Goal: Contribute content: Add original content to the website for others to see

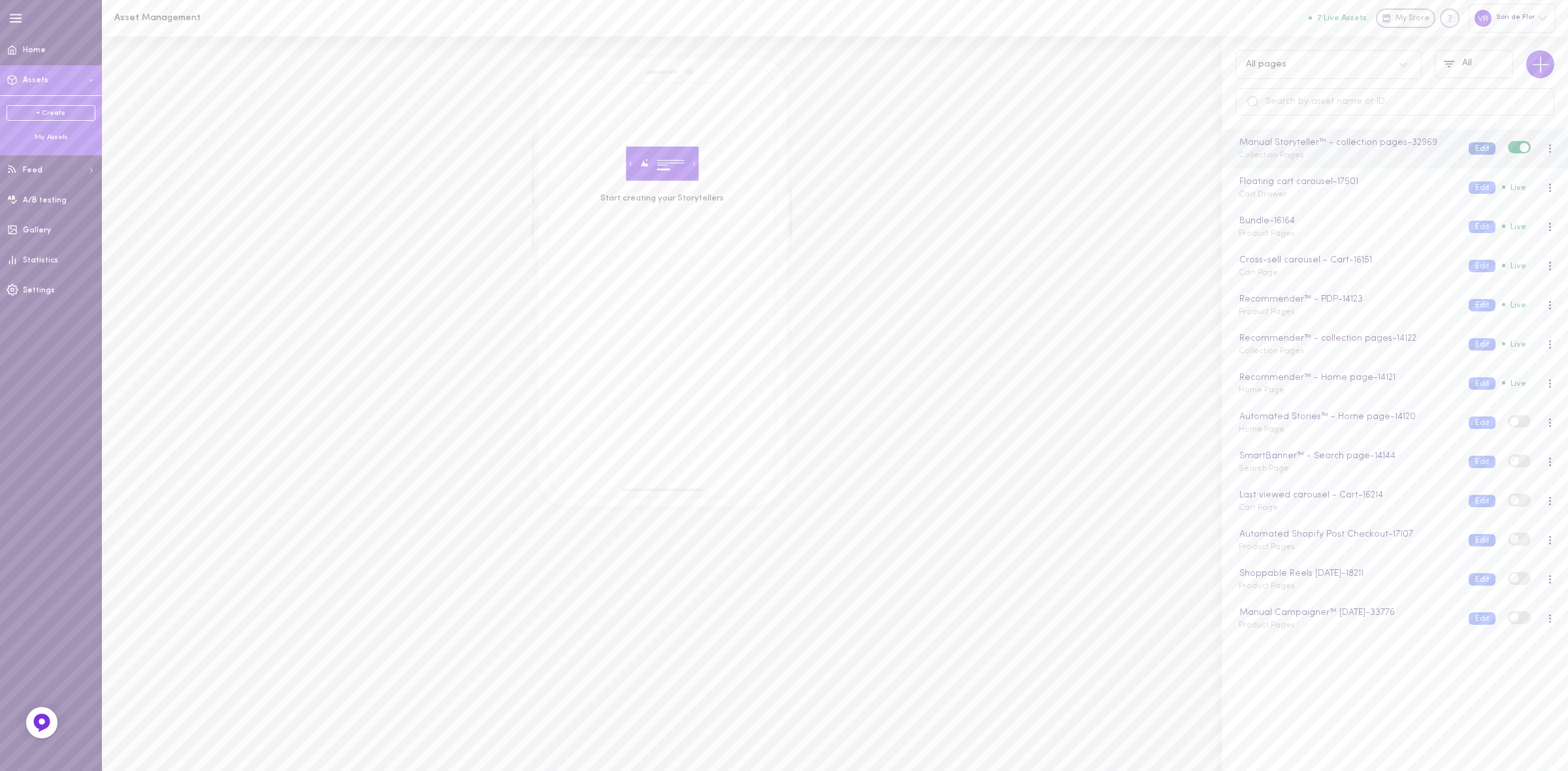
click at [1472, 148] on button "Edit" at bounding box center [1482, 149] width 26 height 13
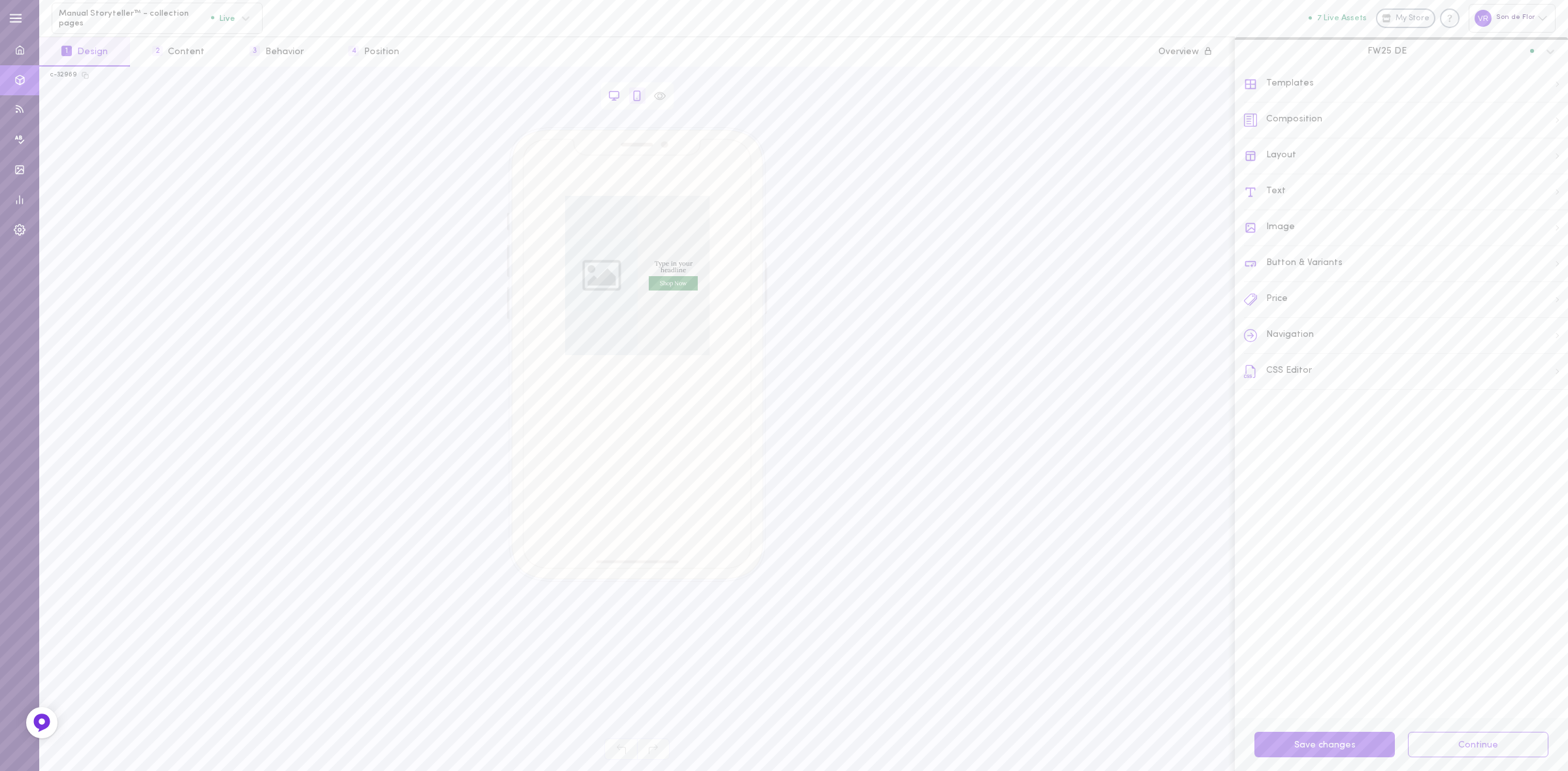
click at [615, 98] on icon at bounding box center [614, 94] width 9 height 6
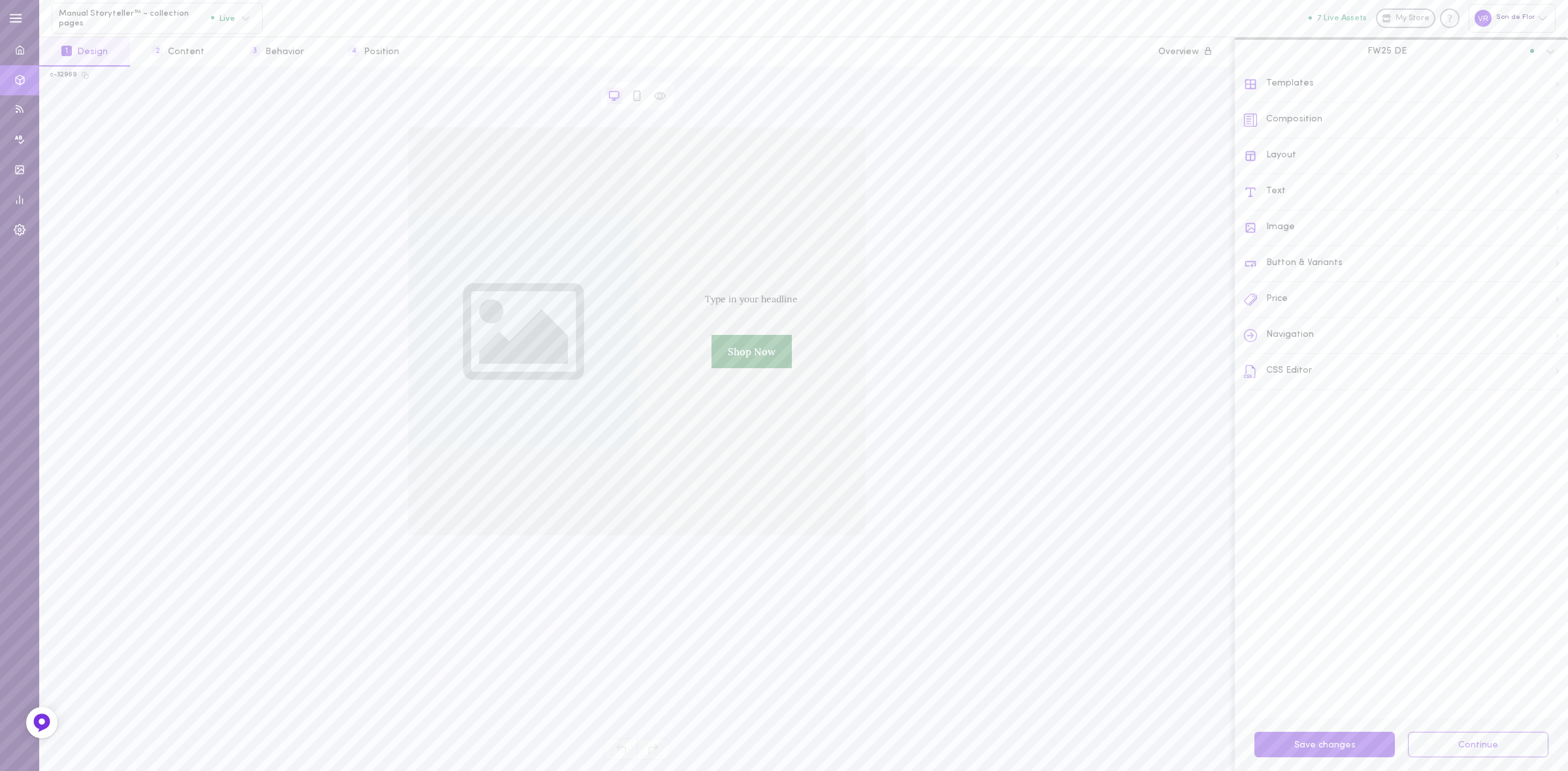
click at [1344, 49] on div "FW25 DE" at bounding box center [1393, 51] width 296 height 12
click at [1338, 107] on div "FW25" at bounding box center [1402, 111] width 317 height 9
click at [206, 62] on button "2 Content" at bounding box center [178, 51] width 97 height 29
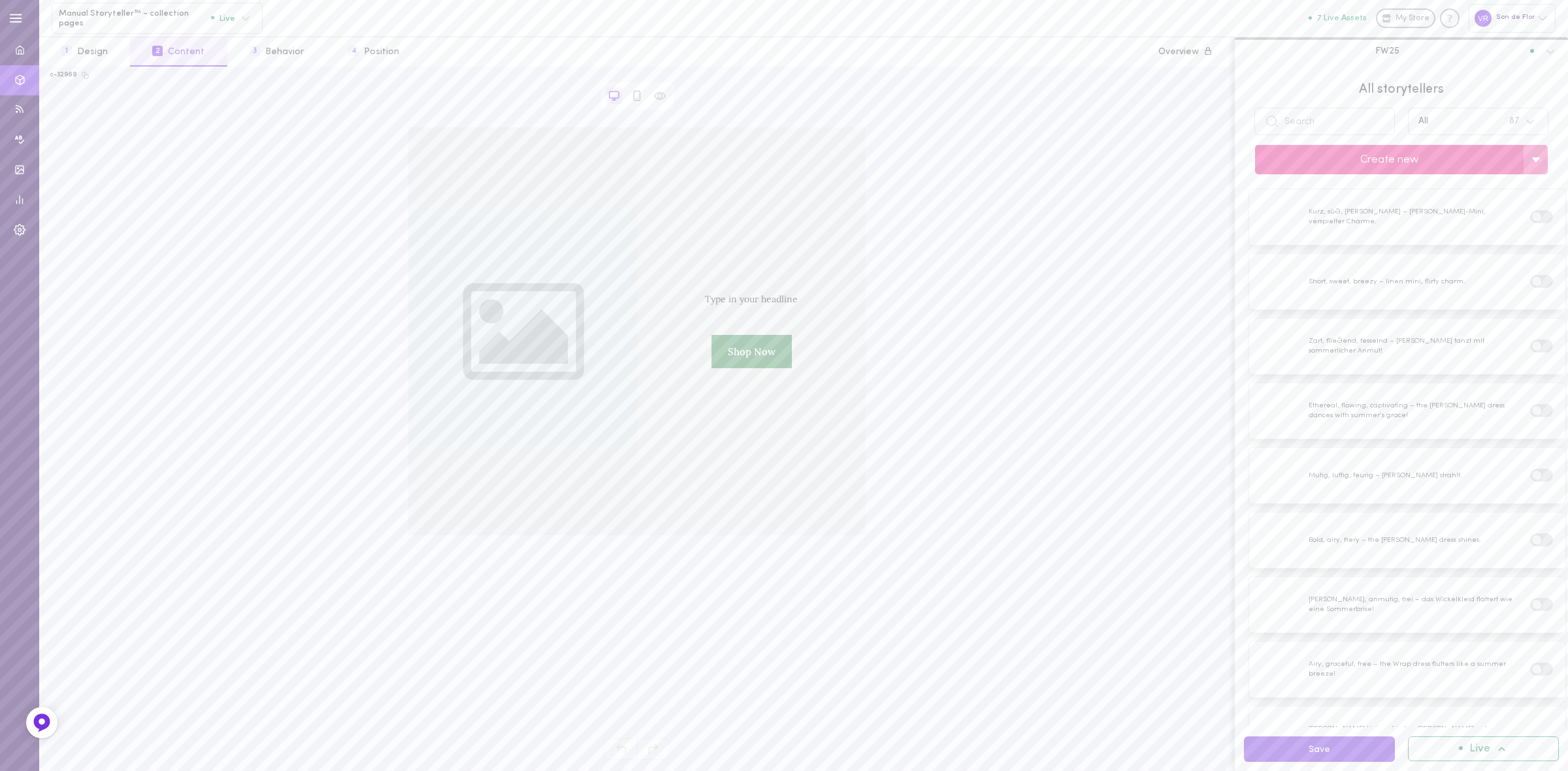
click at [1349, 158] on button "Create new" at bounding box center [1390, 159] width 269 height 29
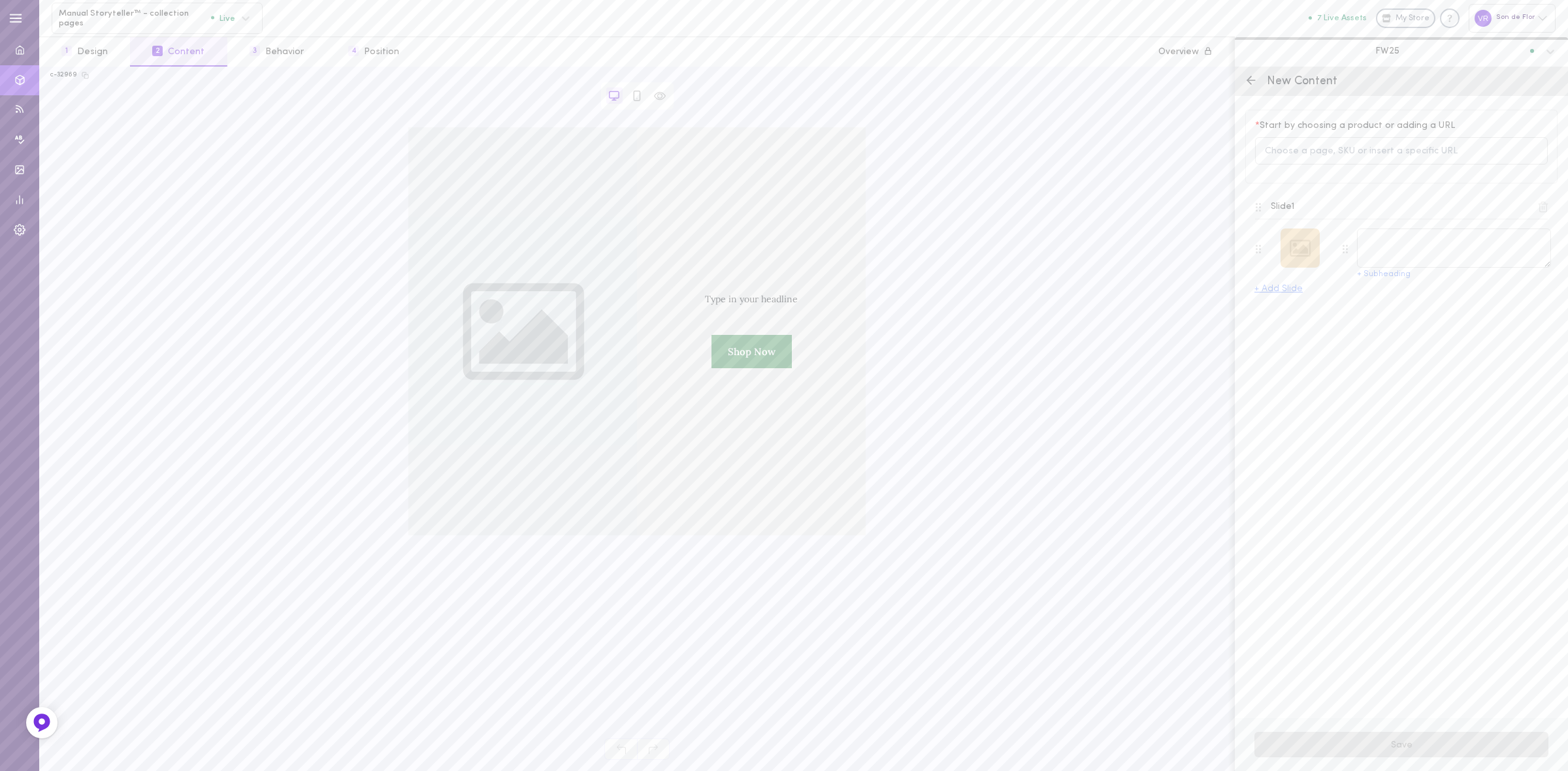
click at [1311, 239] on div at bounding box center [1300, 248] width 39 height 39
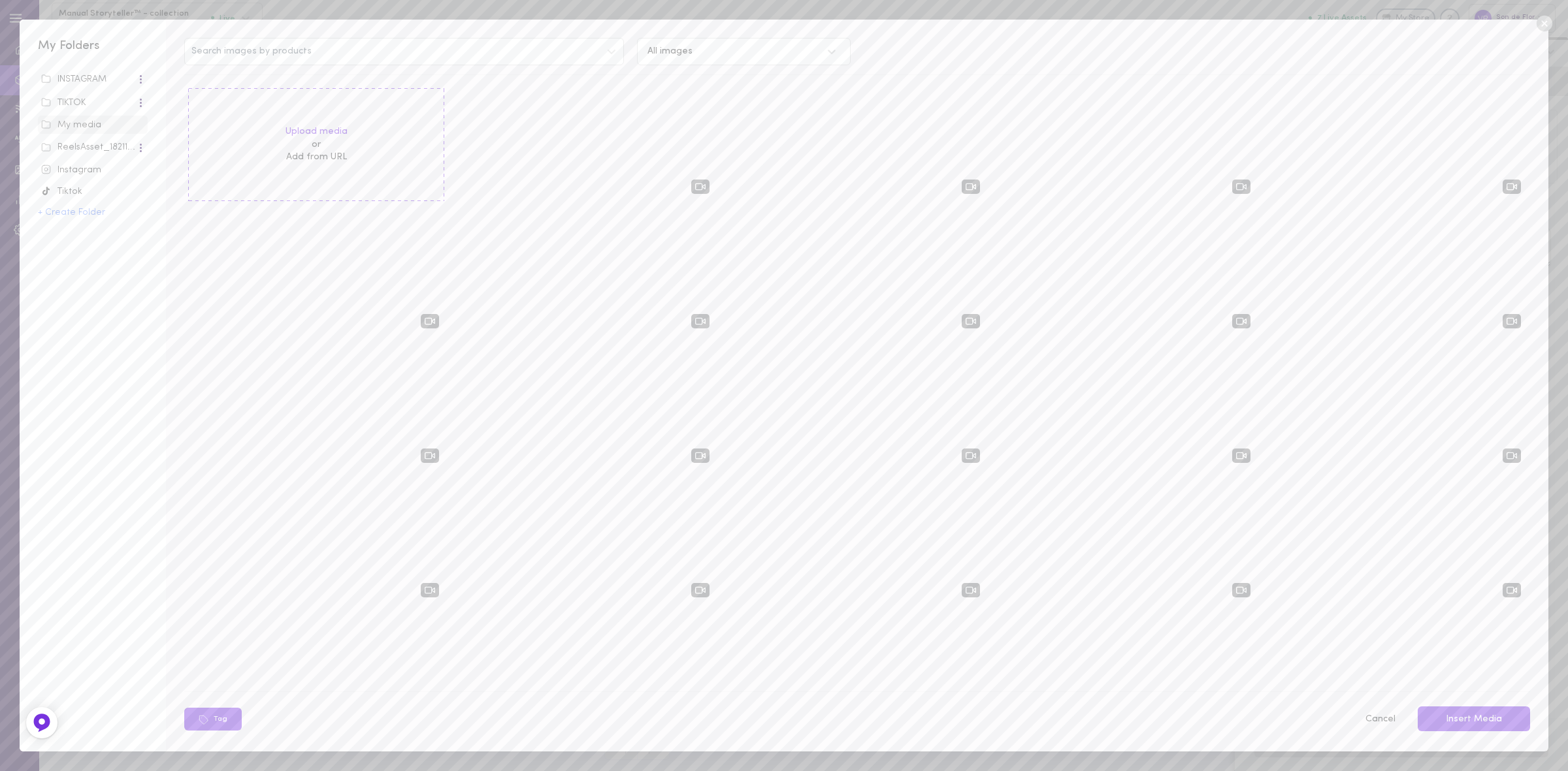
click at [1540, 23] on icon at bounding box center [1544, 24] width 16 height 16
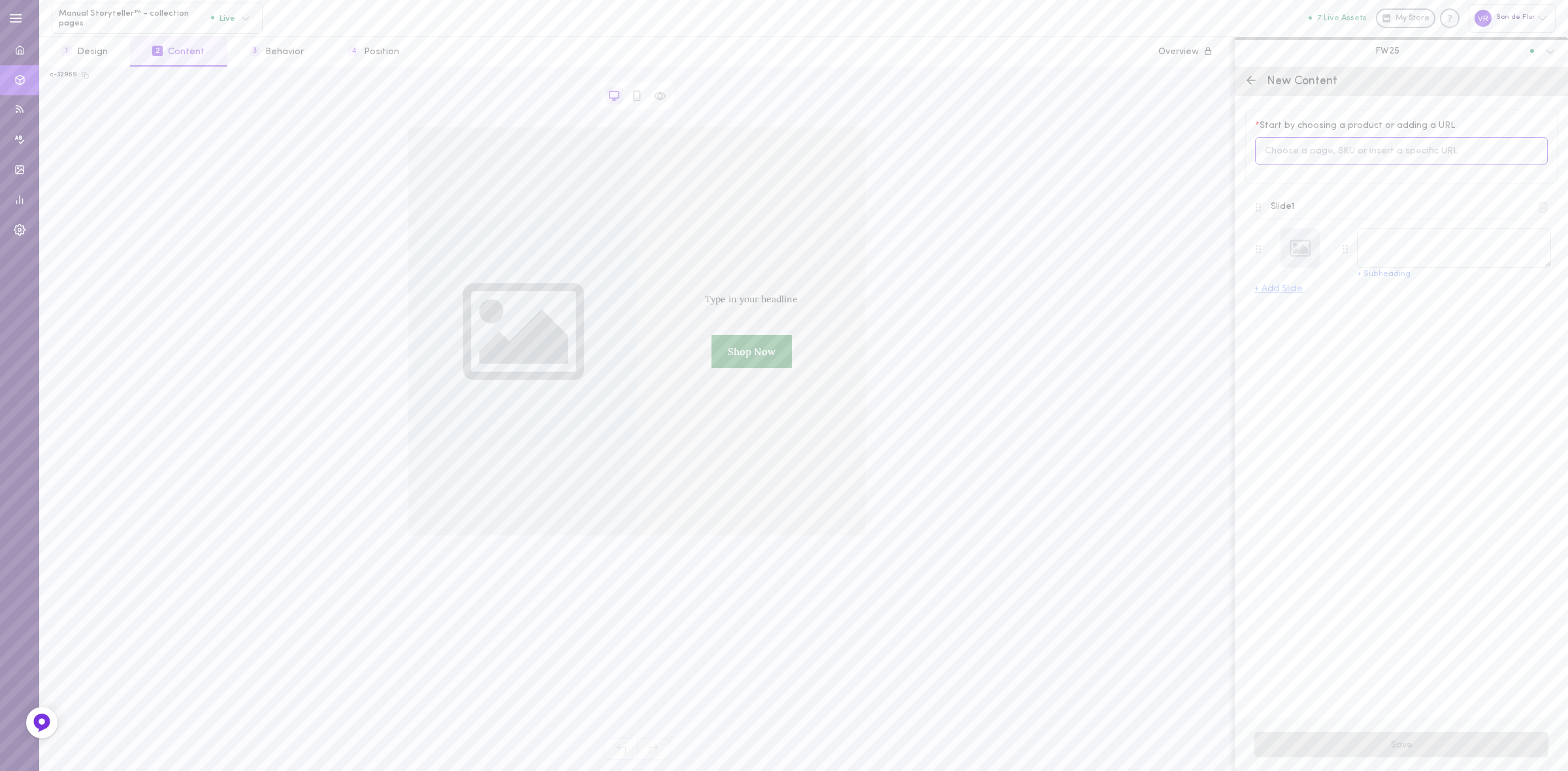
click at [1379, 138] on input at bounding box center [1402, 151] width 292 height 28
type input "clementine"
click at [1331, 294] on span "12155576222036" at bounding box center [1329, 299] width 65 height 10
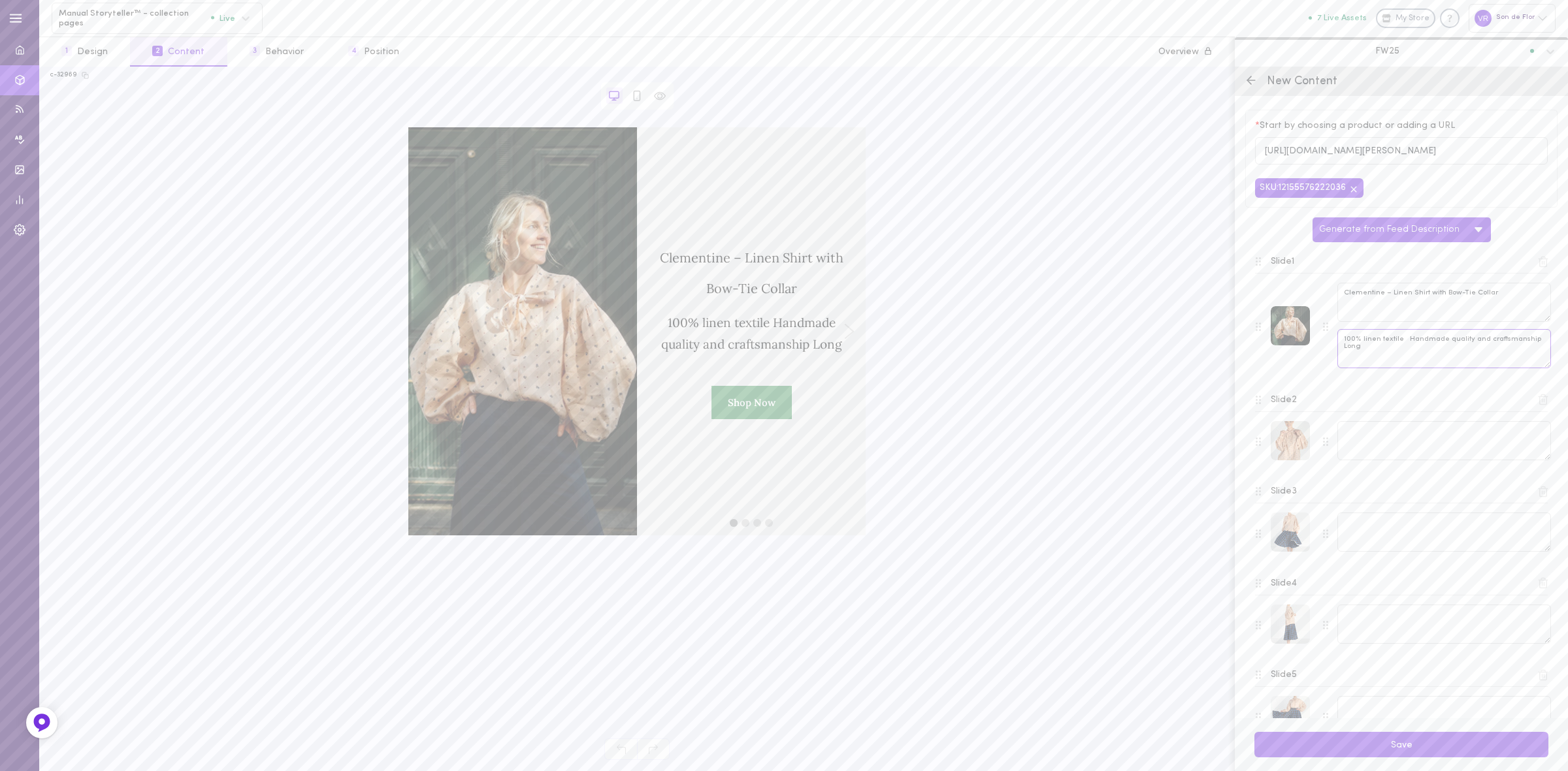
click at [1361, 337] on textarea "100% linen textile Handmade quality and craftsmanship Long" at bounding box center [1444, 349] width 214 height 39
click at [1363, 303] on textarea "Clementine – Linen Shirt with Bow-Tie Collar" at bounding box center [1444, 302] width 214 height 39
click at [1365, 301] on textarea "Clementine – Linen Shirt with Bow-Tie Collar" at bounding box center [1444, 302] width 214 height 39
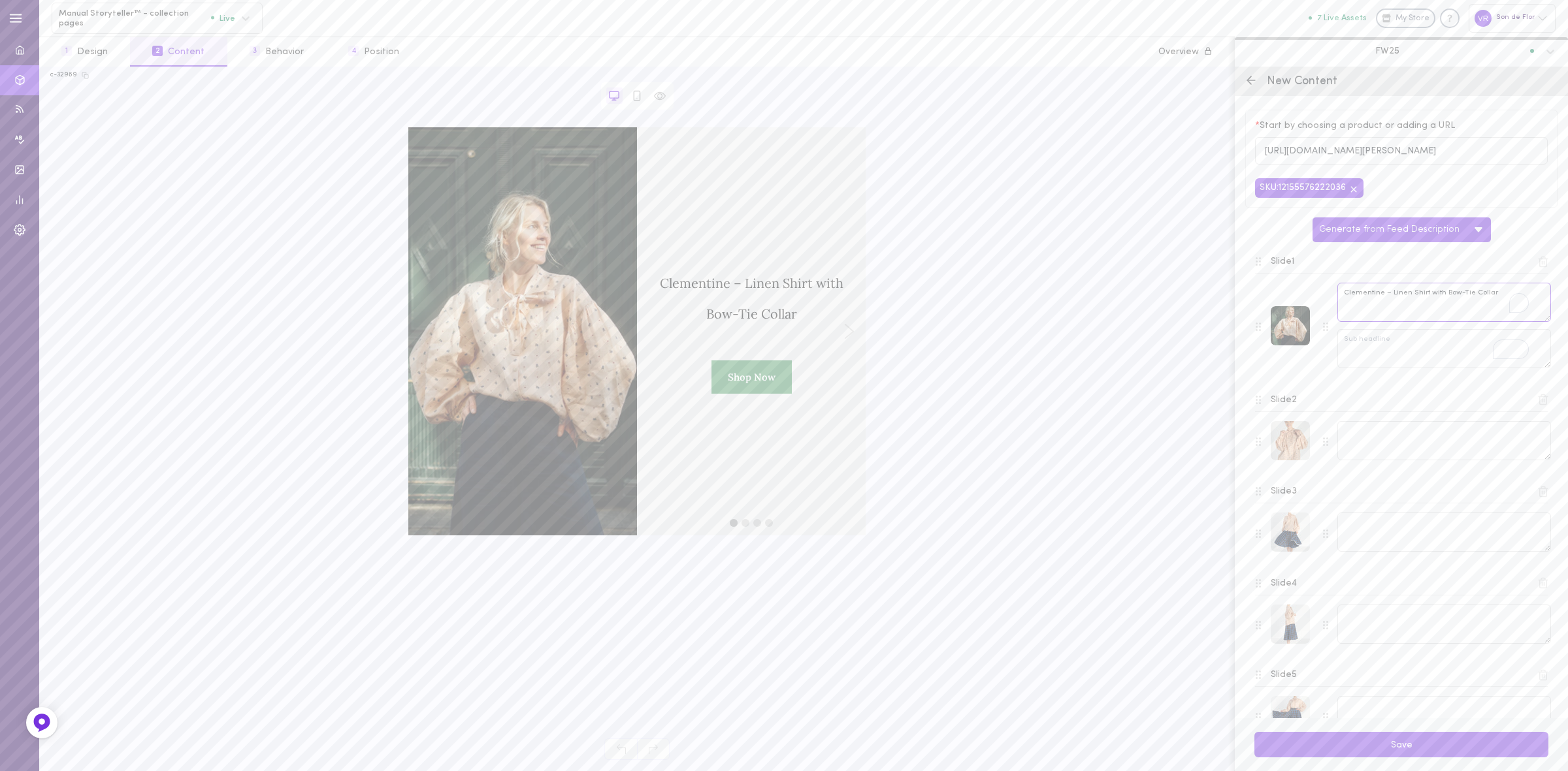
click at [1365, 301] on textarea "Clementine – Linen Shirt with Bow-Tie Collar" at bounding box center [1444, 302] width 214 height 39
paste textarea "A timeless shirt for every season."
type textarea "A timeless shirt for every season."
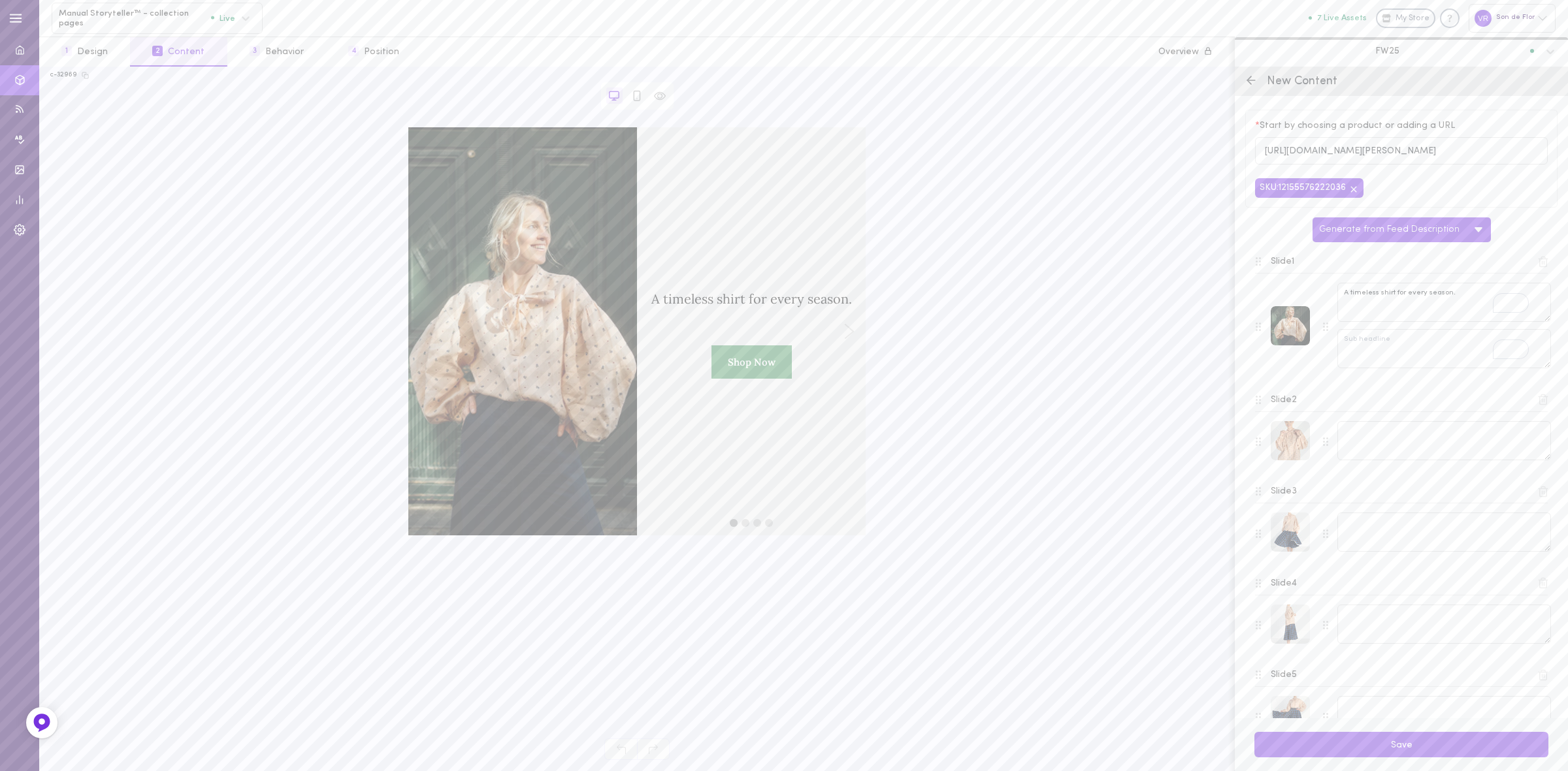
click at [1537, 402] on icon at bounding box center [1543, 399] width 12 height 12
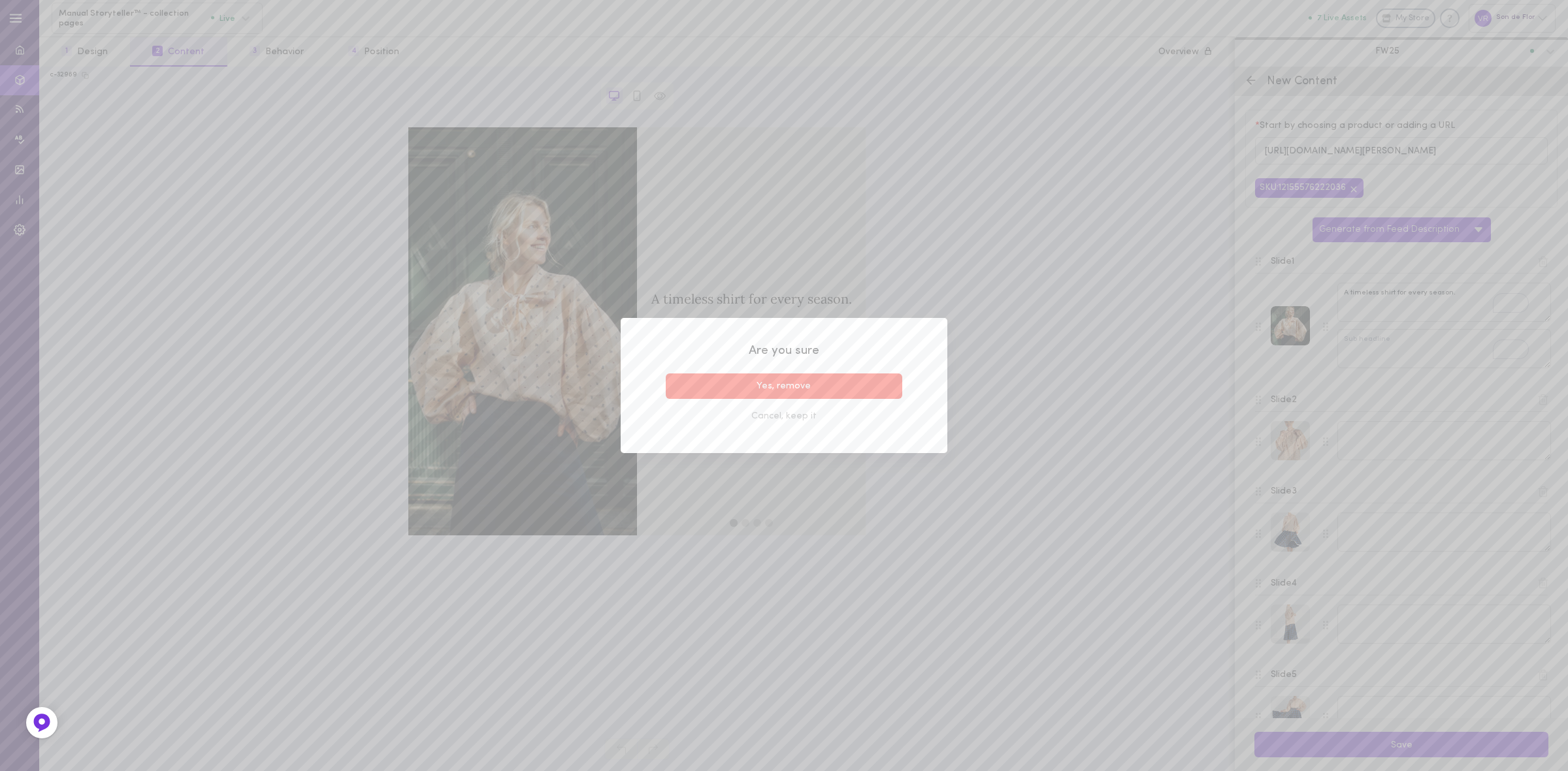
click at [842, 382] on button "Yes, remove" at bounding box center [784, 386] width 237 height 26
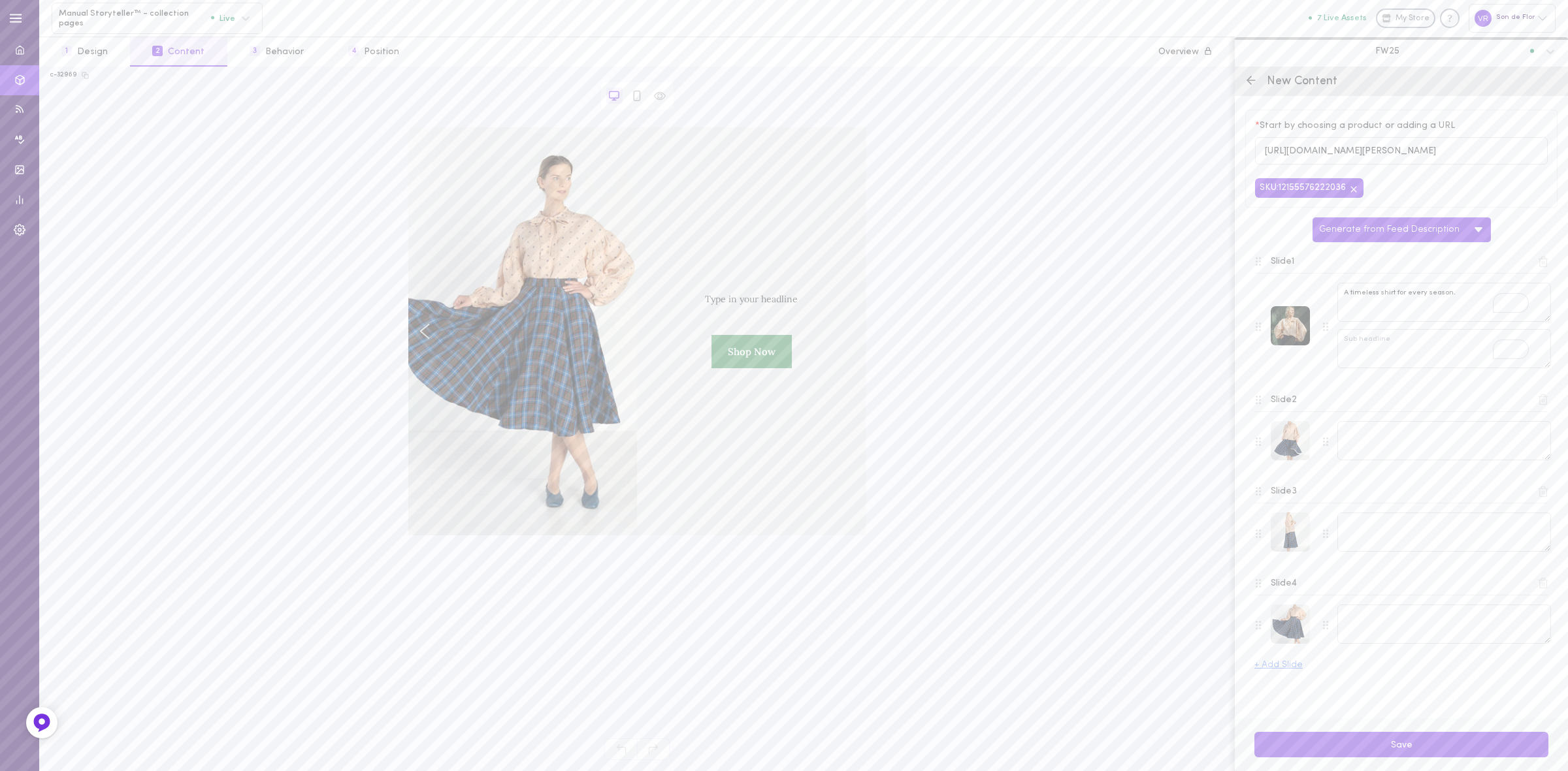
click at [1546, 403] on icon at bounding box center [1544, 400] width 7 height 10
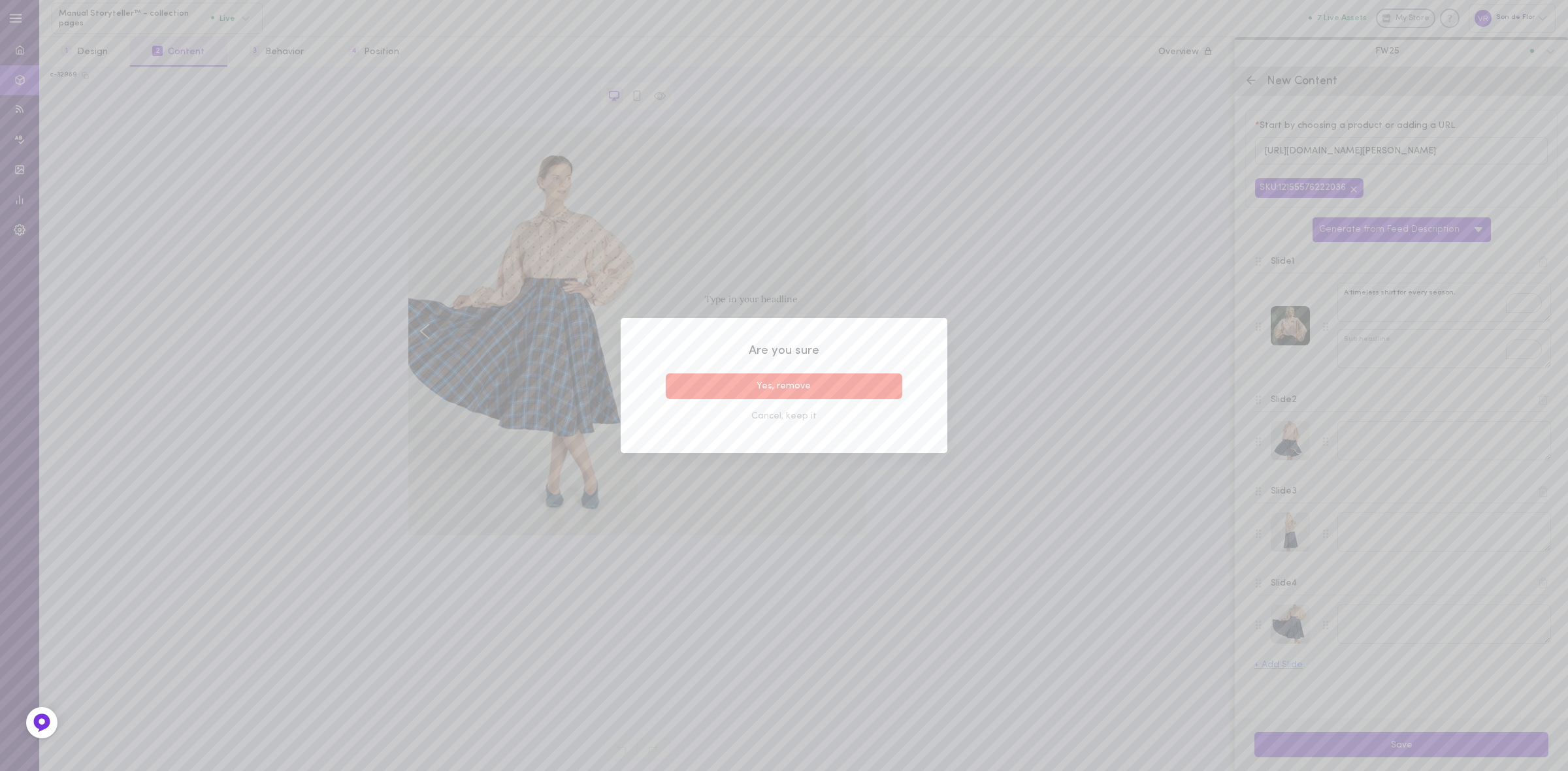
click at [875, 387] on button "Yes, remove" at bounding box center [784, 386] width 237 height 26
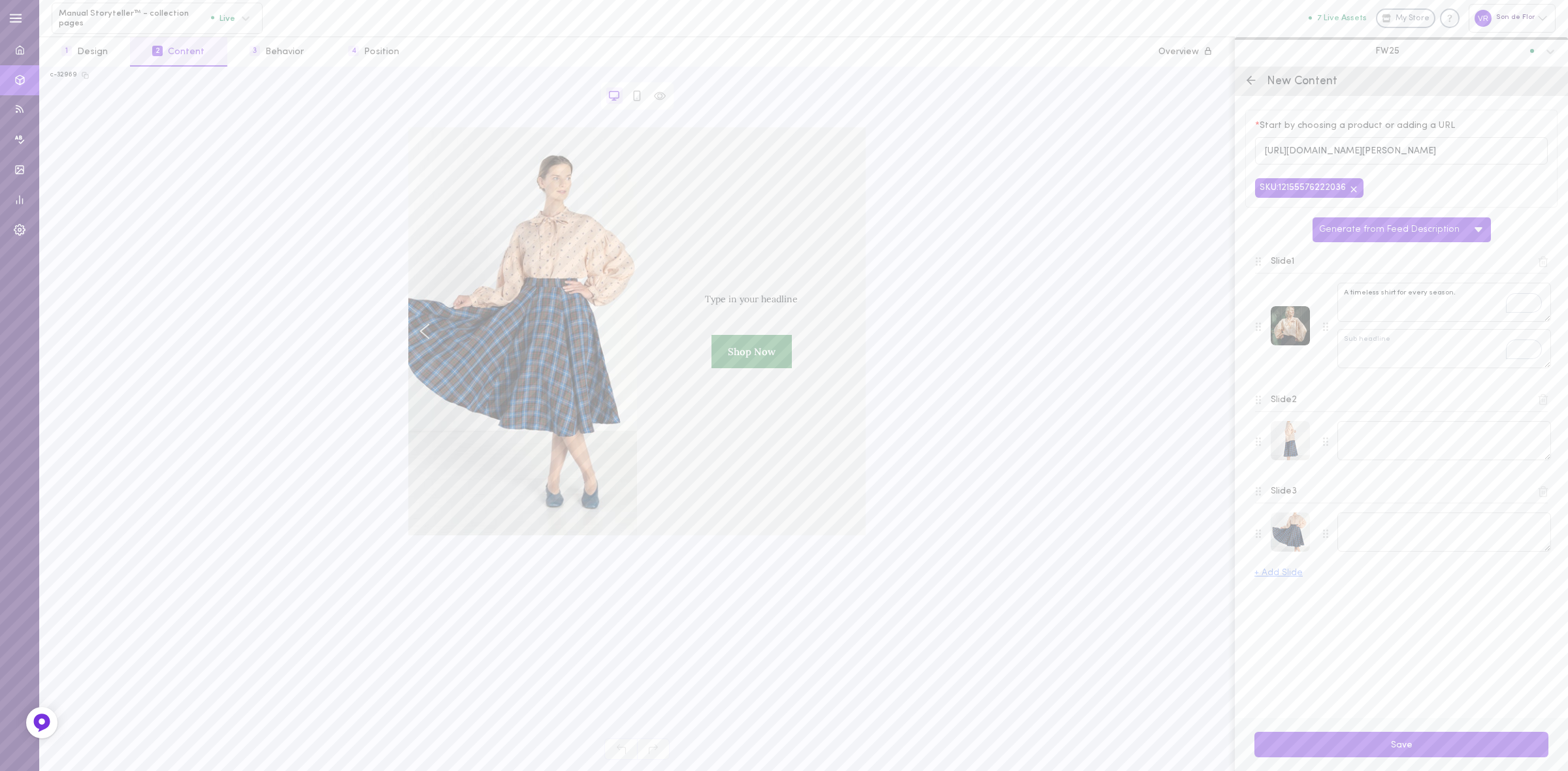
click at [1547, 406] on icon at bounding box center [1543, 399] width 12 height 12
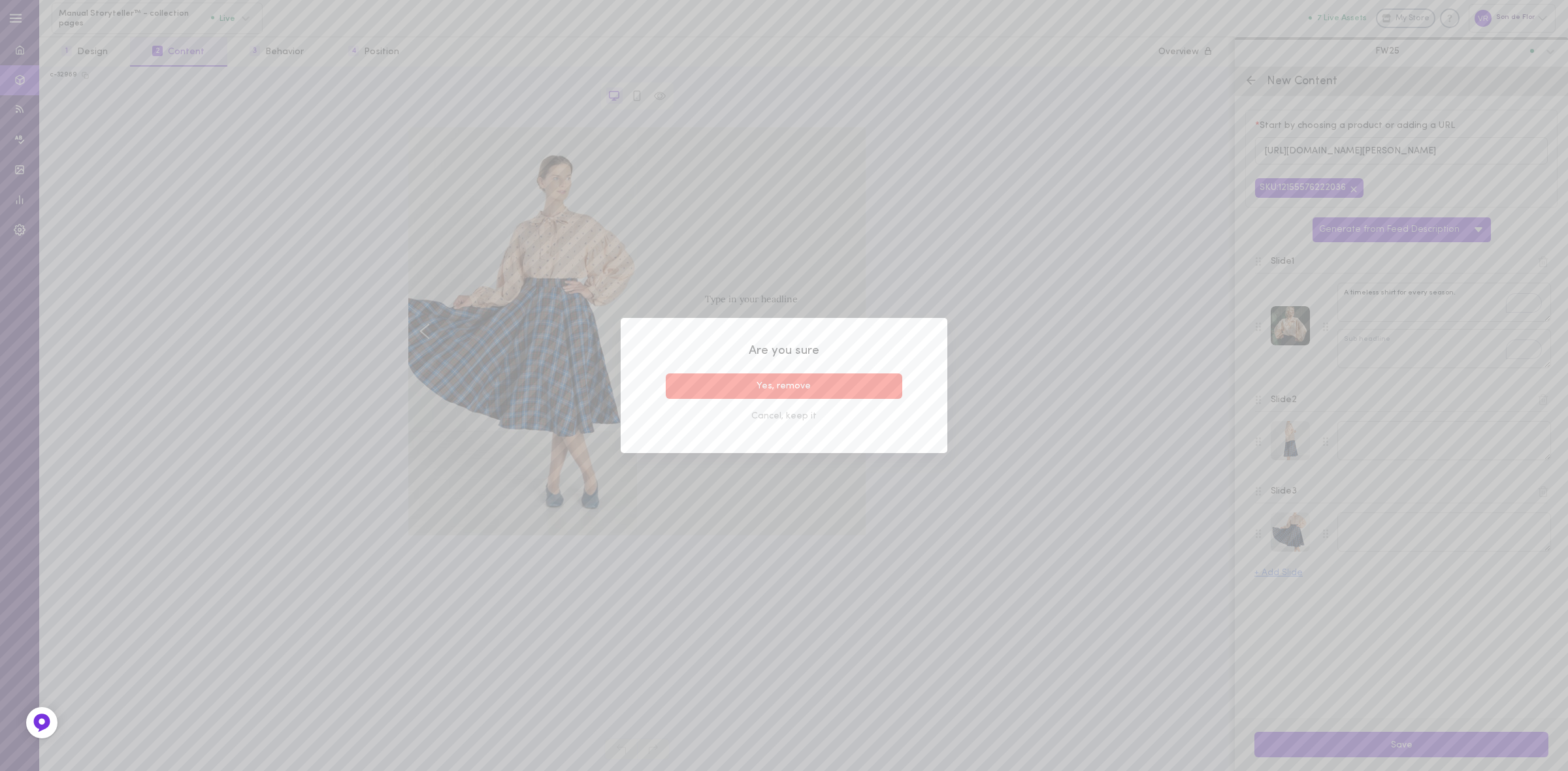
click at [787, 383] on button "Yes, remove" at bounding box center [784, 386] width 237 height 26
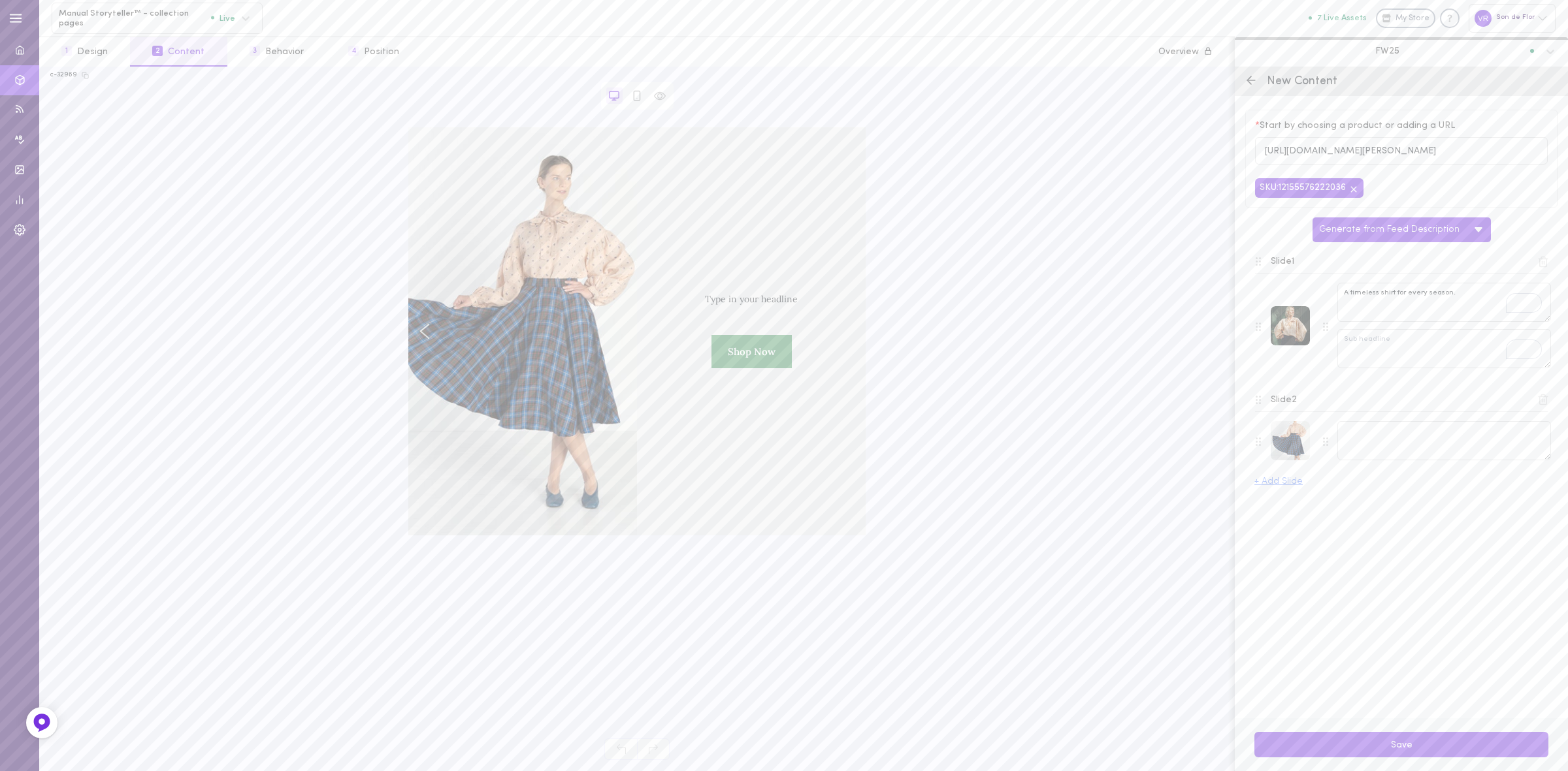
click at [1542, 405] on icon at bounding box center [1543, 399] width 12 height 12
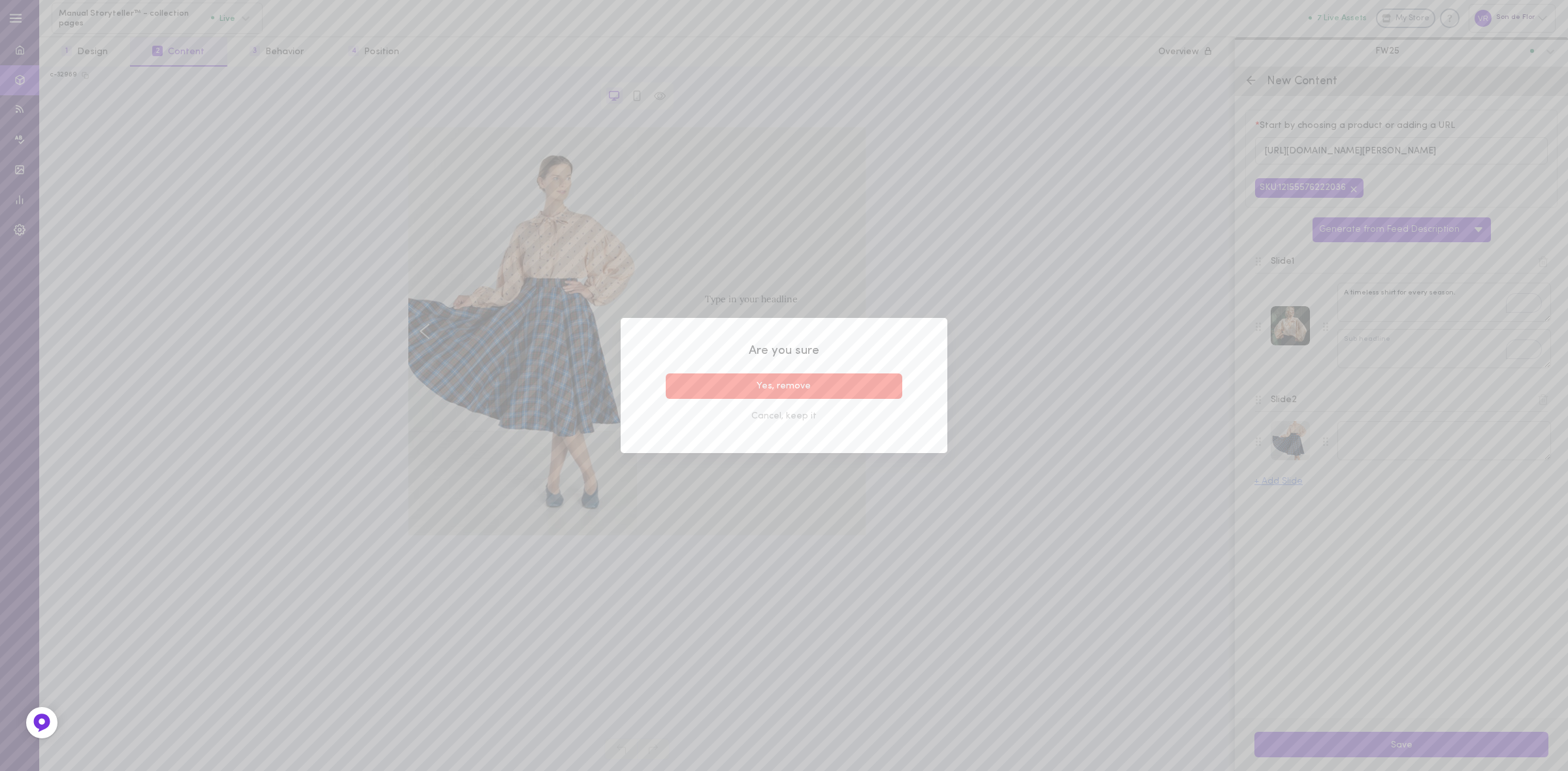
click at [848, 376] on button "Yes, remove" at bounding box center [784, 386] width 237 height 26
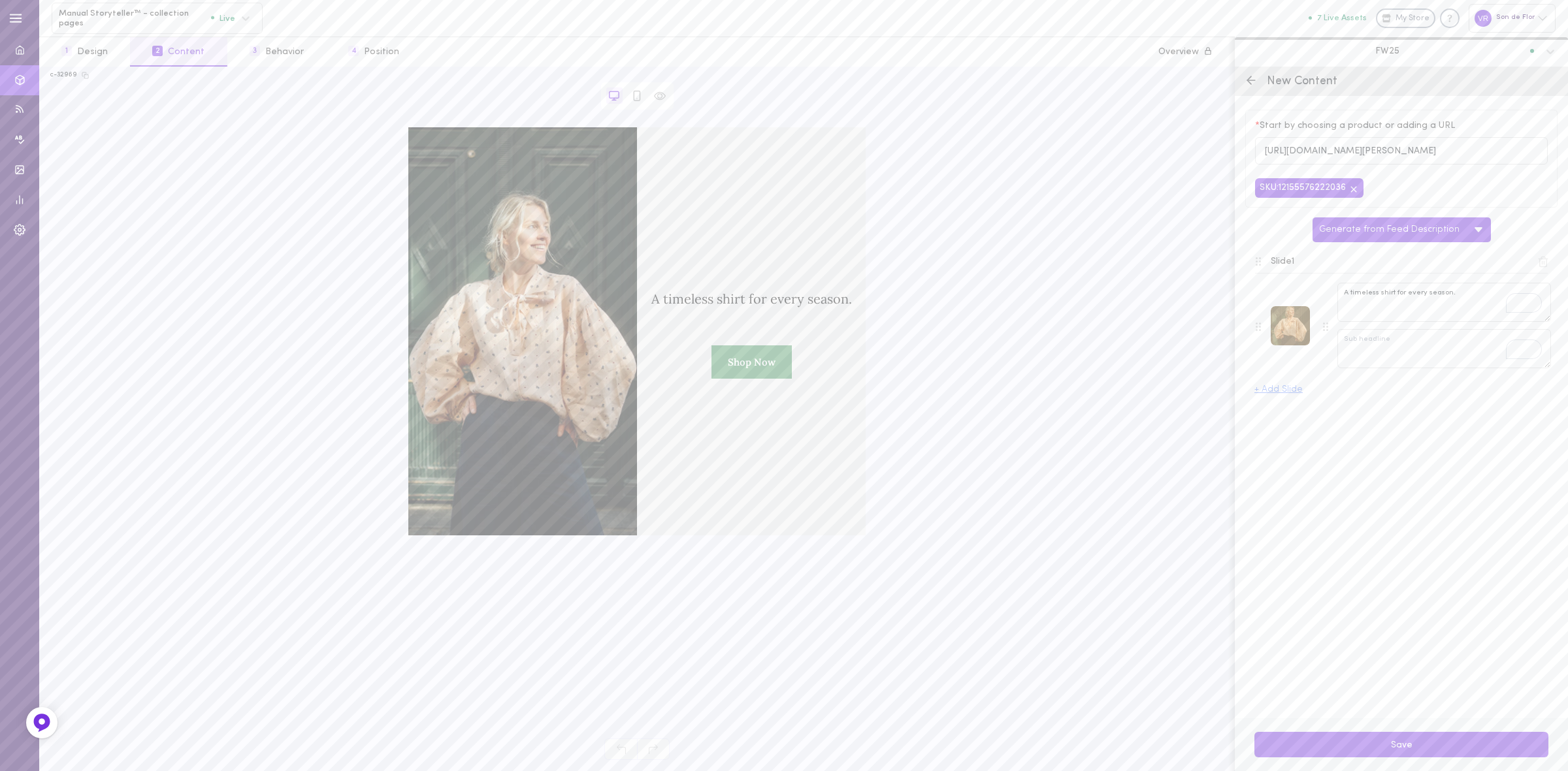
click at [1287, 332] on div at bounding box center [1290, 326] width 39 height 39
click at [1281, 364] on div "Change image" at bounding box center [1264, 367] width 91 height 22
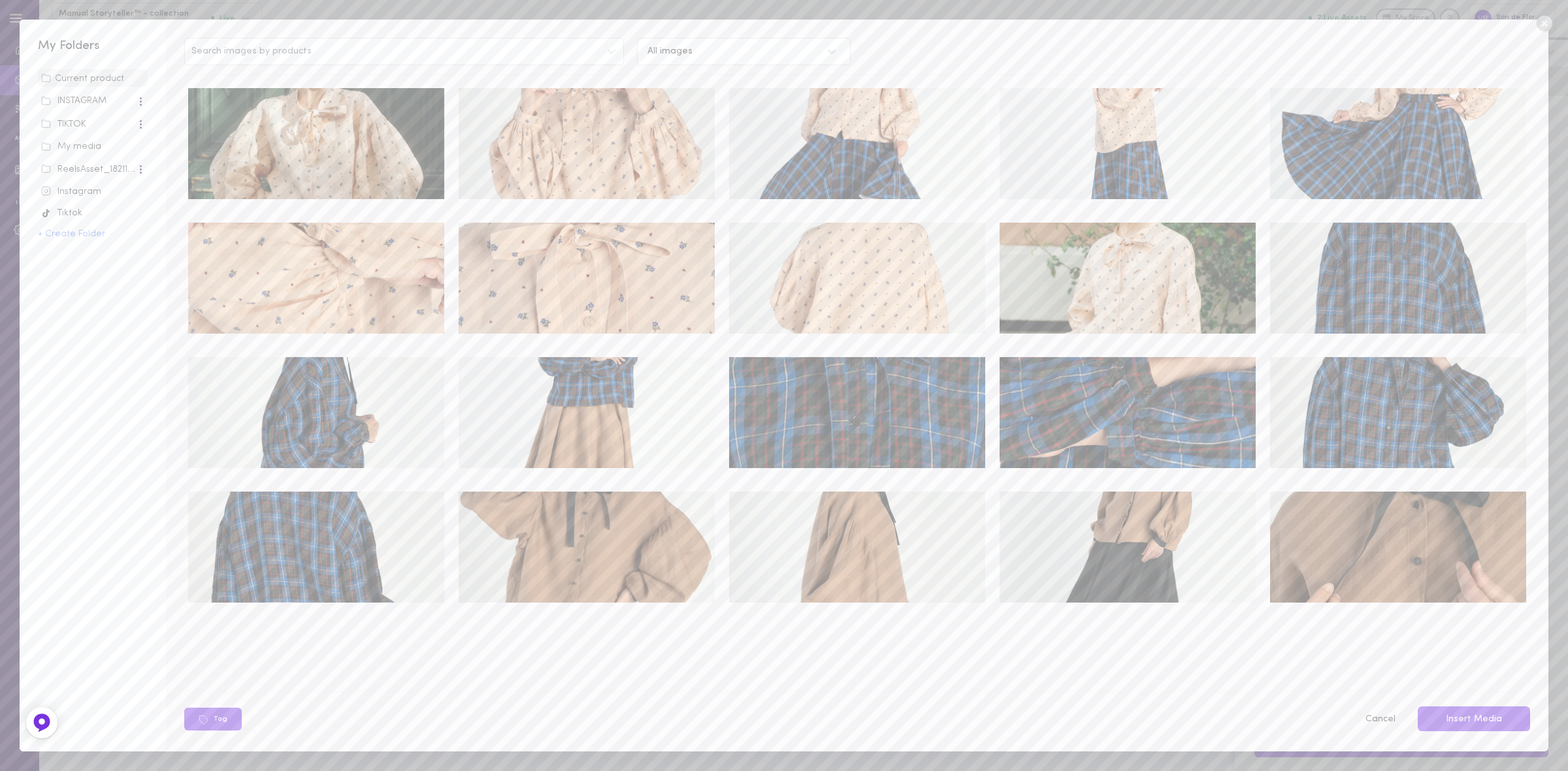
click at [84, 152] on div "My media" at bounding box center [93, 147] width 103 height 13
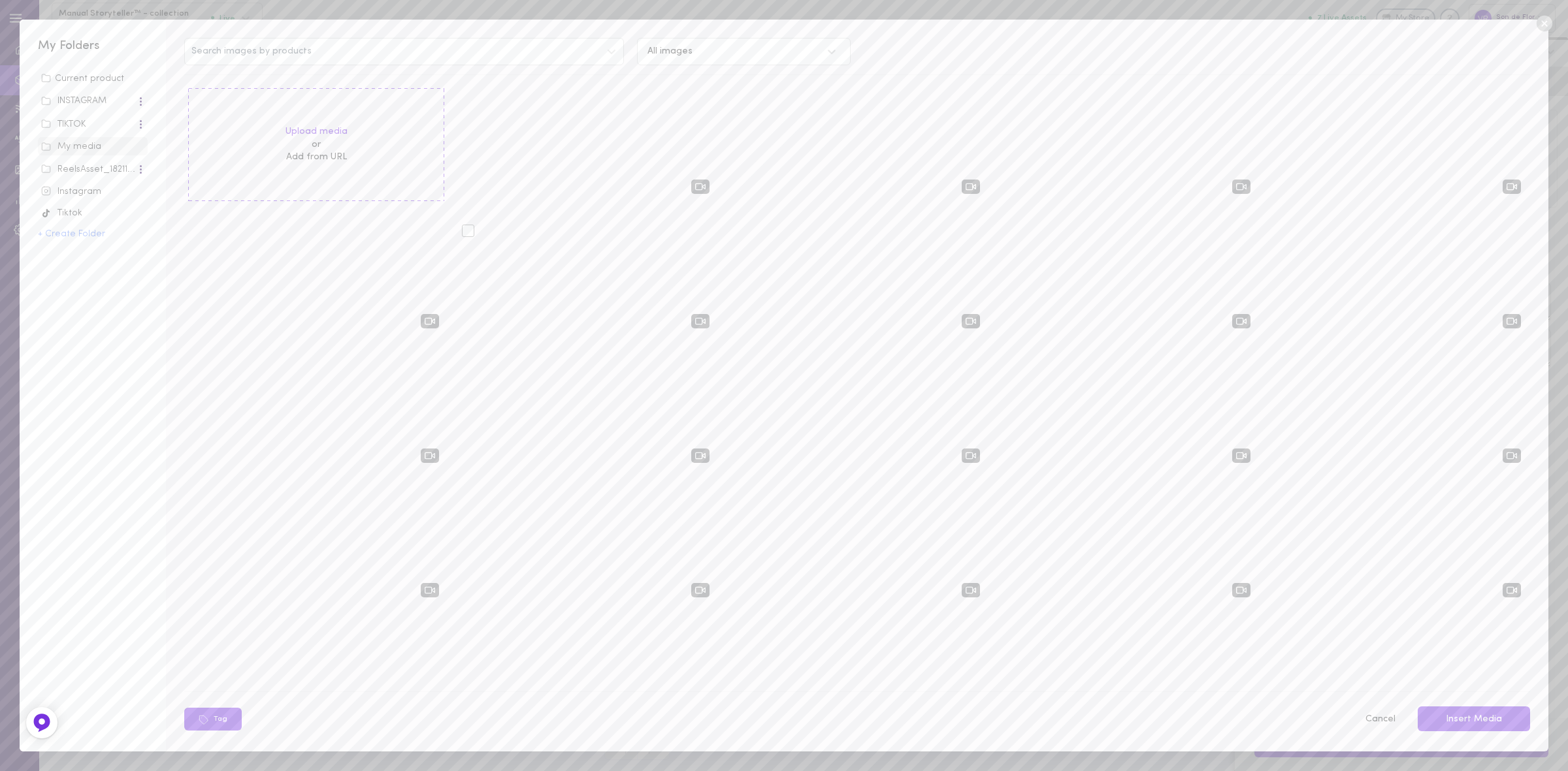
click at [465, 233] on div at bounding box center [469, 231] width 13 height 13
click at [0, 0] on input "checkbox" at bounding box center [0, 0] width 0 height 0
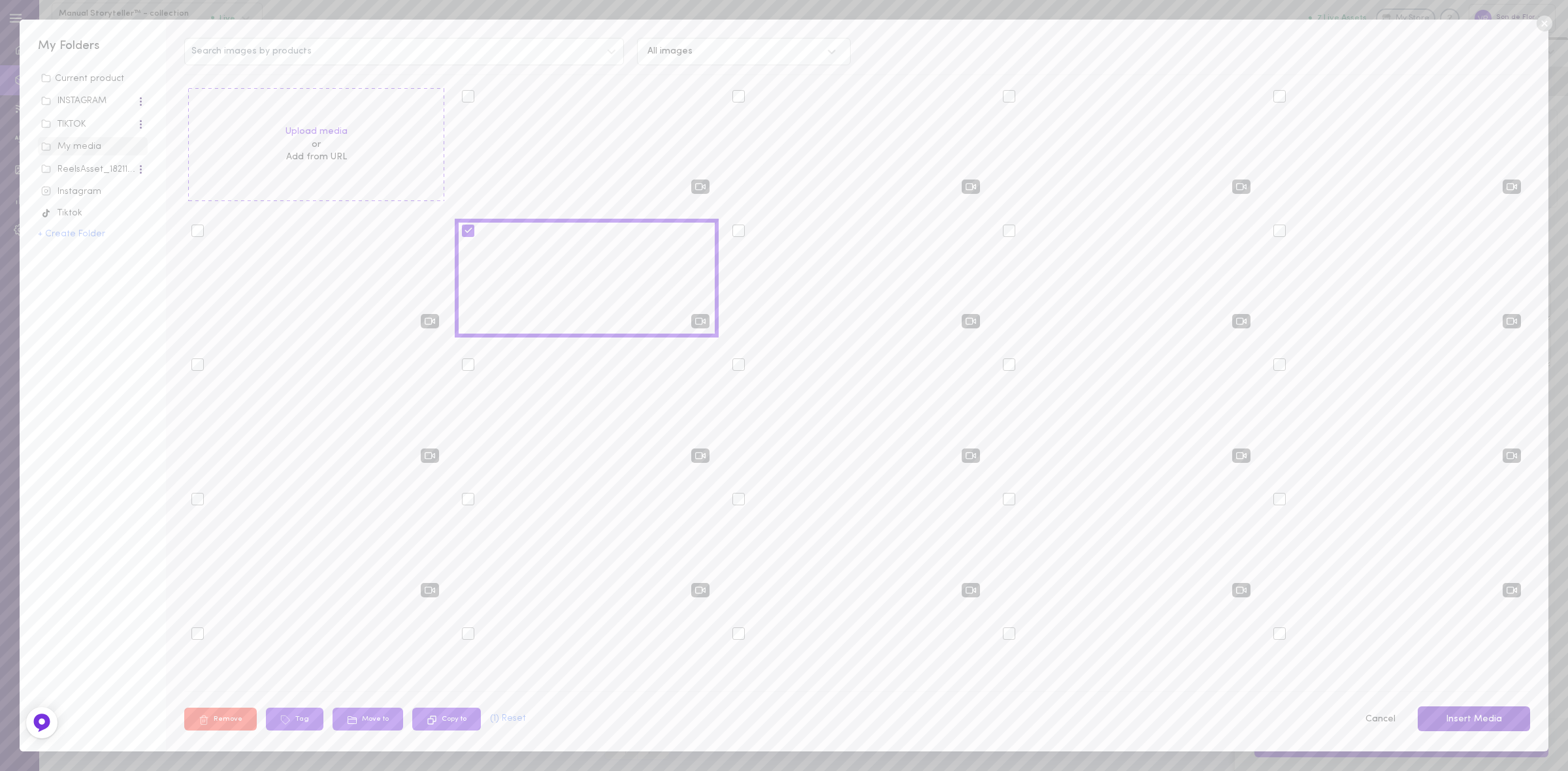
click at [1505, 726] on button "Insert Media" at bounding box center [1474, 719] width 112 height 26
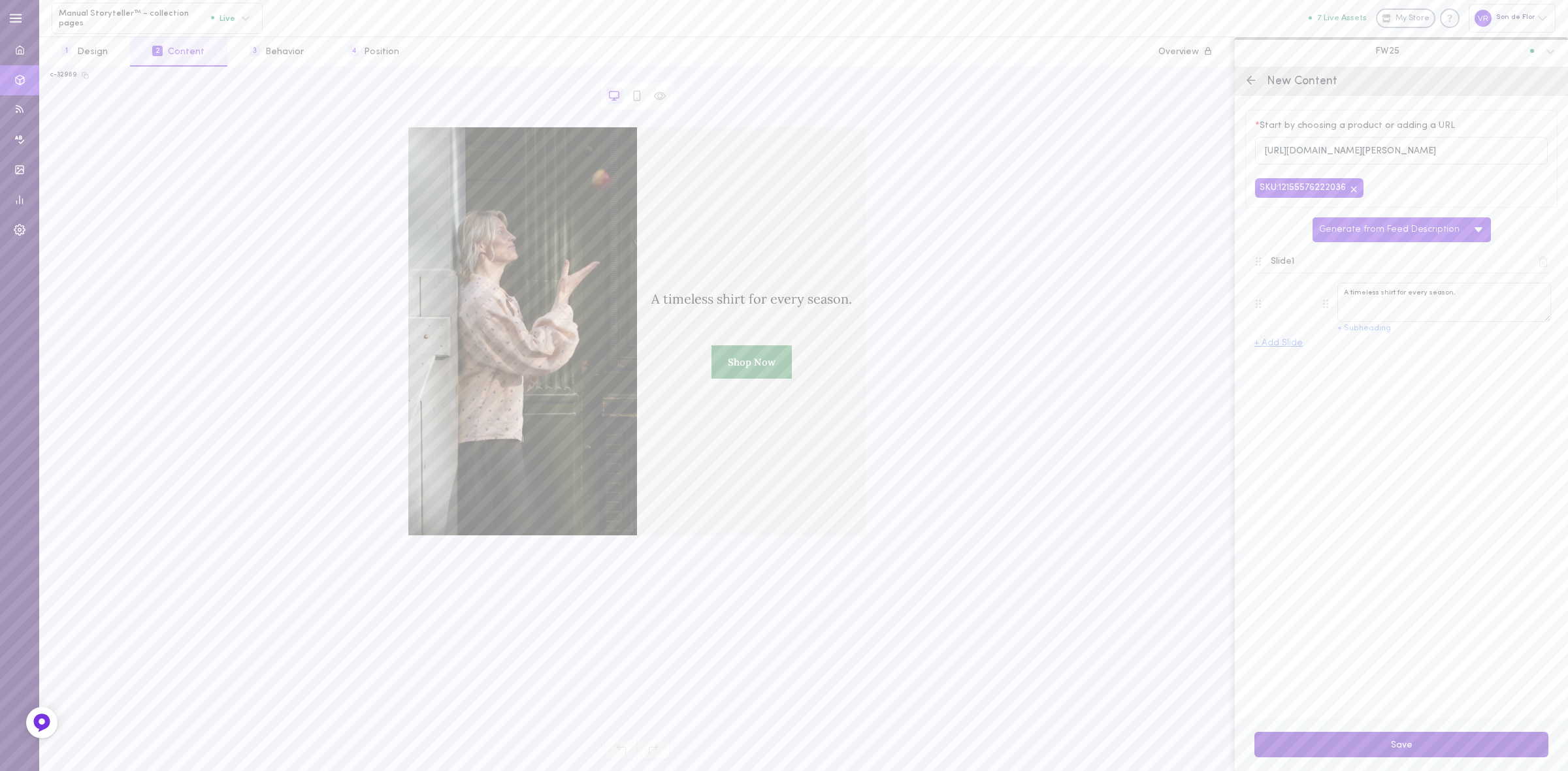
click at [1377, 743] on button "Save" at bounding box center [1402, 745] width 294 height 26
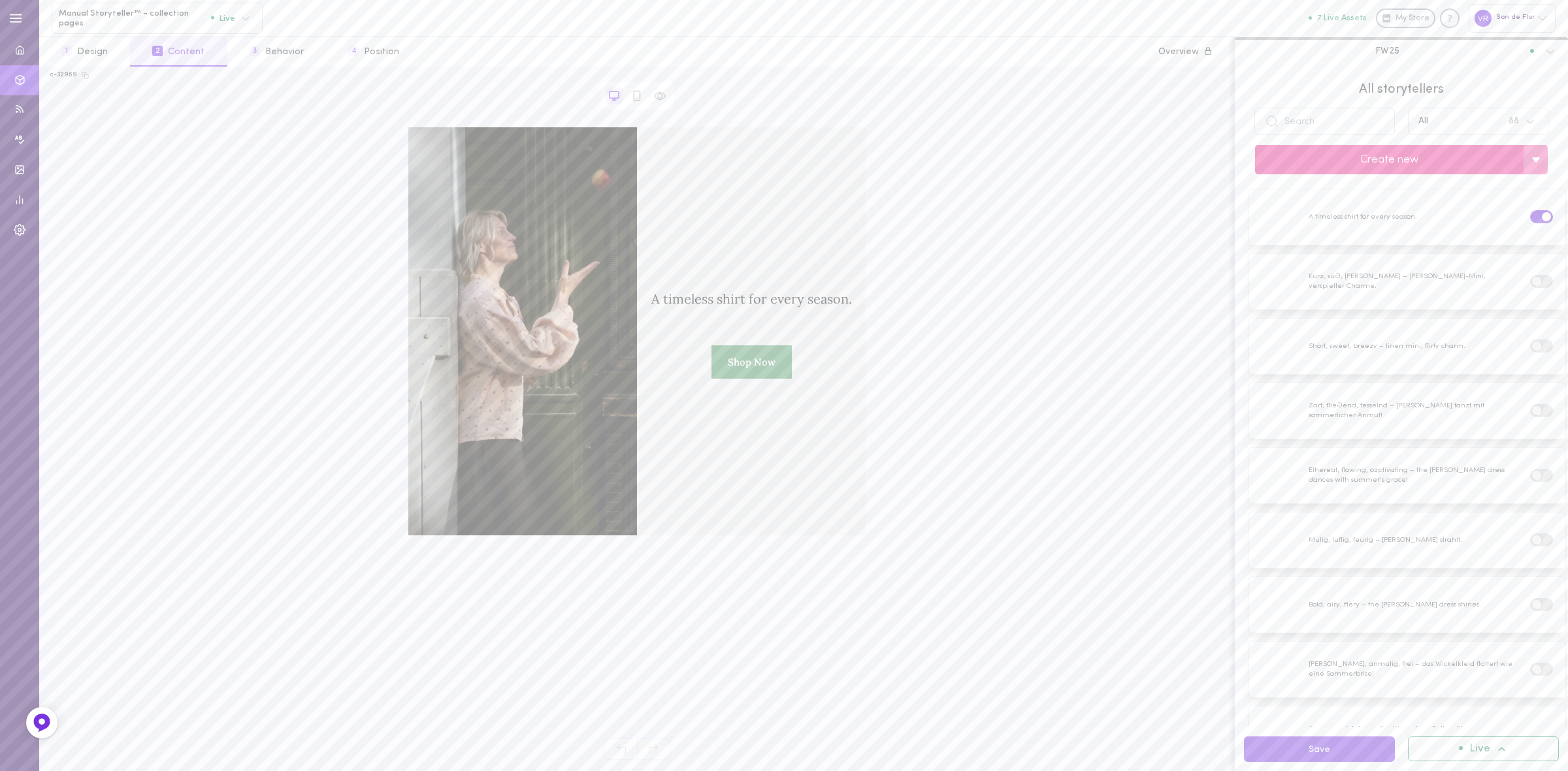
click at [1322, 159] on button "Create new" at bounding box center [1390, 159] width 269 height 29
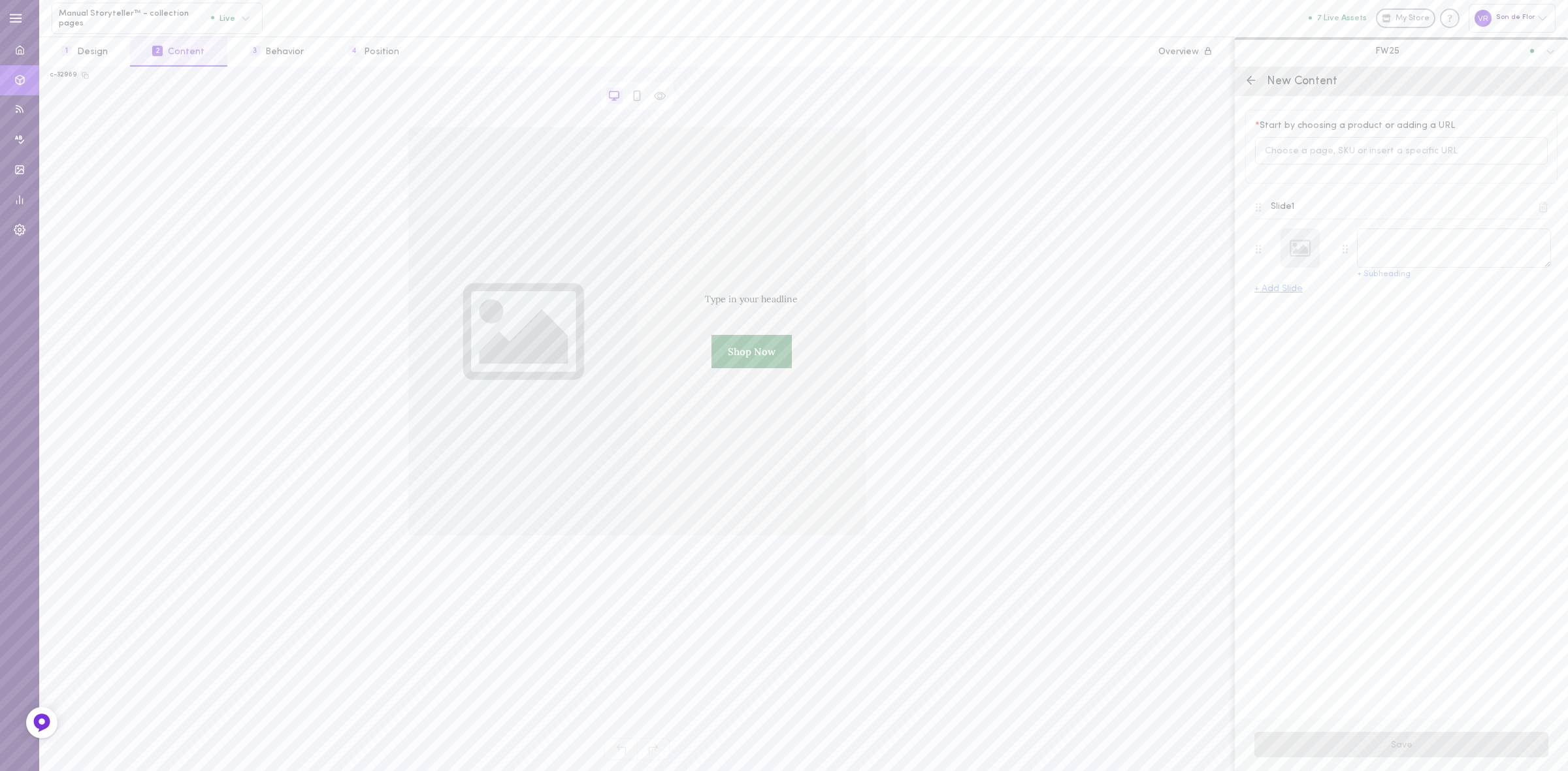
click at [1248, 81] on icon at bounding box center [1251, 80] width 13 height 13
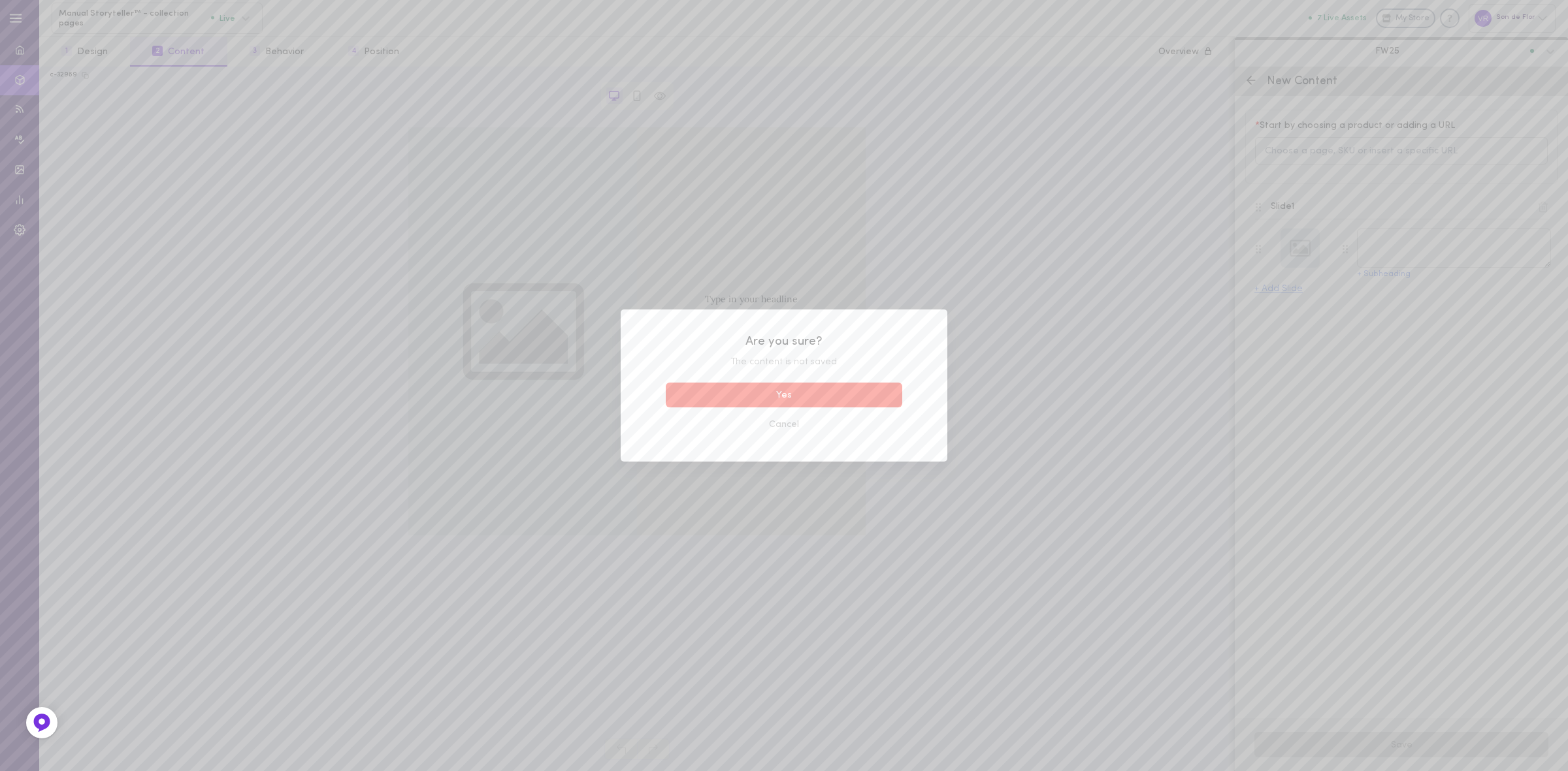
click at [858, 404] on button "Yes" at bounding box center [784, 395] width 237 height 26
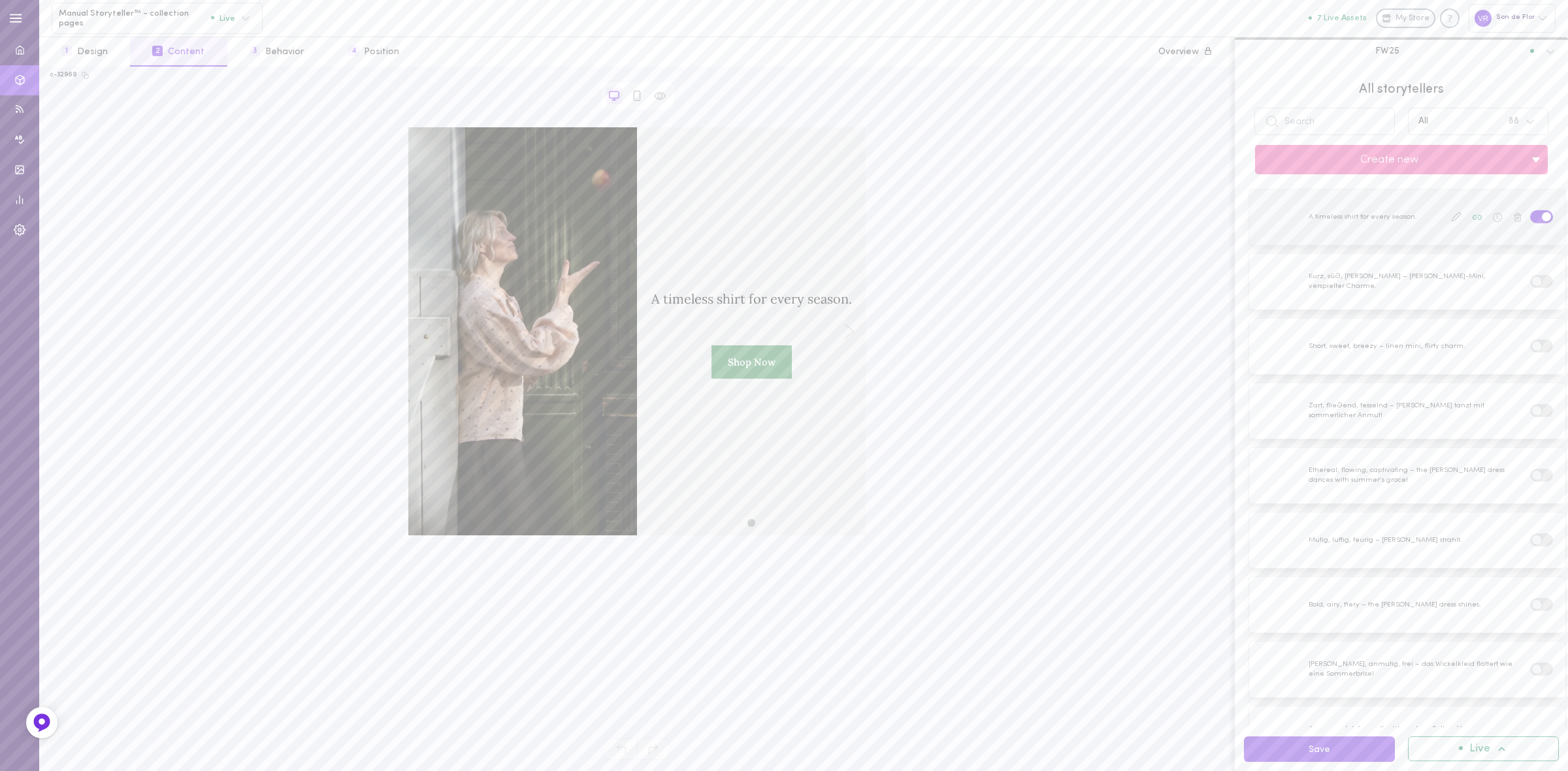
click at [1334, 228] on div at bounding box center [1407, 217] width 316 height 56
click at [1452, 218] on icon at bounding box center [1456, 217] width 8 height 8
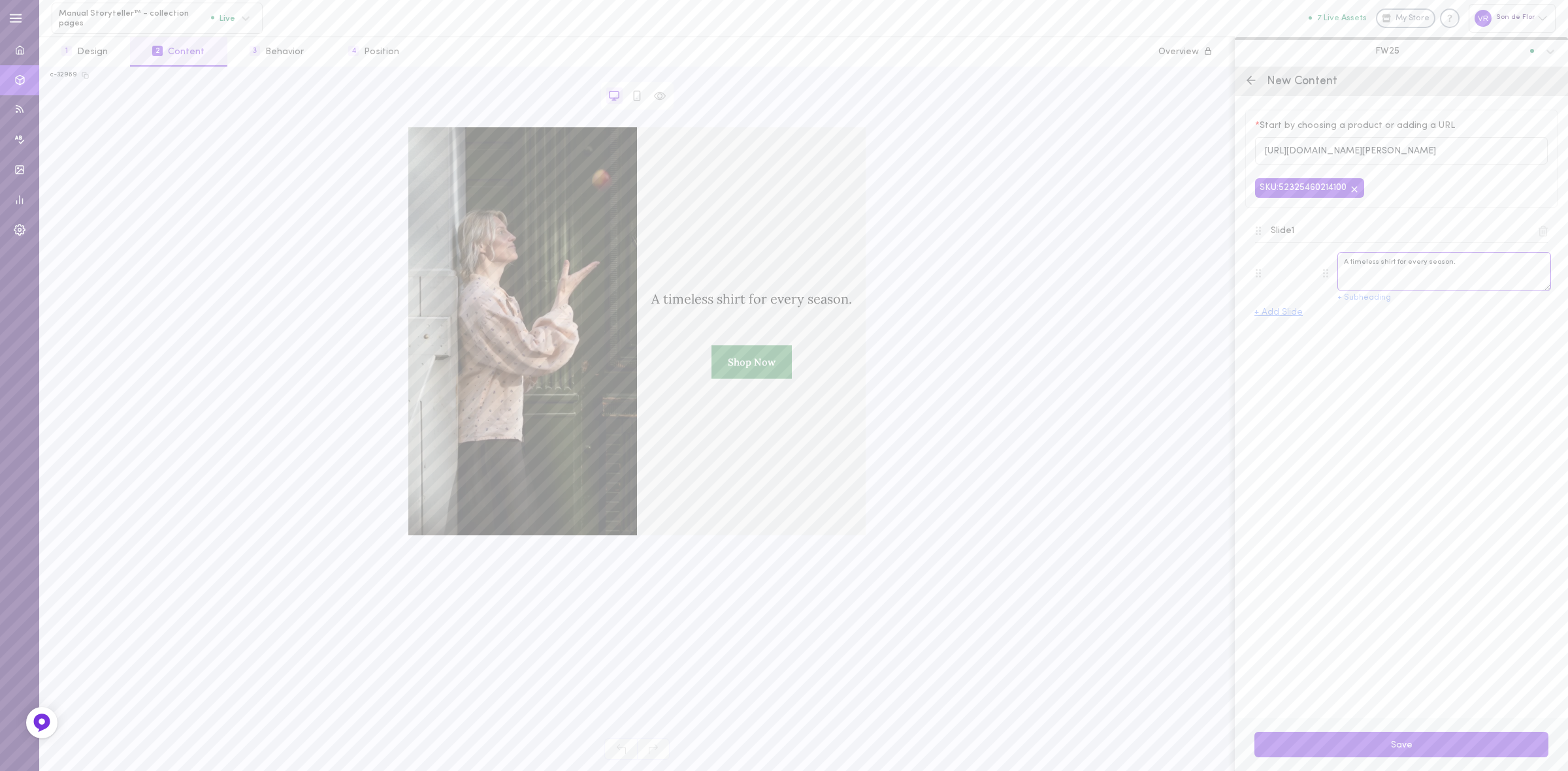
click at [1386, 268] on textarea "A timeless shirt for every season." at bounding box center [1444, 271] width 214 height 39
paste textarea "button-up made for slow mornings and endless styling"
type textarea "A button-up made for slow mornings and endless styling."
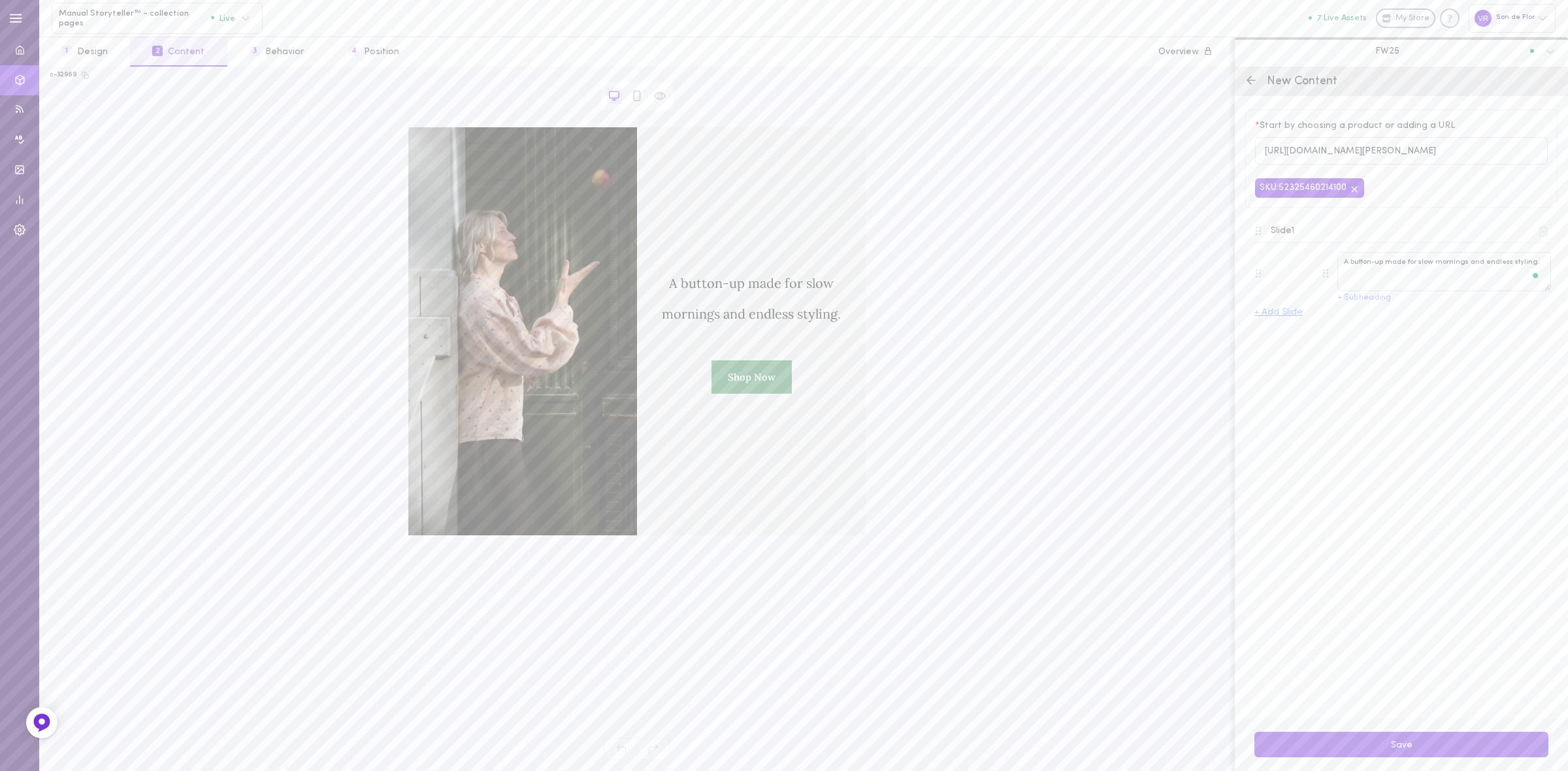
click at [1294, 317] on button "+ Add Slide" at bounding box center [1278, 312] width 48 height 9
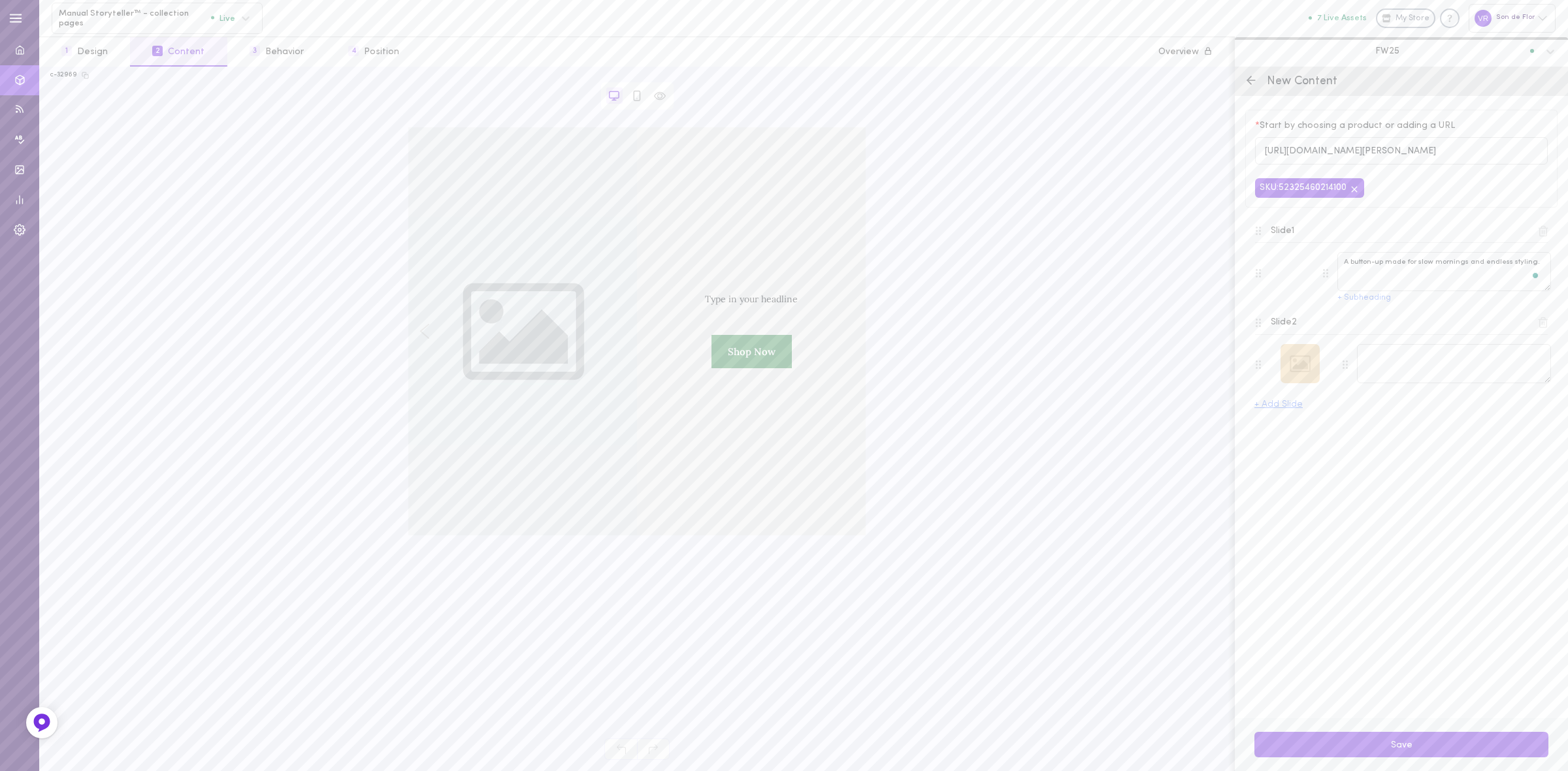
click at [1292, 365] on div at bounding box center [1300, 364] width 39 height 39
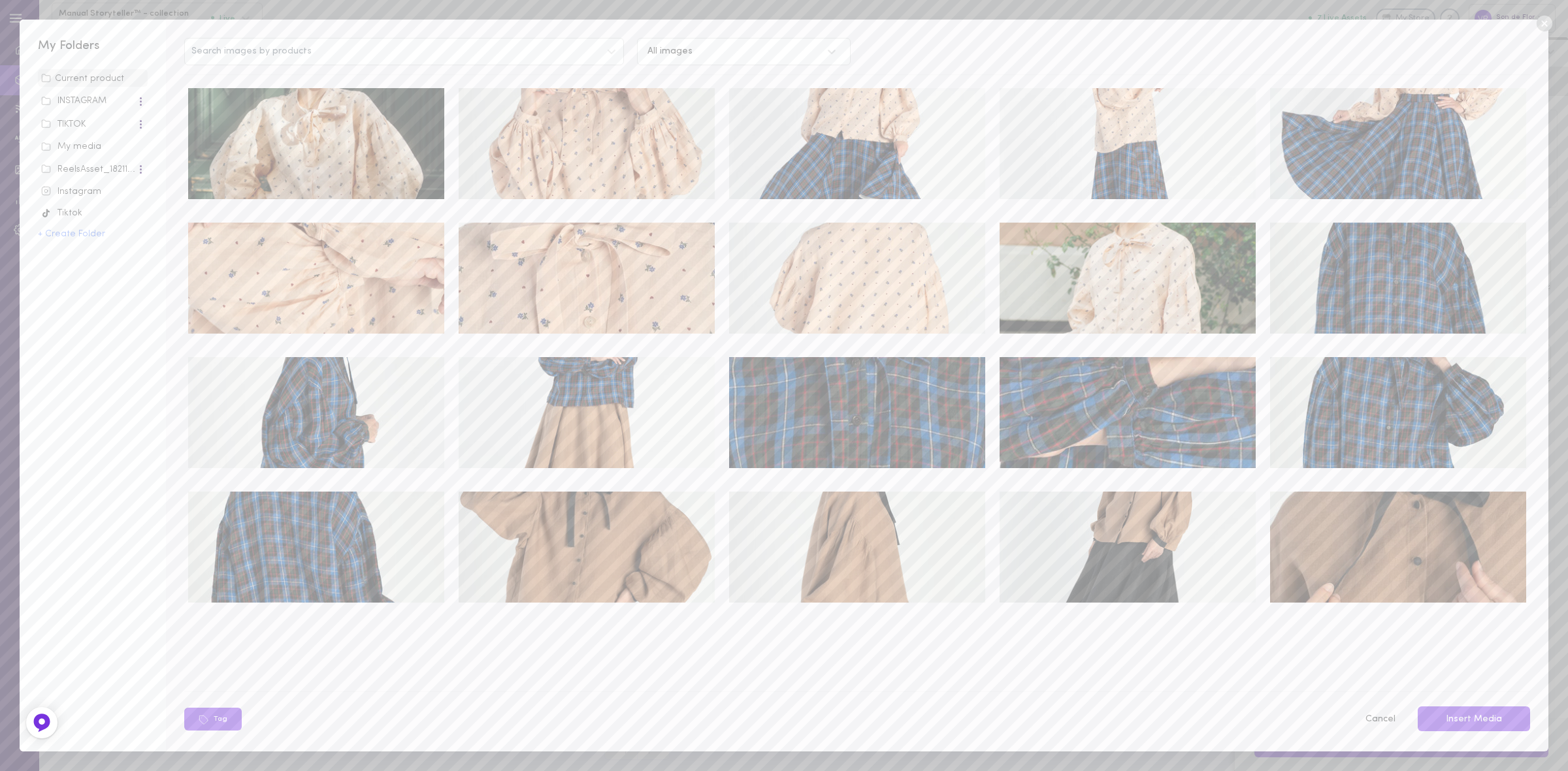
click at [311, 79] on div "Search images by products All images Tag Cancel Insert Media" at bounding box center [856, 385] width 1382 height 731
click at [331, 129] on img at bounding box center [316, 144] width 256 height 111
click at [1494, 724] on button "Insert Media" at bounding box center [1474, 719] width 112 height 26
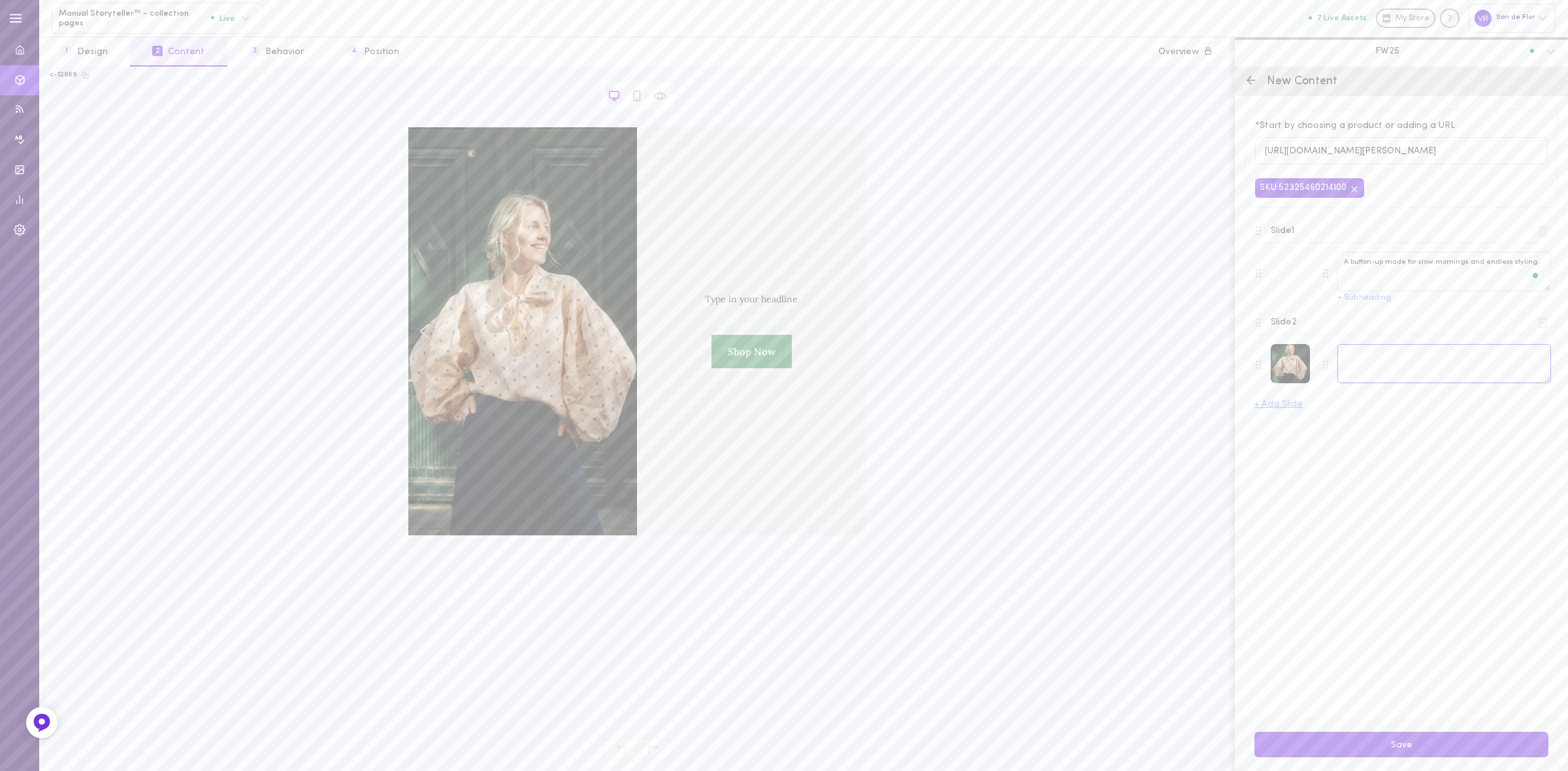
click at [1411, 360] on textarea at bounding box center [1444, 364] width 214 height 39
paste textarea "[PERSON_NAME] – where vintage charm meets everyday ease."
type textarea "[PERSON_NAME] – where vintage charm meets everyday ease."
click at [643, 97] on icon at bounding box center [637, 96] width 12 height 12
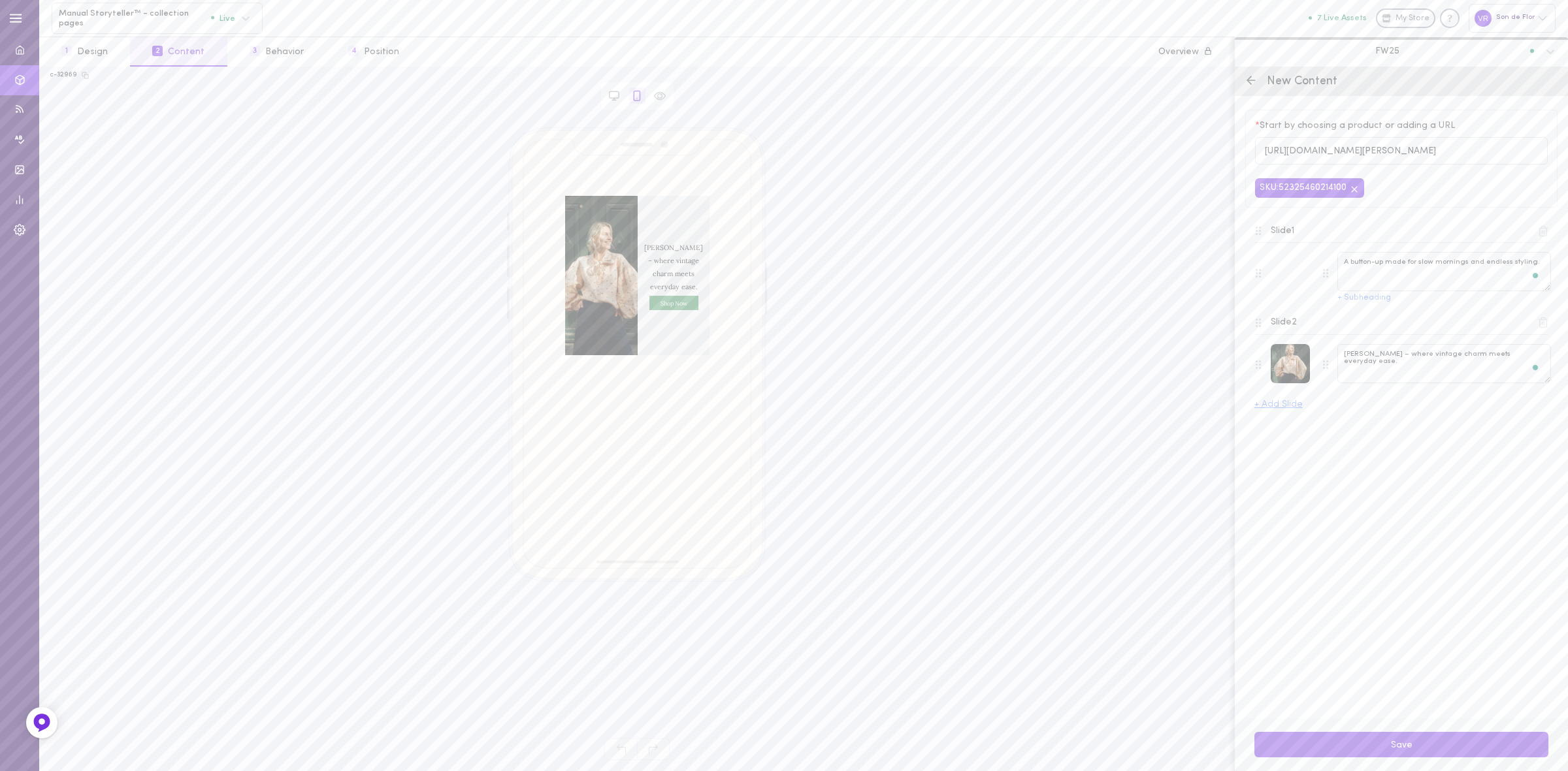
click at [570, 275] on icon "Left arrow" at bounding box center [572, 276] width 7 height 10
click at [704, 273] on icon "Right arrow" at bounding box center [703, 276] width 7 height 10
click at [1357, 752] on button "Save" at bounding box center [1402, 745] width 294 height 26
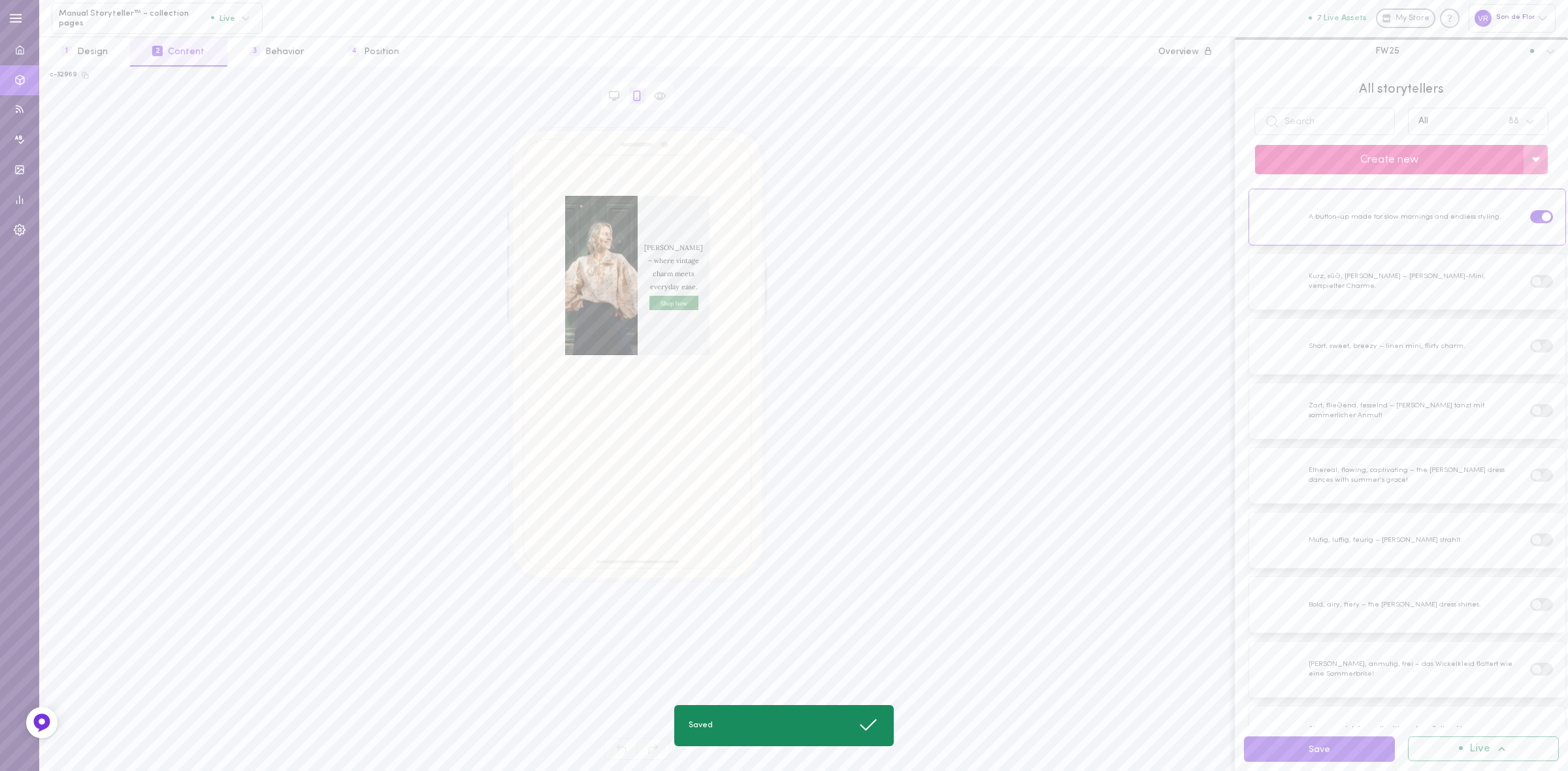
click at [1354, 161] on button "Create new" at bounding box center [1390, 159] width 269 height 29
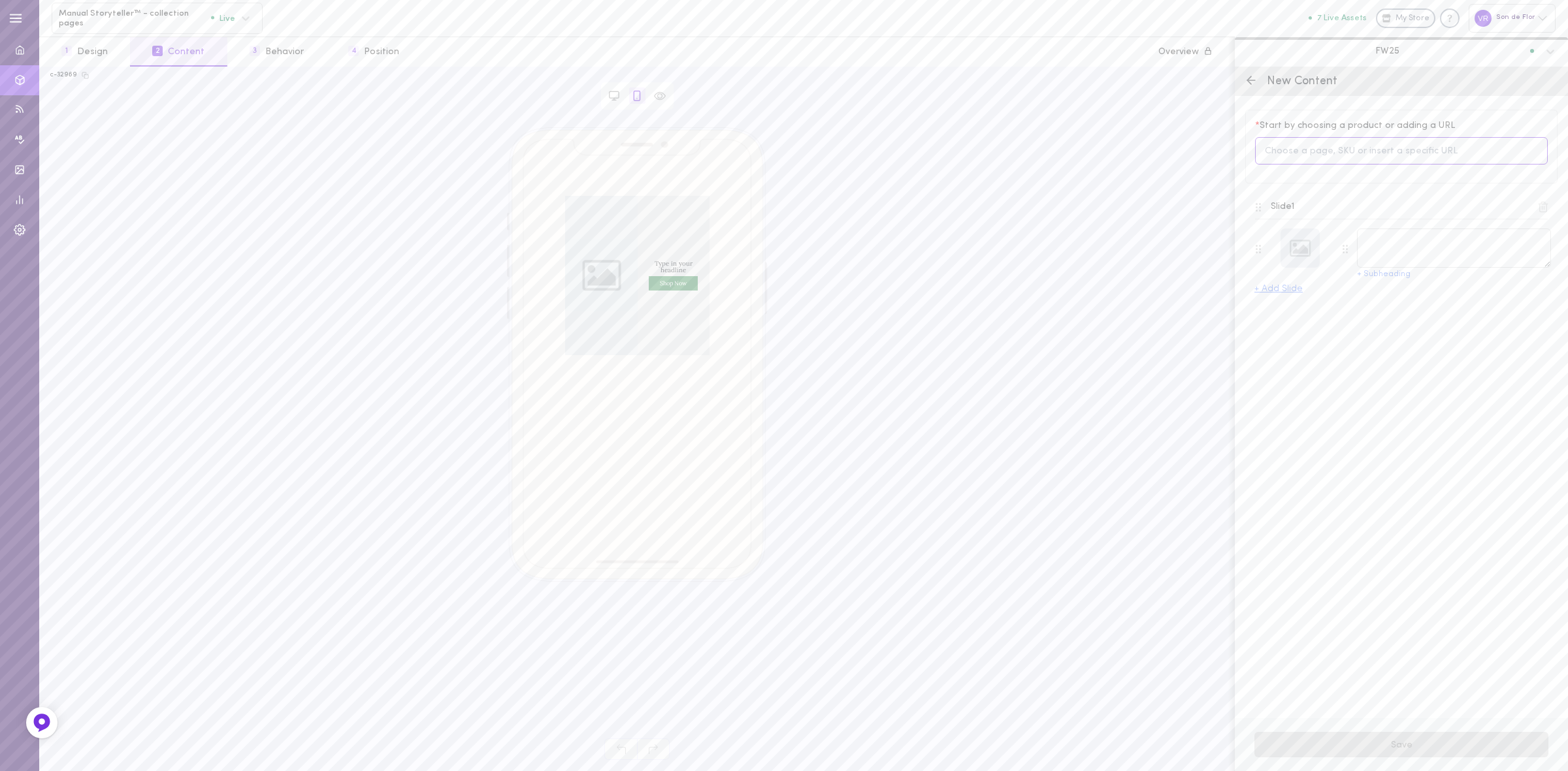
click at [1309, 147] on input at bounding box center [1402, 151] width 292 height 28
type input "vest"
click at [1338, 302] on div "In Stock [PERSON_NAME] – [PERSON_NAME] Vest with V-Neckline 12156549497172" at bounding box center [1402, 287] width 281 height 42
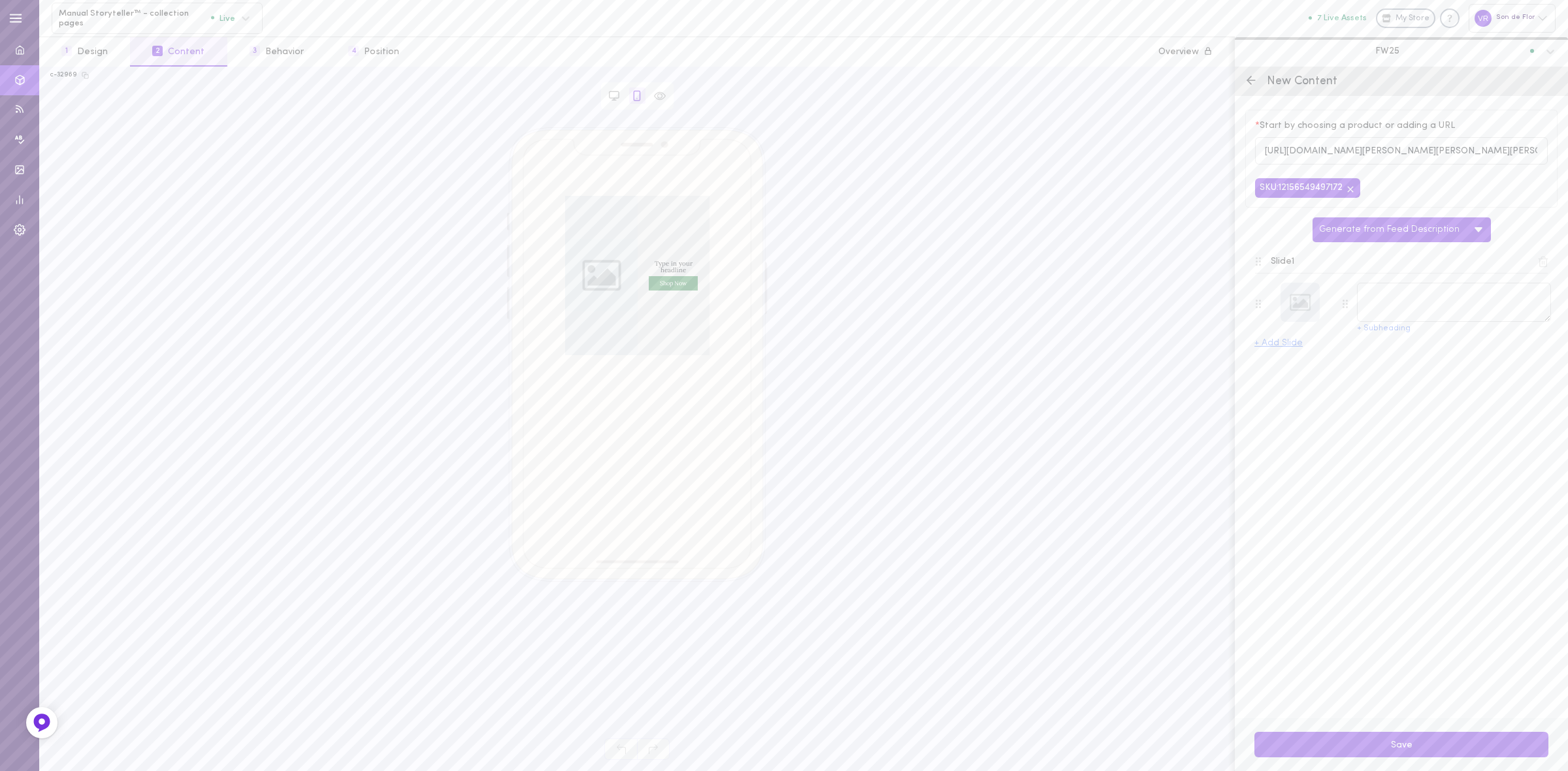
type textarea "[PERSON_NAME] – [PERSON_NAME] Vest with V-Neckline"
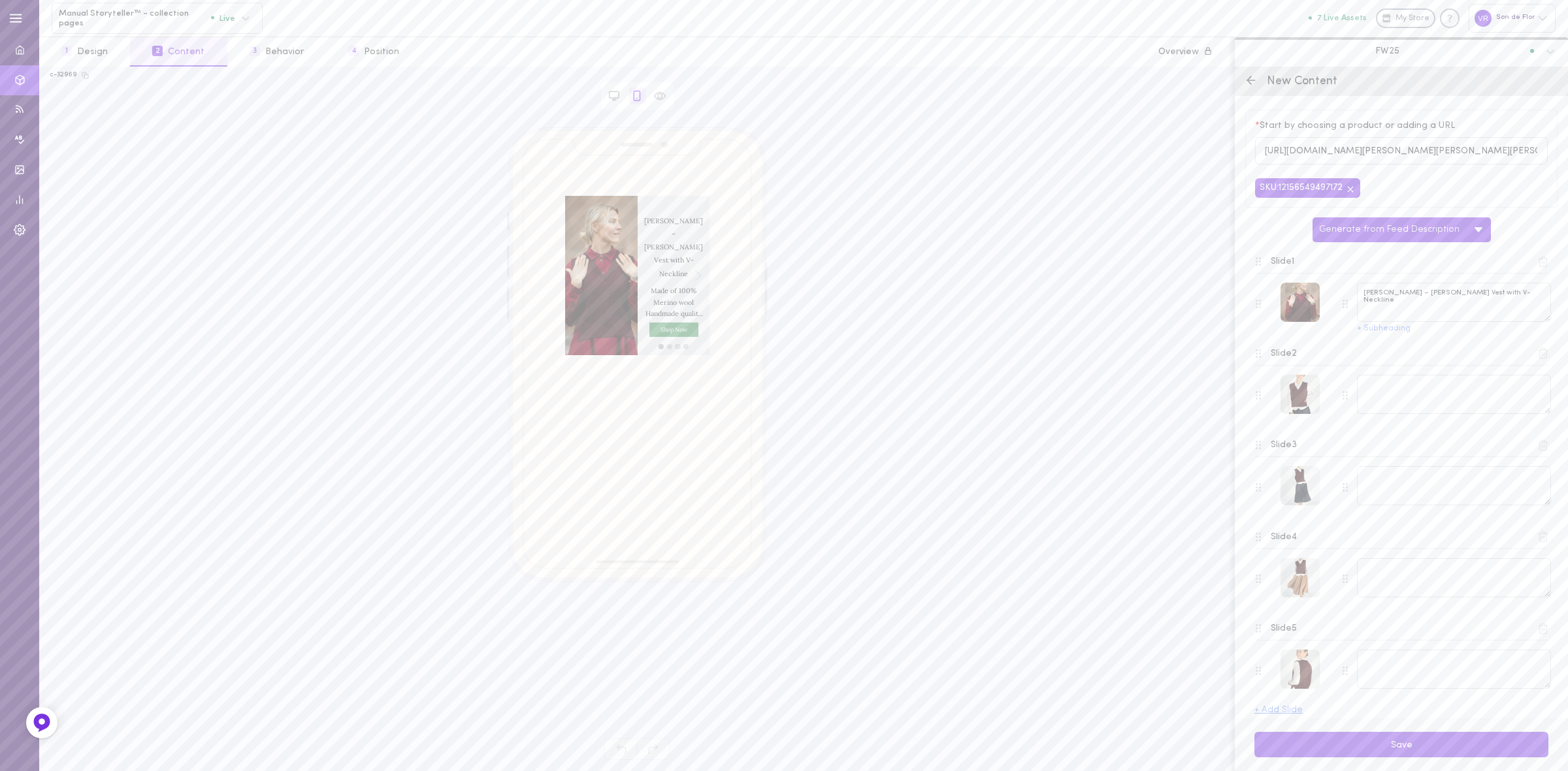
click at [1540, 265] on icon at bounding box center [1544, 262] width 7 height 10
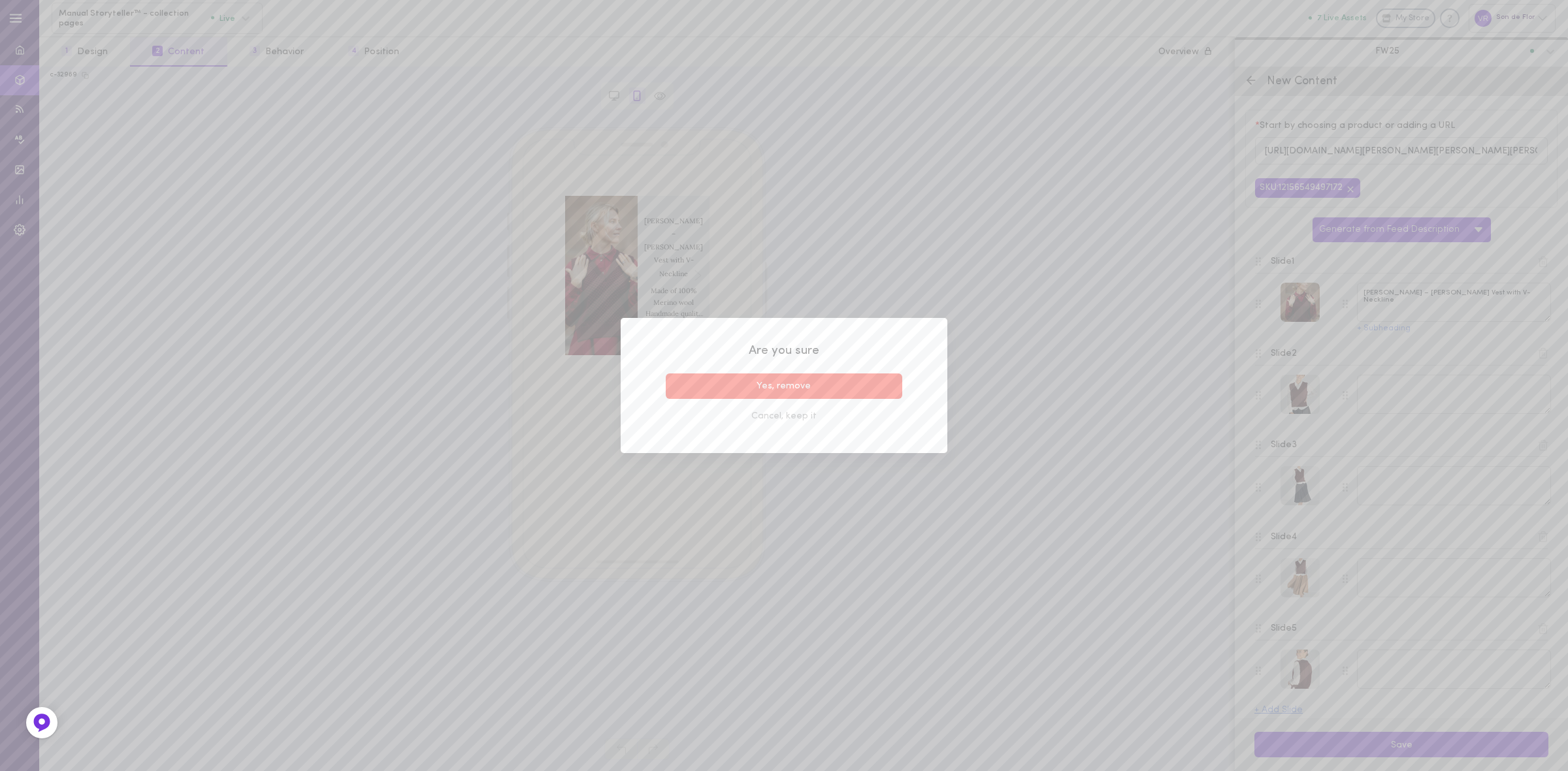
click at [869, 386] on button "Yes, remove" at bounding box center [784, 386] width 237 height 26
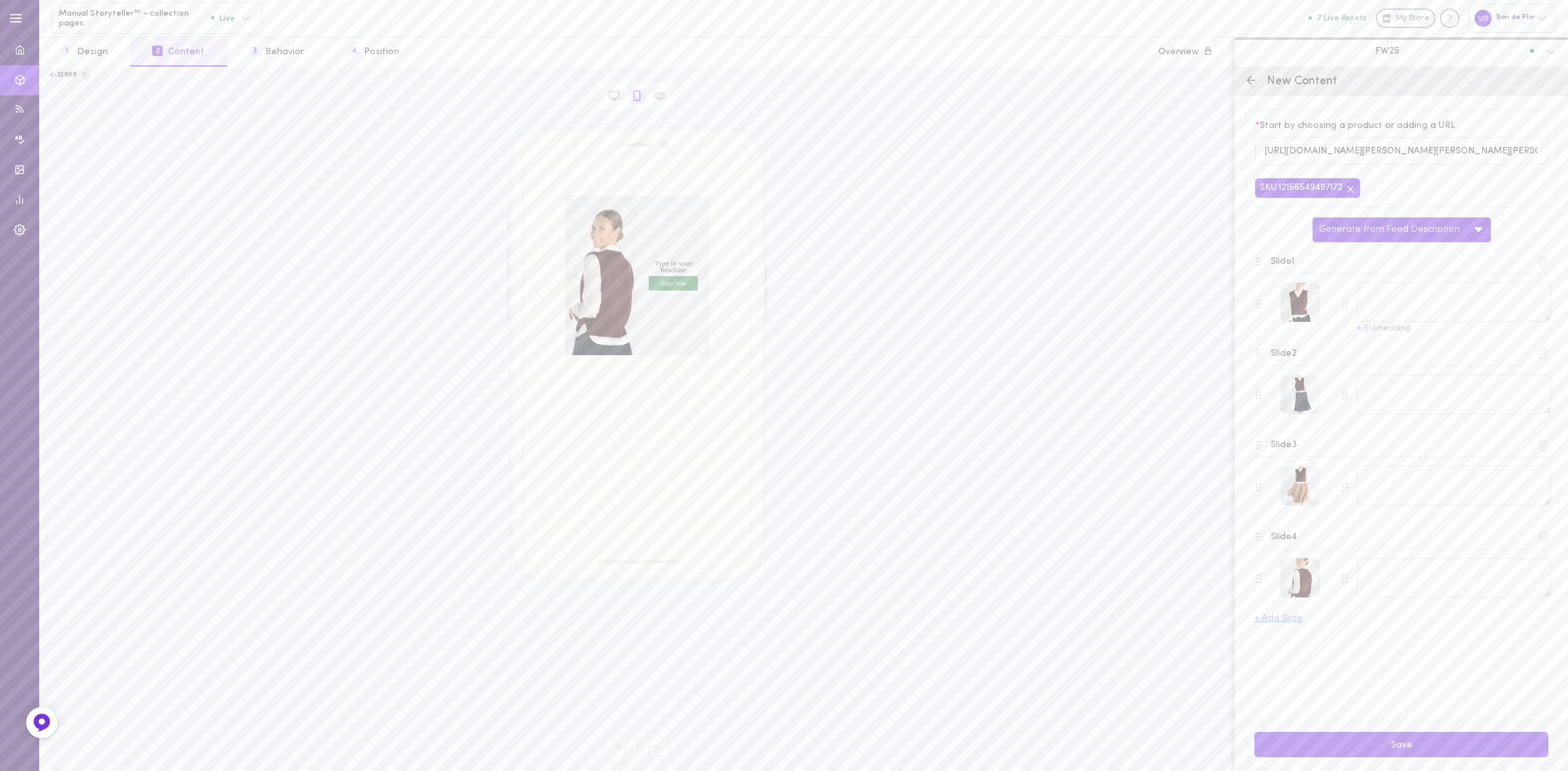
click at [1545, 264] on line at bounding box center [1545, 262] width 0 height 3
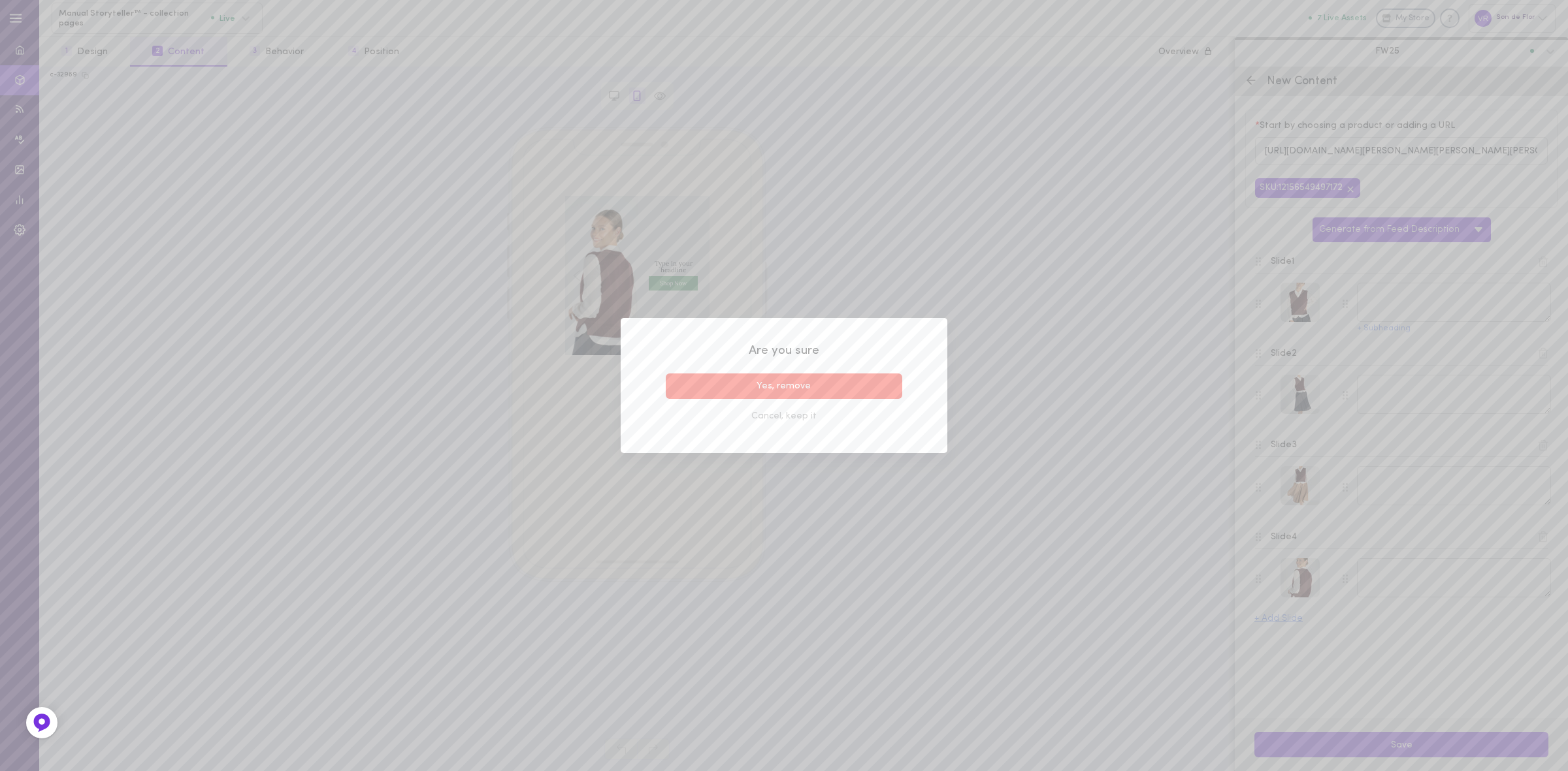
click at [826, 383] on button "Yes, remove" at bounding box center [784, 386] width 237 height 26
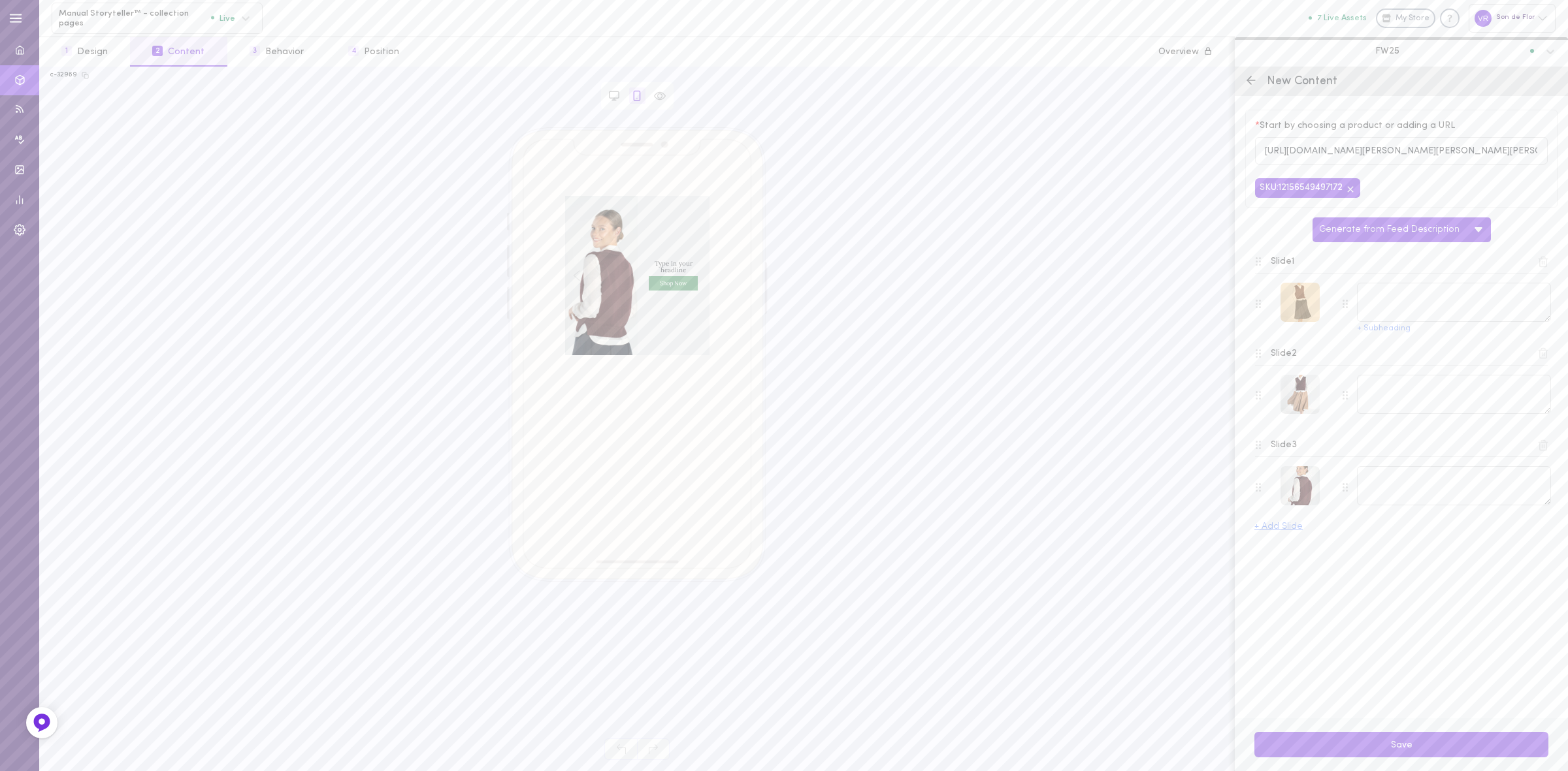
click at [1292, 301] on div at bounding box center [1300, 302] width 39 height 39
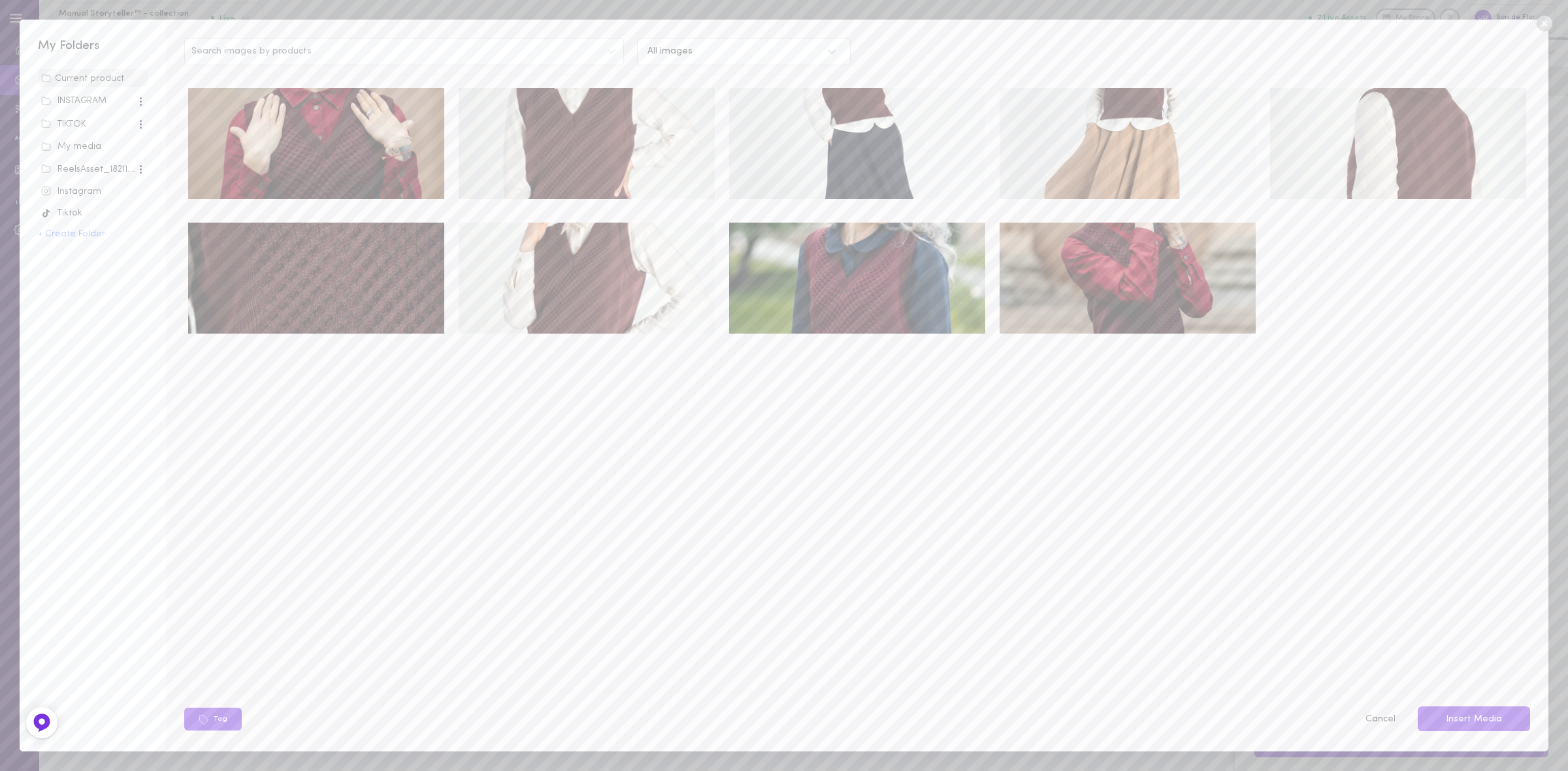
click at [109, 145] on div "My media" at bounding box center [93, 147] width 103 height 13
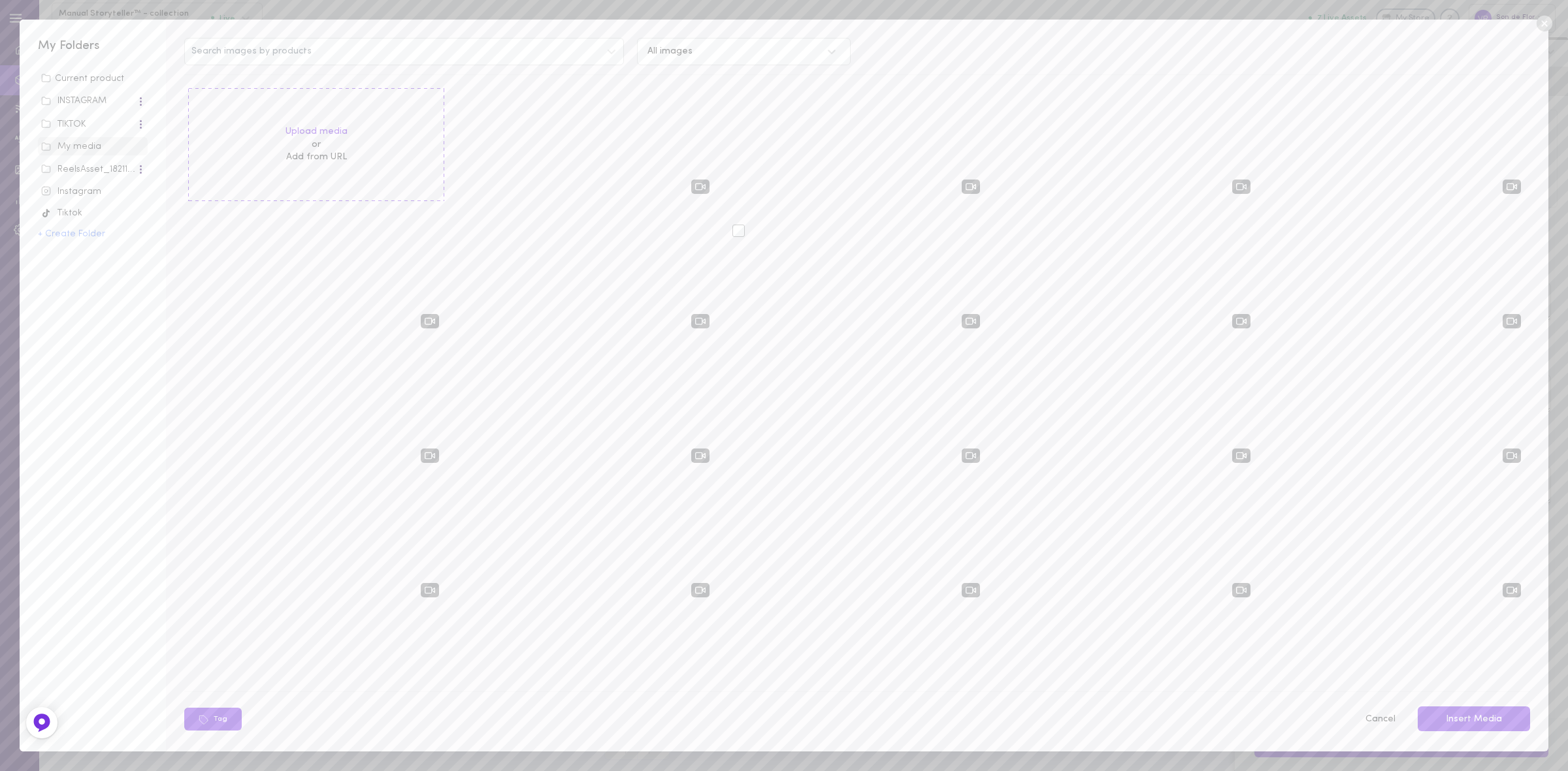
click at [736, 233] on div at bounding box center [739, 231] width 13 height 13
click at [0, 0] on input "checkbox" at bounding box center [0, 0] width 0 height 0
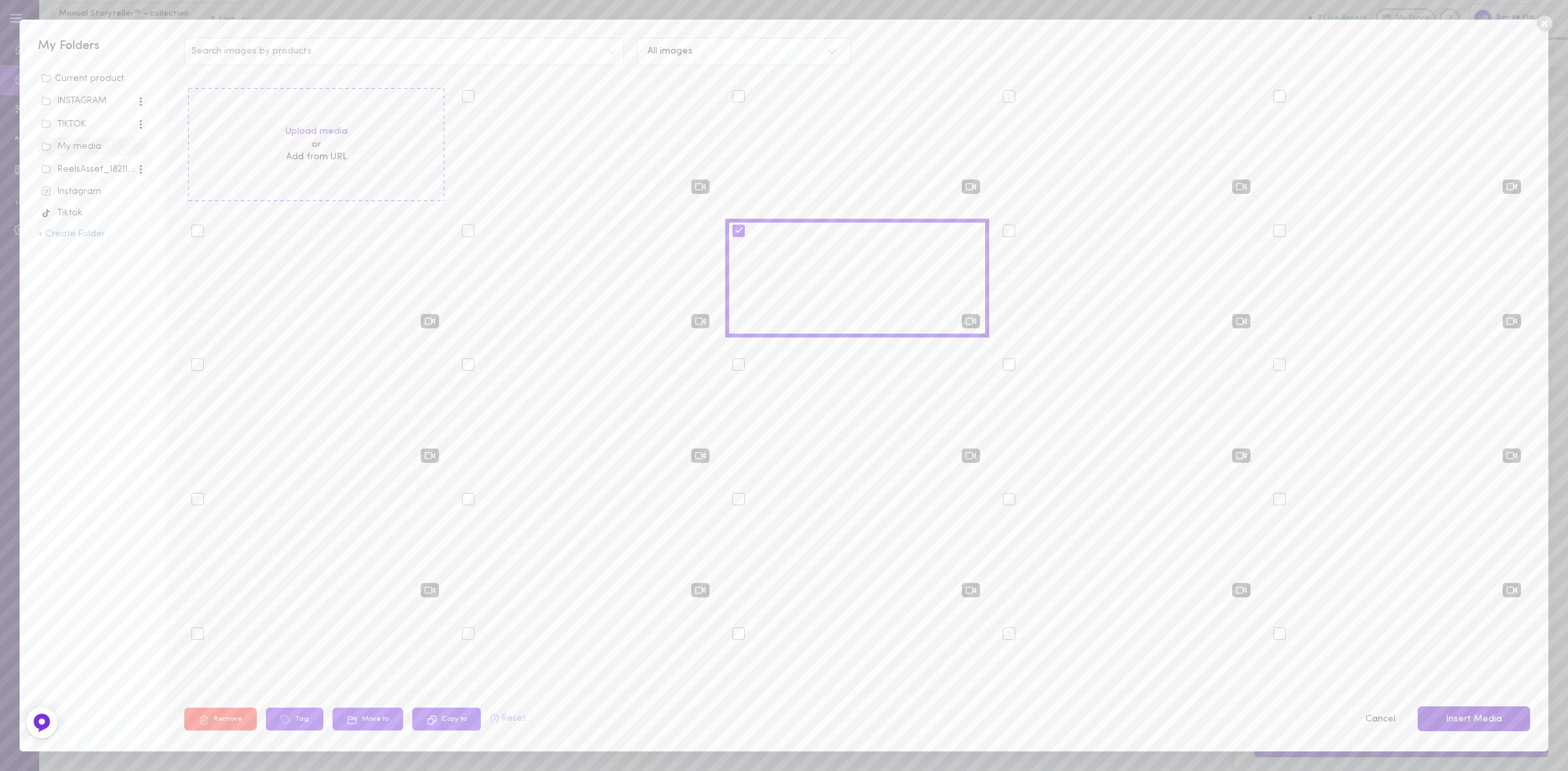
click at [1479, 722] on button "Insert Media" at bounding box center [1474, 719] width 112 height 26
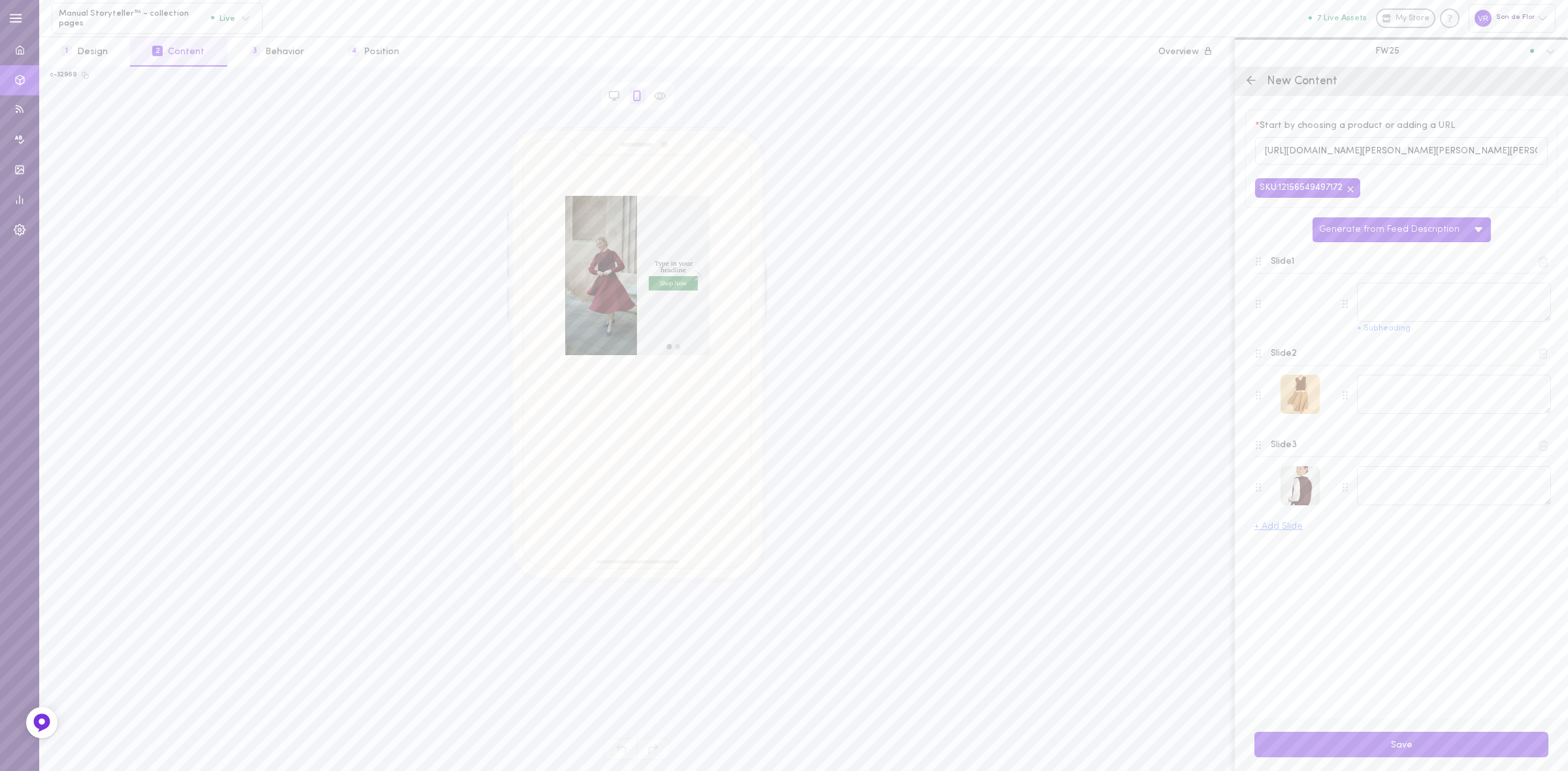
click at [1303, 392] on div at bounding box center [1300, 395] width 39 height 39
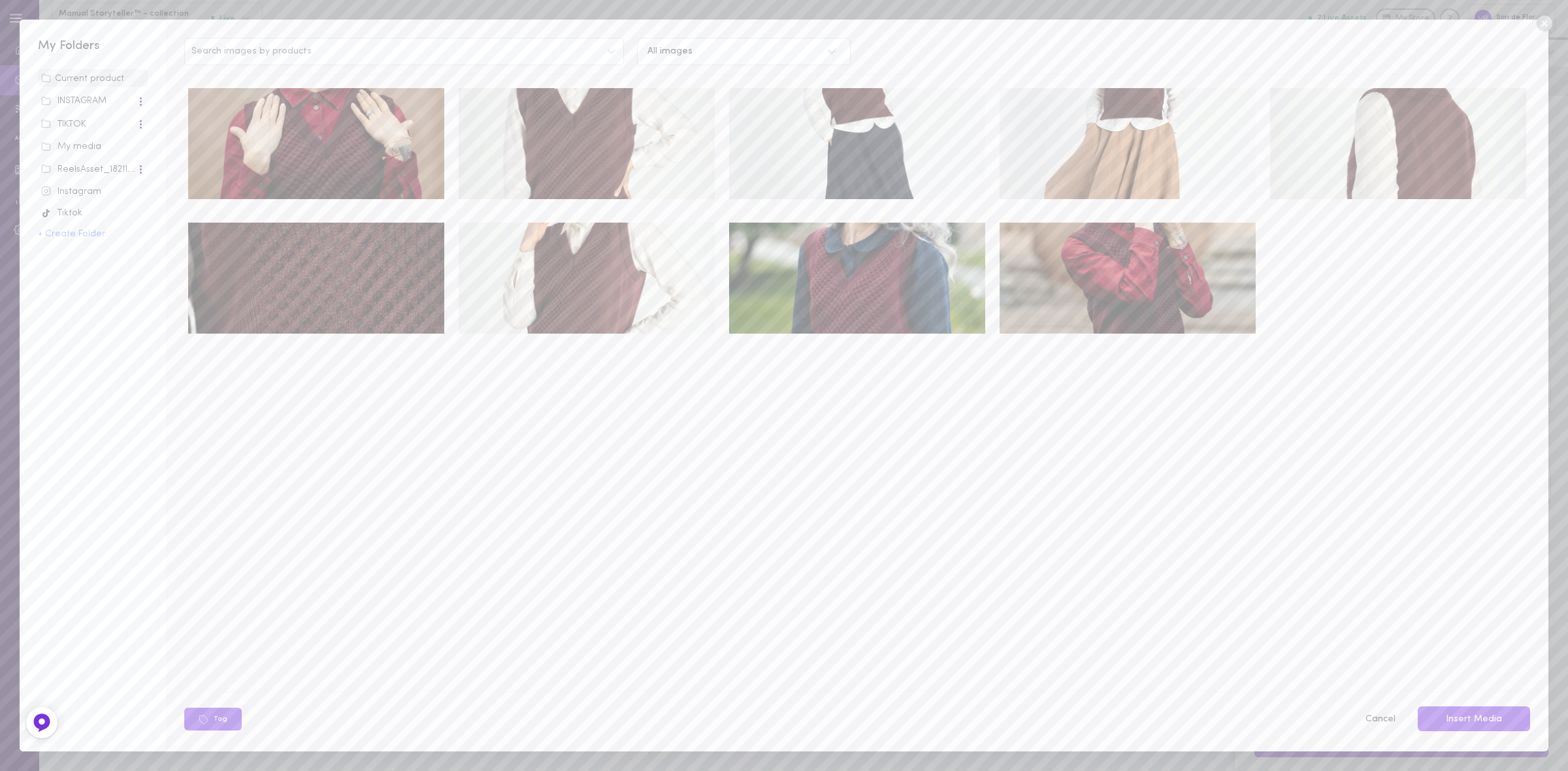
drag, startPoint x: 866, startPoint y: 257, endPoint x: 877, endPoint y: 263, distance: 12.5
click at [866, 257] on img at bounding box center [857, 278] width 256 height 111
click at [1182, 303] on img at bounding box center [1128, 278] width 256 height 111
click at [1493, 714] on button "Insert Media" at bounding box center [1474, 719] width 112 height 26
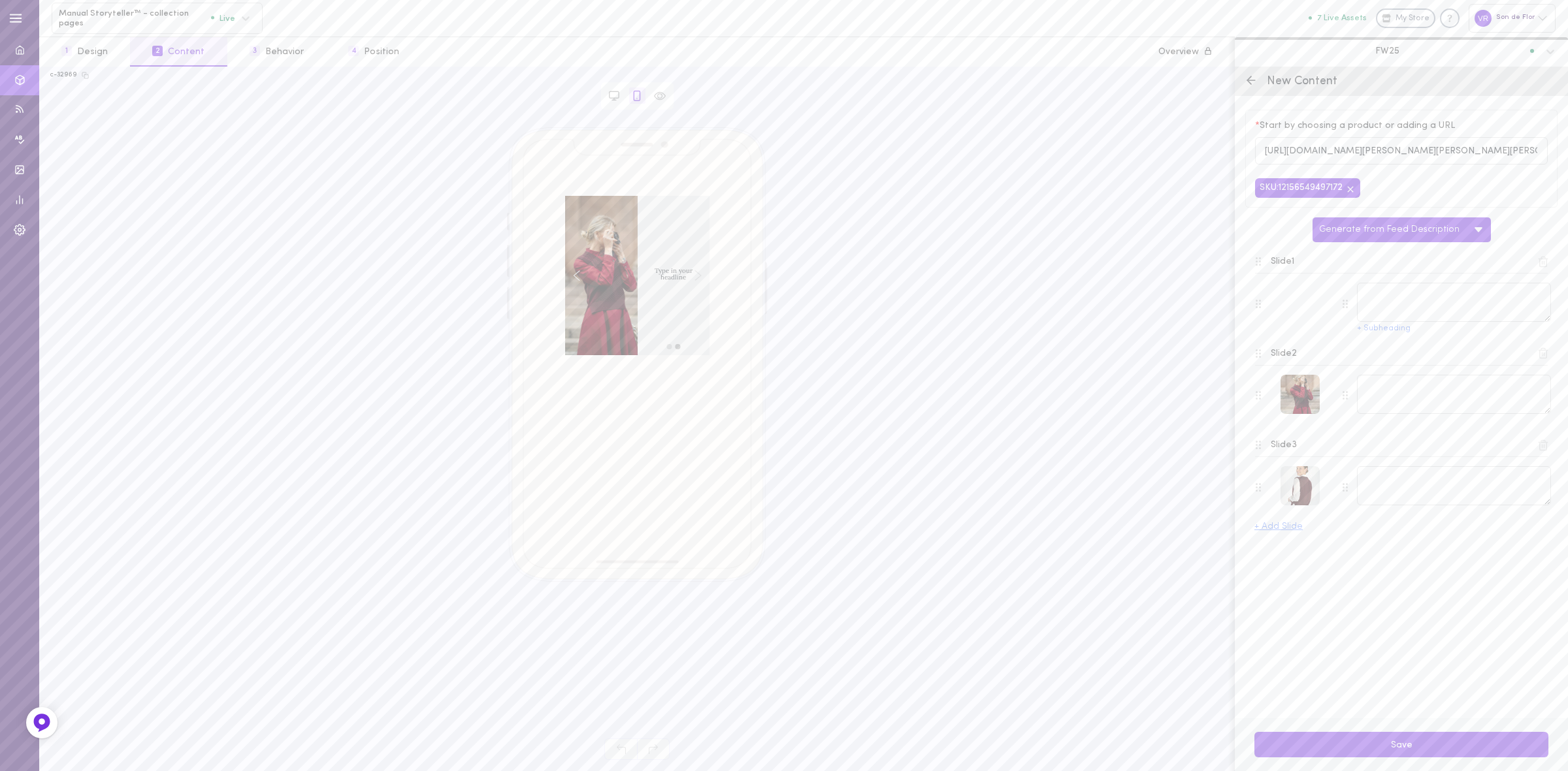
click at [1544, 448] on icon at bounding box center [1543, 445] width 12 height 12
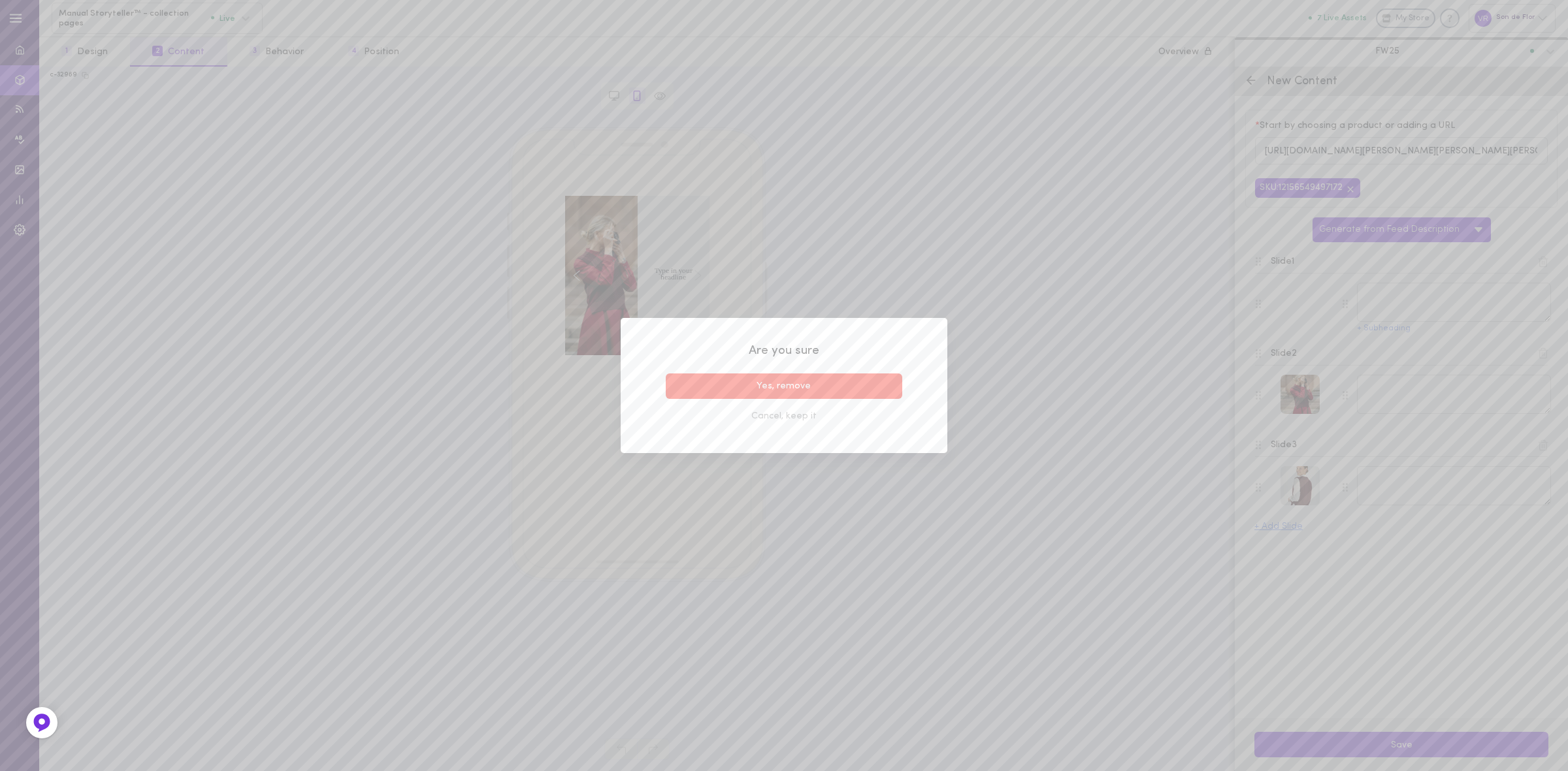
click at [873, 390] on button "Yes, remove" at bounding box center [784, 386] width 237 height 26
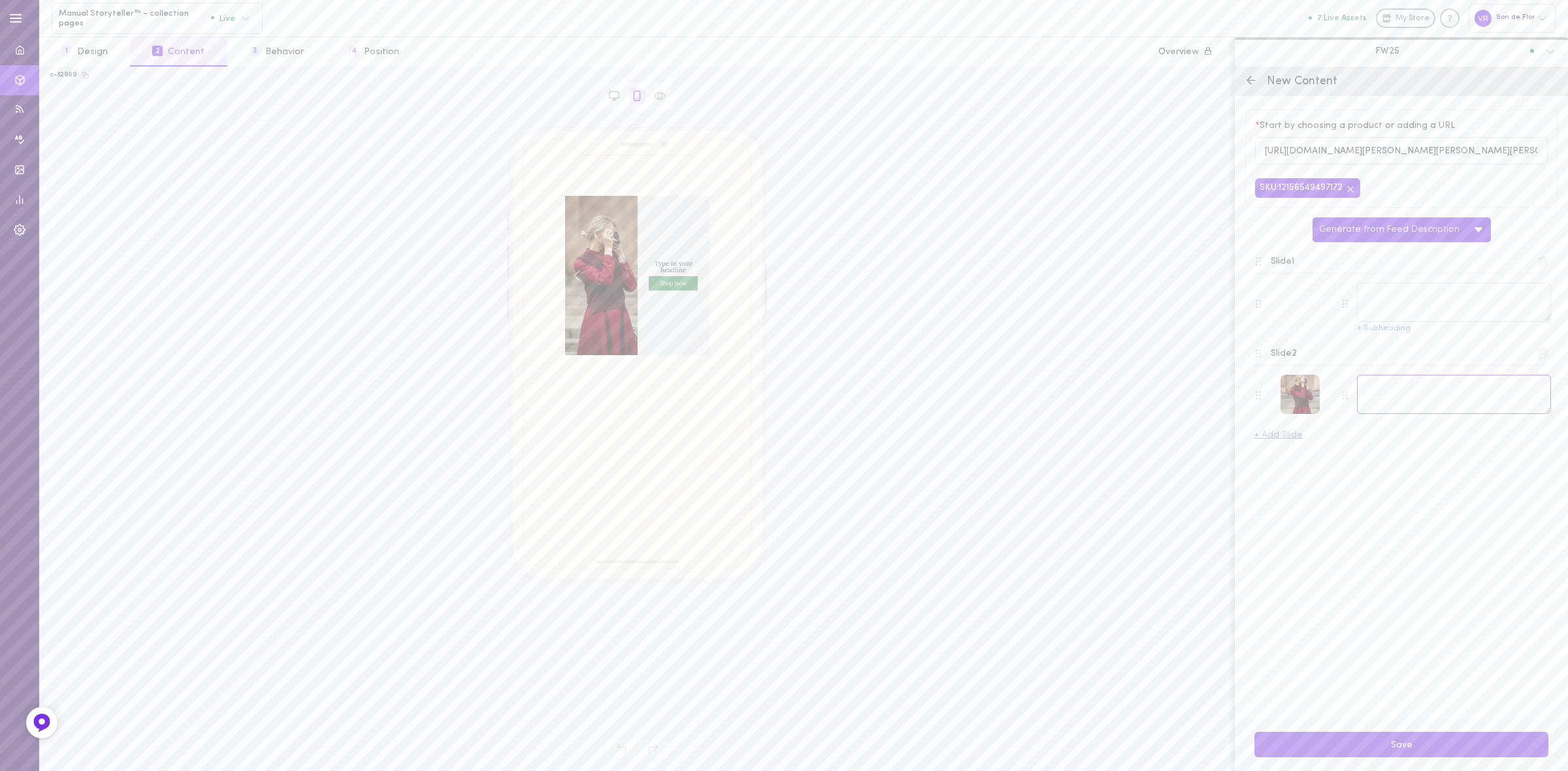
click at [1371, 389] on textarea at bounding box center [1454, 395] width 194 height 39
paste textarea "[PERSON_NAME] – your go-to for smart and easy layering."
click at [570, 274] on icon "Left arrow" at bounding box center [572, 276] width 6 height 10
click at [1390, 392] on textarea "[PERSON_NAME] – your go-to for smart and easy layering." at bounding box center [1454, 395] width 194 height 39
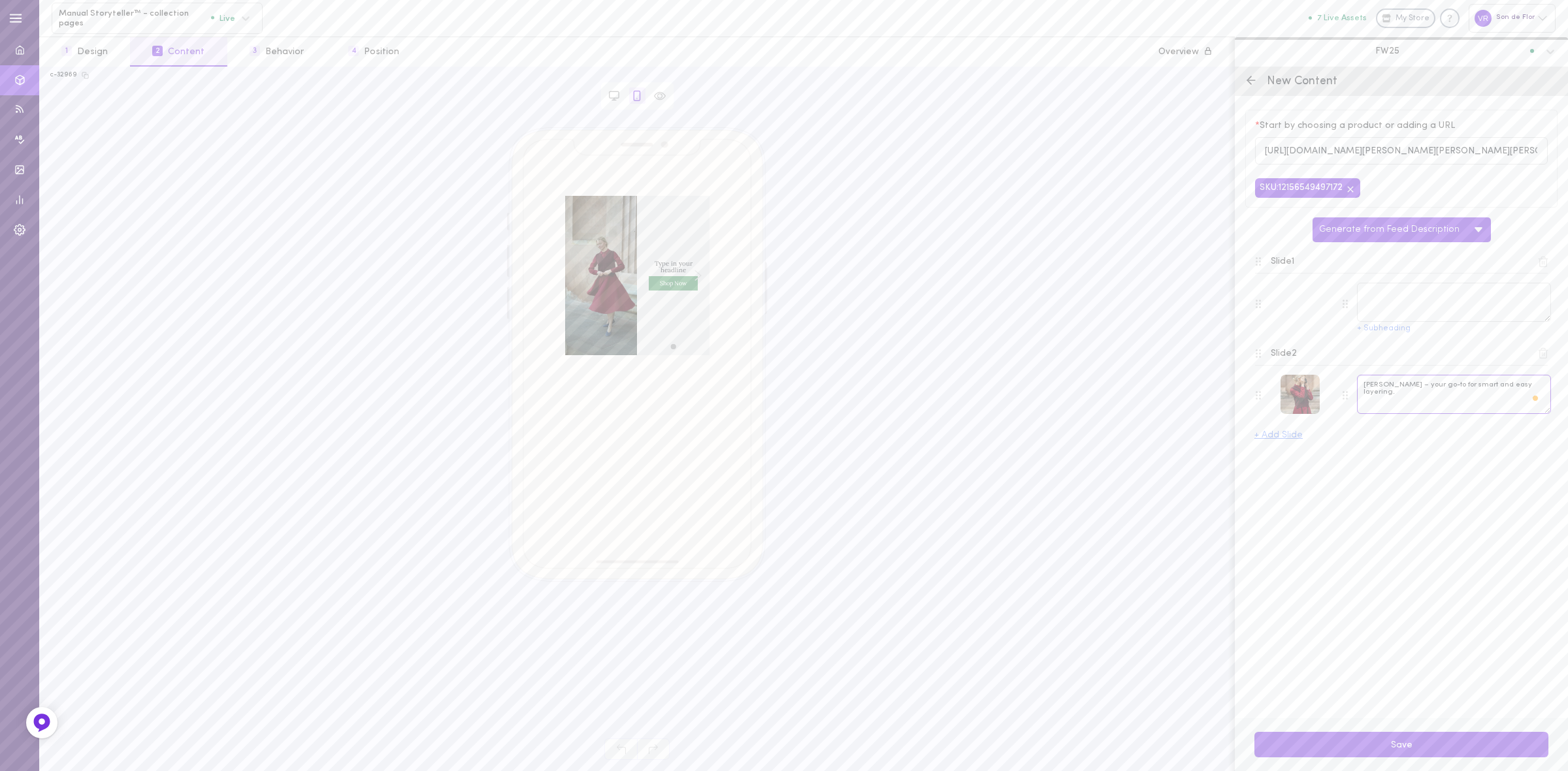
click at [1390, 392] on textarea "[PERSON_NAME] – your go-to for smart and easy layering." at bounding box center [1454, 395] width 194 height 39
paste textarea "gentle warmth woven from pure Merino wool"
type textarea "[PERSON_NAME] – gentle warmth woven from pure [PERSON_NAME]."
click at [1382, 309] on textarea at bounding box center [1454, 302] width 194 height 39
paste textarea "A cosy layer to carry you through the seasons."
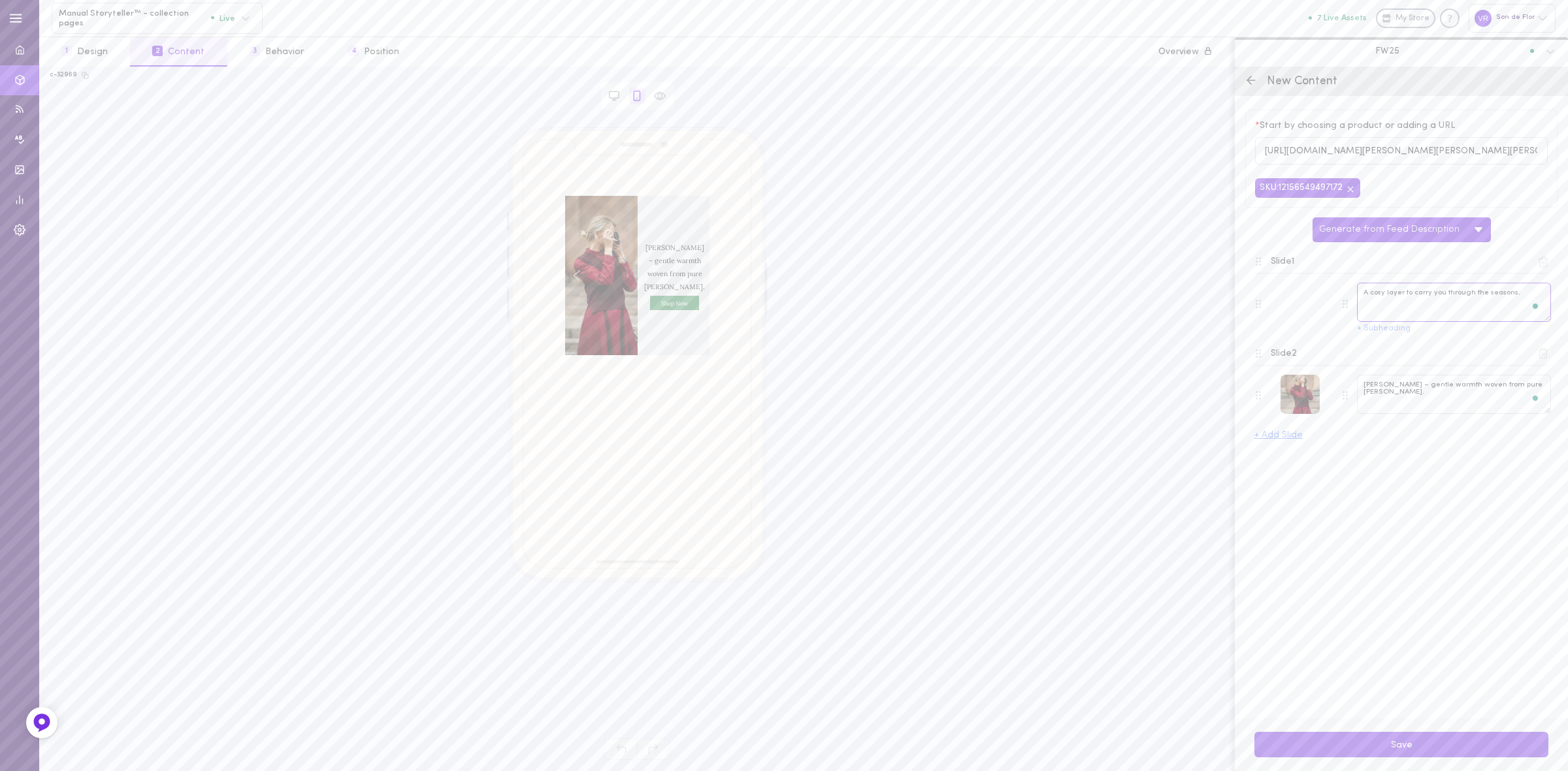
type textarea "A cosy layer to carry you through the seasons."
click at [1377, 390] on textarea "[PERSON_NAME] – gentle warmth woven from pure [PERSON_NAME]." at bounding box center [1454, 395] width 194 height 39
type textarea "[PERSON_NAME] – gentle warmth woven from pure [PERSON_NAME]."
click at [1416, 749] on button "Save" at bounding box center [1402, 745] width 294 height 26
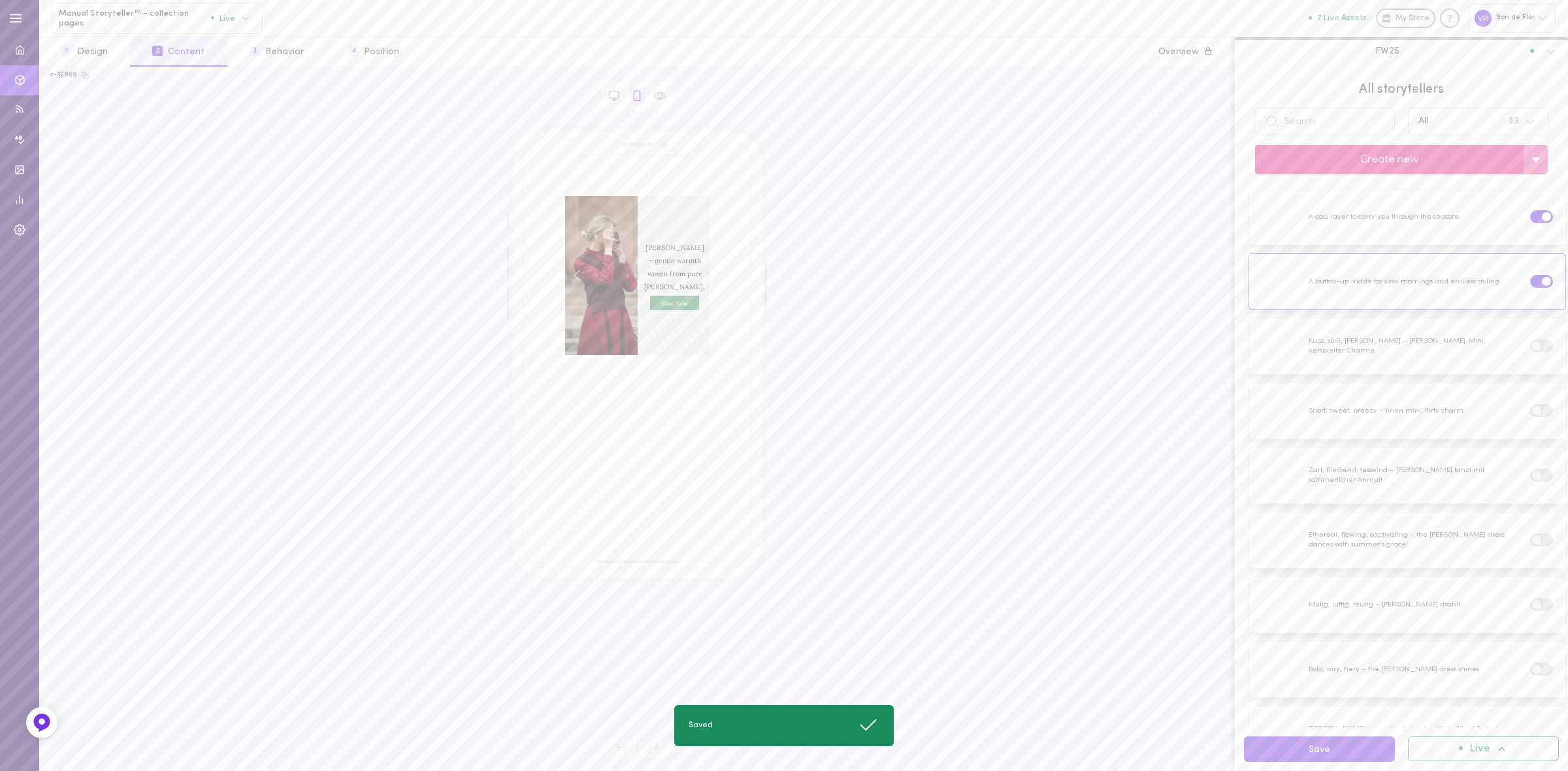
click at [1379, 161] on button "Create new" at bounding box center [1390, 159] width 269 height 29
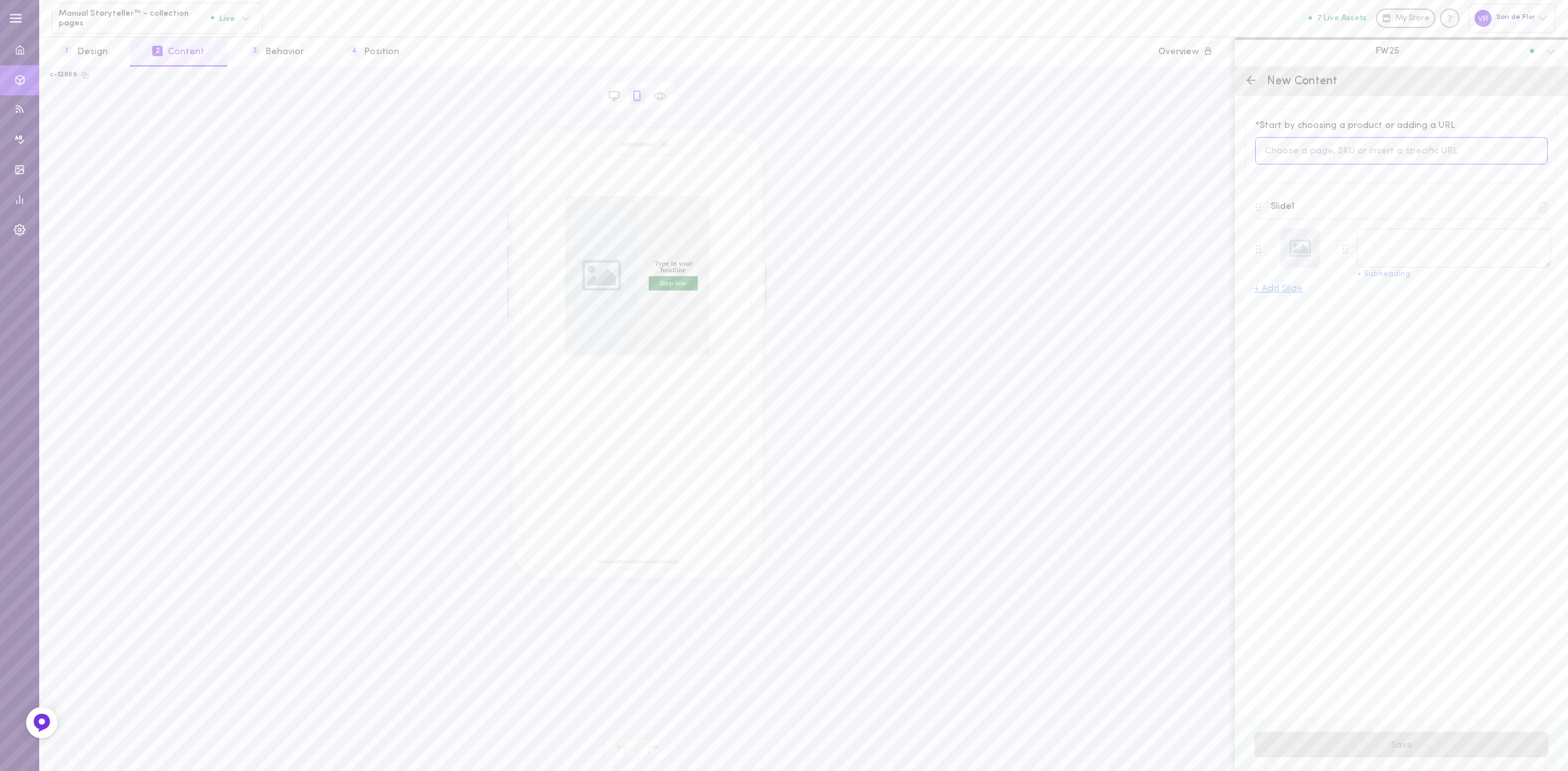
click at [1335, 144] on input at bounding box center [1402, 151] width 292 height 28
click at [1360, 147] on input at bounding box center [1402, 151] width 292 height 28
click at [1190, 270] on div "Type in your headline Shop Now Shop Now left arrow right arrow" at bounding box center [637, 424] width 1174 height 594
click at [1297, 260] on div at bounding box center [1300, 248] width 39 height 39
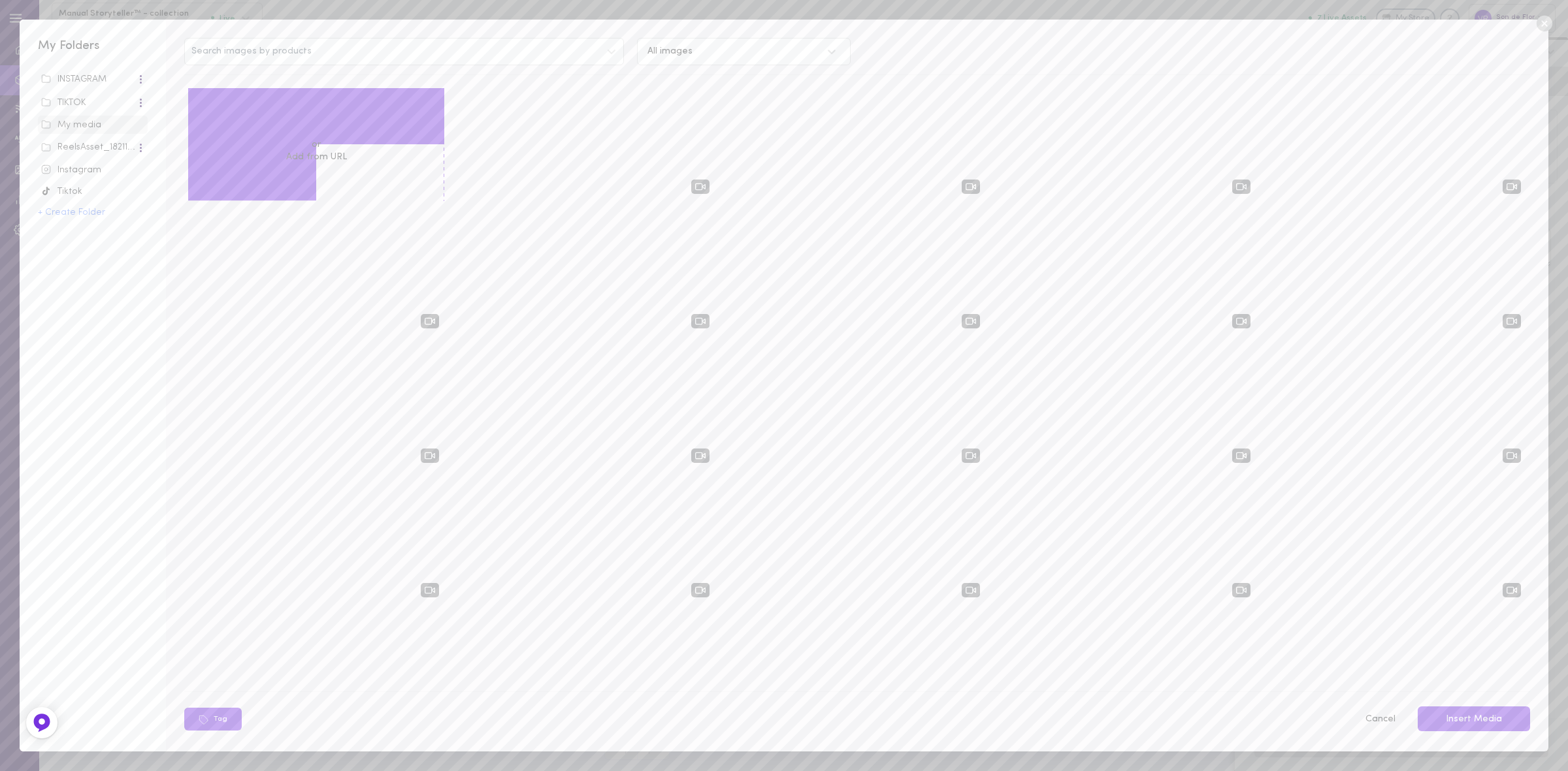
click at [1544, 29] on icon at bounding box center [1544, 24] width 16 height 16
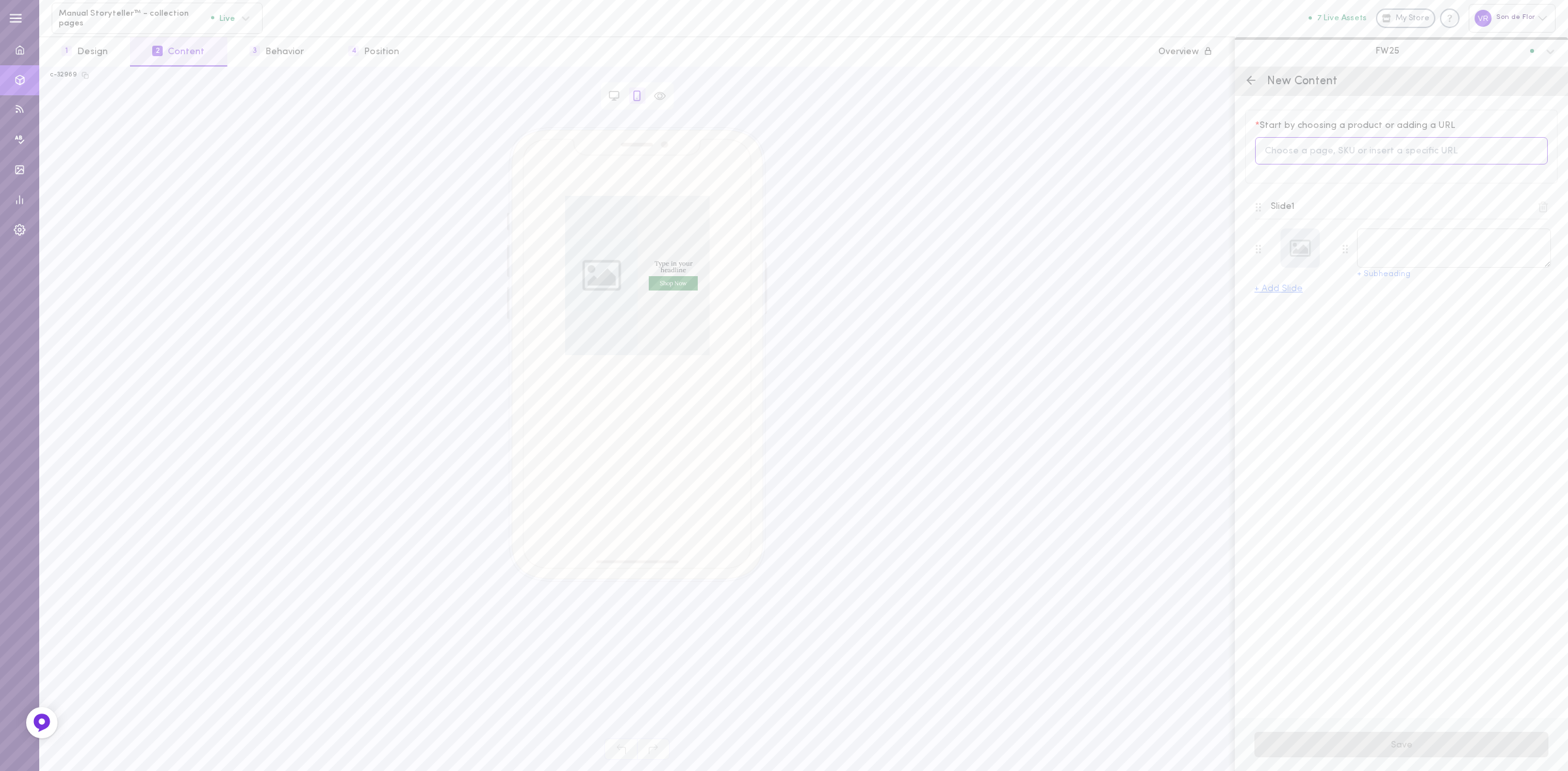
click at [1340, 152] on input at bounding box center [1402, 151] width 292 height 28
type input "victorian"
click at [1351, 204] on span "Victorian – Linen Coat with Mandarin Collar" at bounding box center [1394, 205] width 196 height 15
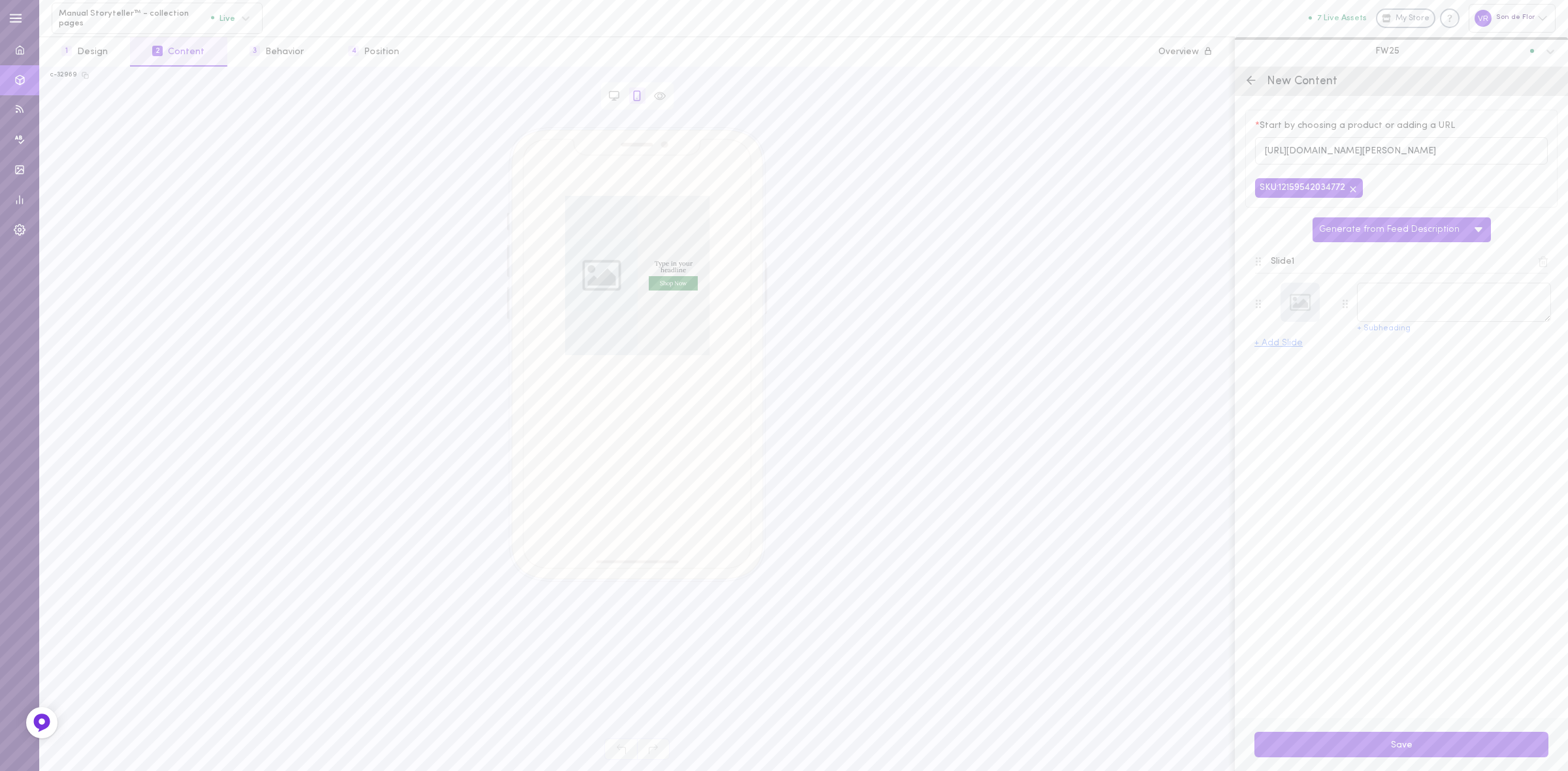
type textarea "Victorian – Linen Coat with Mandarin Collar"
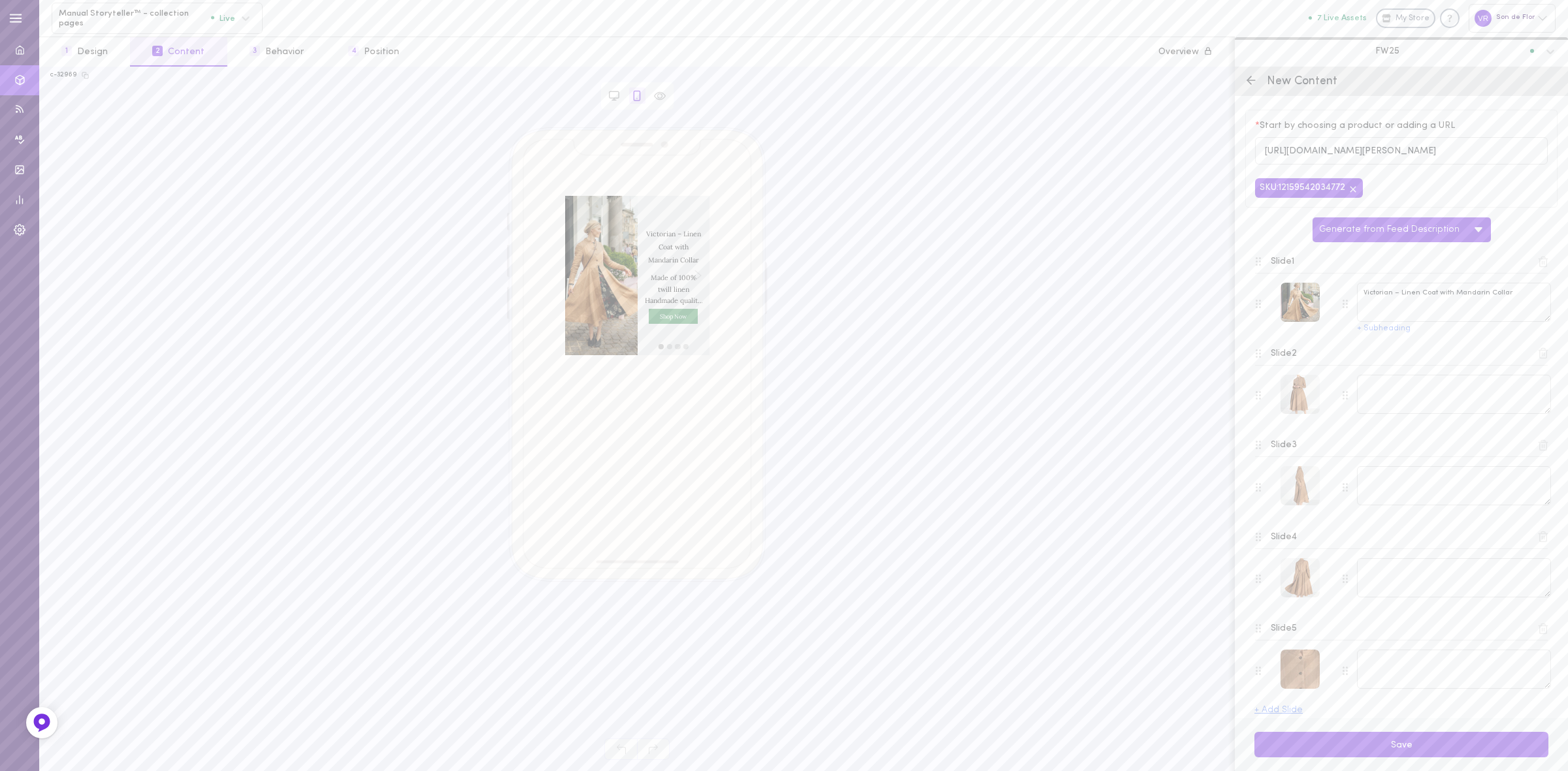
click at [1545, 264] on line at bounding box center [1545, 262] width 0 height 3
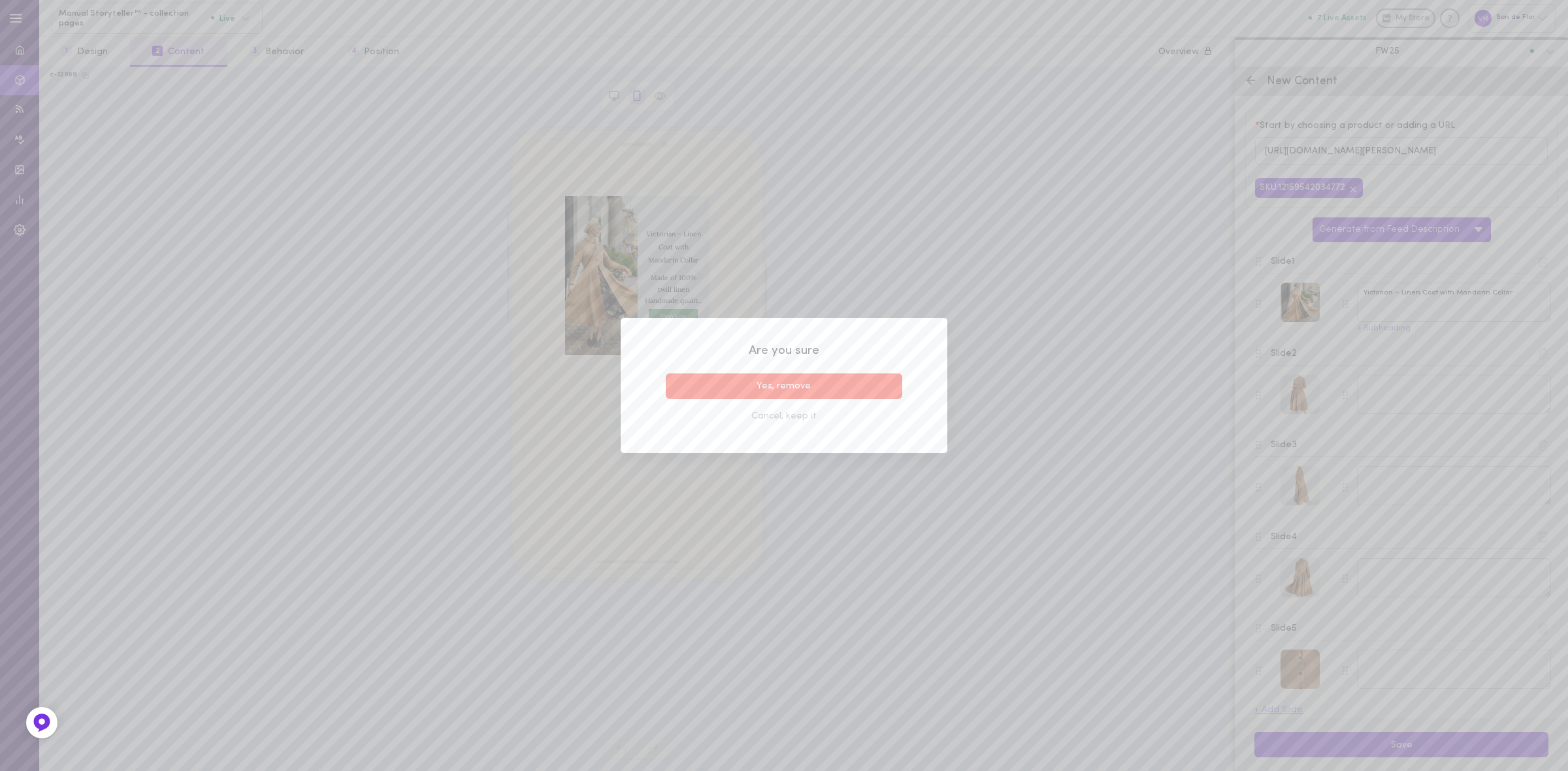
click at [833, 382] on button "Yes, remove" at bounding box center [784, 386] width 237 height 26
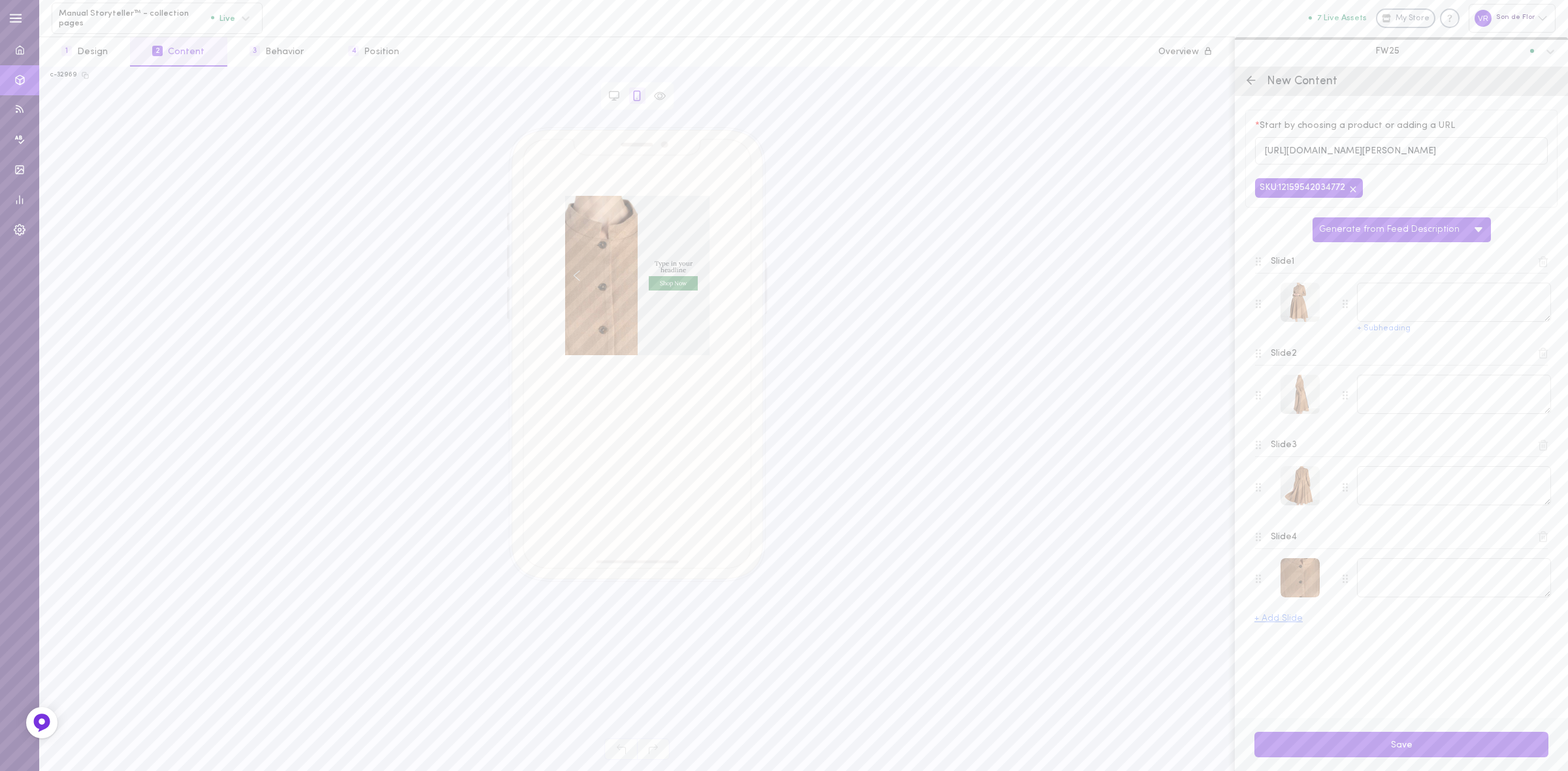
click at [1547, 263] on icon at bounding box center [1543, 262] width 12 height 12
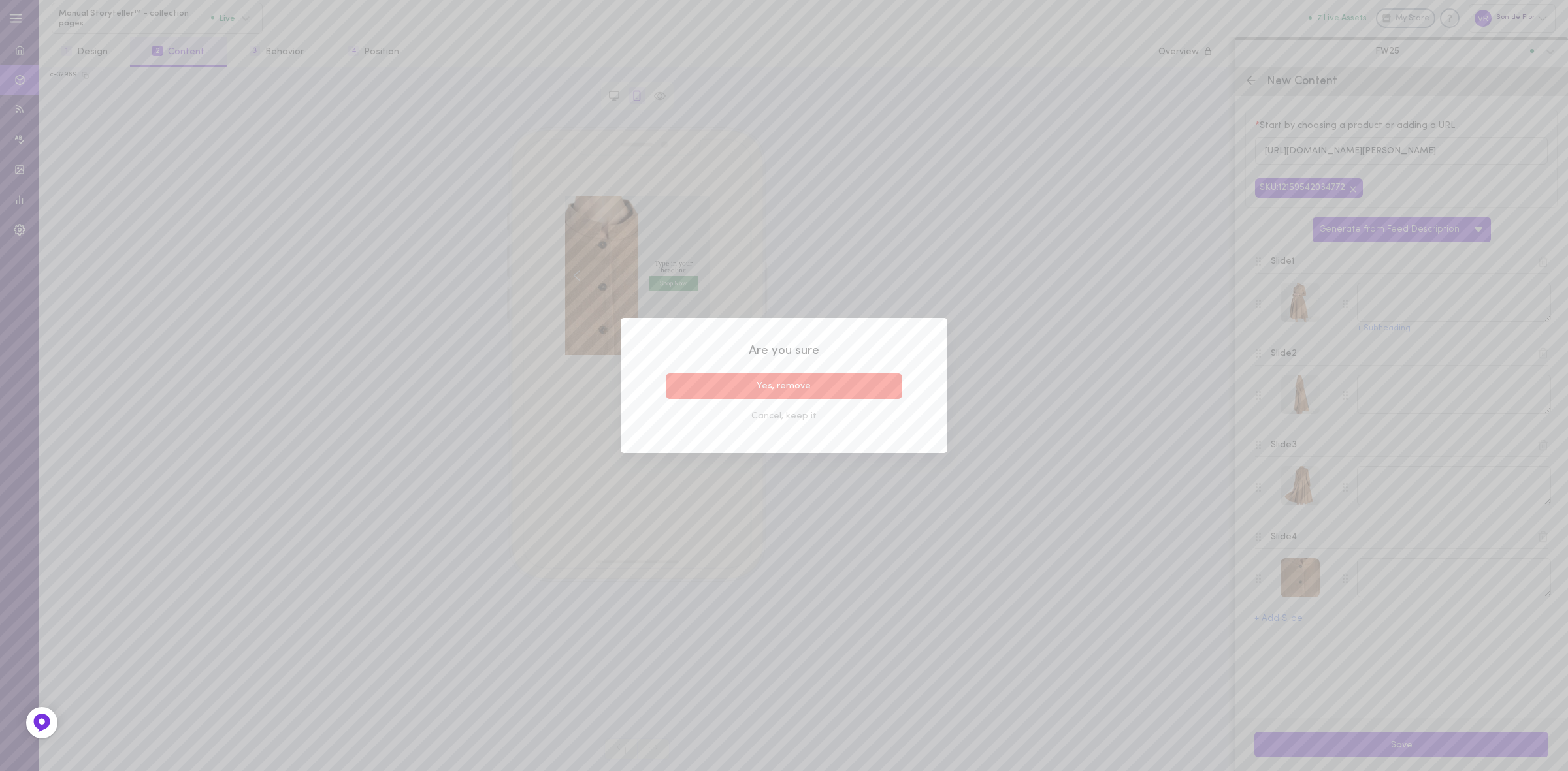
click at [876, 383] on button "Yes, remove" at bounding box center [784, 386] width 237 height 26
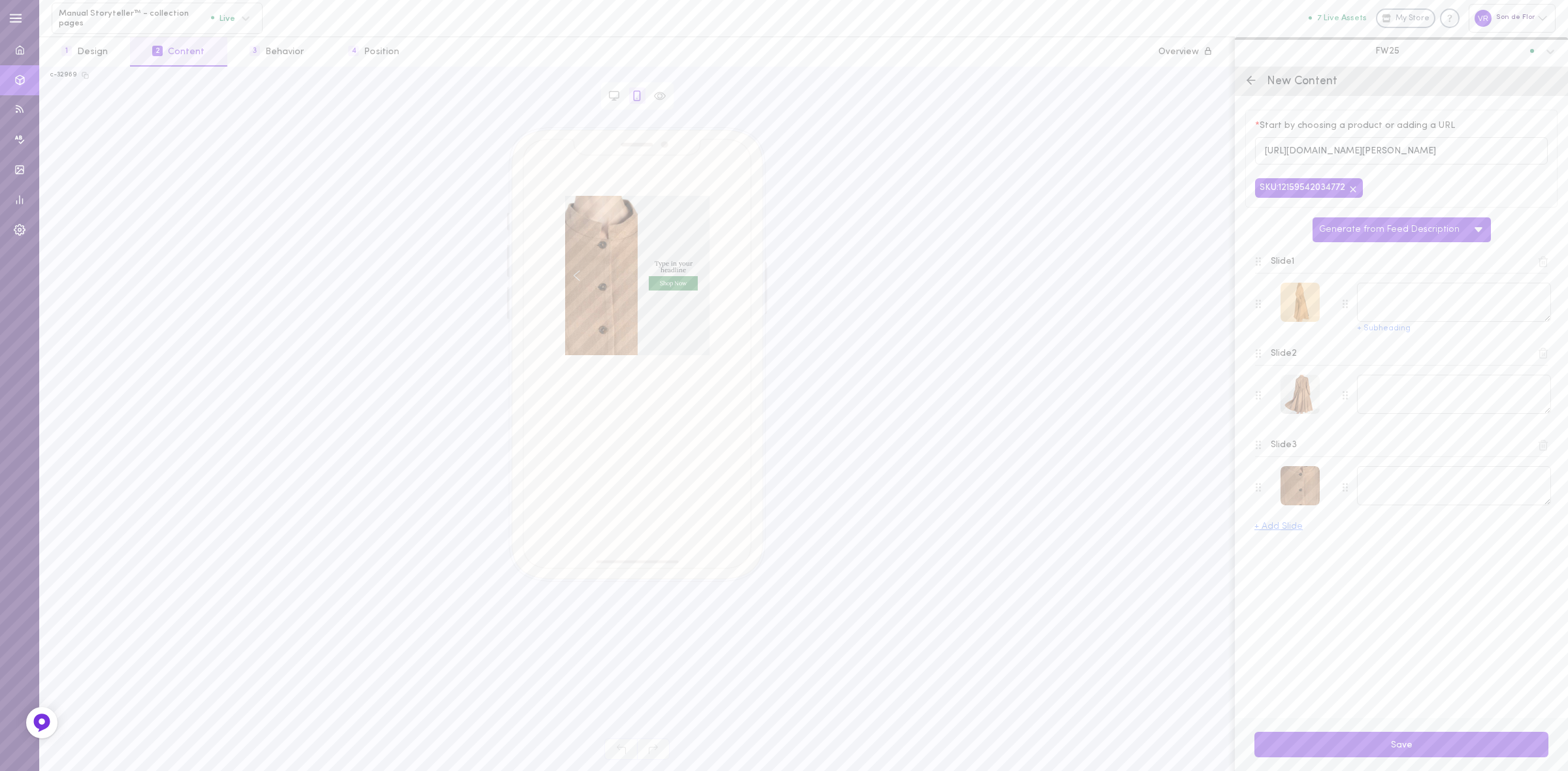
click at [1301, 312] on div at bounding box center [1300, 302] width 39 height 39
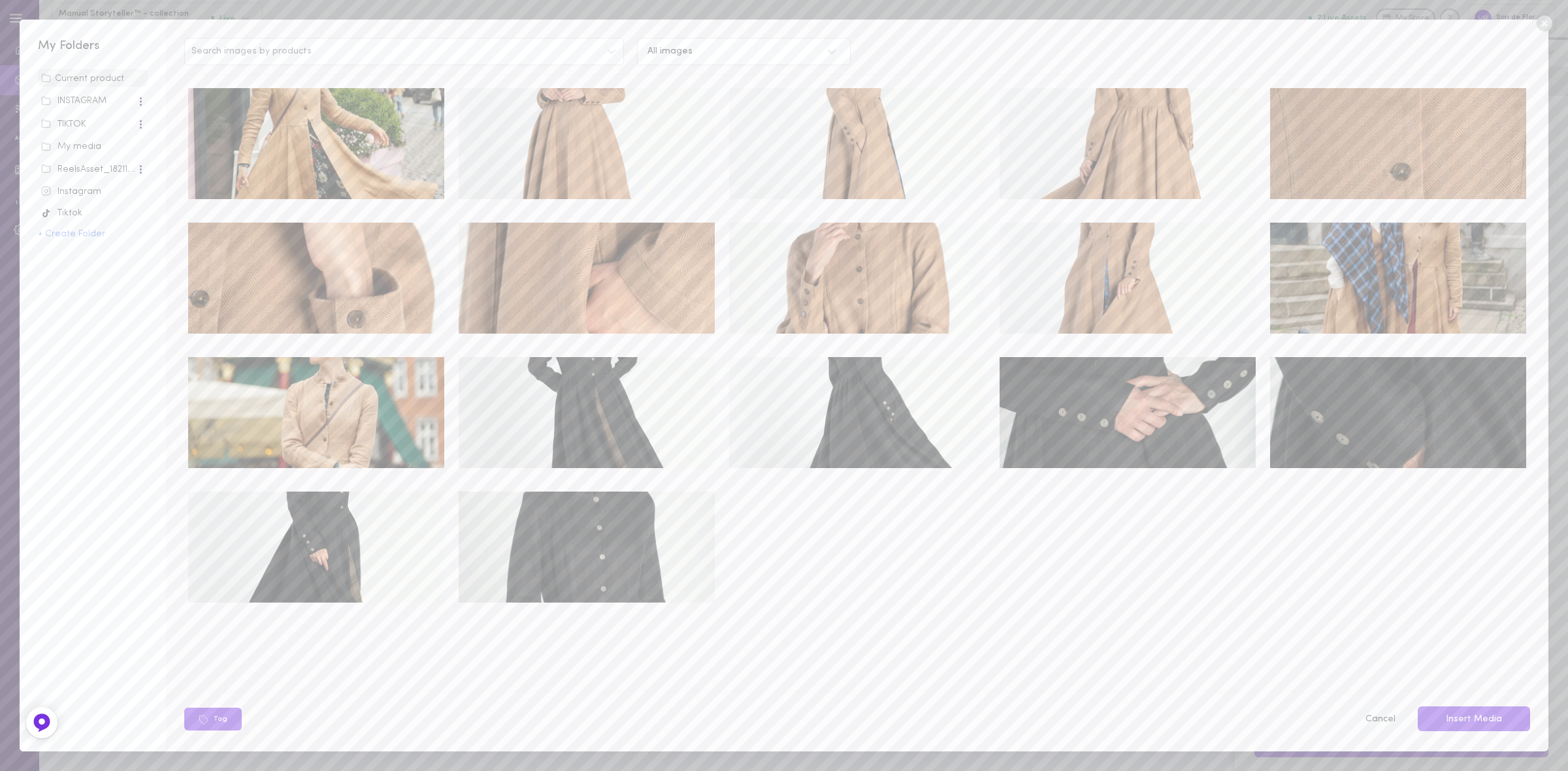
click at [1388, 717] on button "Cancel" at bounding box center [1380, 720] width 47 height 27
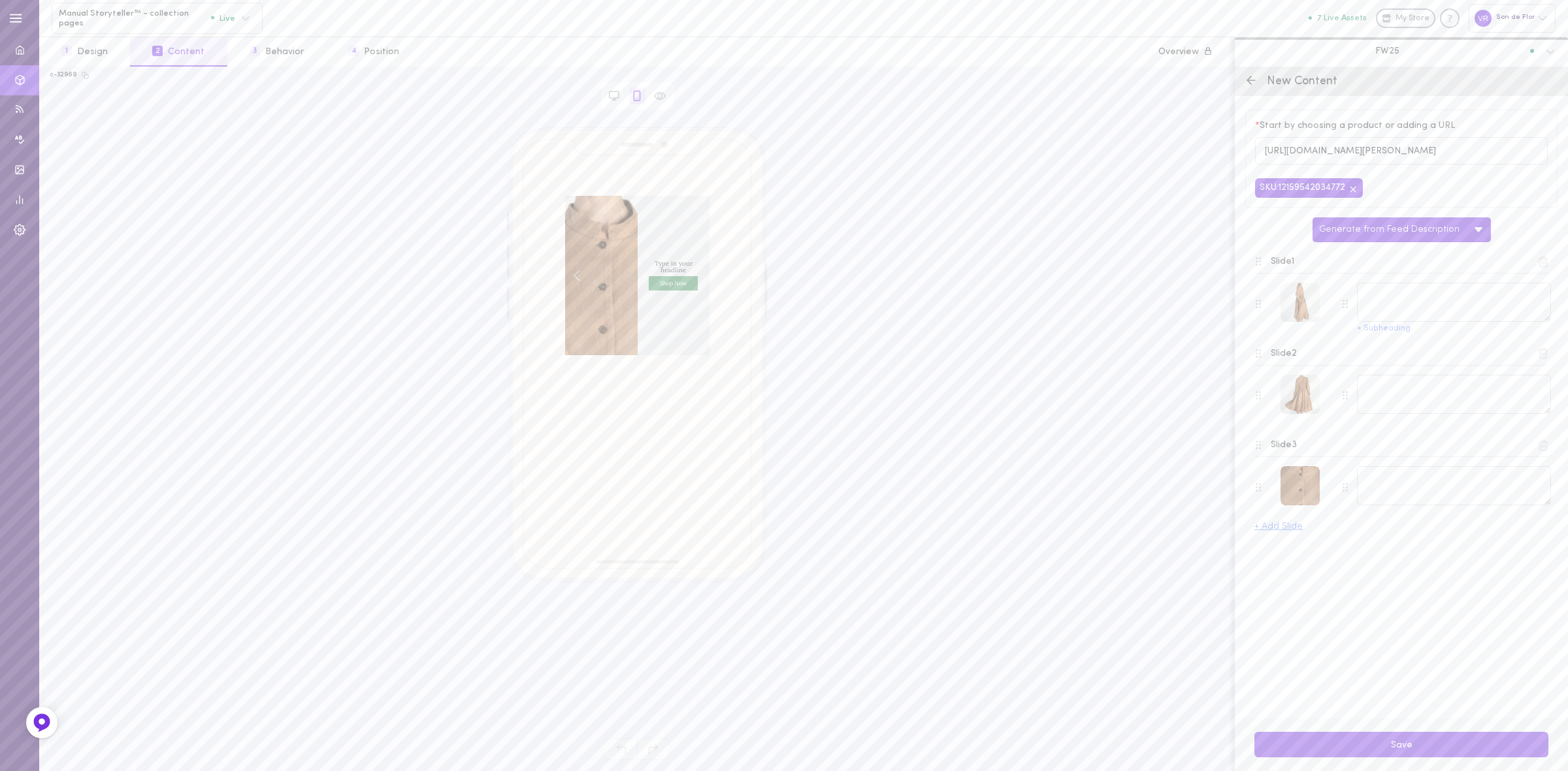
click at [187, 54] on button "2 Content" at bounding box center [178, 51] width 97 height 29
click at [1236, 77] on div "New Content" at bounding box center [1402, 81] width 334 height 29
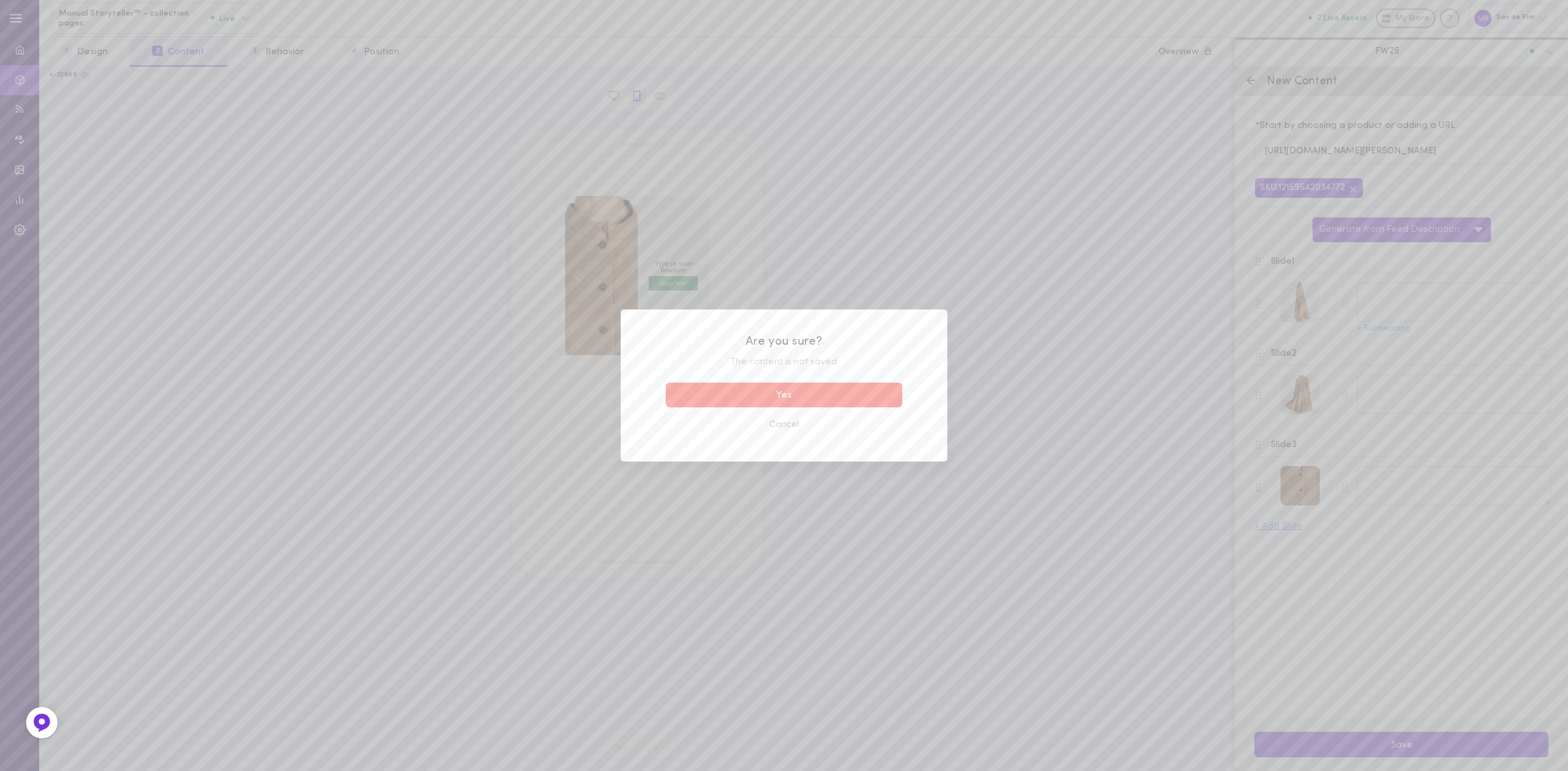
click at [813, 392] on button "Yes" at bounding box center [784, 395] width 237 height 26
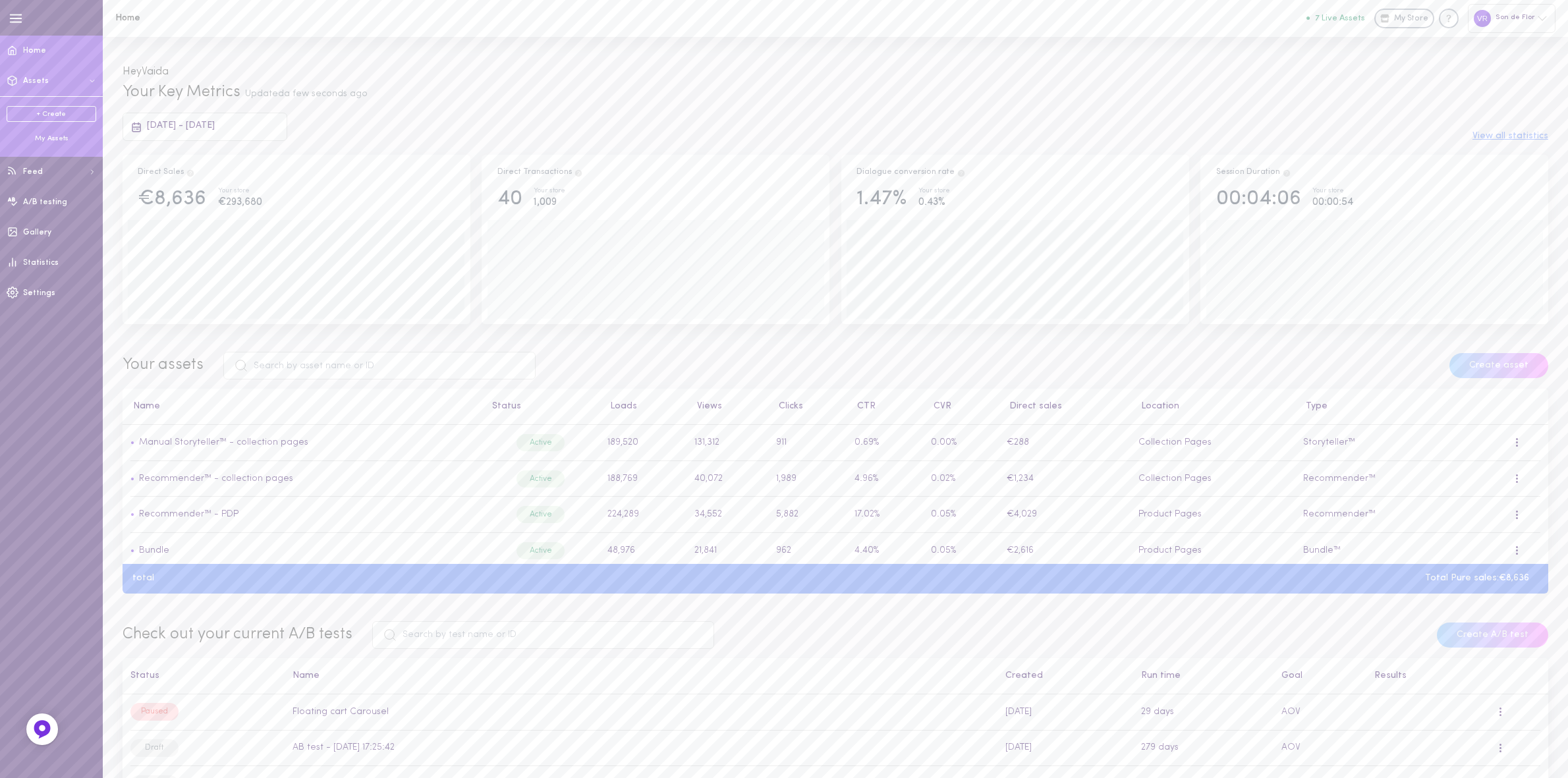
click at [54, 142] on div "My Assets" at bounding box center [51, 139] width 90 height 10
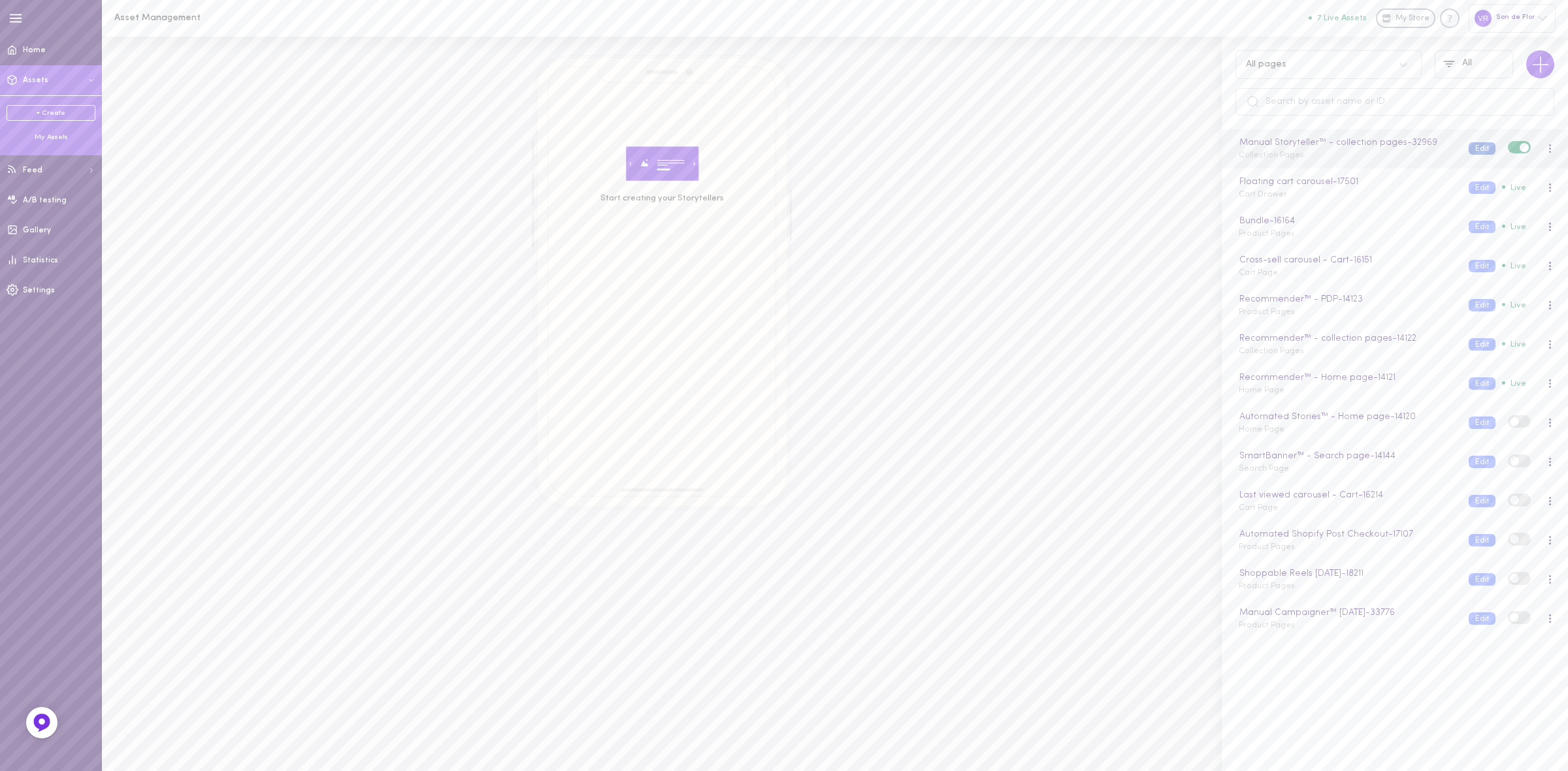
click at [1469, 147] on button "Edit" at bounding box center [1482, 149] width 26 height 13
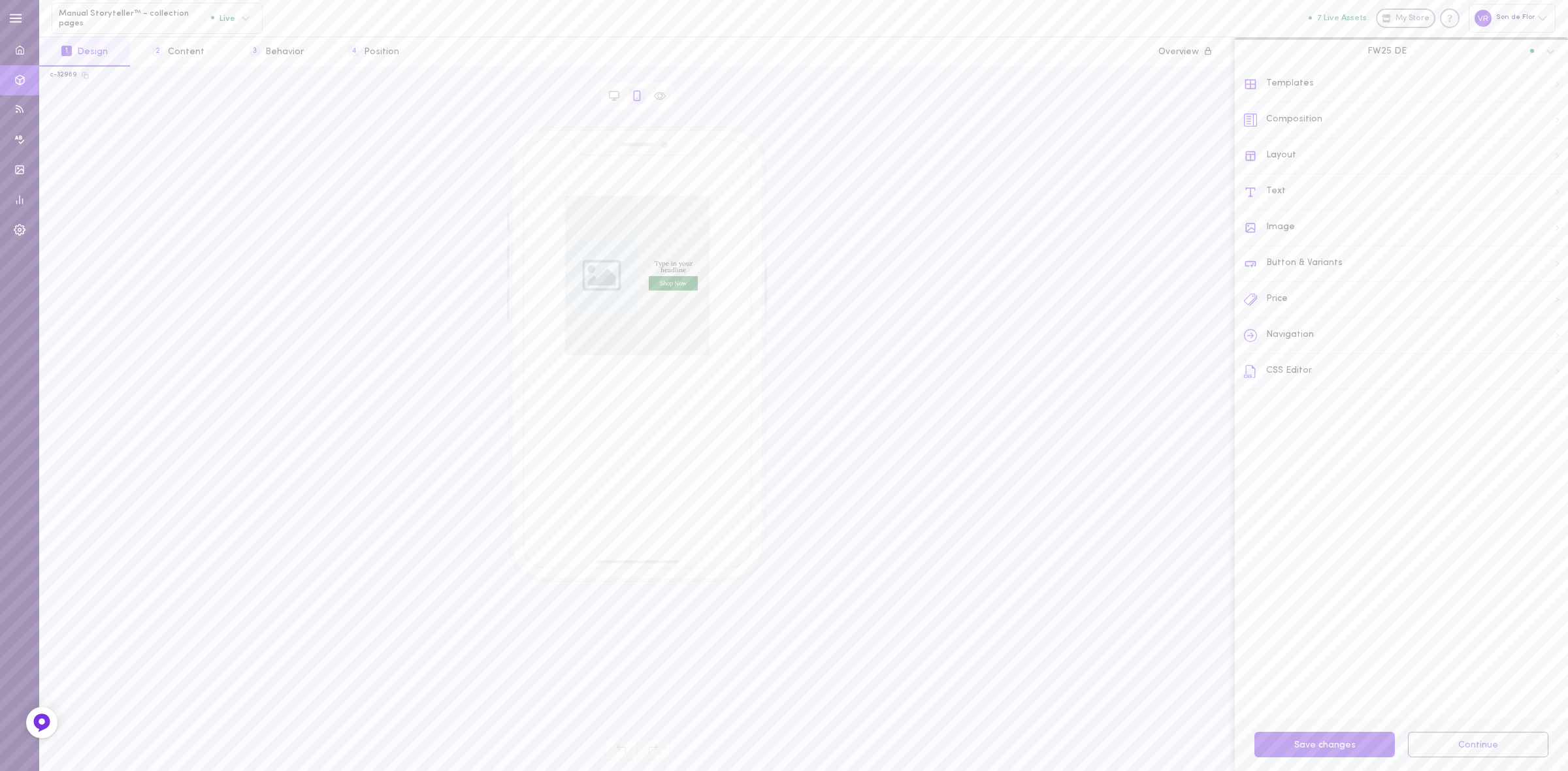
click at [1383, 48] on span "FW25 DE" at bounding box center [1387, 51] width 39 height 12
click at [1383, 105] on div "FW25" at bounding box center [1402, 112] width 334 height 26
click at [204, 59] on button "2 Content" at bounding box center [178, 51] width 97 height 29
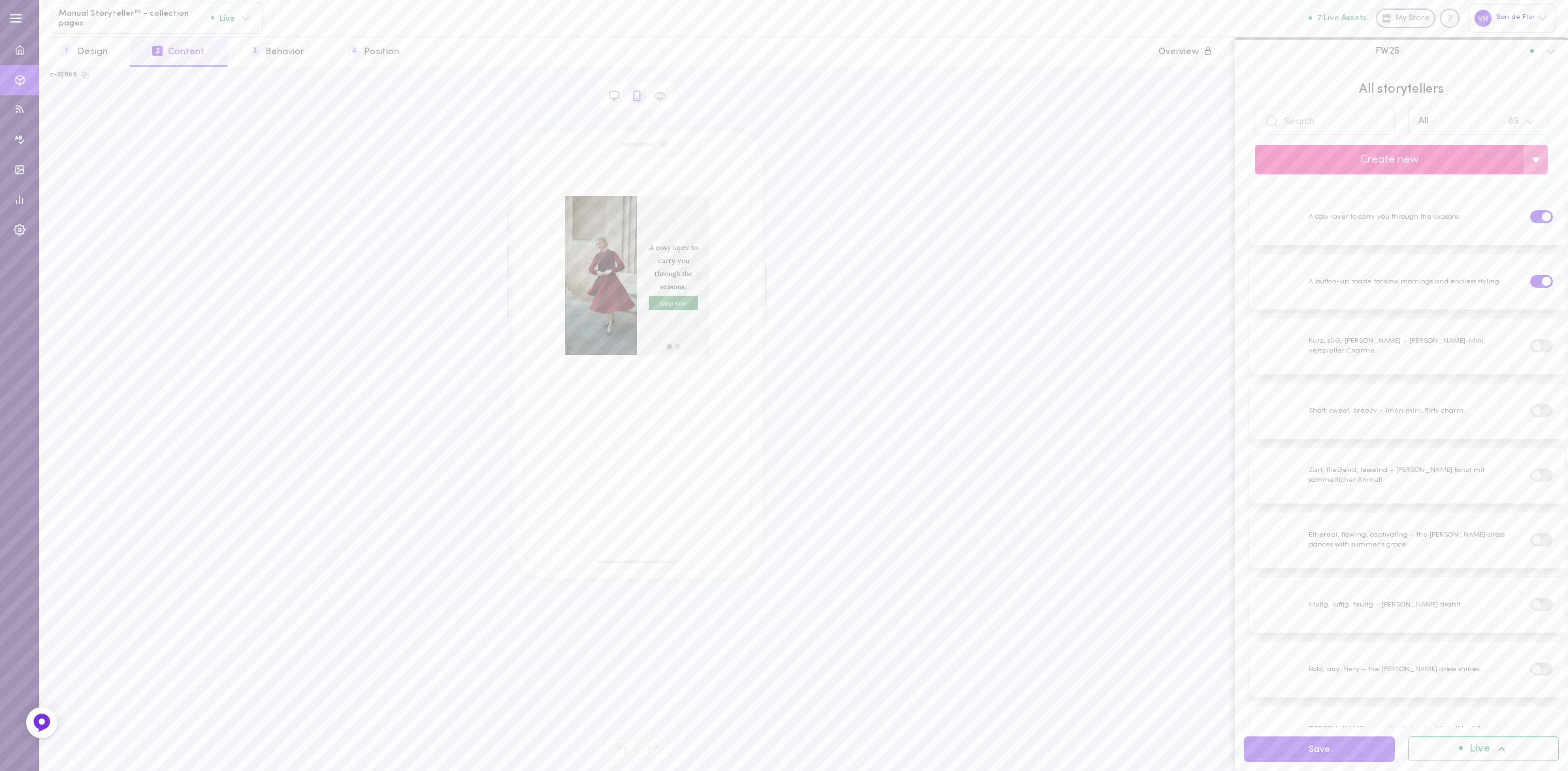
click at [1328, 159] on button "Create new" at bounding box center [1390, 159] width 269 height 29
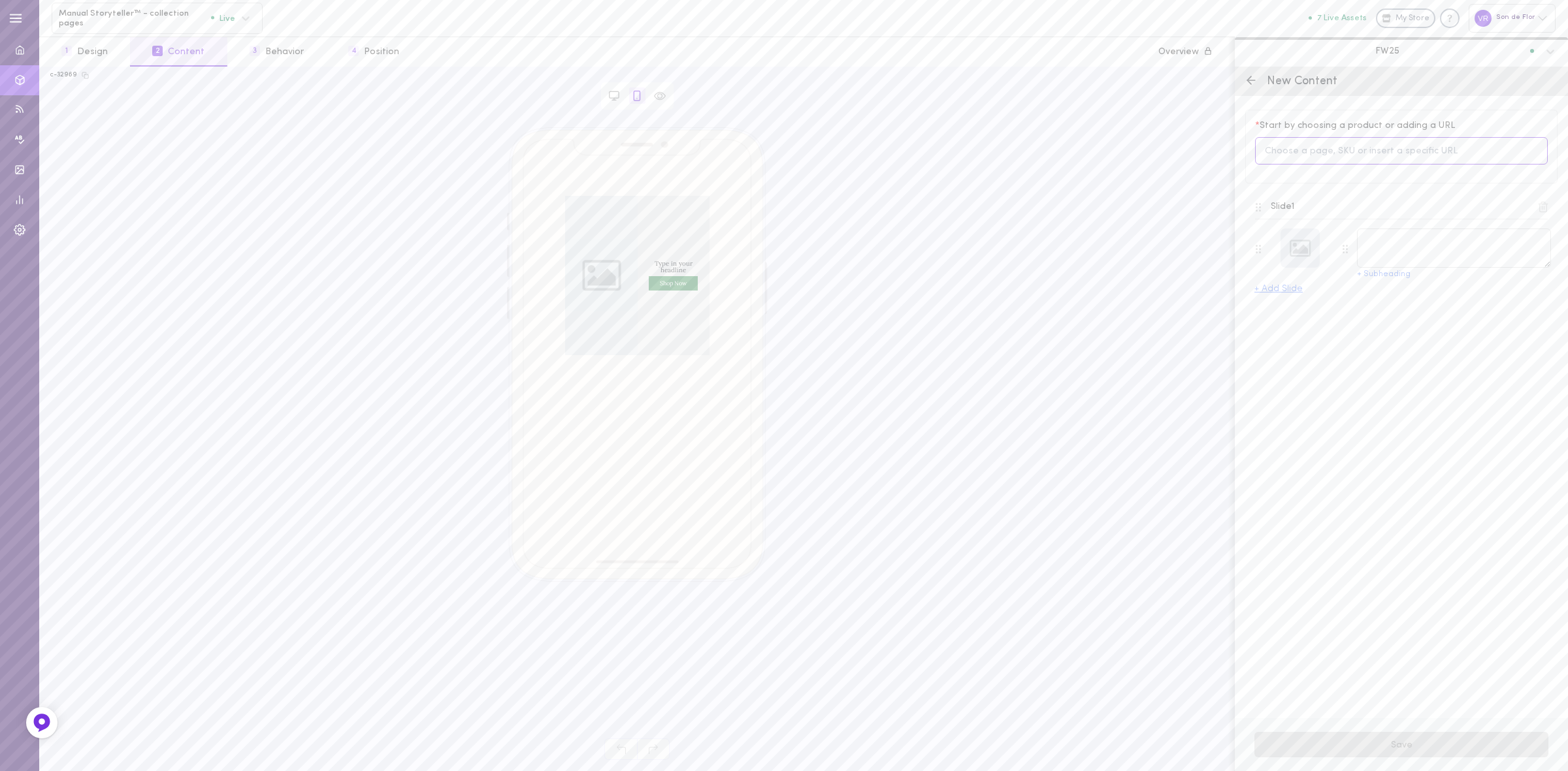
click at [1376, 152] on input at bounding box center [1402, 151] width 292 height 28
click at [1162, 148] on div "Type in your headline Shop Now Shop Now left arrow right arrow" at bounding box center [637, 424] width 1174 height 594
click at [1301, 247] on div at bounding box center [1300, 248] width 39 height 39
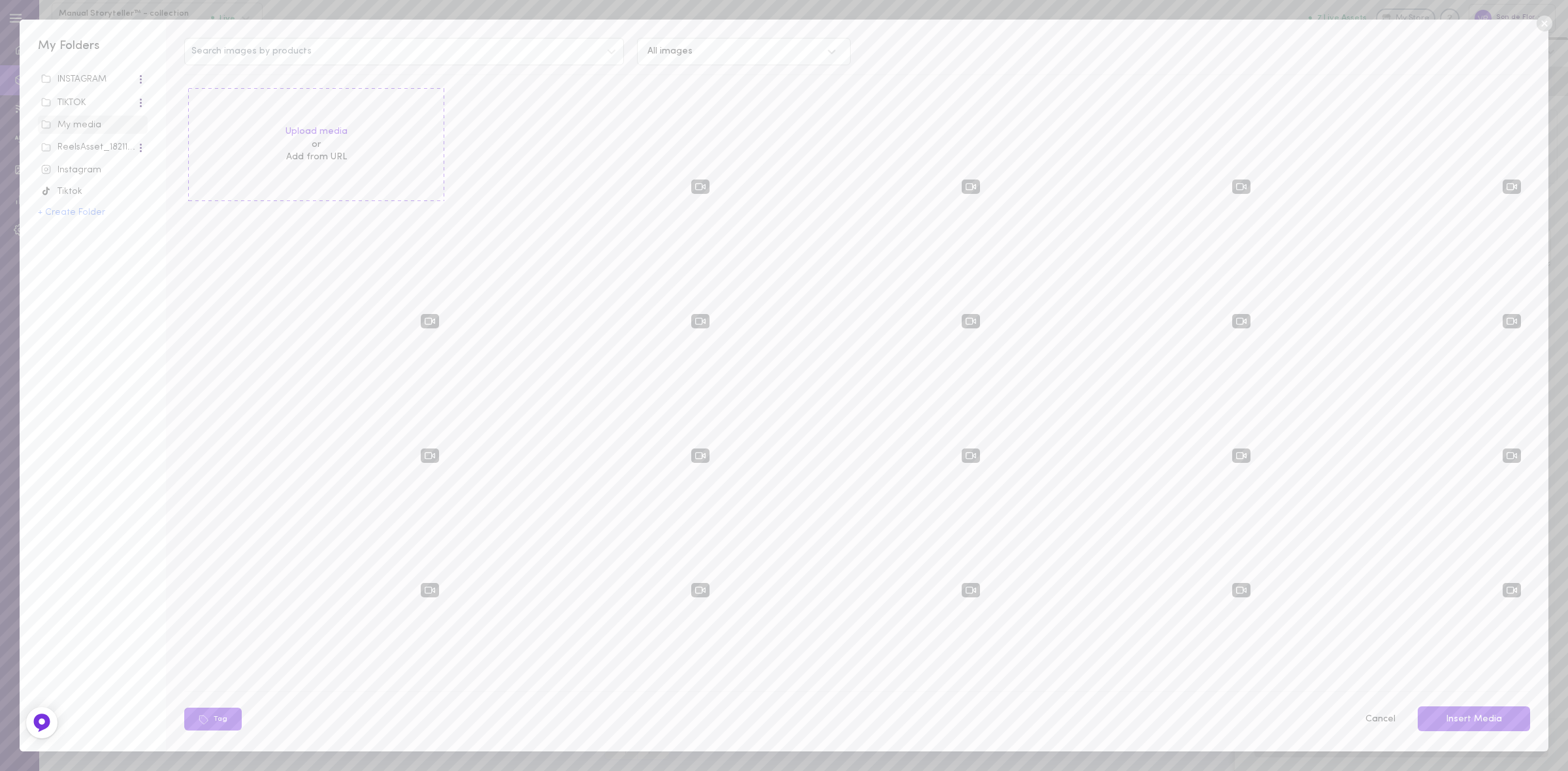
click at [1544, 27] on icon at bounding box center [1544, 24] width 16 height 16
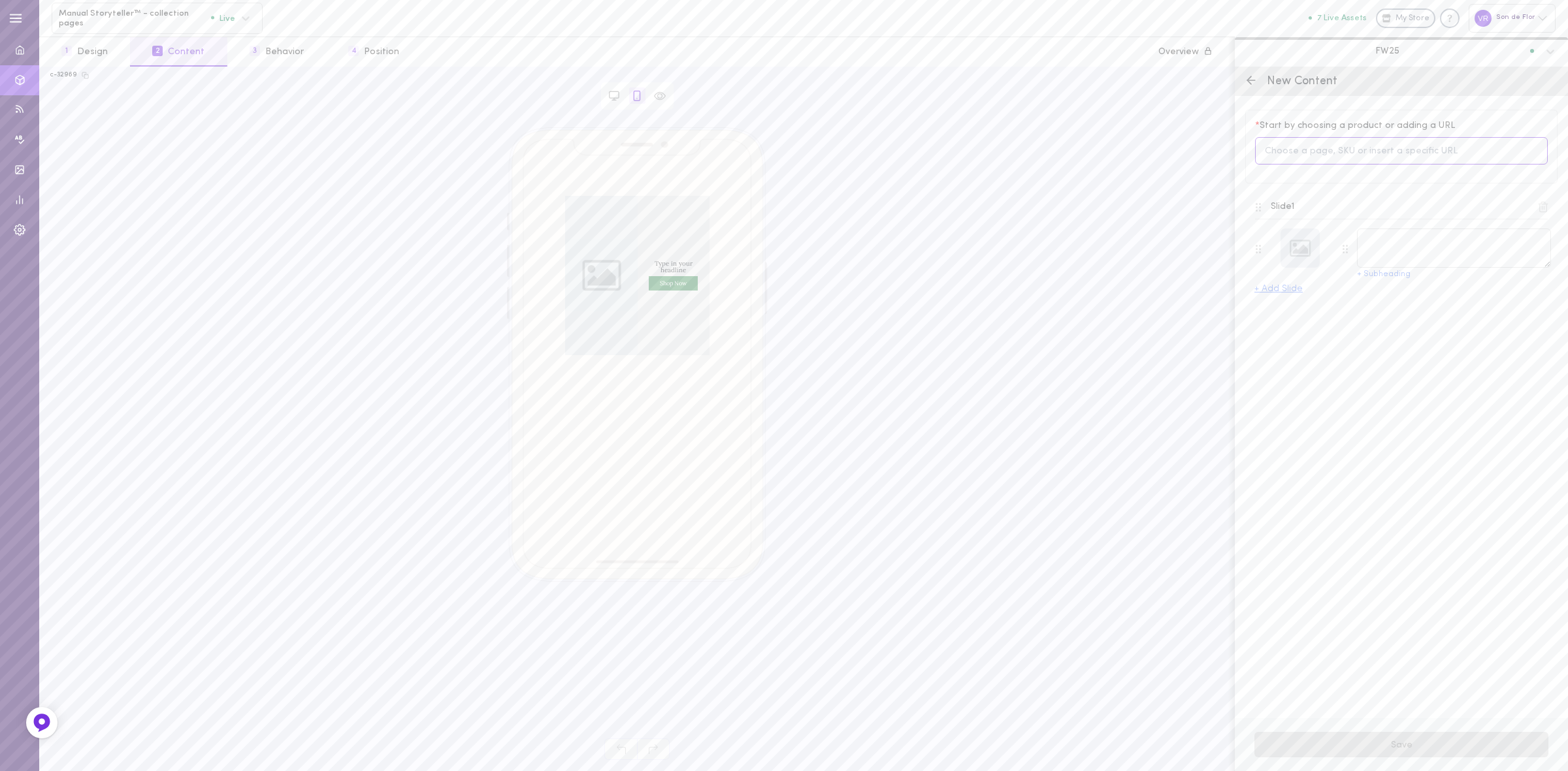
click at [1360, 139] on input at bounding box center [1402, 151] width 292 height 28
click at [1338, 144] on input "victorian coat" at bounding box center [1402, 151] width 292 height 28
click at [1336, 144] on input "victorian coat" at bounding box center [1402, 151] width 292 height 28
type input "victorian"
click at [1331, 218] on span "12159542034772" at bounding box center [1329, 218] width 65 height 10
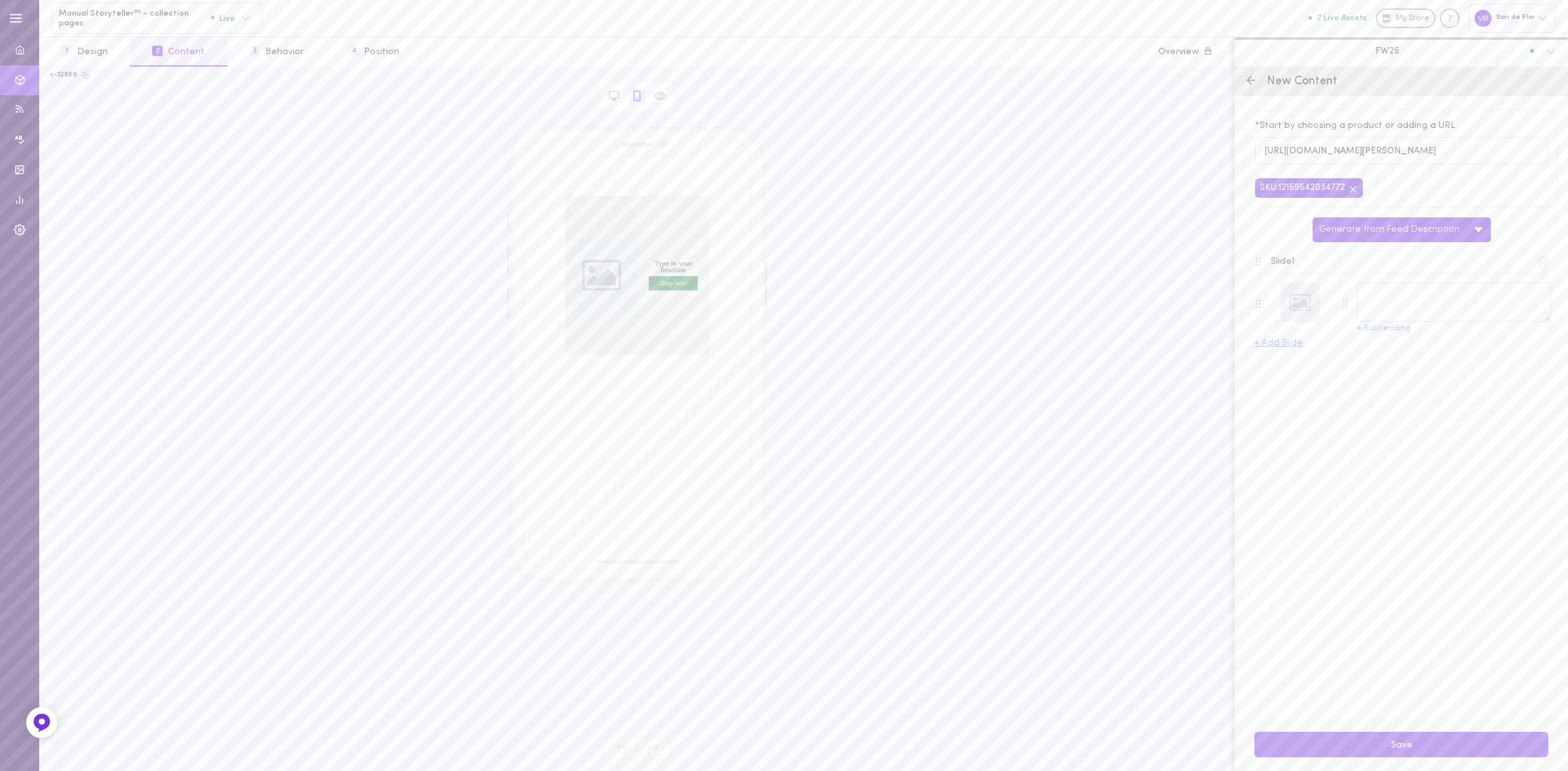
type textarea "Victorian – Linen Coat with Mandarin Collar"
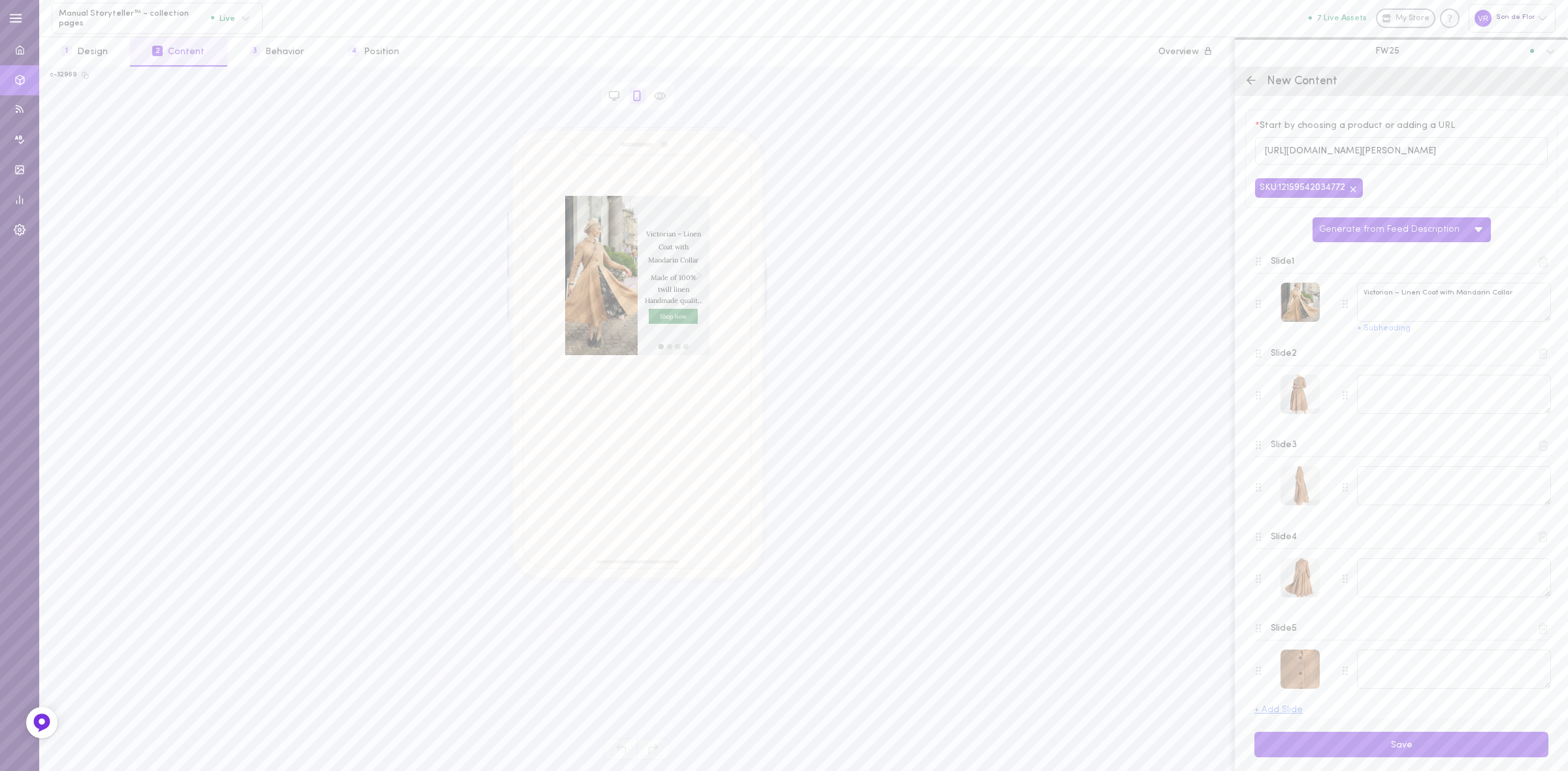
click at [1537, 265] on icon at bounding box center [1543, 262] width 12 height 12
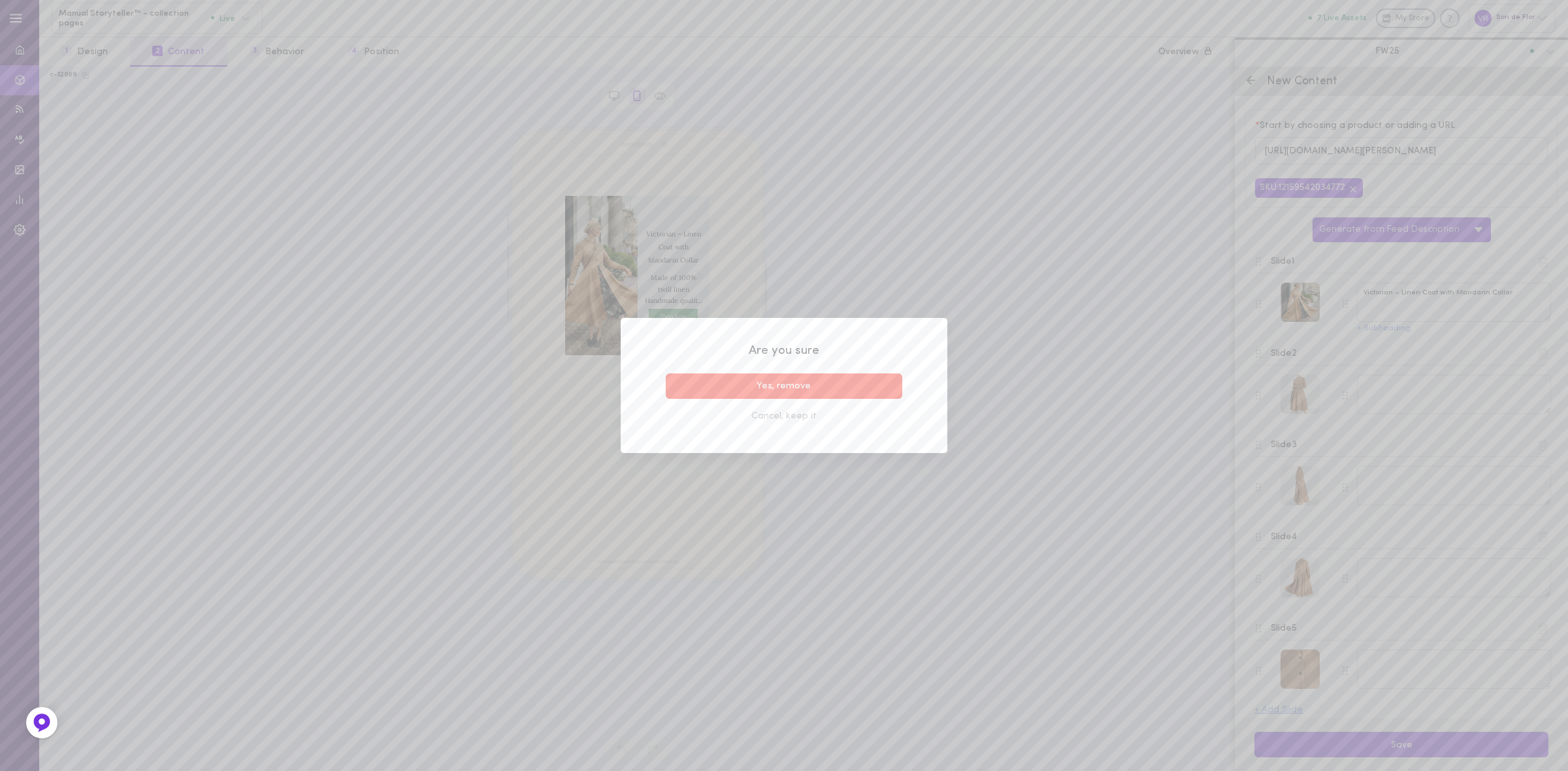
click at [729, 382] on button "Yes, remove" at bounding box center [784, 386] width 237 height 26
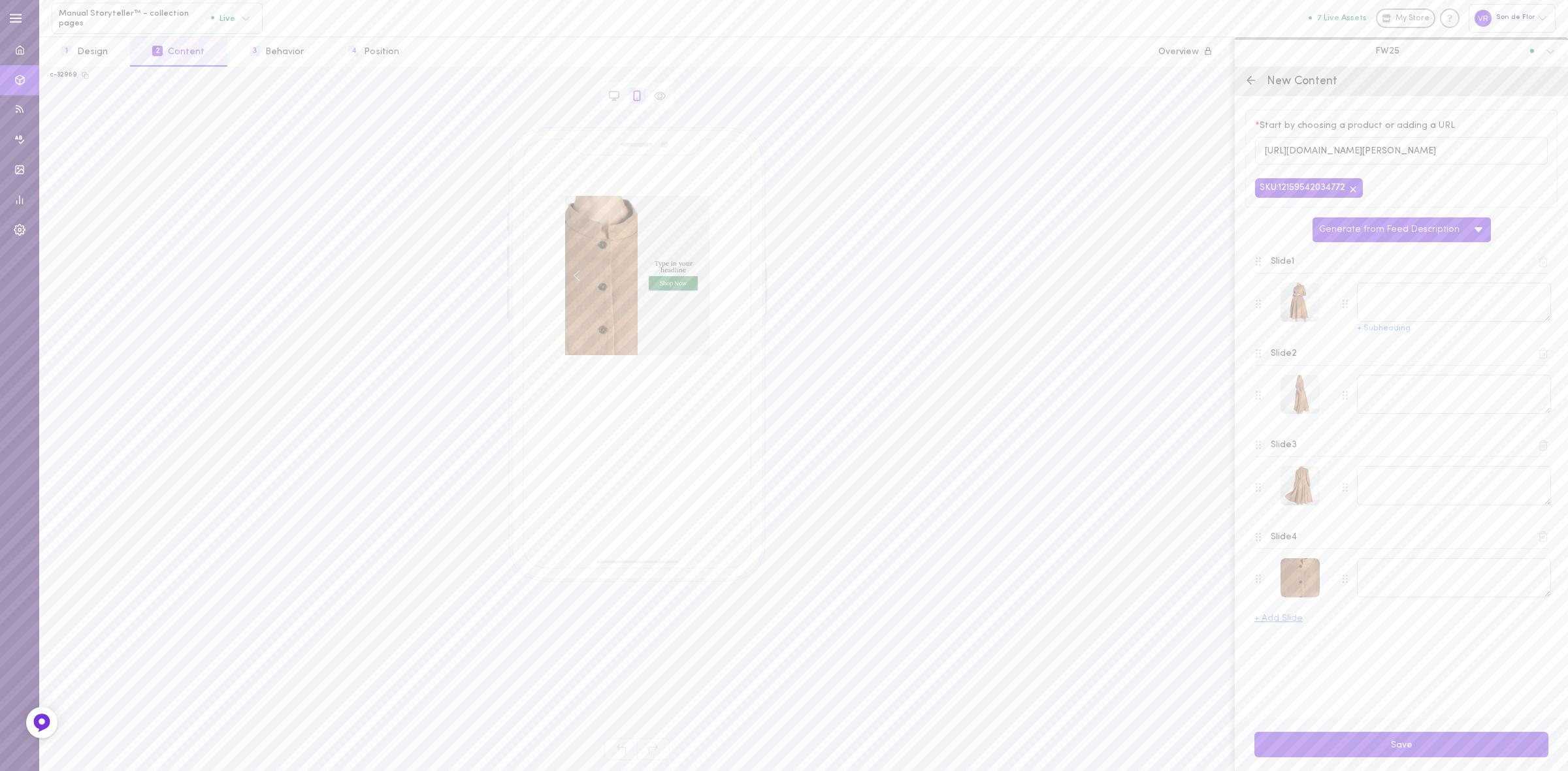
click at [1540, 264] on icon at bounding box center [1543, 262] width 12 height 12
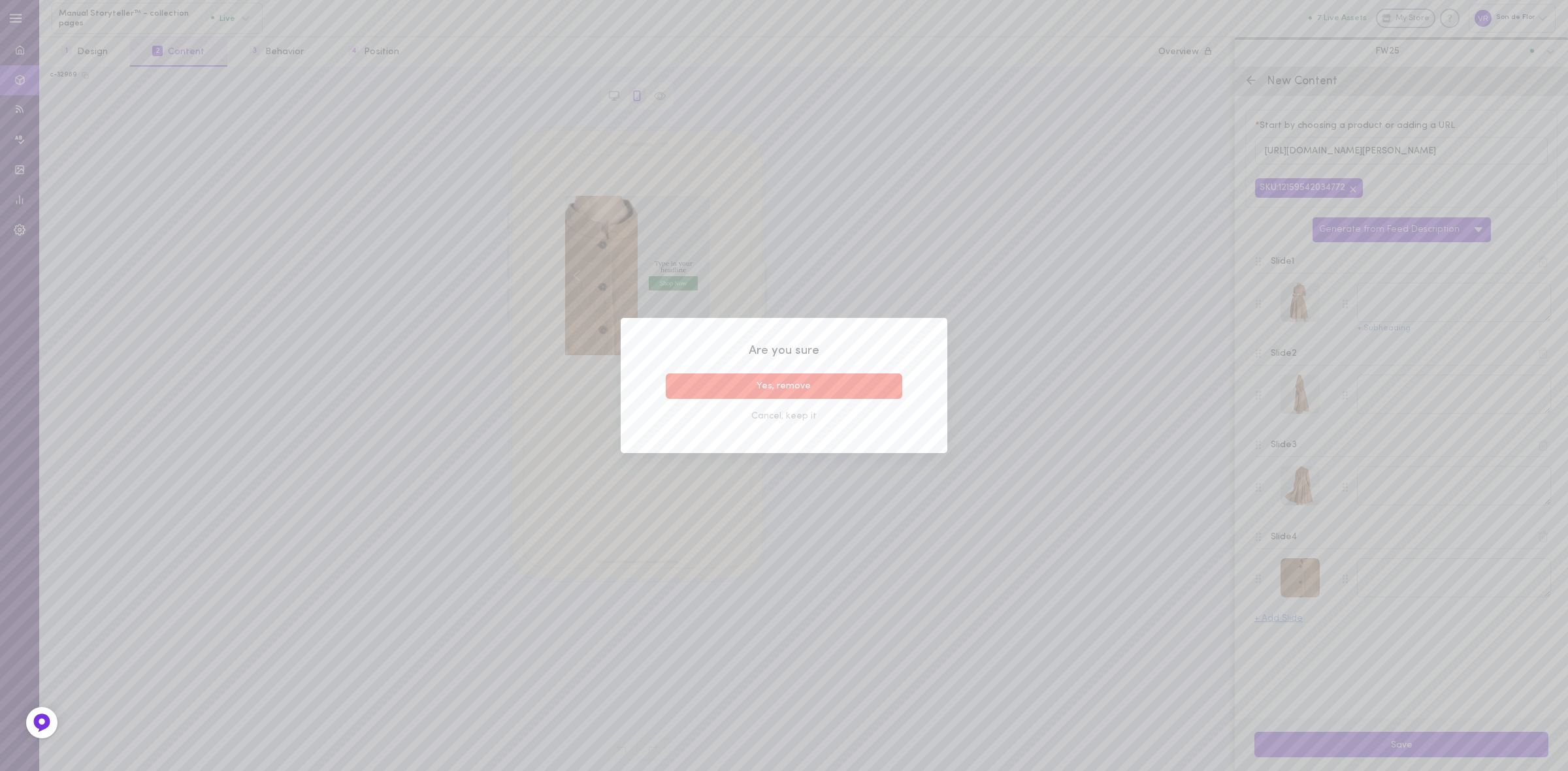
click at [866, 390] on button "Yes, remove" at bounding box center [784, 386] width 237 height 26
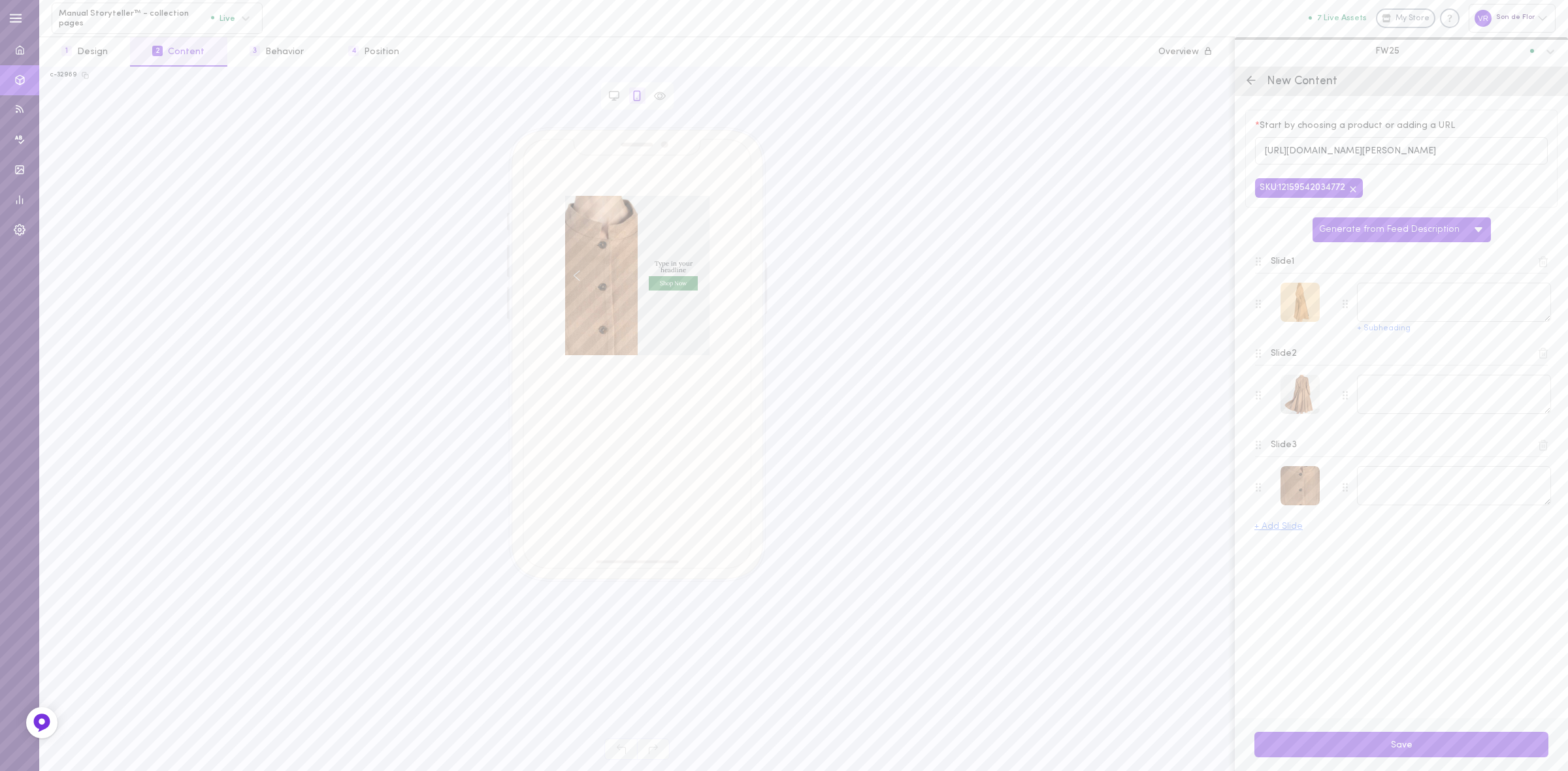
click at [1301, 310] on div at bounding box center [1300, 302] width 39 height 39
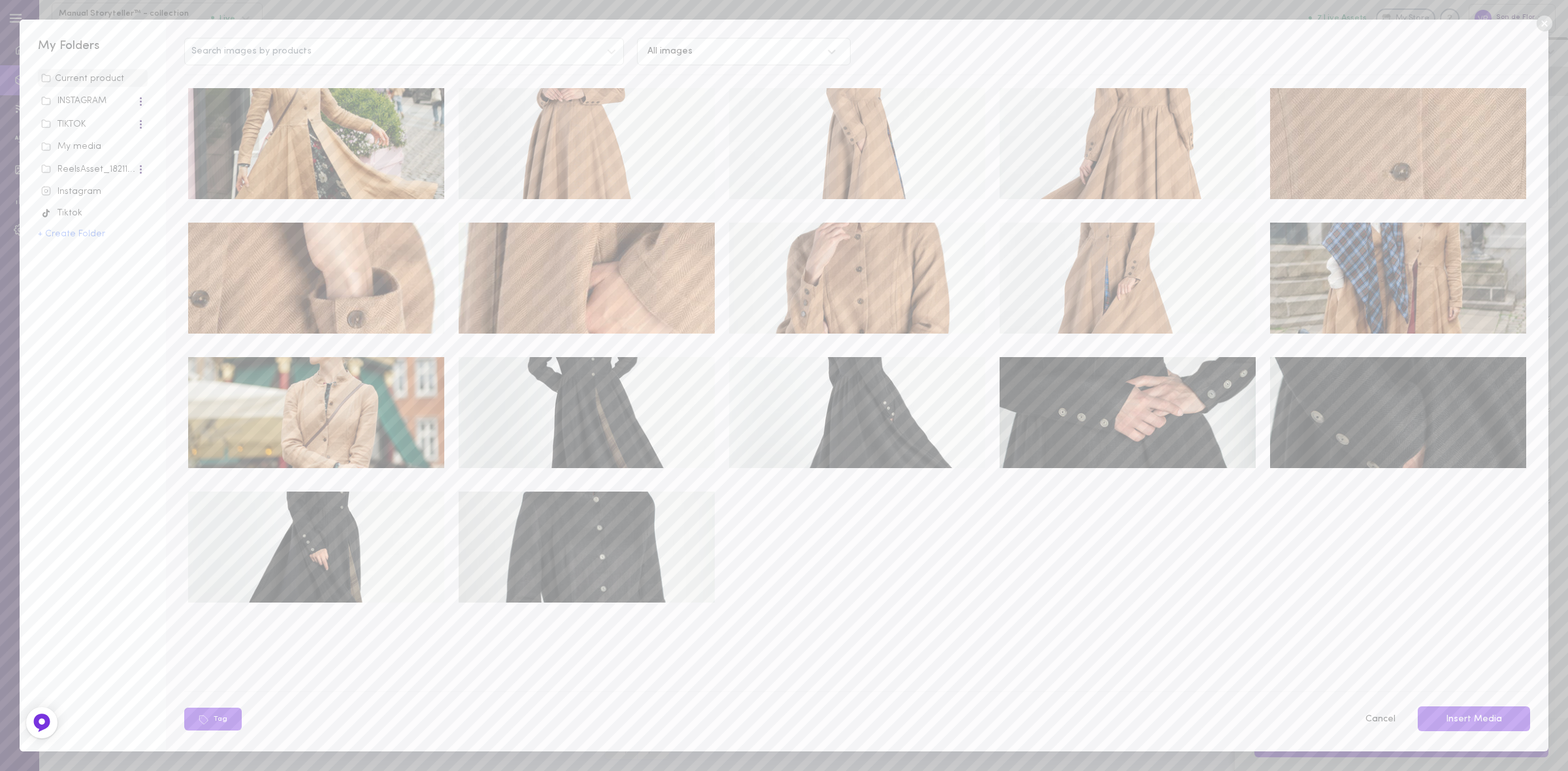
click at [69, 143] on div "My media" at bounding box center [93, 147] width 103 height 13
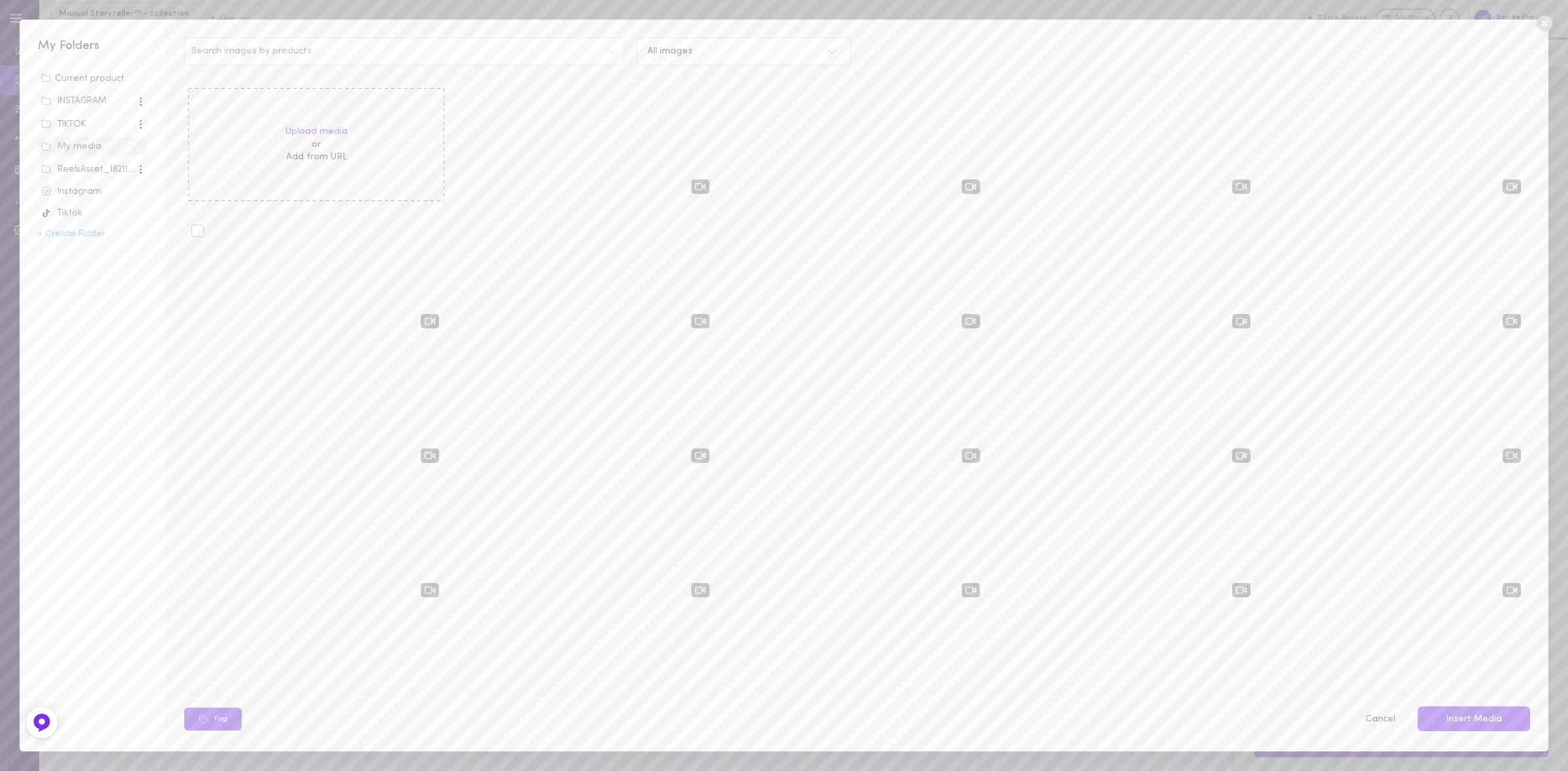
click at [216, 237] on div at bounding box center [316, 278] width 256 height 111
click at [198, 232] on div at bounding box center [198, 231] width 13 height 13
click at [0, 0] on input "checkbox" at bounding box center [0, 0] width 0 height 0
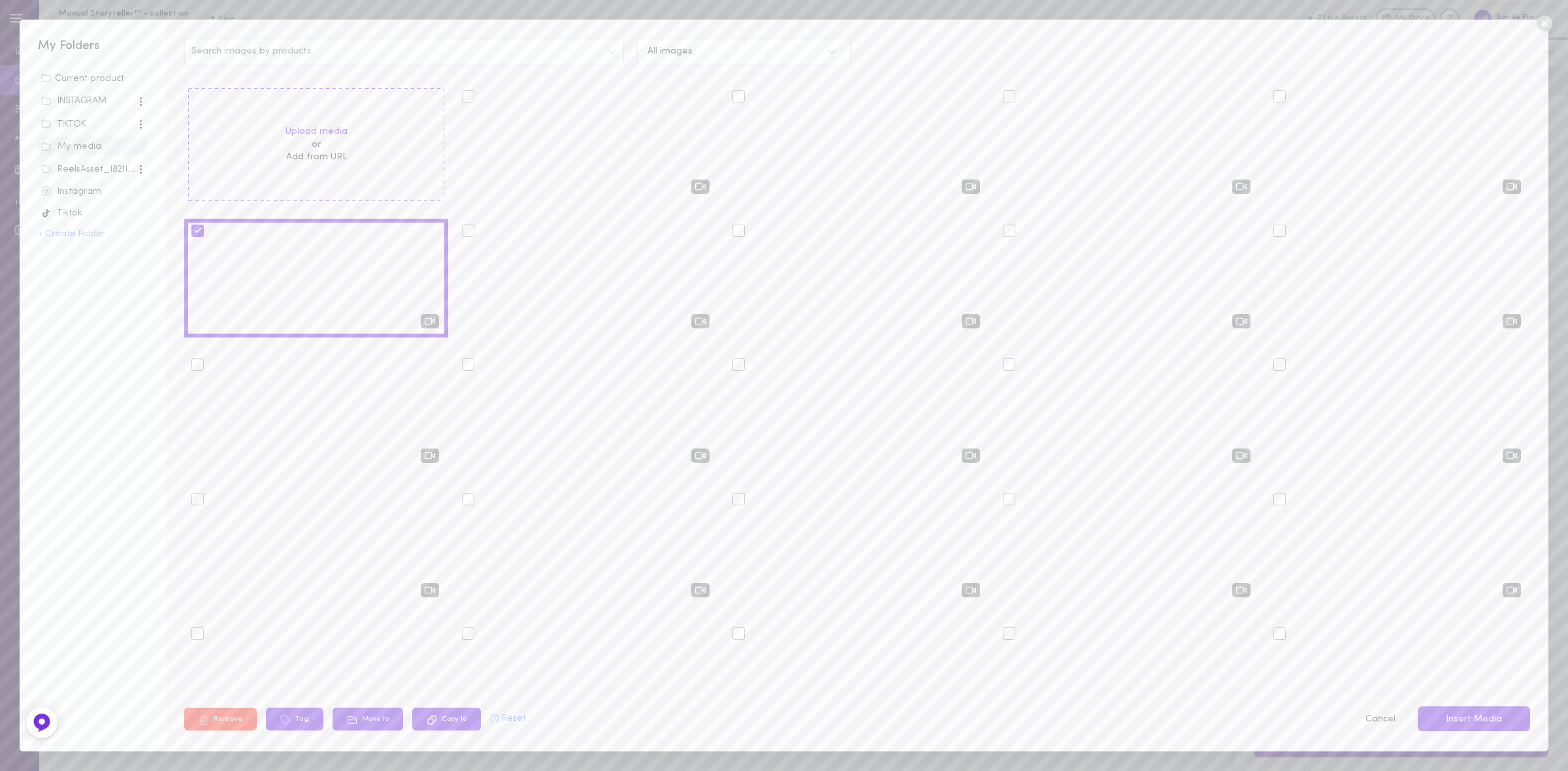
click at [1464, 718] on button "Insert Media" at bounding box center [1474, 719] width 112 height 26
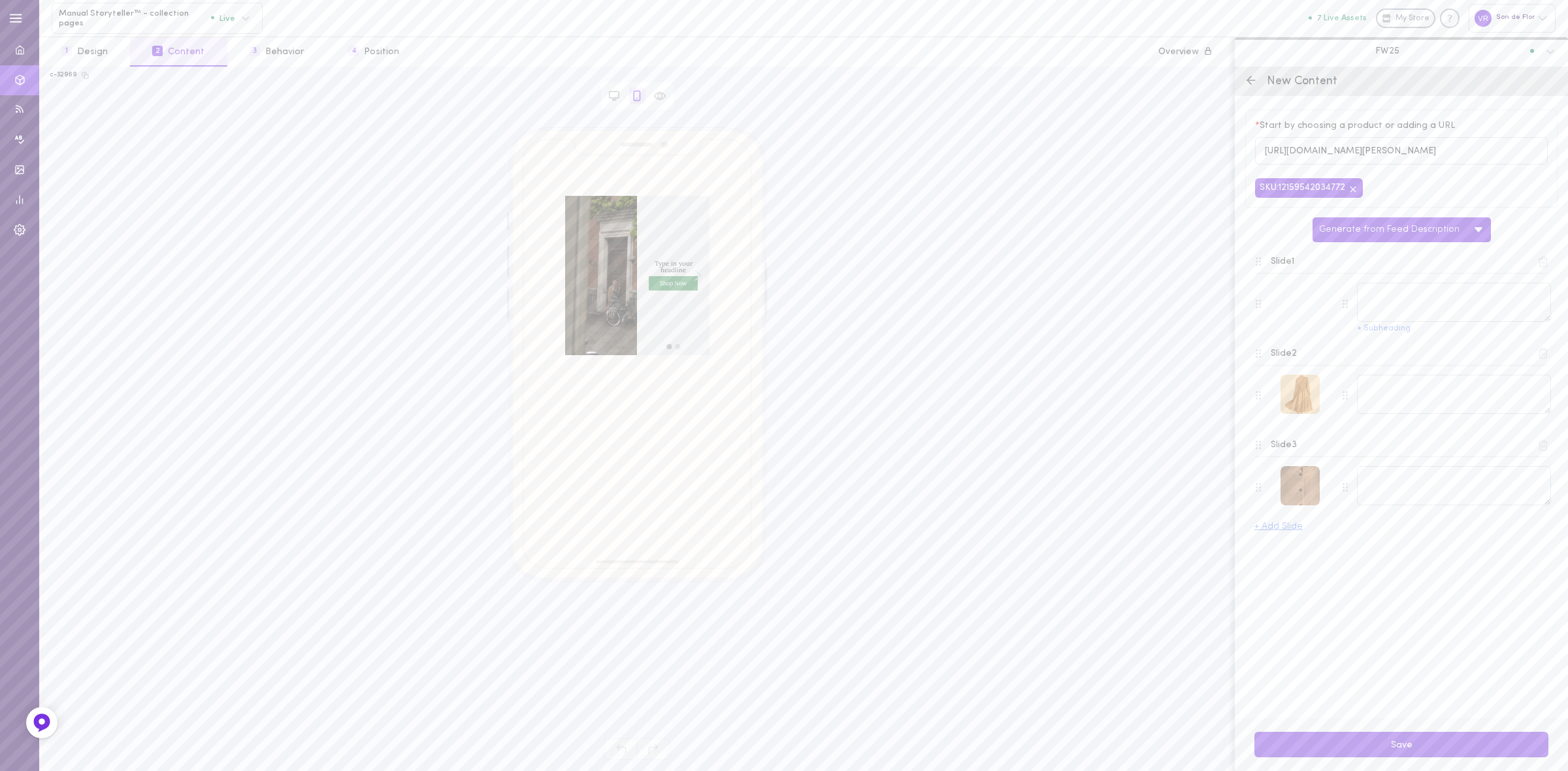
click at [1308, 402] on div at bounding box center [1300, 395] width 39 height 39
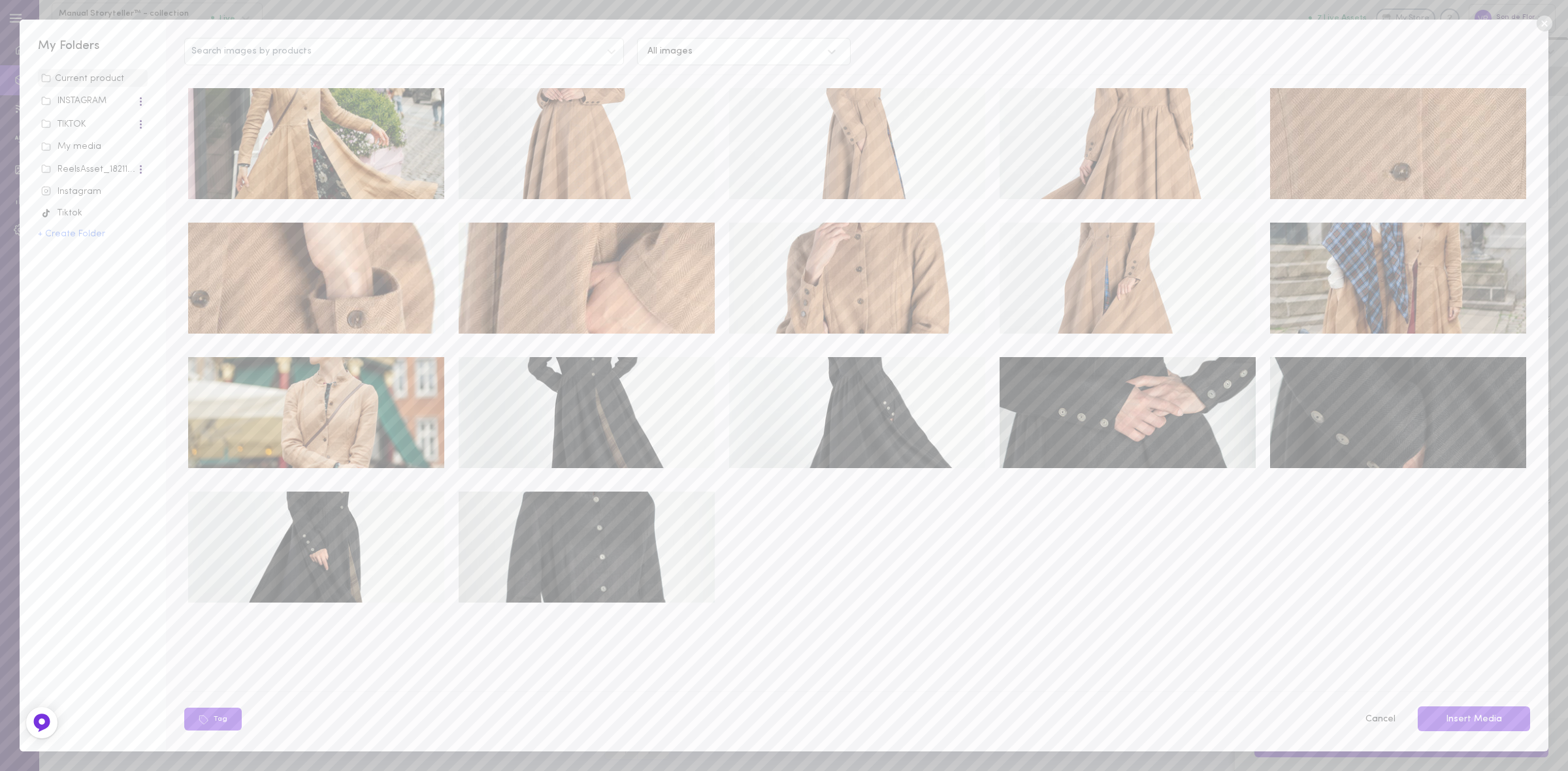
click at [79, 143] on div "My media" at bounding box center [93, 147] width 103 height 13
click at [74, 74] on div "Current product" at bounding box center [93, 79] width 103 height 13
click at [213, 114] on img at bounding box center [316, 144] width 256 height 111
click at [1458, 718] on button "Insert Media" at bounding box center [1474, 719] width 112 height 26
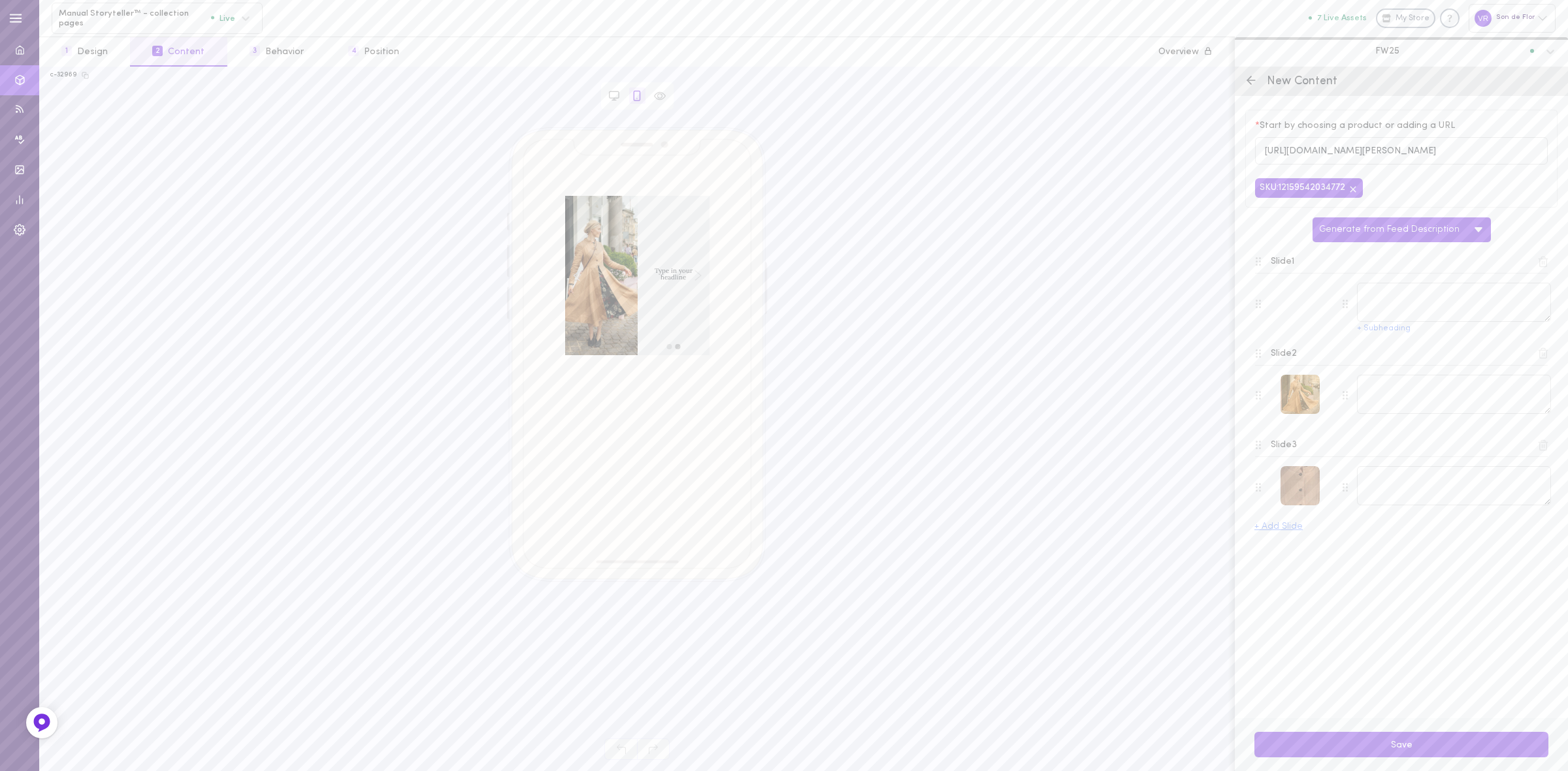
click at [1307, 406] on div at bounding box center [1300, 395] width 39 height 39
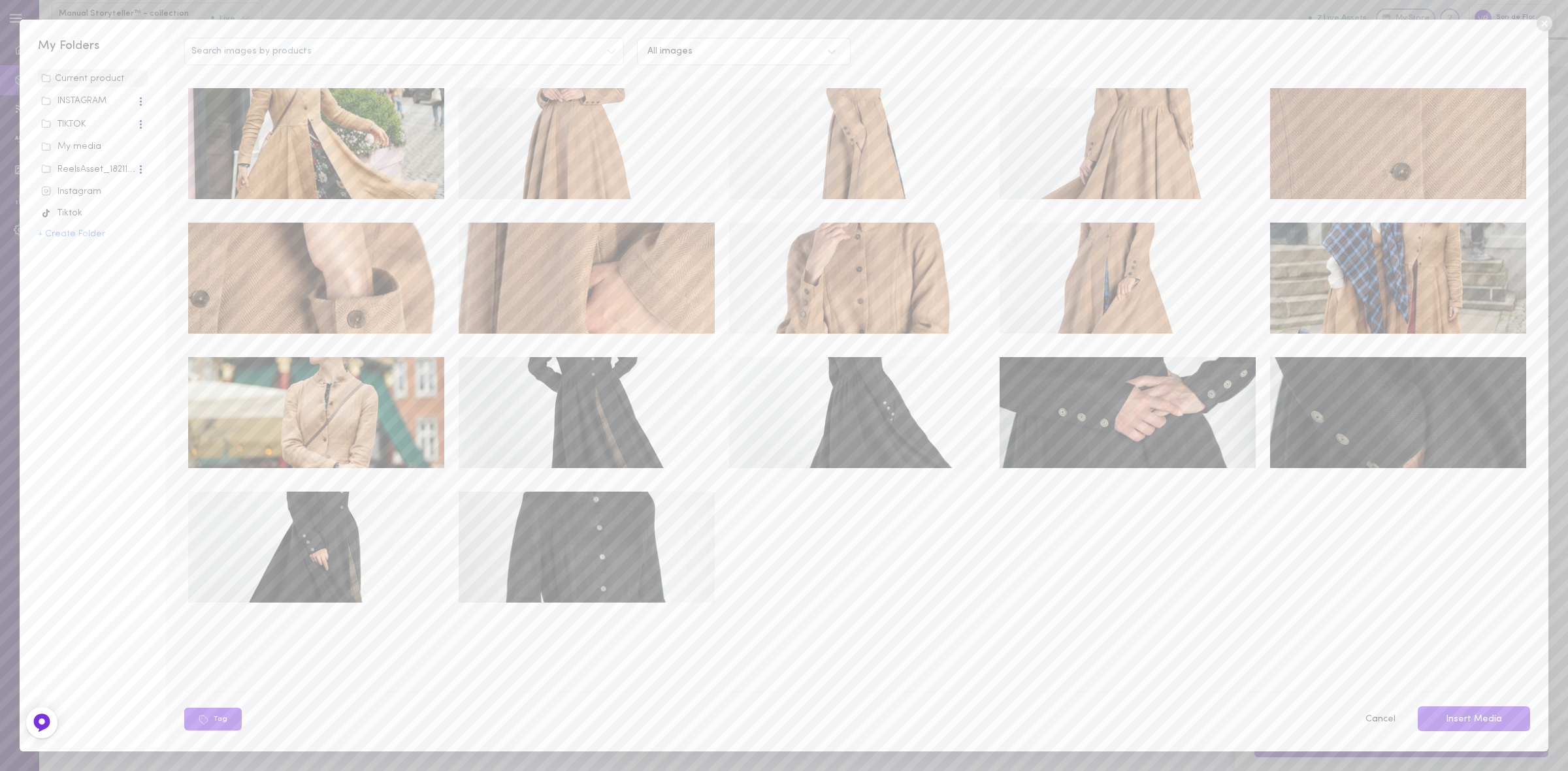
click at [334, 143] on img at bounding box center [316, 144] width 256 height 111
click at [1457, 723] on button "Insert Media" at bounding box center [1474, 719] width 112 height 26
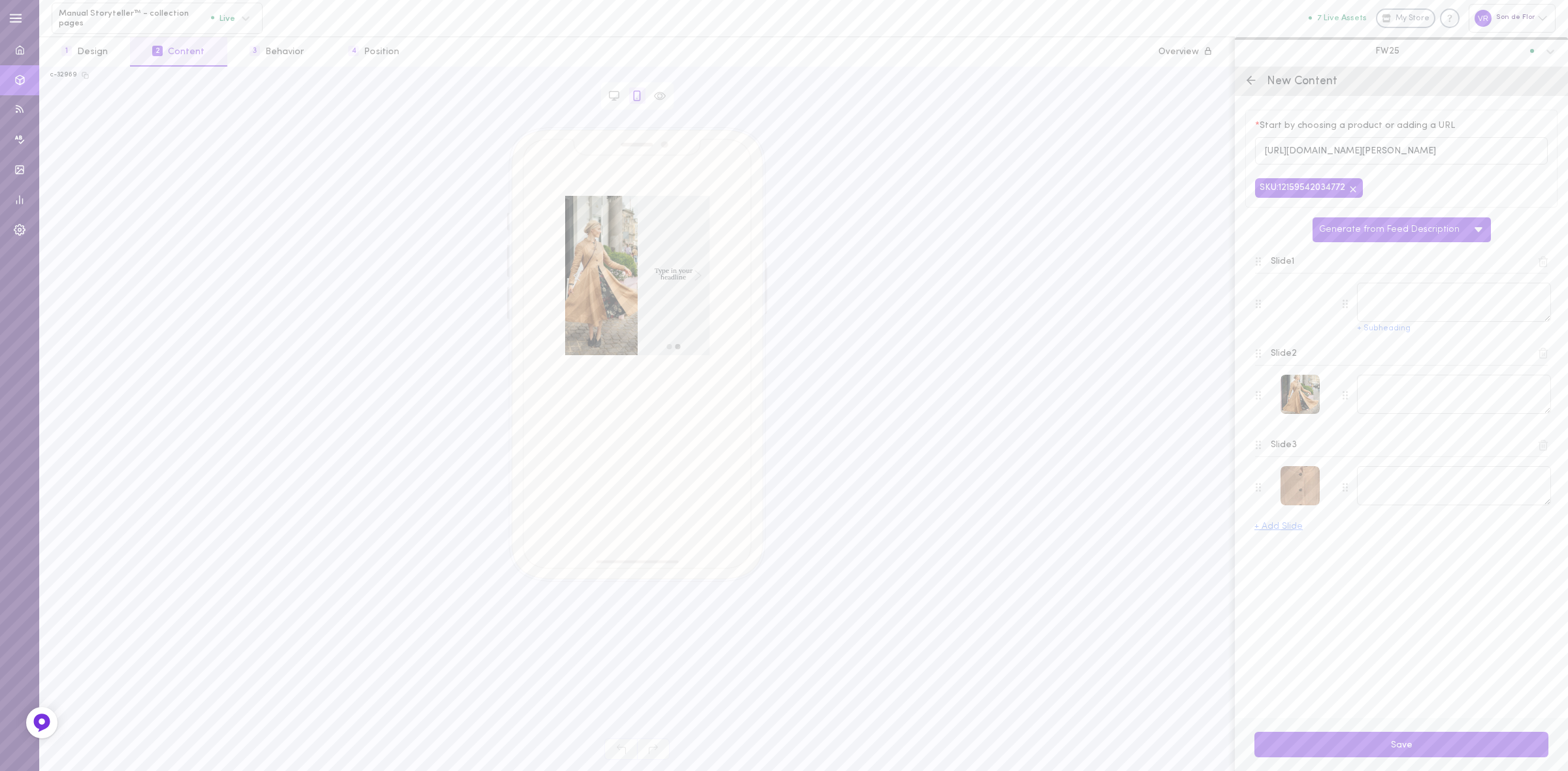
click at [1539, 445] on icon at bounding box center [1543, 445] width 12 height 12
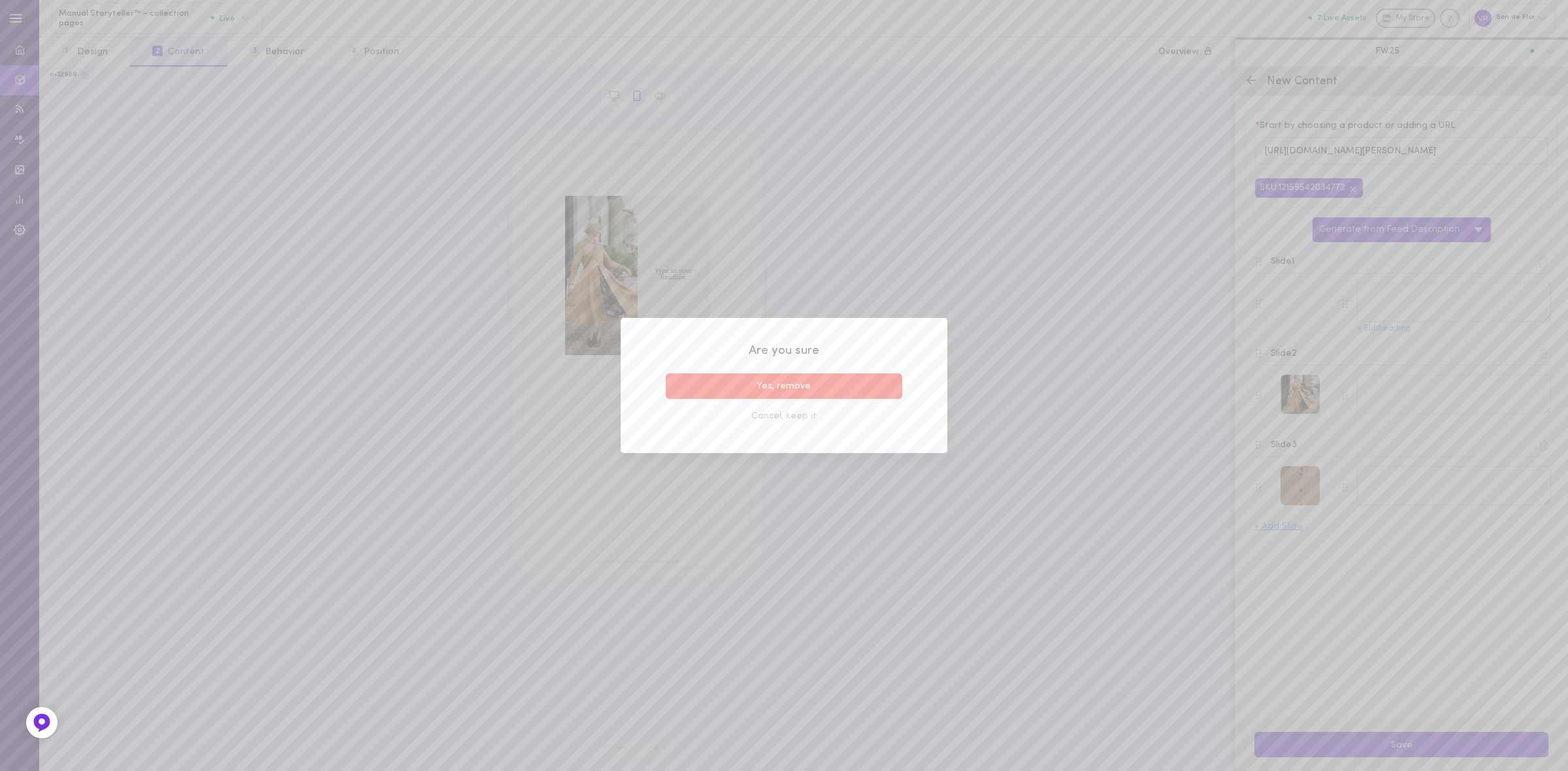
click at [879, 384] on button "Yes, remove" at bounding box center [784, 386] width 237 height 26
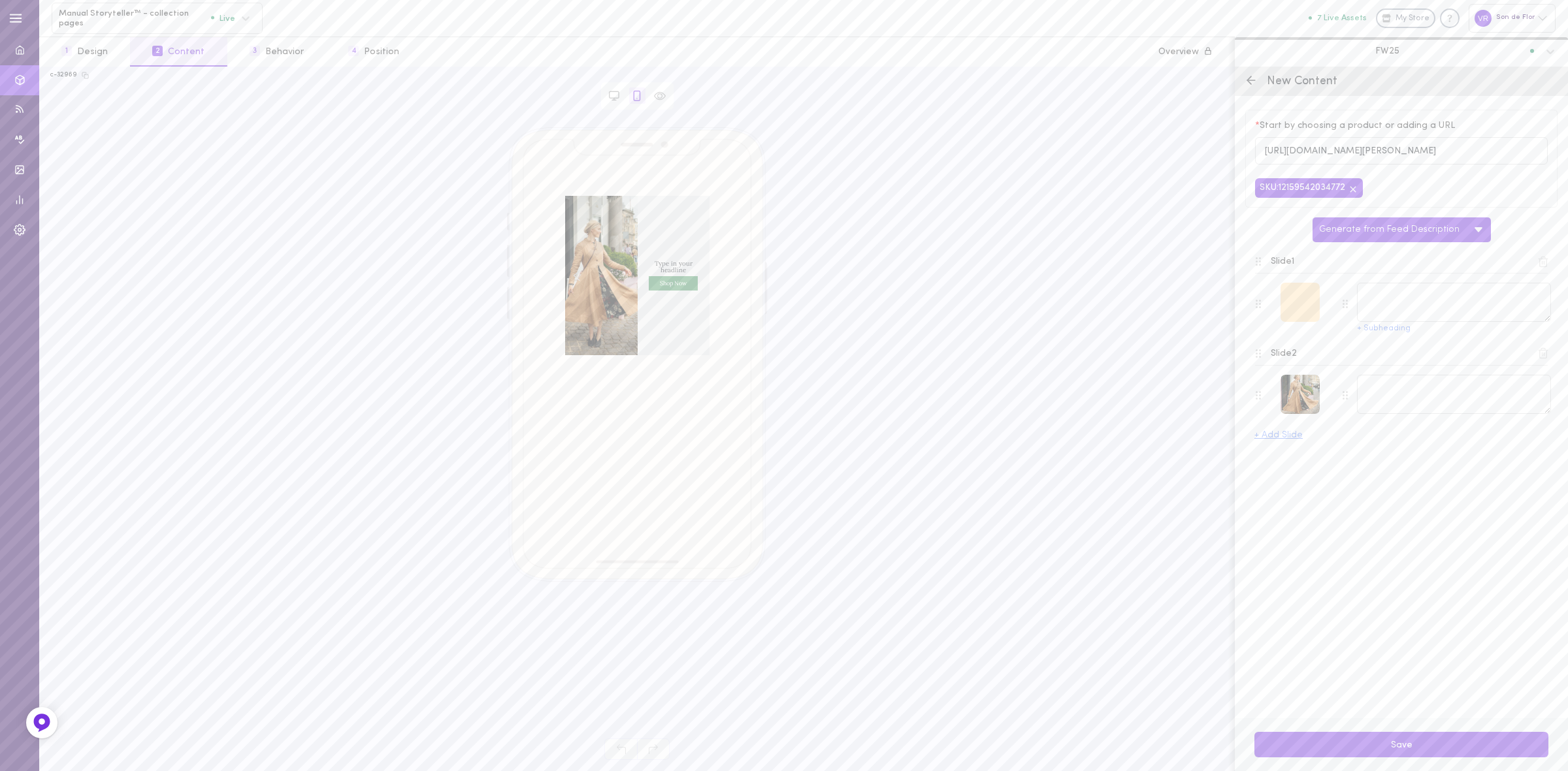
click at [1305, 308] on div at bounding box center [1300, 302] width 39 height 39
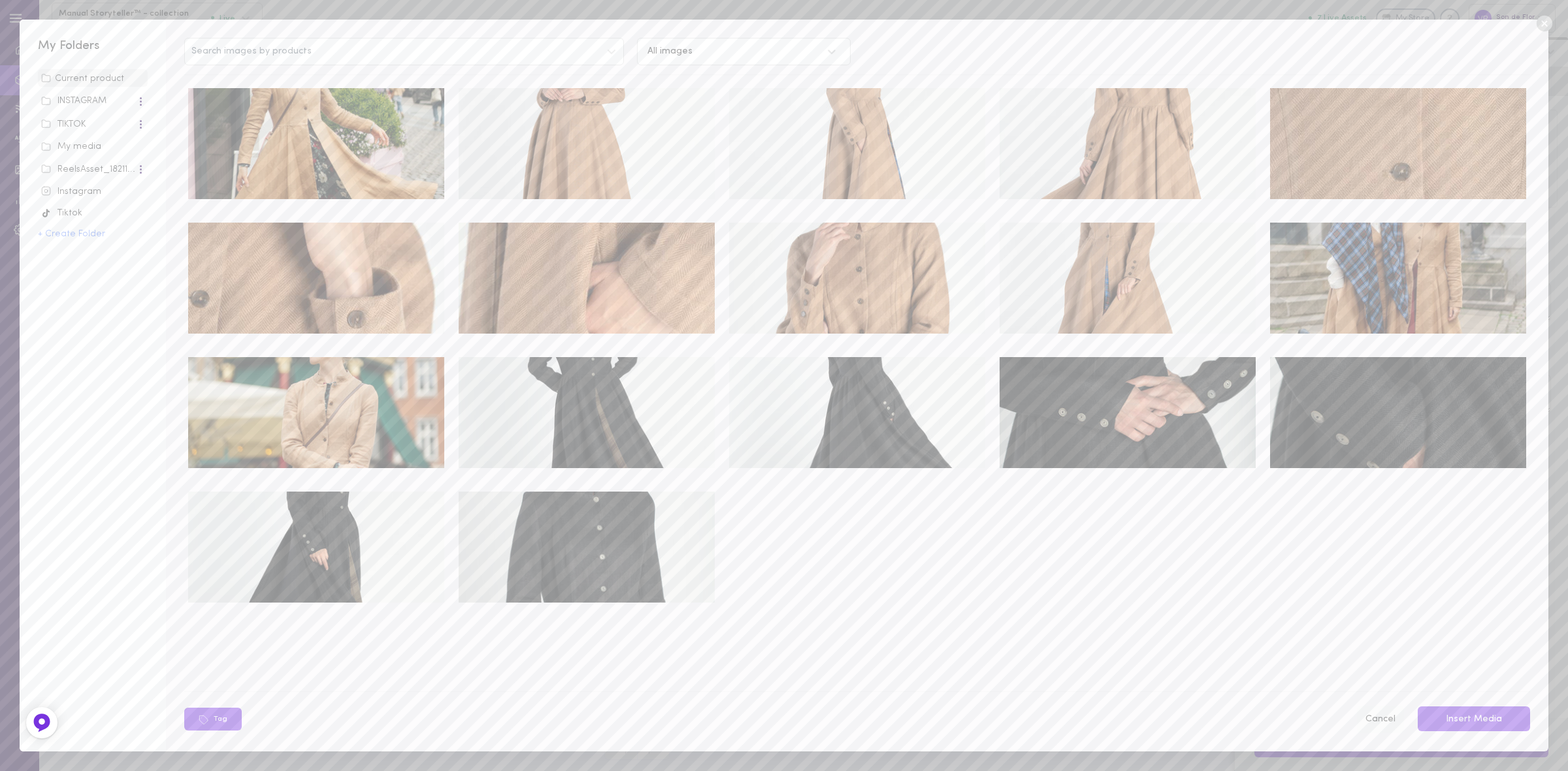
click at [1386, 714] on button "Cancel" at bounding box center [1380, 720] width 47 height 27
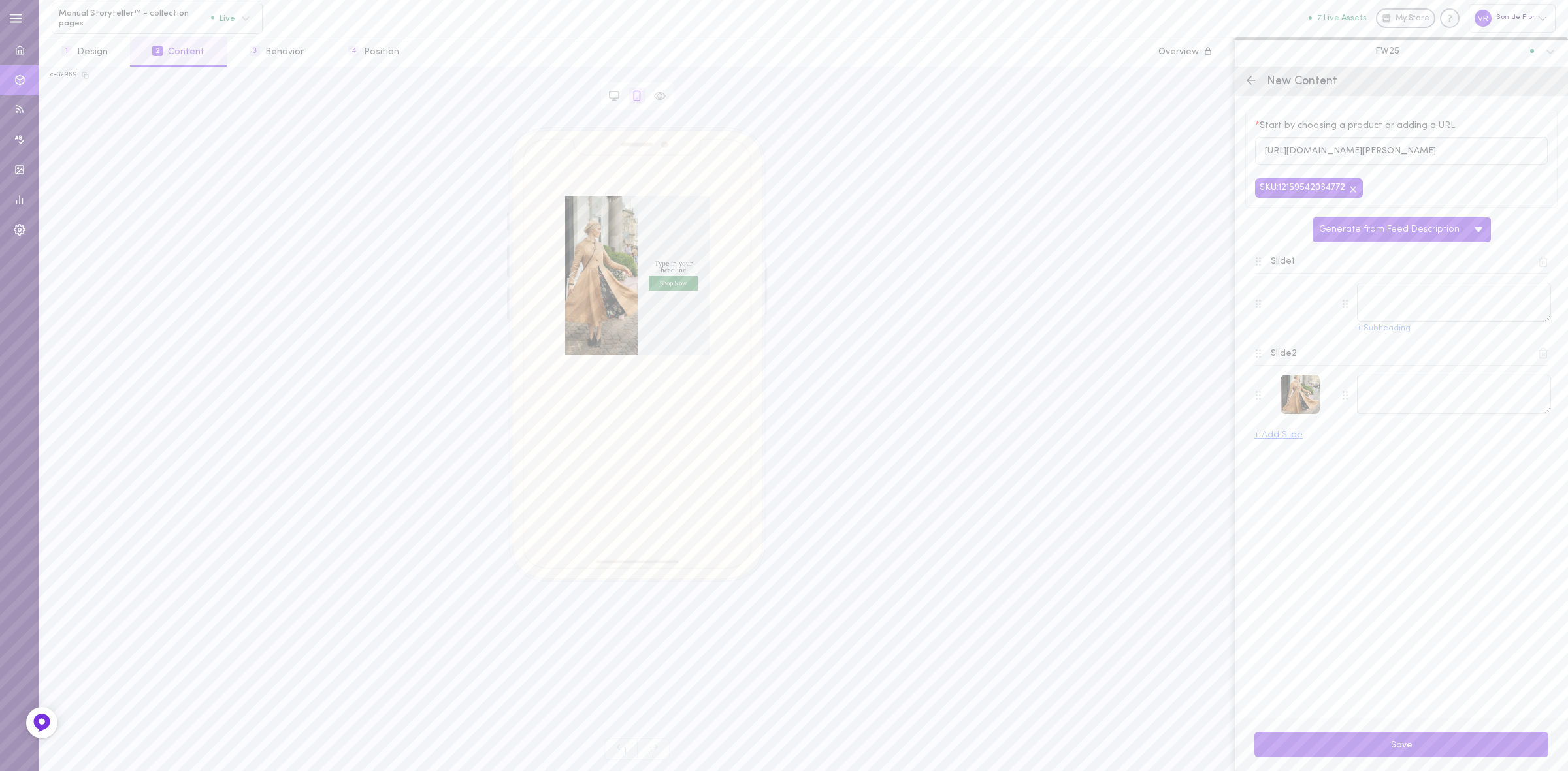
click at [572, 280] on icon "Left arrow" at bounding box center [572, 276] width 7 height 10
click at [1395, 299] on textarea at bounding box center [1454, 302] width 194 height 39
paste textarea "A flowing, all-season coat made for graceful days."
type textarea "A flowing, all-season coat made for graceful days."
click at [1373, 382] on textarea at bounding box center [1454, 395] width 194 height 39
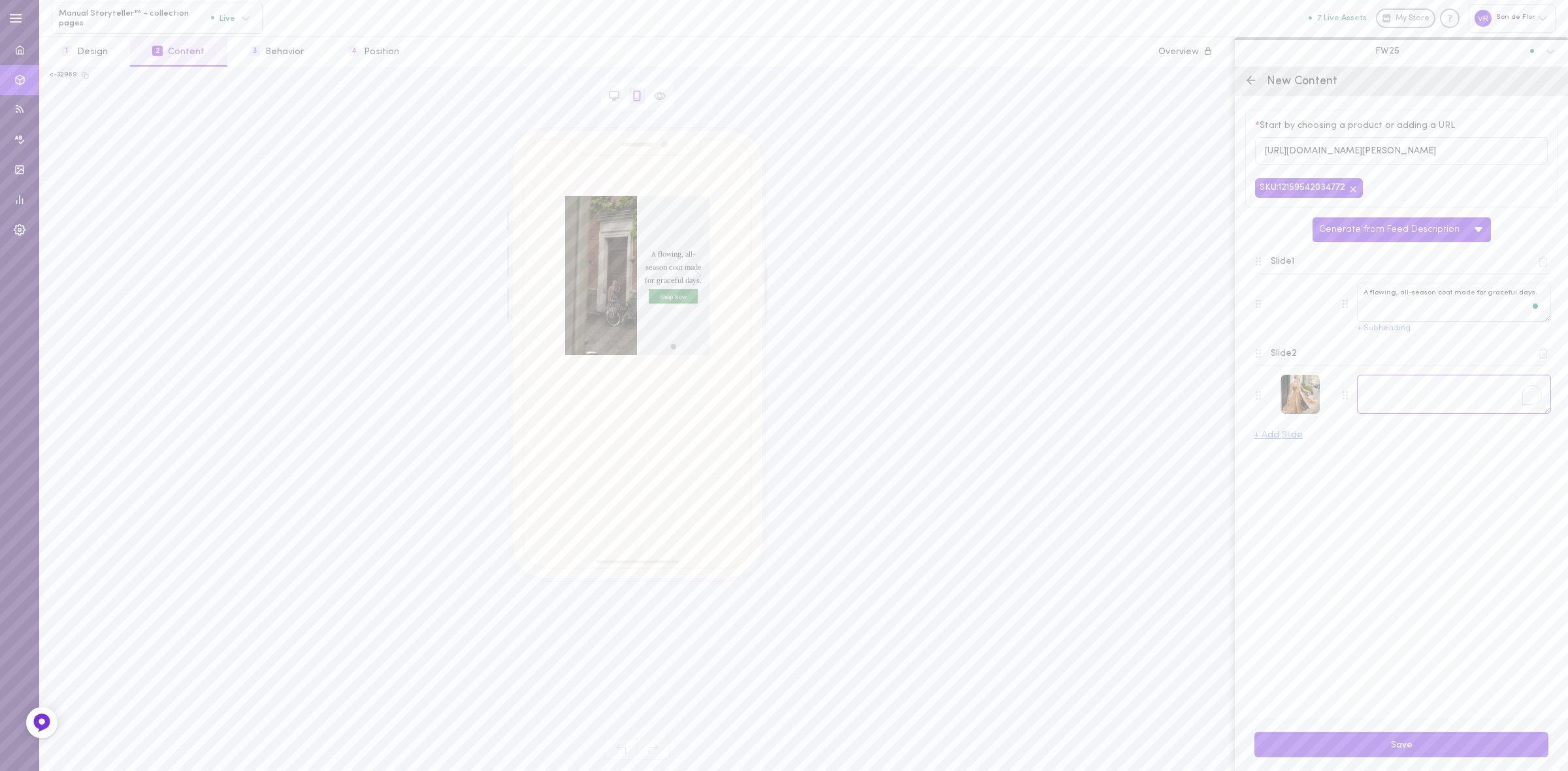
paste textarea "Victorian Coat – timeless elegance in twill linen."
type textarea "Victorian Coat – timeless elegance in twill linen."
click at [703, 276] on icon "Right arrow" at bounding box center [703, 276] width 7 height 10
click at [570, 279] on icon "Left arrow" at bounding box center [572, 276] width 7 height 10
click at [1366, 752] on button "Save" at bounding box center [1402, 745] width 294 height 26
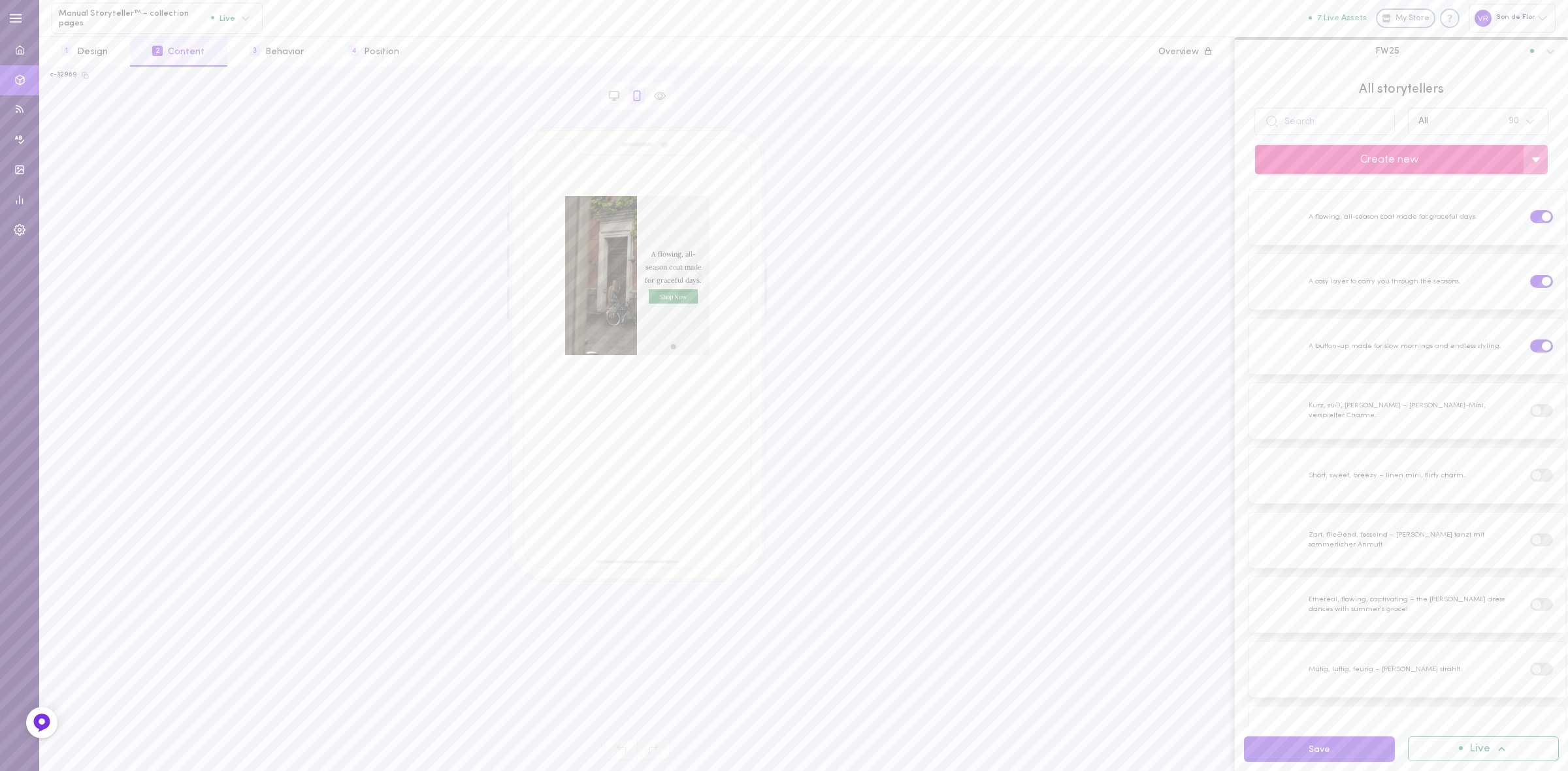
click at [1409, 158] on button "Create new" at bounding box center [1390, 159] width 269 height 29
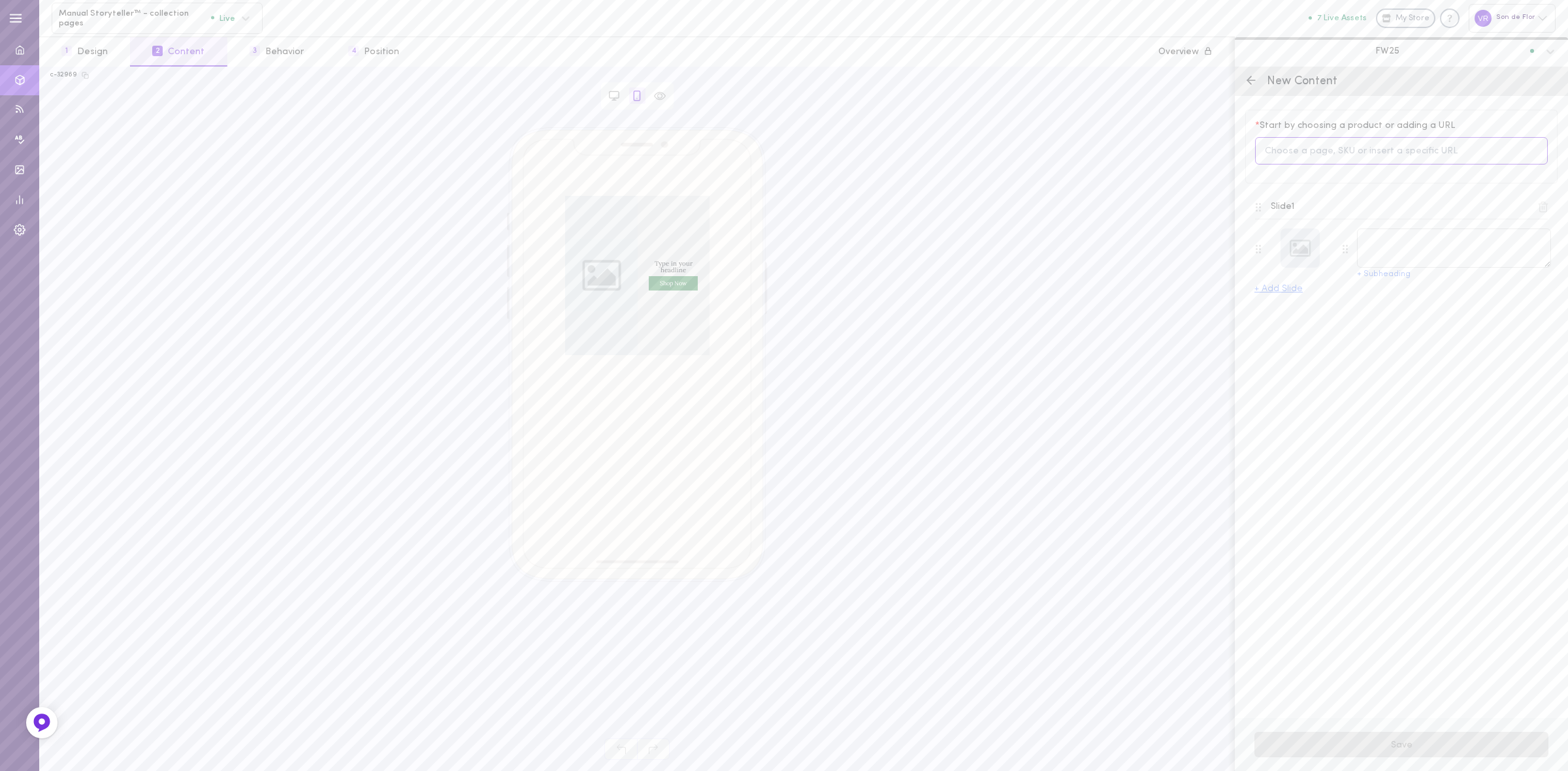
click at [1376, 157] on input at bounding box center [1402, 151] width 292 height 28
click at [1153, 289] on div "Type in your headline Shop Now Shop Now left arrow right arrow" at bounding box center [637, 424] width 1174 height 594
click at [1299, 245] on div at bounding box center [1300, 248] width 39 height 39
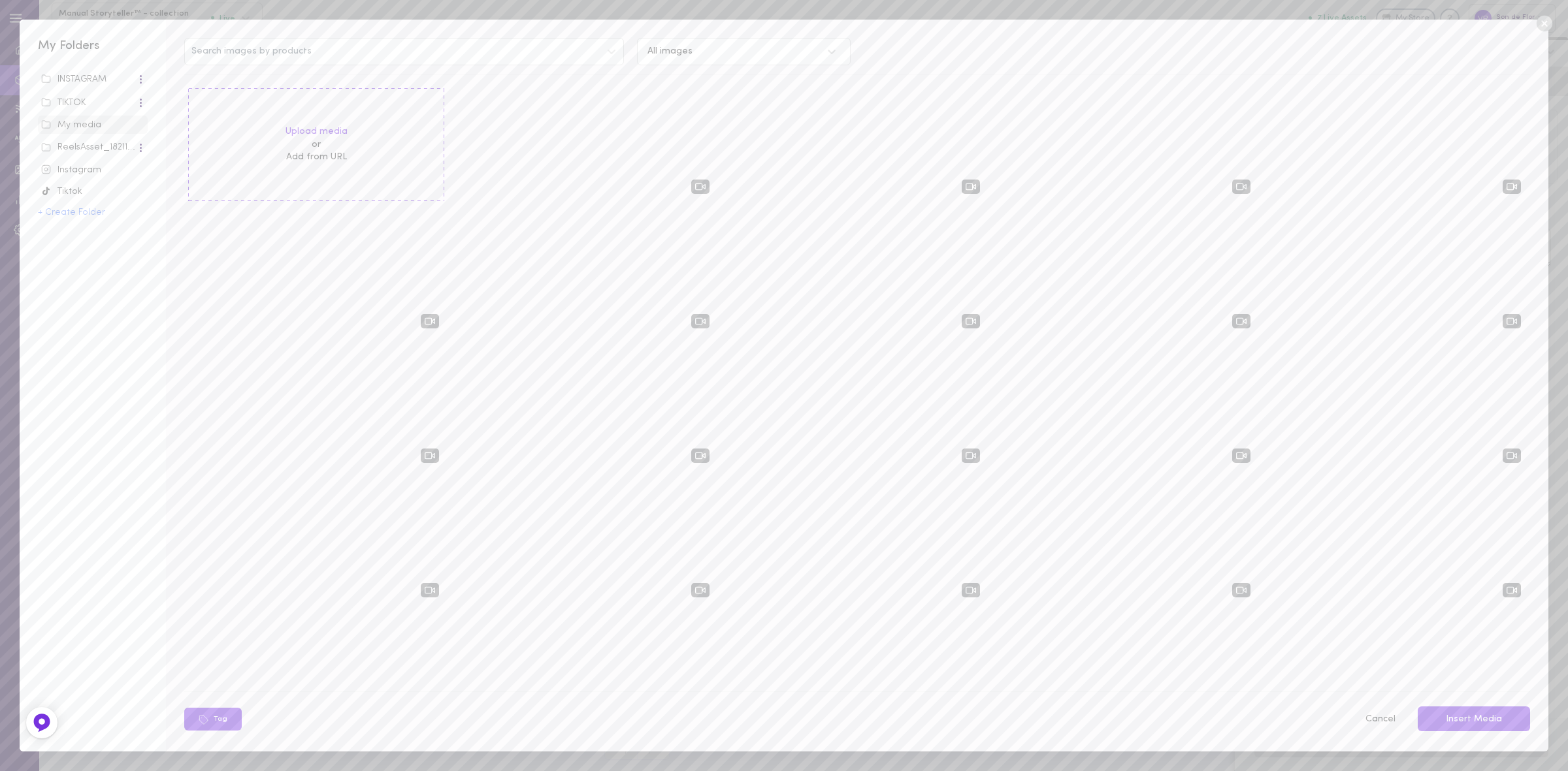
click at [1546, 26] on icon at bounding box center [1544, 24] width 16 height 16
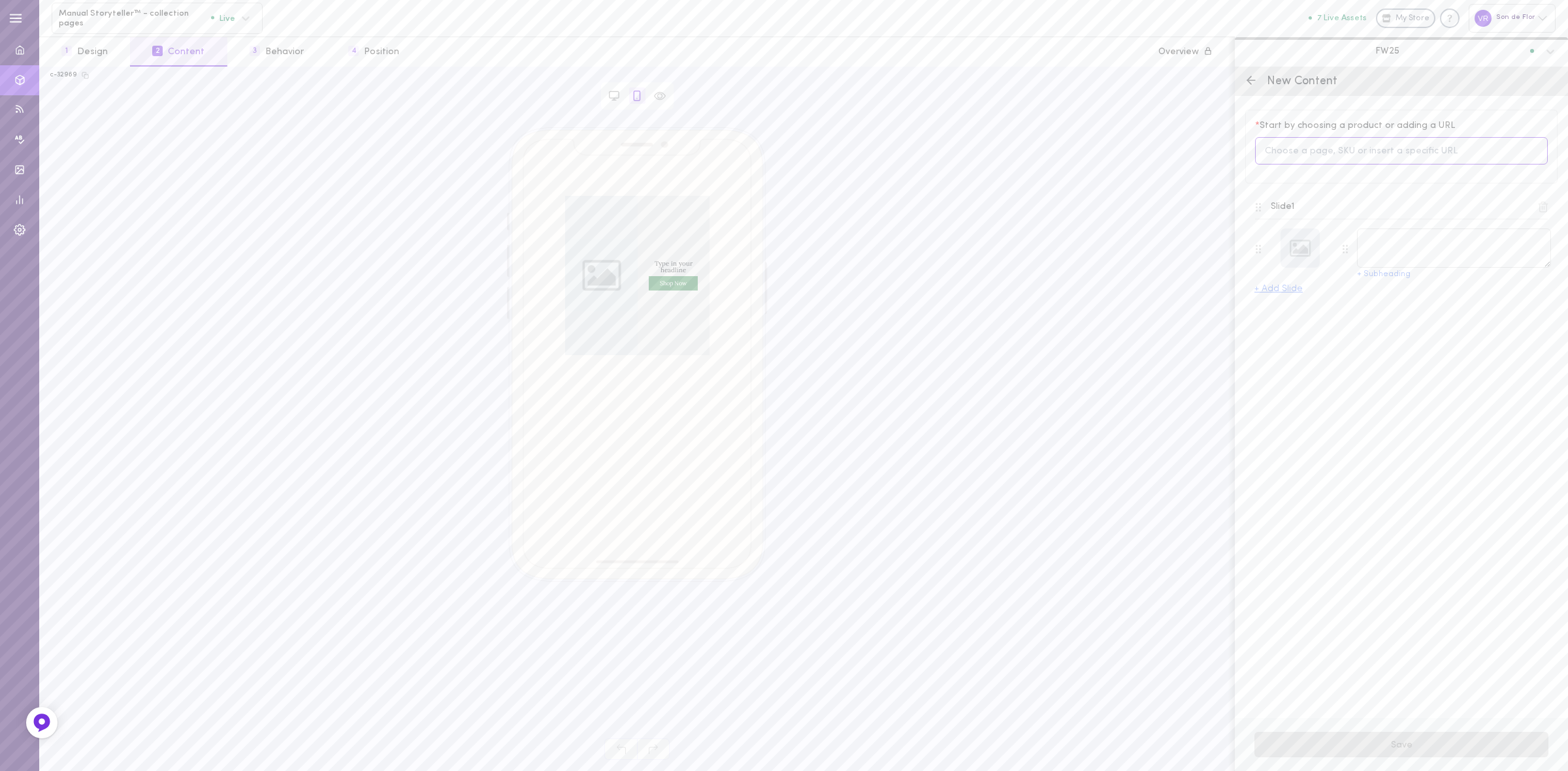
click at [1333, 154] on input at bounding box center [1402, 151] width 292 height 28
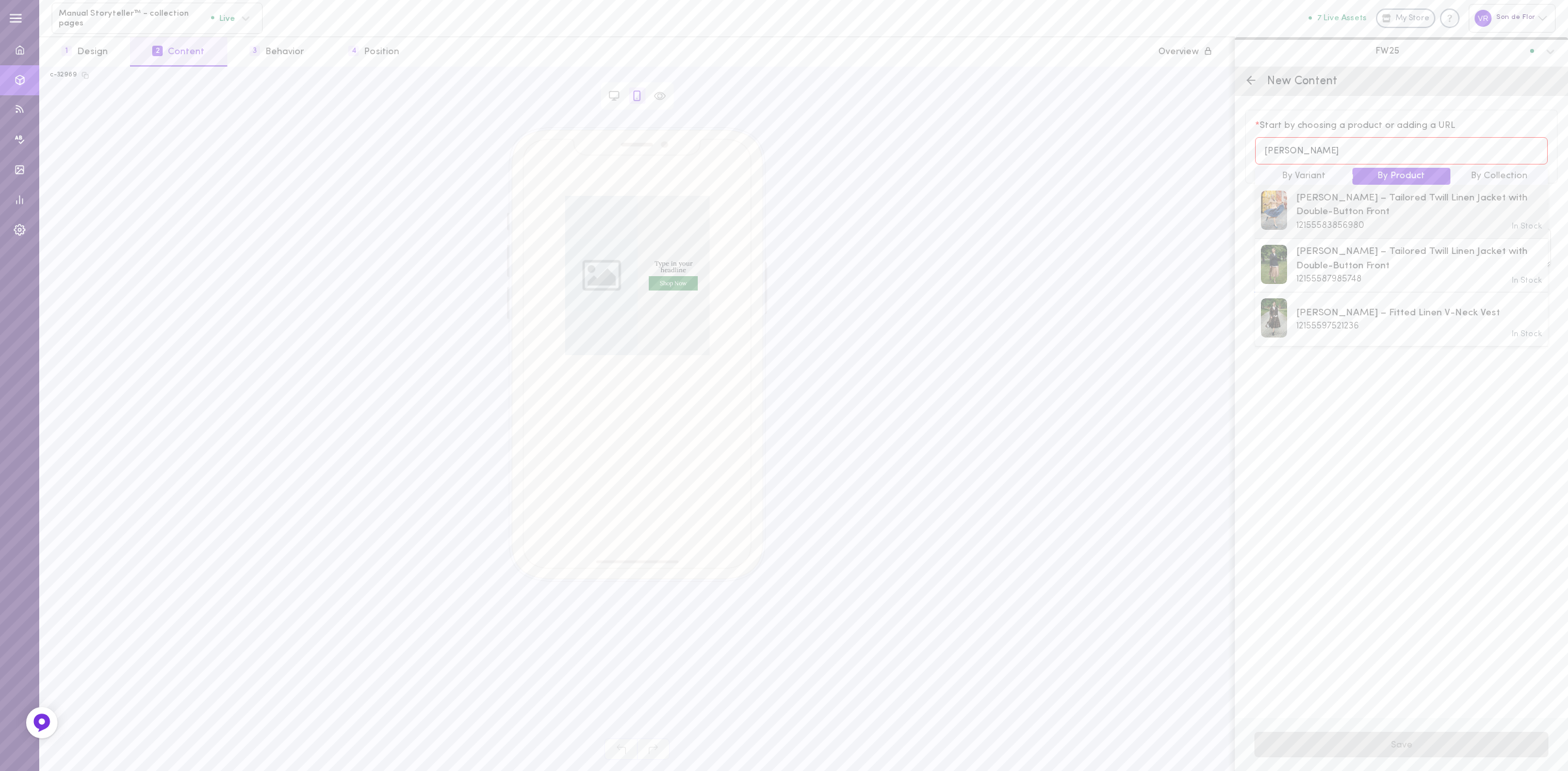
type input "jane"
click at [1344, 218] on span "Jane – Tailored Twill Linen Jacket with Double-Button Front" at bounding box center [1420, 205] width 246 height 28
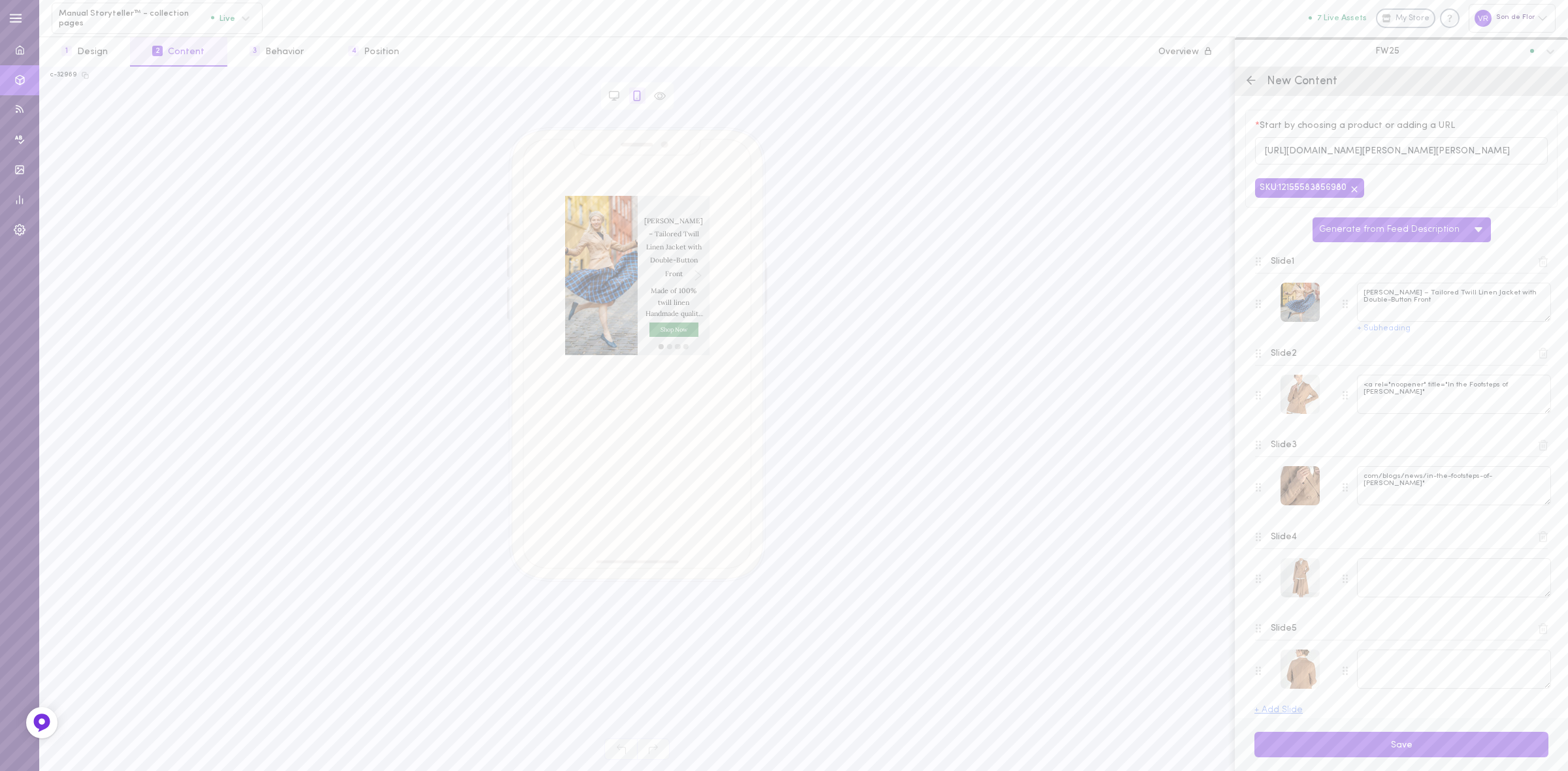
click at [1537, 262] on icon at bounding box center [1543, 262] width 12 height 12
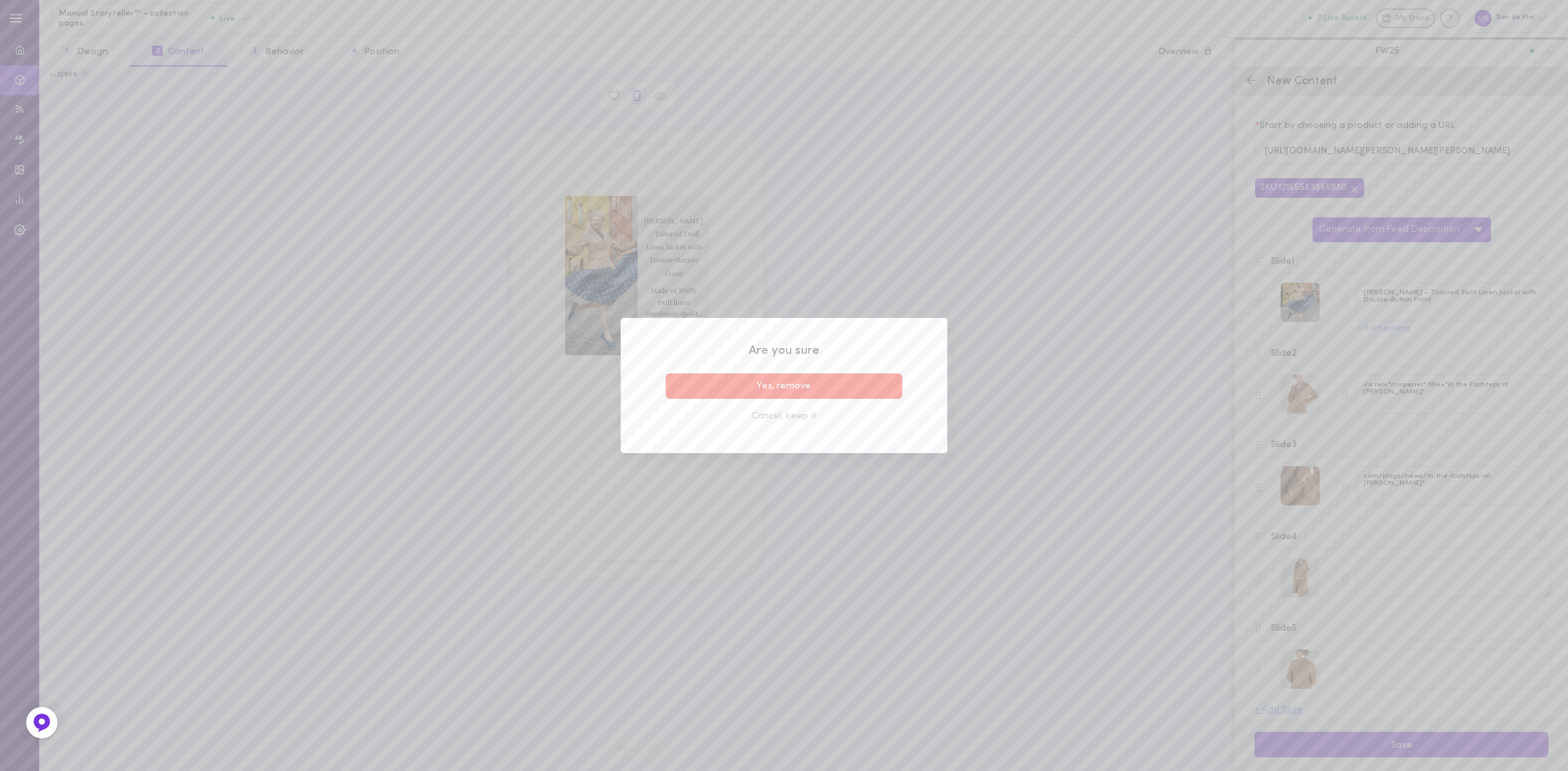
click at [863, 392] on button "Yes, remove" at bounding box center [784, 386] width 237 height 26
type textarea "<a rel="noopener" title="In the Footsteps of Jane Goodall""
type textarea "com/blogs/news/in-the-footsteps-of-jane-goodall""
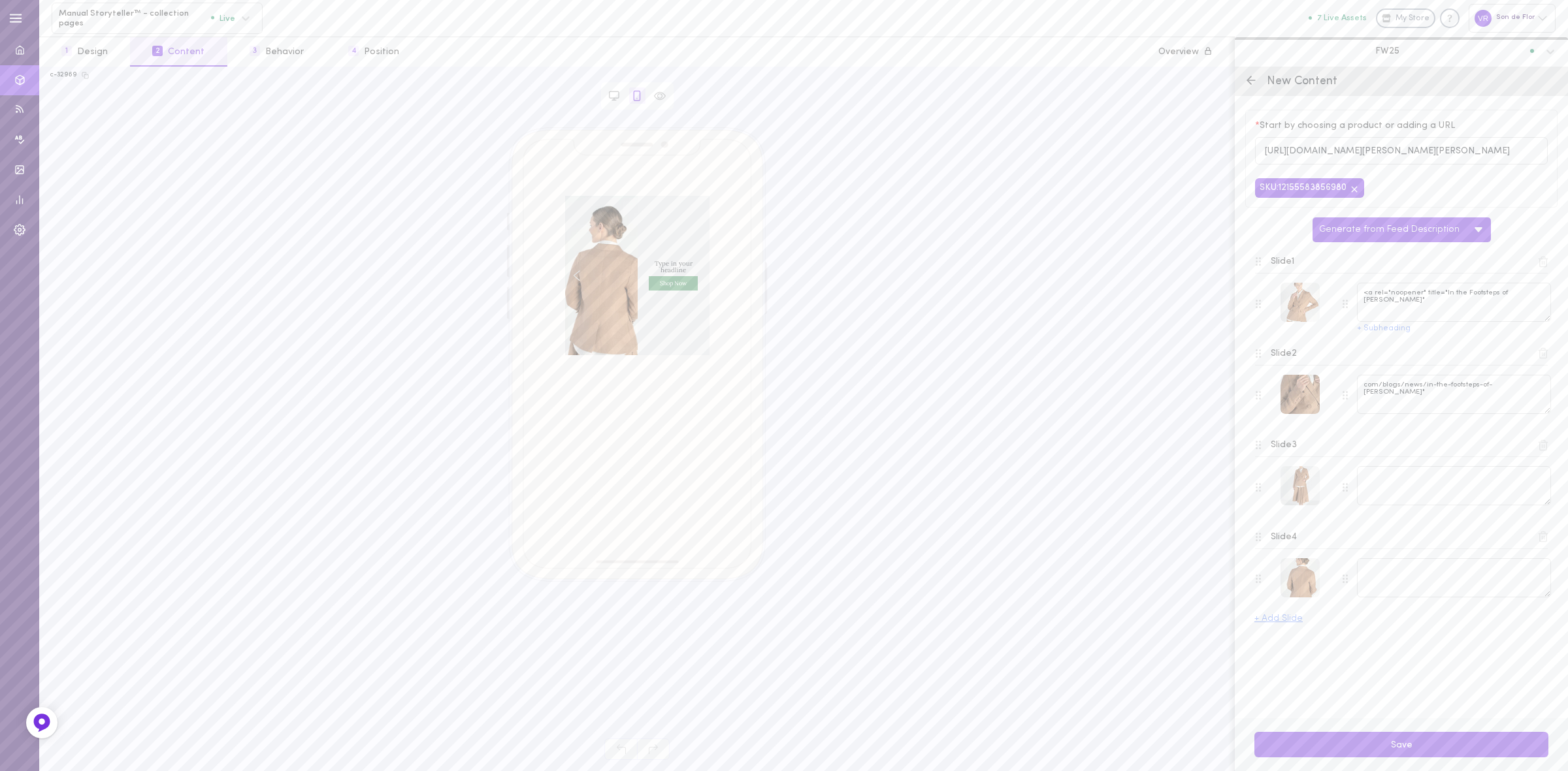
click at [1546, 266] on icon at bounding box center [1543, 262] width 12 height 12
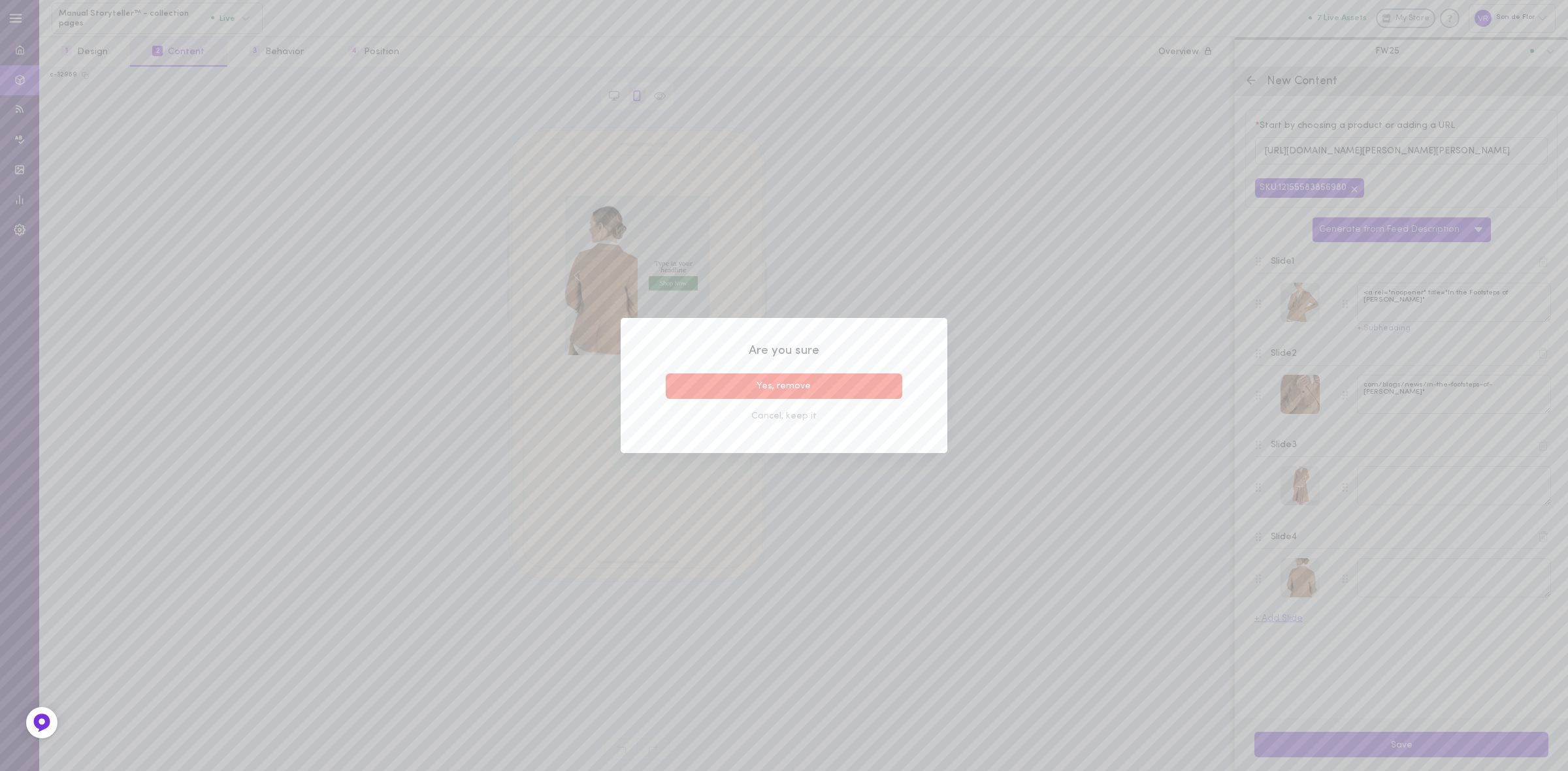
click at [847, 388] on button "Yes, remove" at bounding box center [784, 386] width 237 height 26
type textarea "com/blogs/news/in-the-footsteps-of-jane-goodall""
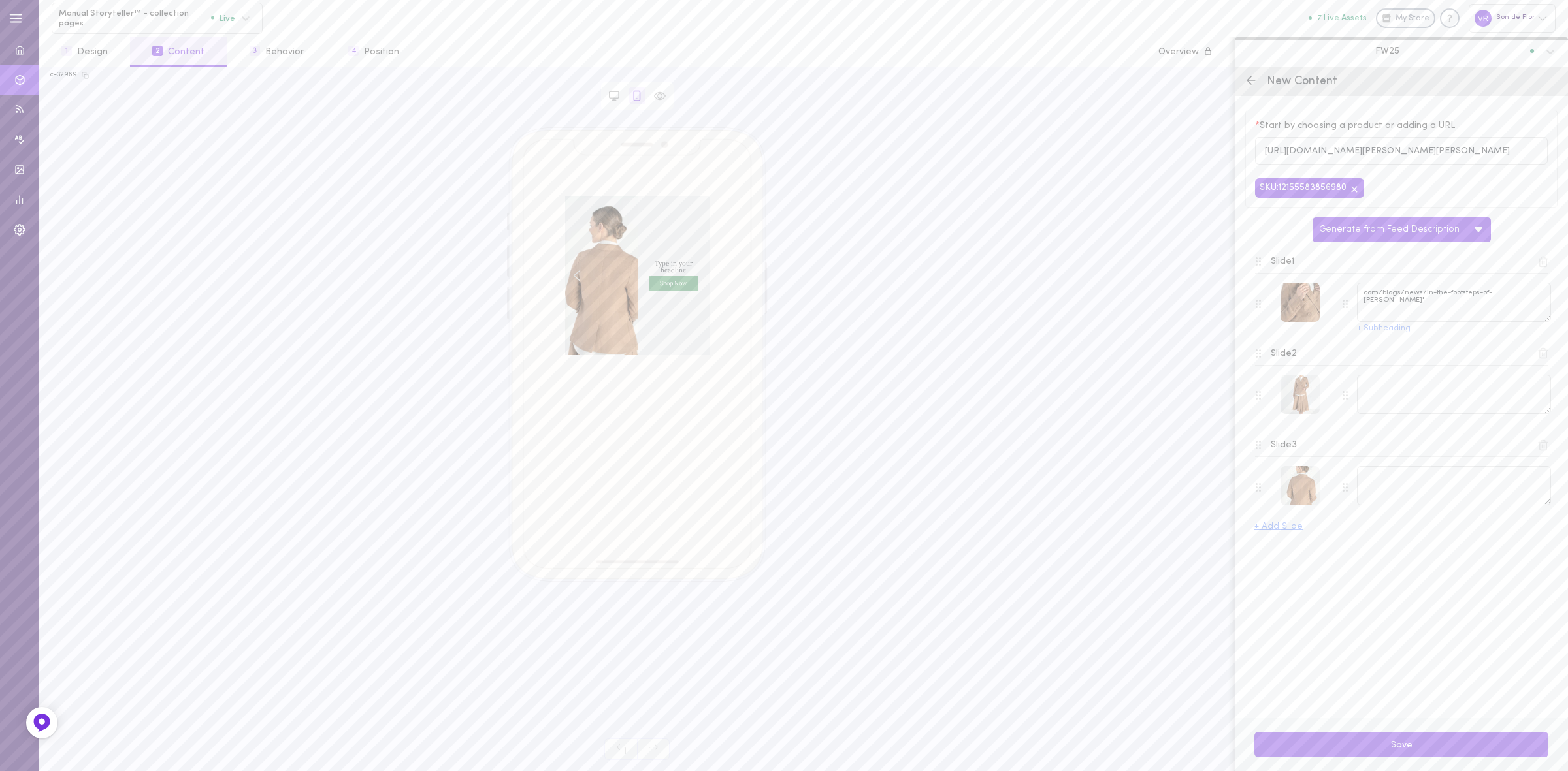
click at [1541, 264] on icon at bounding box center [1543, 262] width 12 height 12
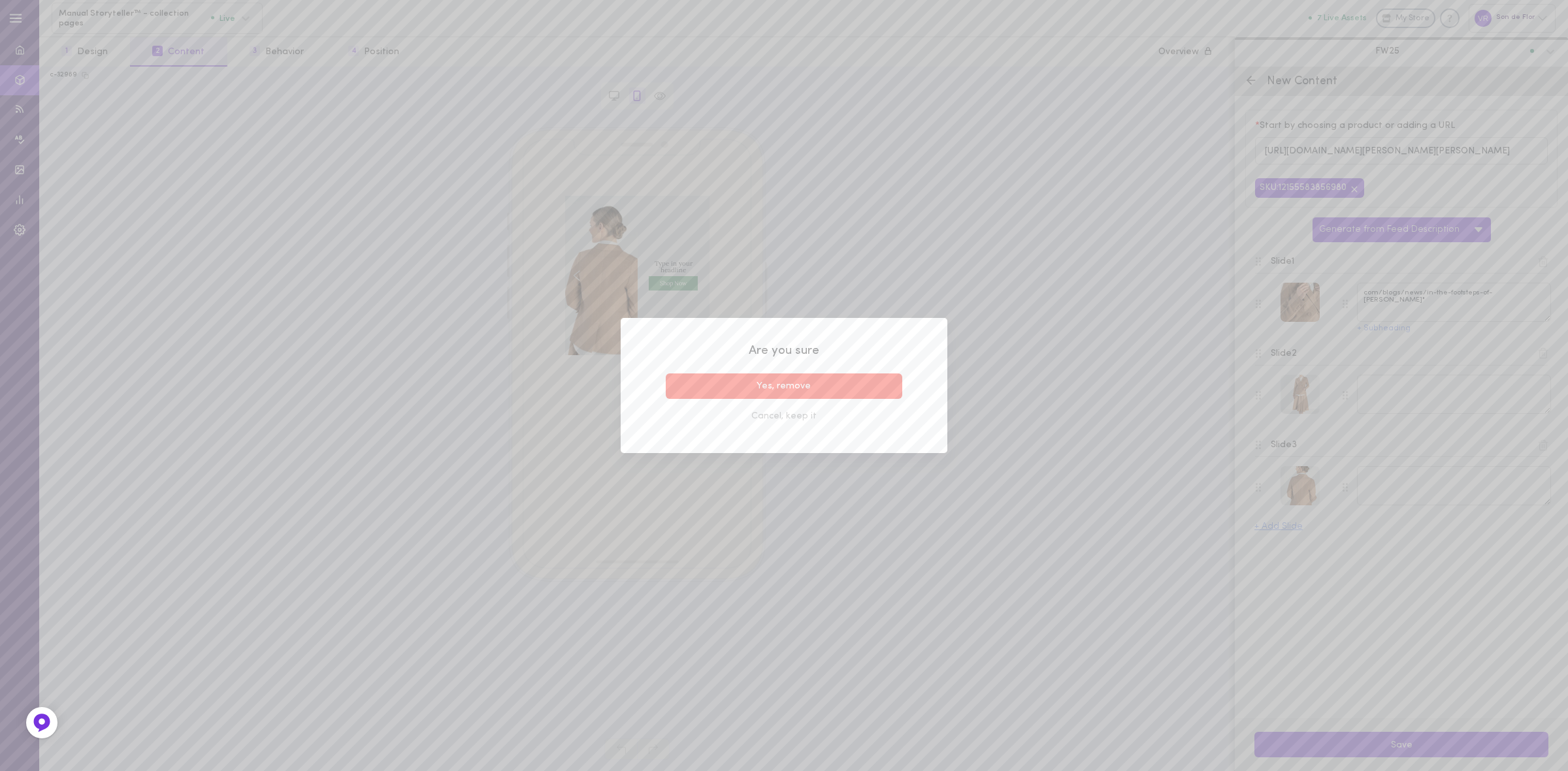
click at [889, 377] on button "Yes, remove" at bounding box center [784, 386] width 237 height 26
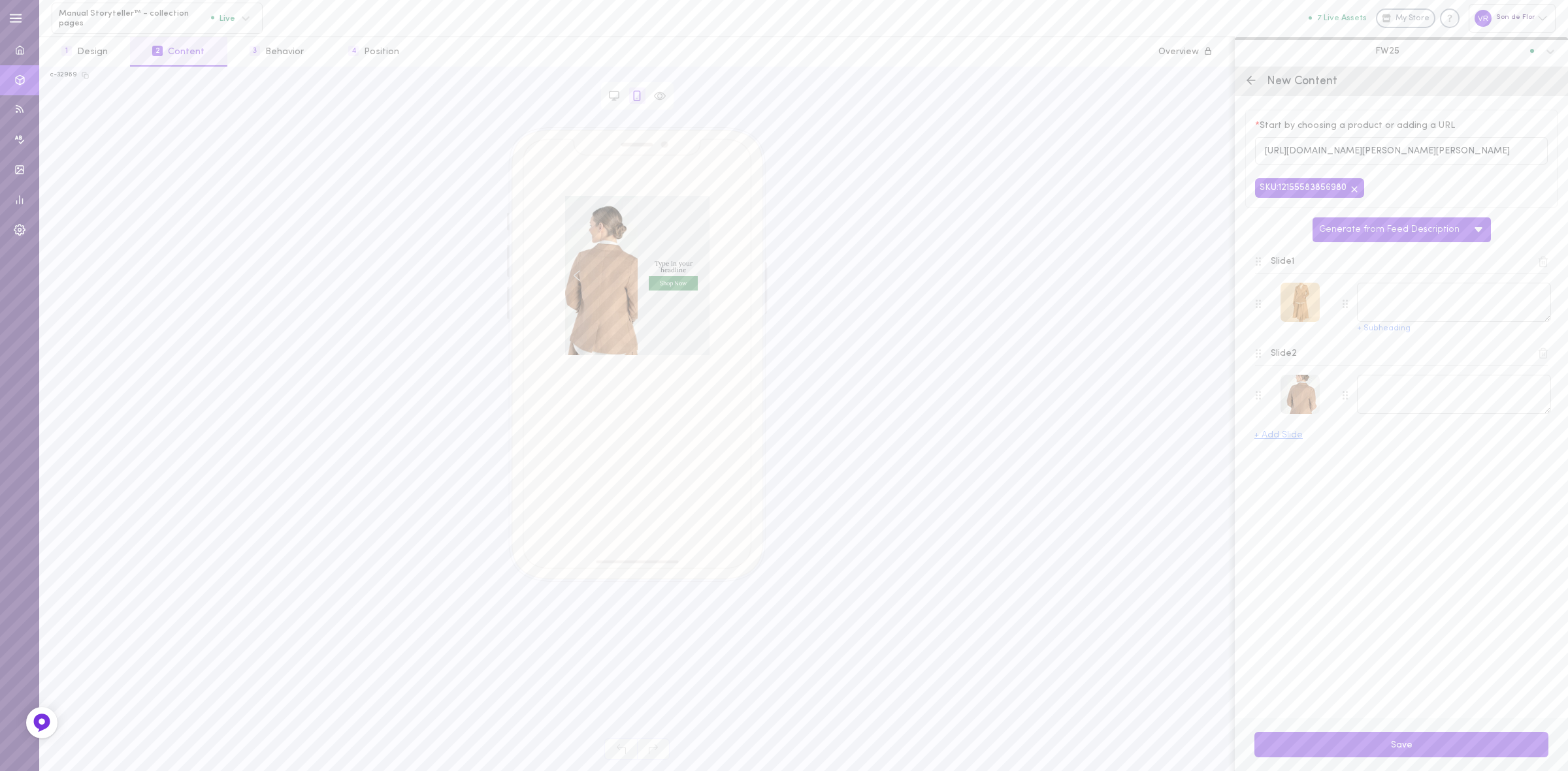
click at [1304, 304] on div at bounding box center [1300, 302] width 39 height 39
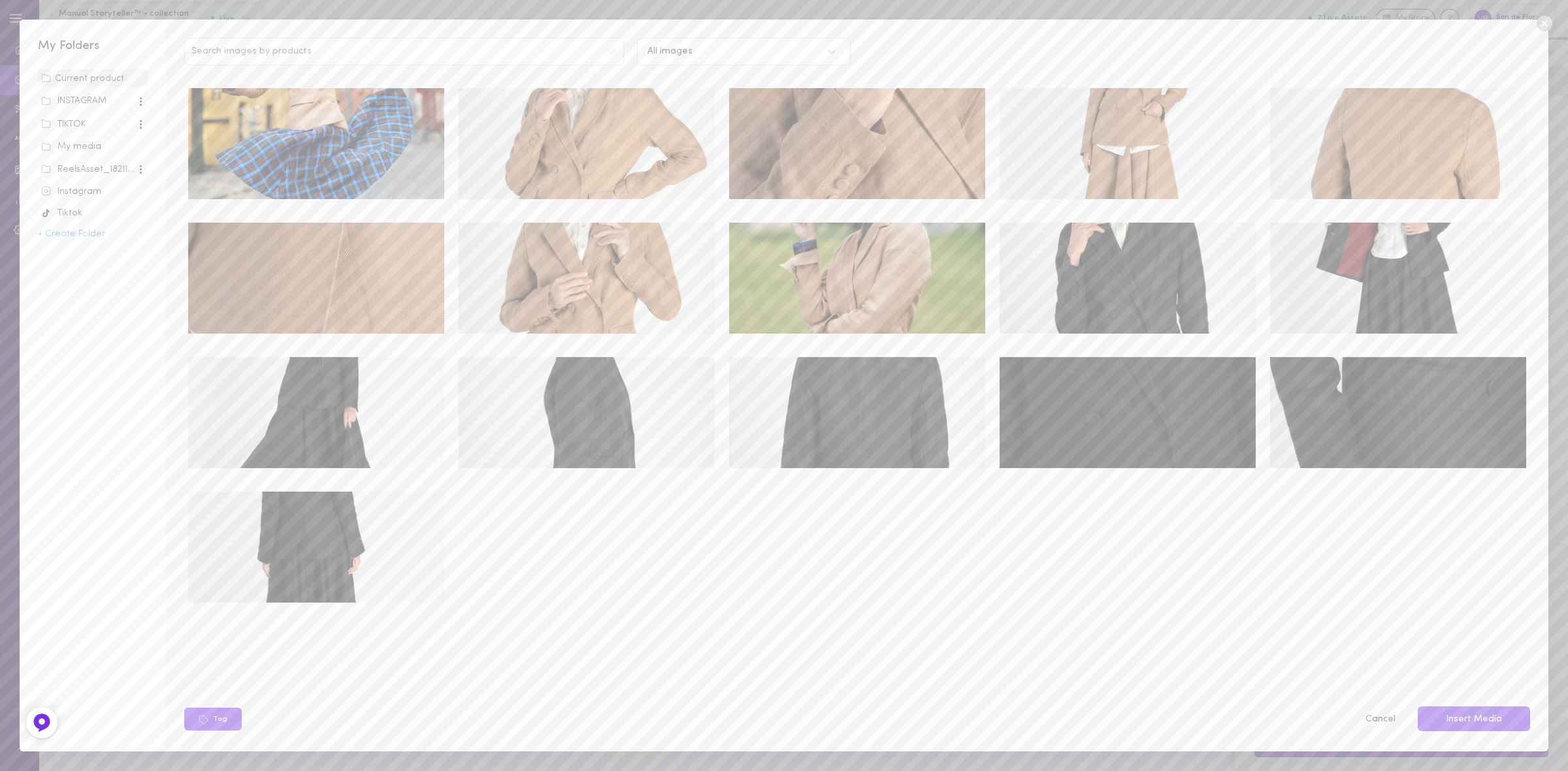
click at [91, 160] on span "ReelsAsset_18211_2362" at bounding box center [93, 168] width 110 height 19
click at [89, 145] on div "My media" at bounding box center [93, 147] width 103 height 13
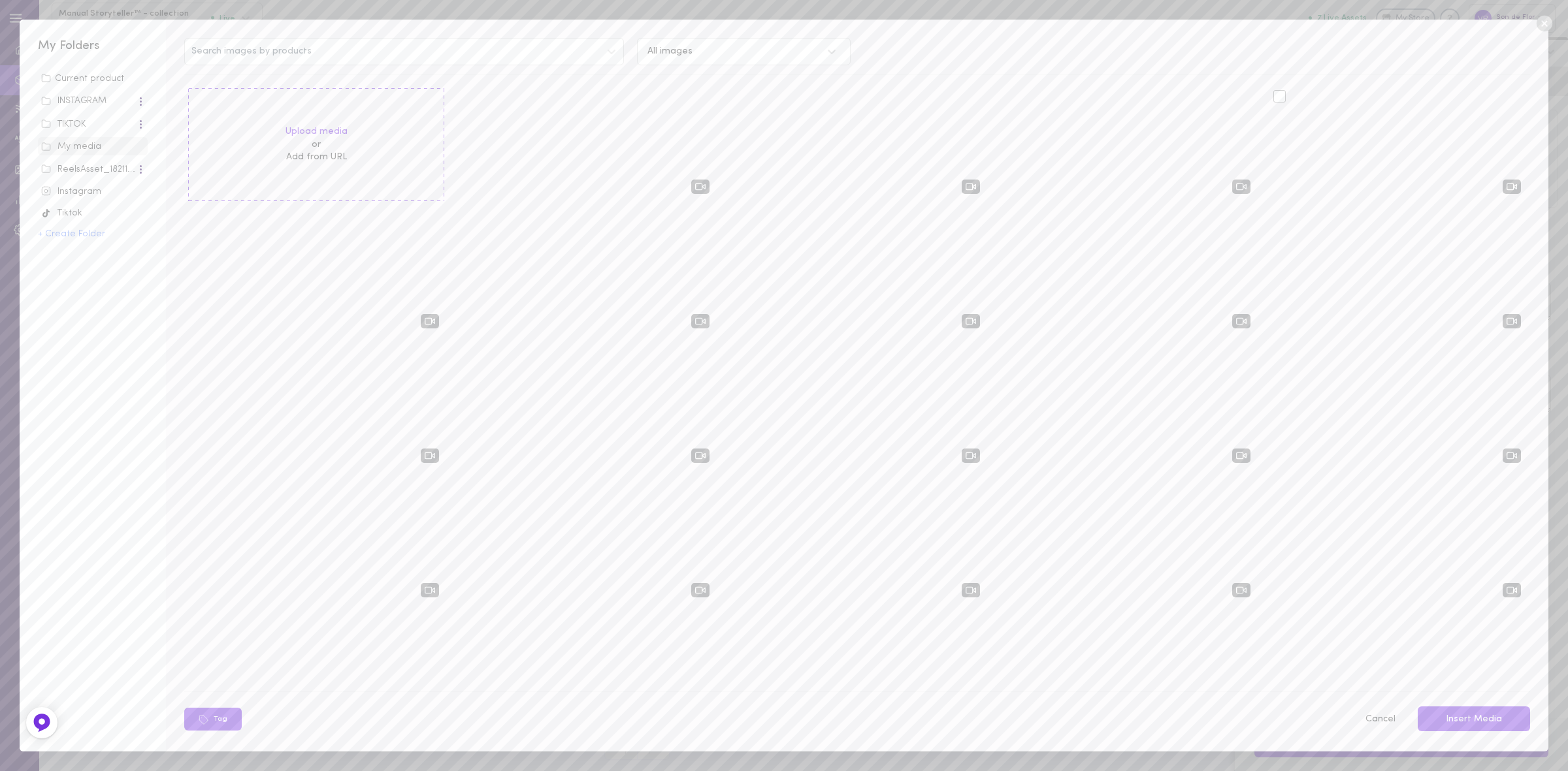
click at [1273, 95] on div at bounding box center [1280, 97] width 13 height 13
click at [0, 0] on input "checkbox" at bounding box center [0, 0] width 0 height 0
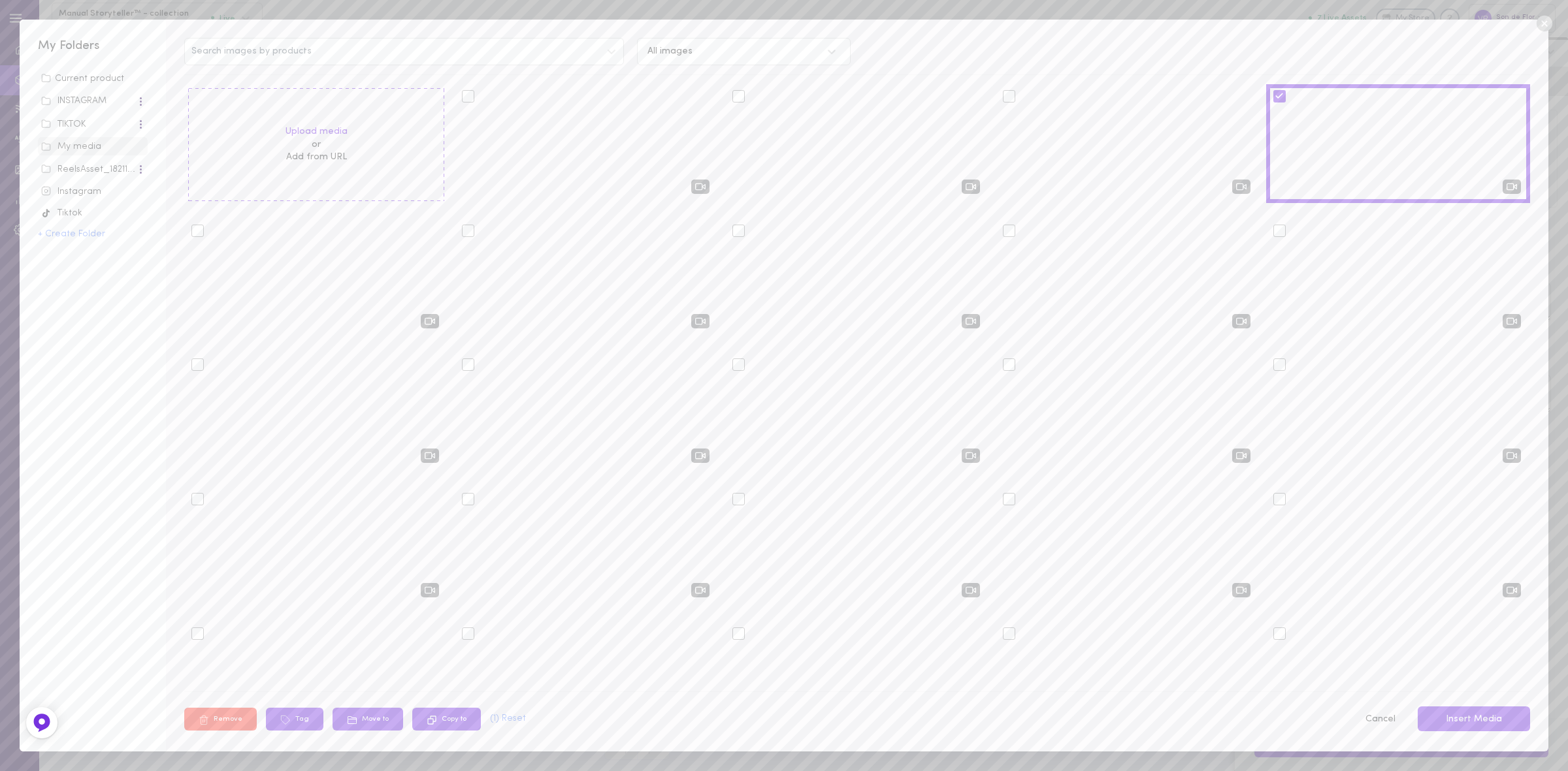
click at [1471, 723] on button "Insert Media" at bounding box center [1474, 719] width 112 height 26
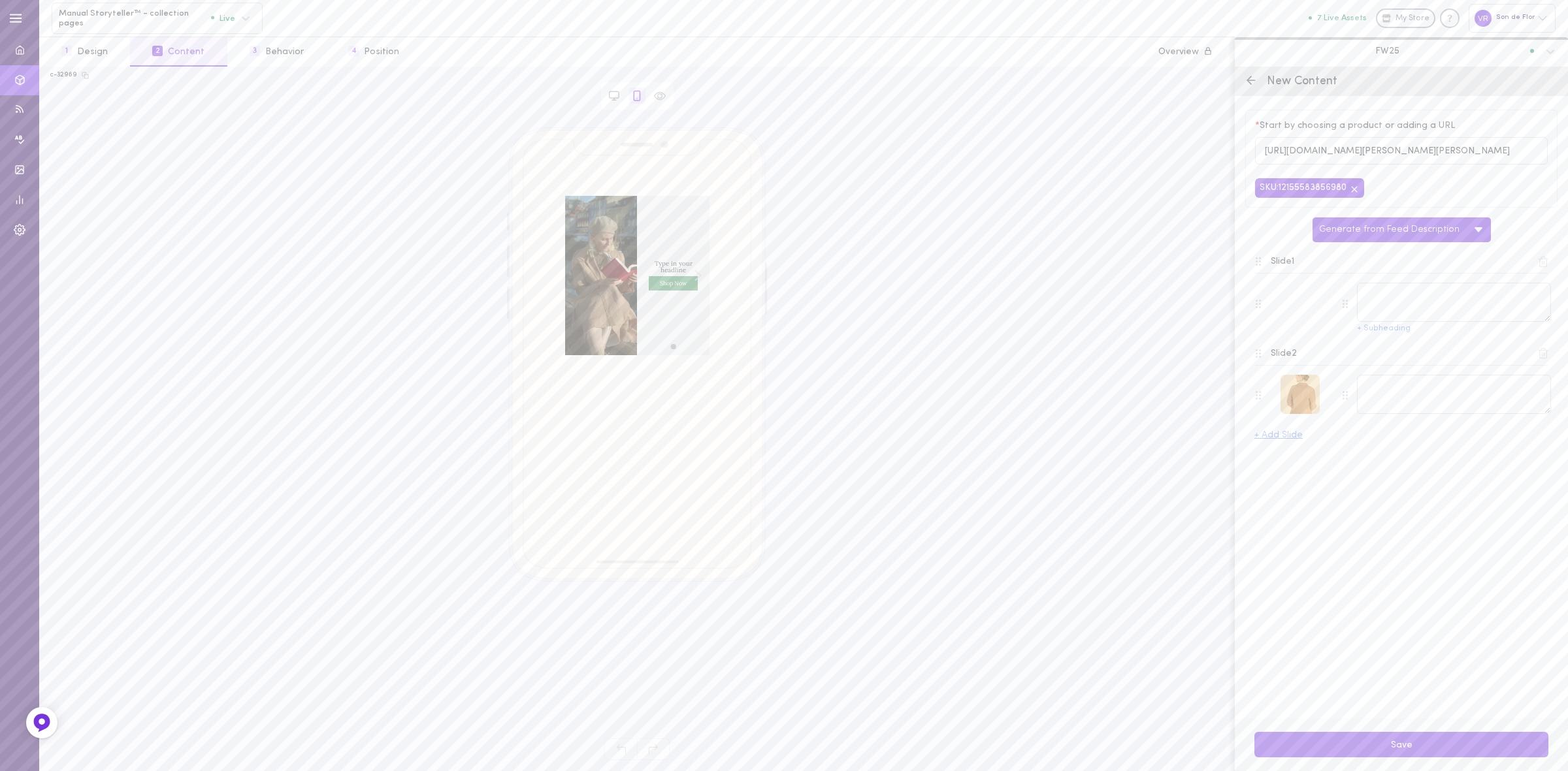
click at [1312, 405] on div at bounding box center [1300, 395] width 39 height 39
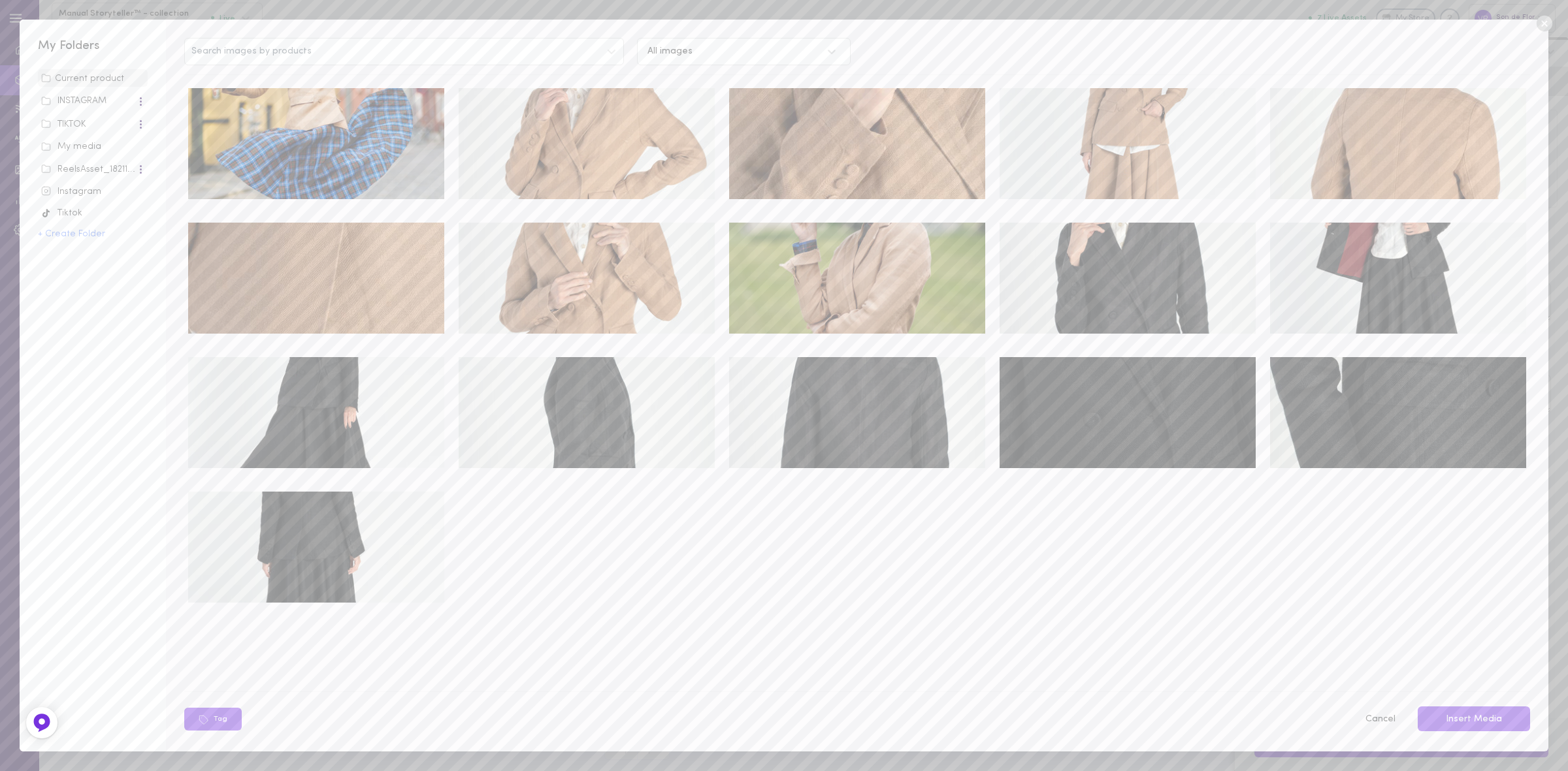
click at [381, 139] on img at bounding box center [316, 144] width 256 height 111
click at [1478, 716] on button "Insert Media" at bounding box center [1474, 719] width 112 height 26
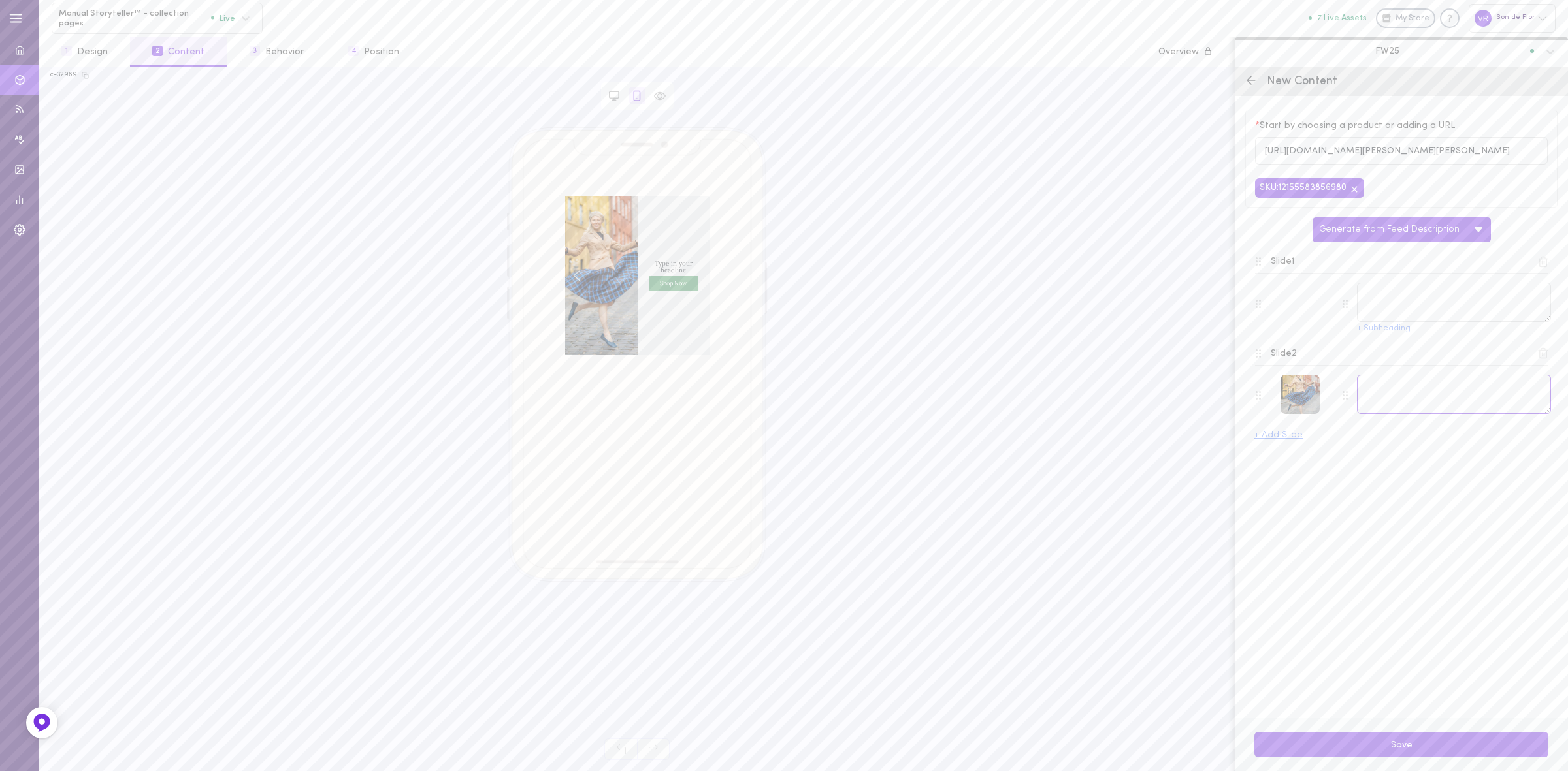
click at [1393, 400] on textarea at bounding box center [1454, 395] width 194 height 39
paste textarea "Jane Jacket – effortless style in durable twill linen."
type textarea "Jane Jacket – effortless style in durable twill linen."
click at [1448, 315] on textarea at bounding box center [1454, 302] width 194 height 39
paste textarea "A light, timeless layer for every season."
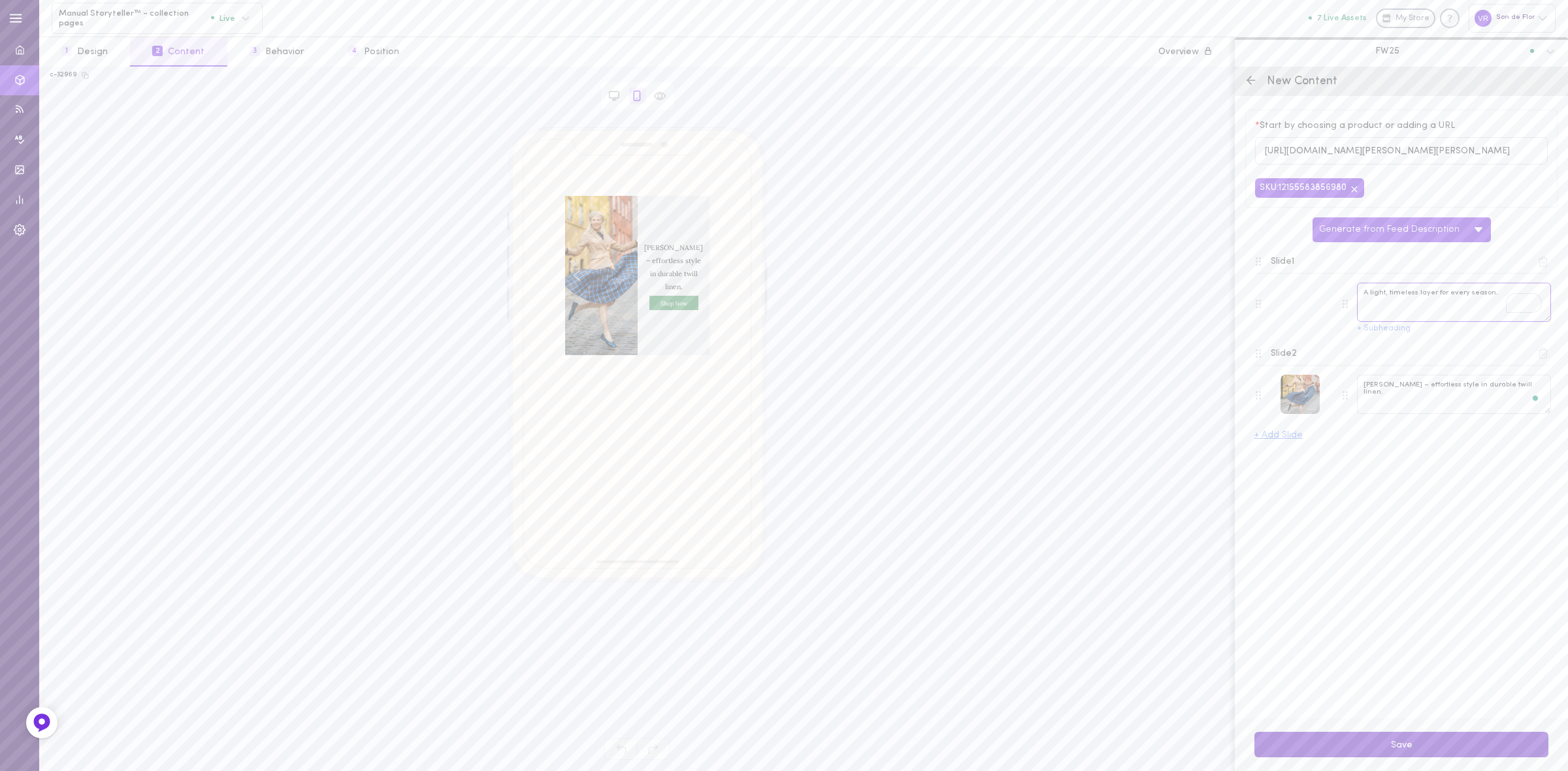
type textarea "A light, timeless layer for every season."
click at [1397, 741] on button "Save" at bounding box center [1402, 745] width 294 height 26
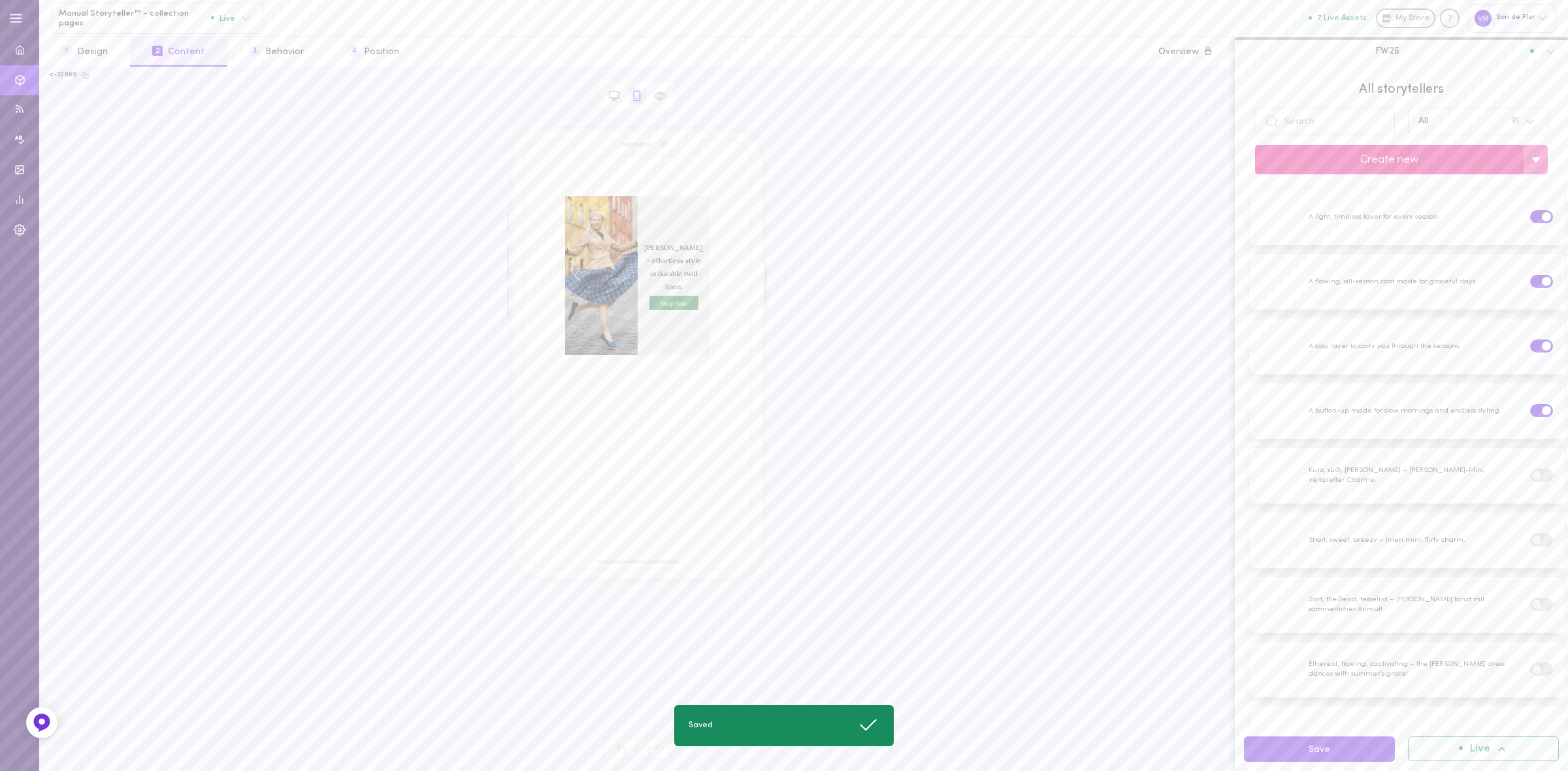
click at [1364, 160] on button "Create new" at bounding box center [1390, 159] width 269 height 29
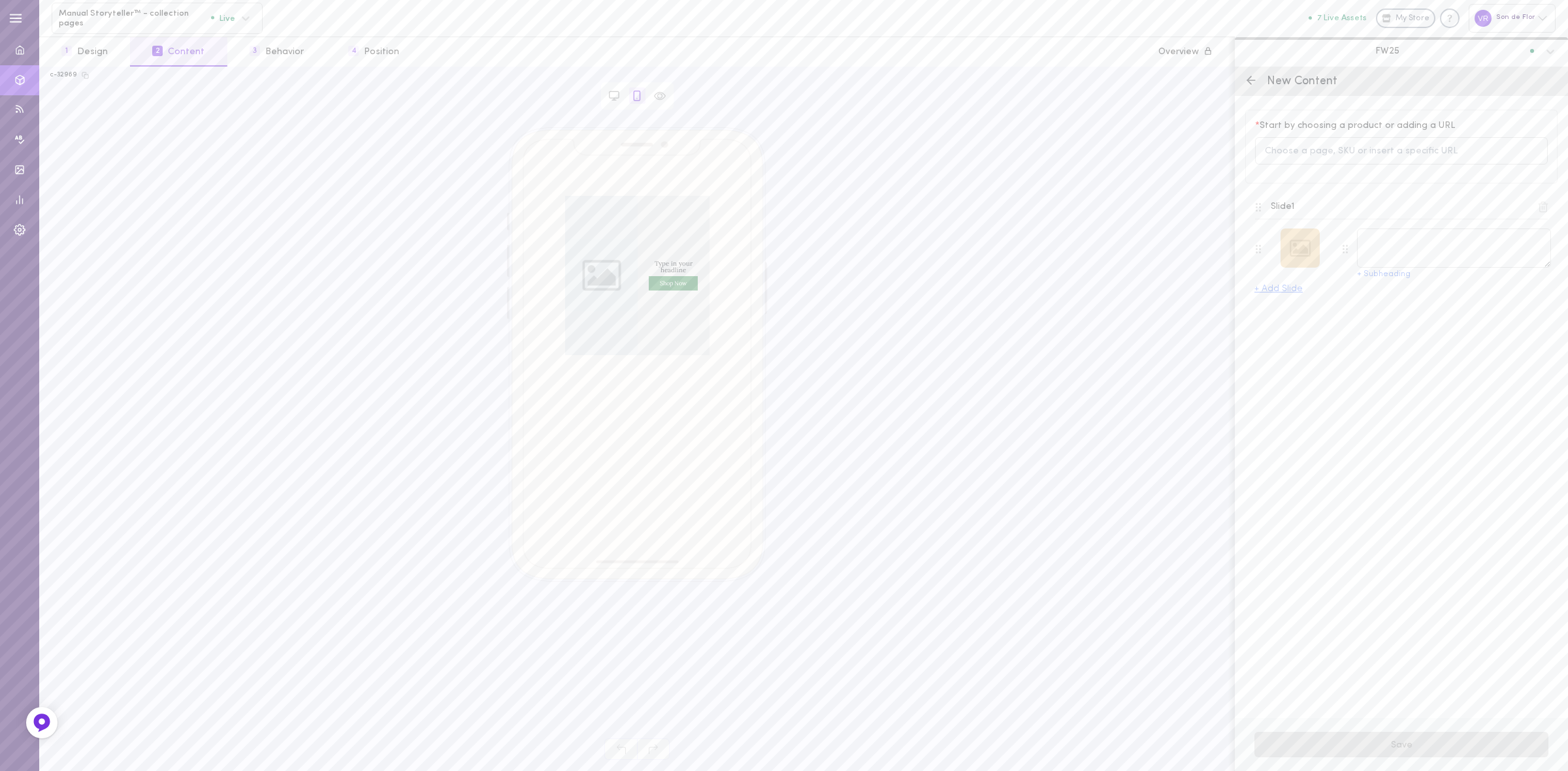
click at [1303, 249] on div at bounding box center [1300, 248] width 39 height 39
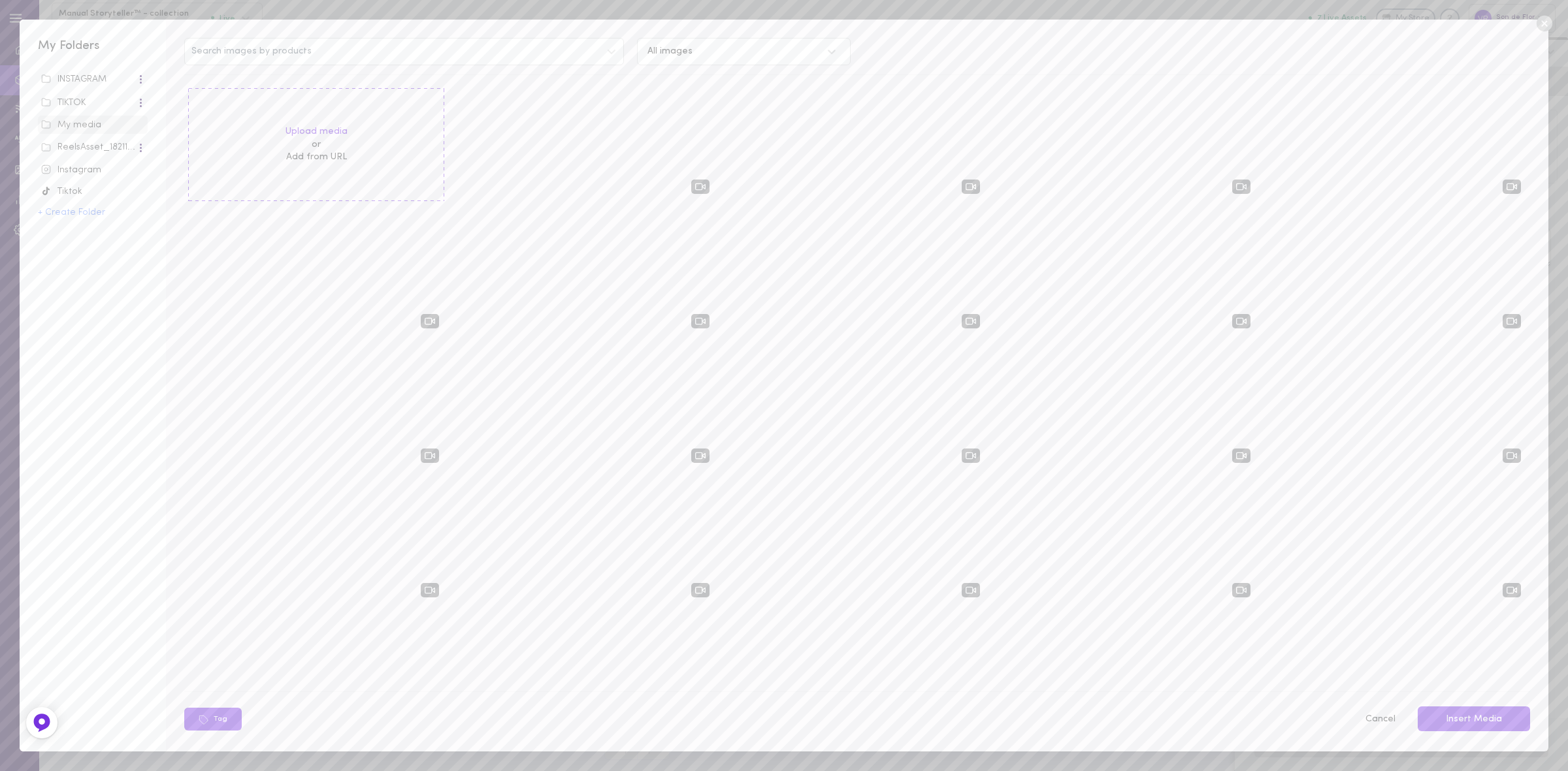
click at [1546, 20] on icon at bounding box center [1544, 24] width 16 height 16
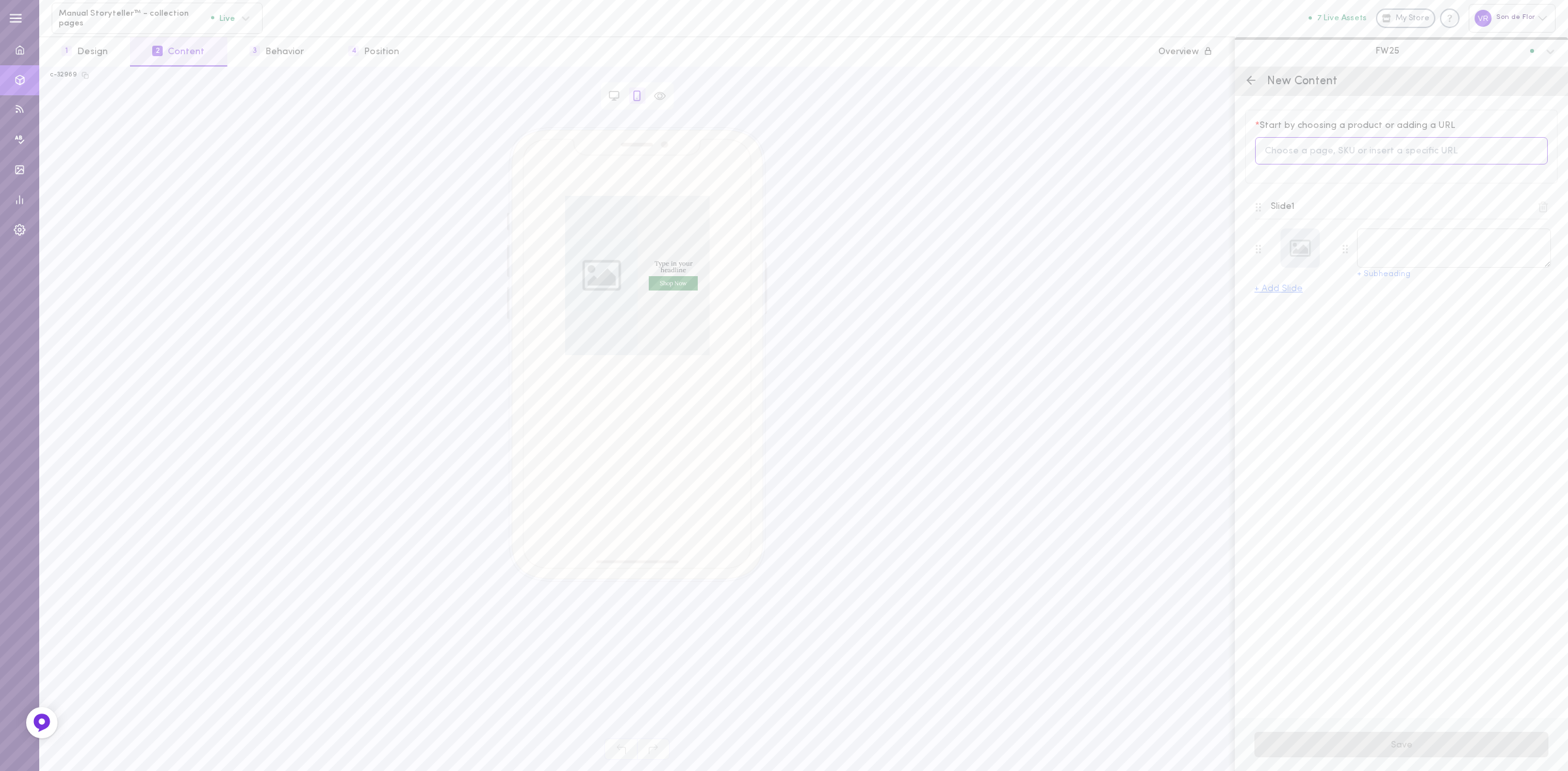
click at [1356, 148] on input at bounding box center [1402, 151] width 292 height 28
type input "clementine"
click at [1346, 269] on span "12155577827668" at bounding box center [1328, 271] width 65 height 10
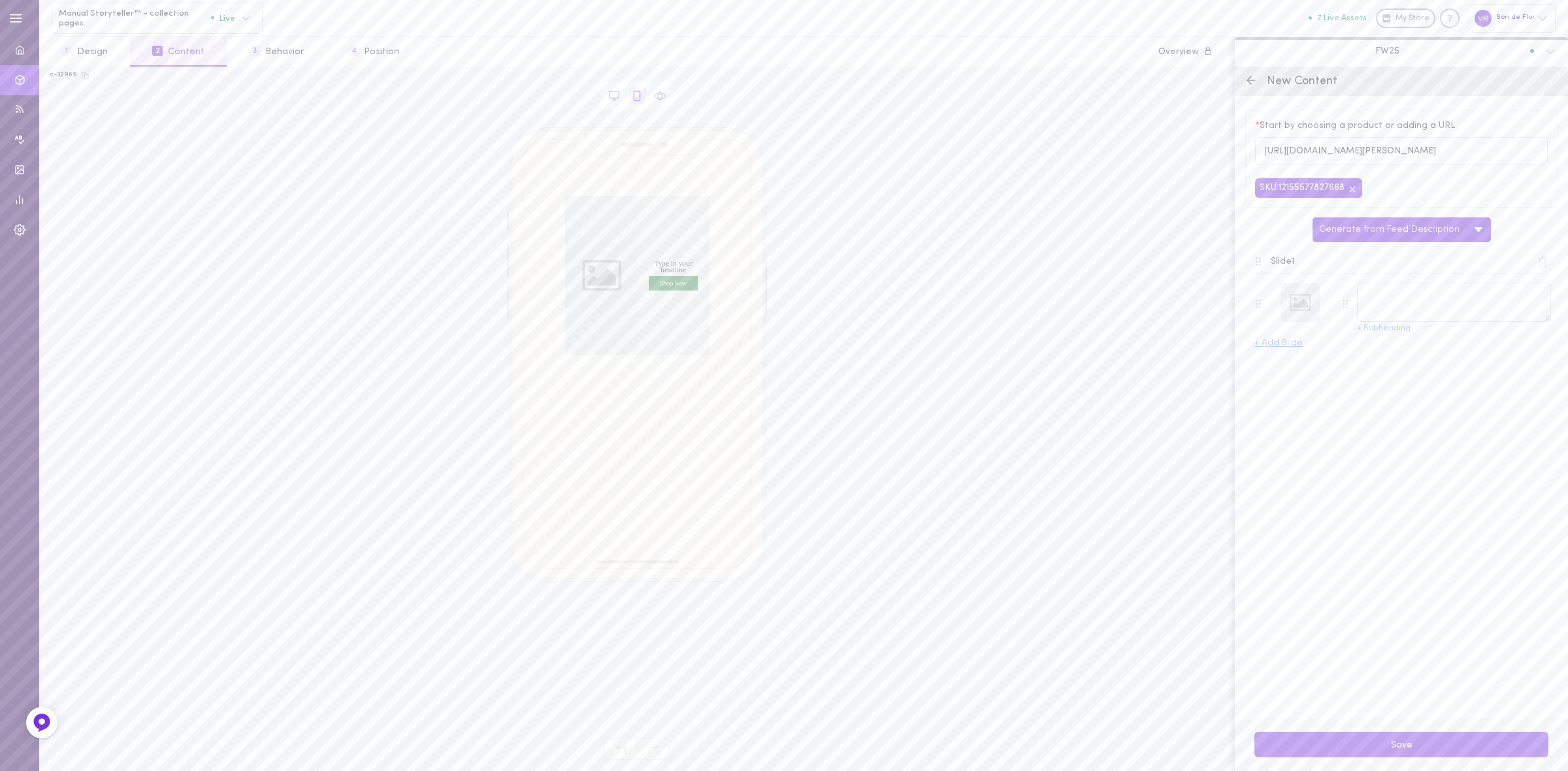
type textarea "Clementine – Linen Shirt with Bow-Tie Collar"
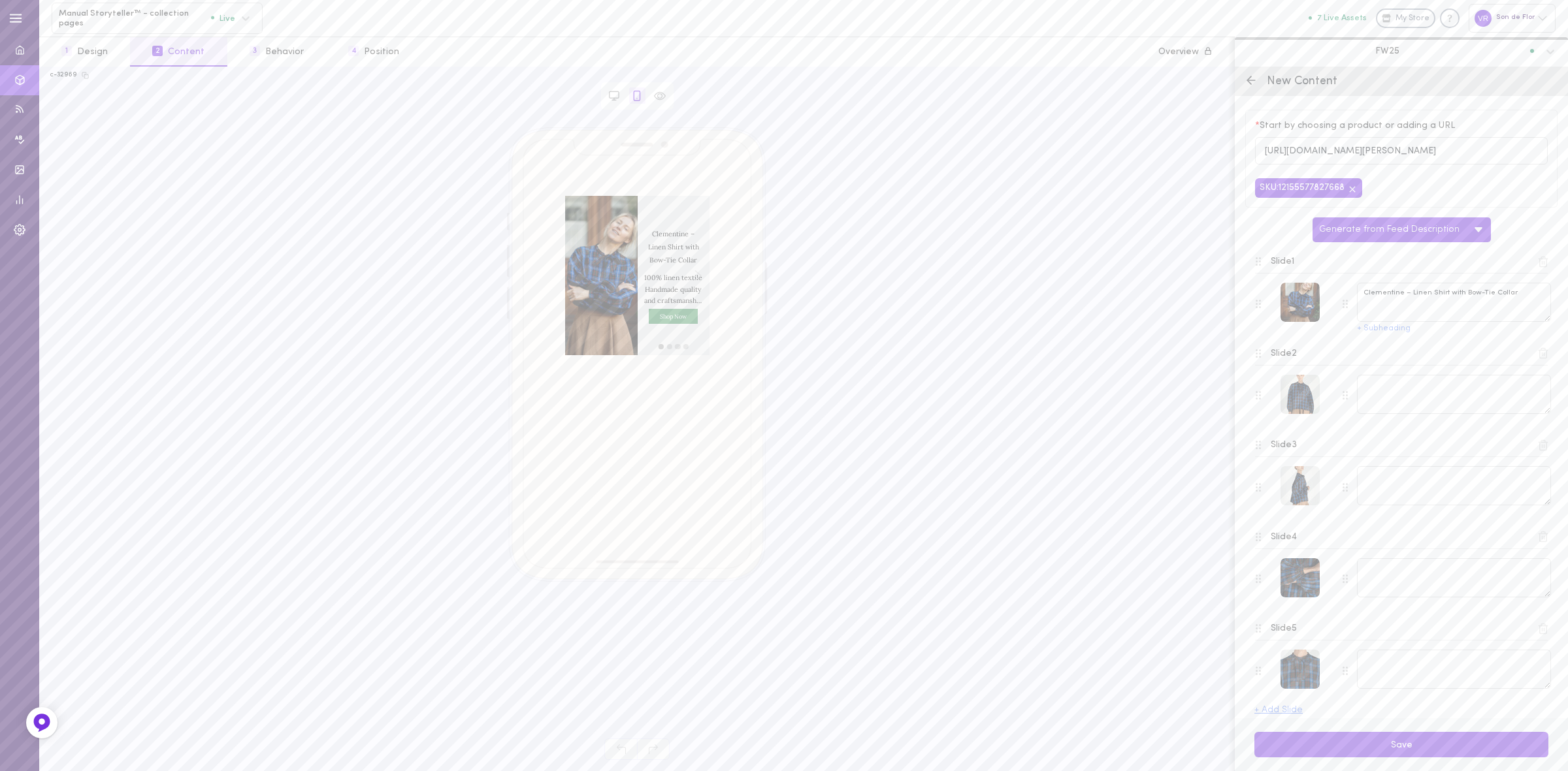
click at [1537, 267] on icon at bounding box center [1543, 262] width 12 height 12
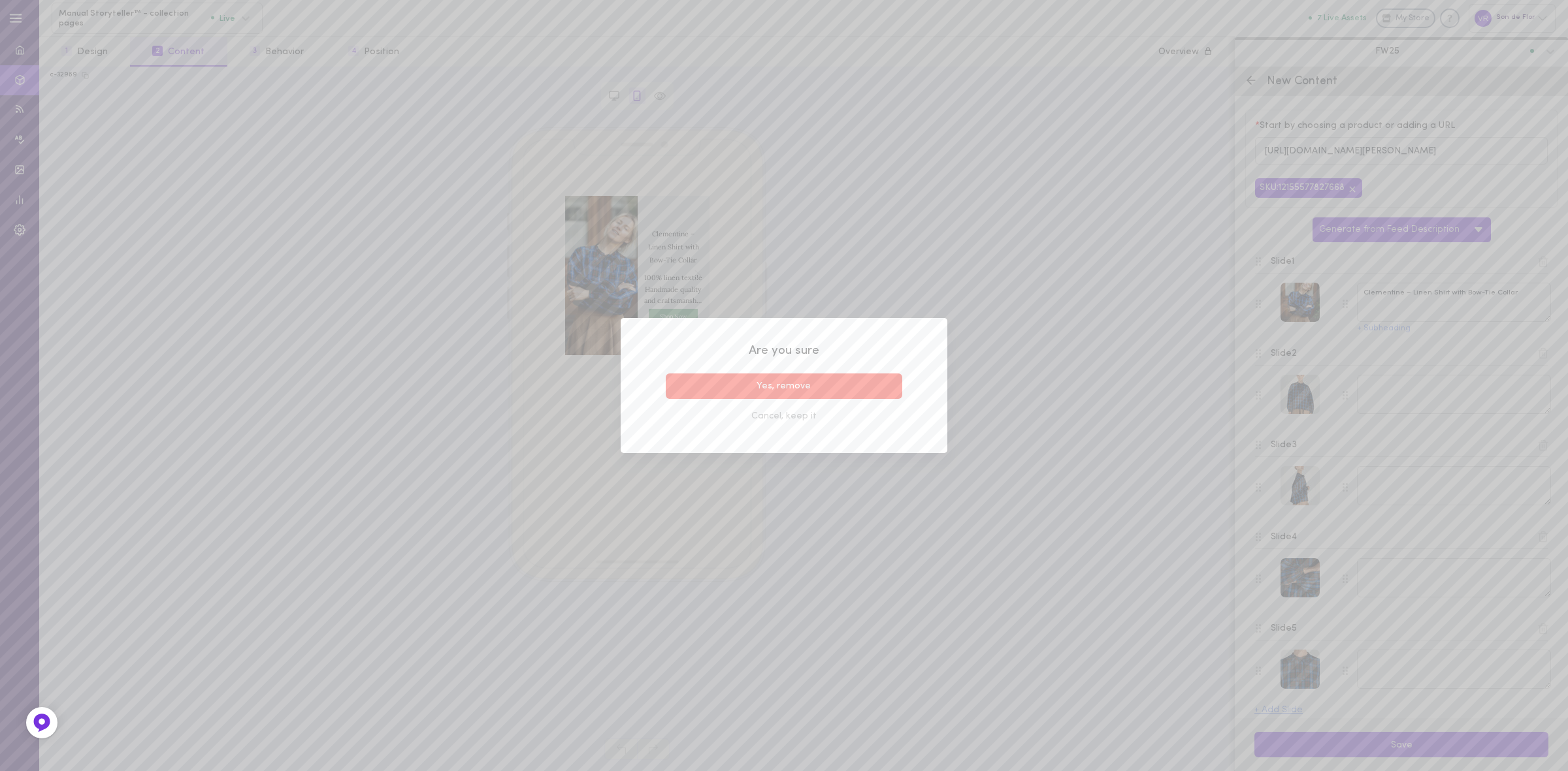
click at [790, 379] on button "Yes, remove" at bounding box center [784, 386] width 237 height 26
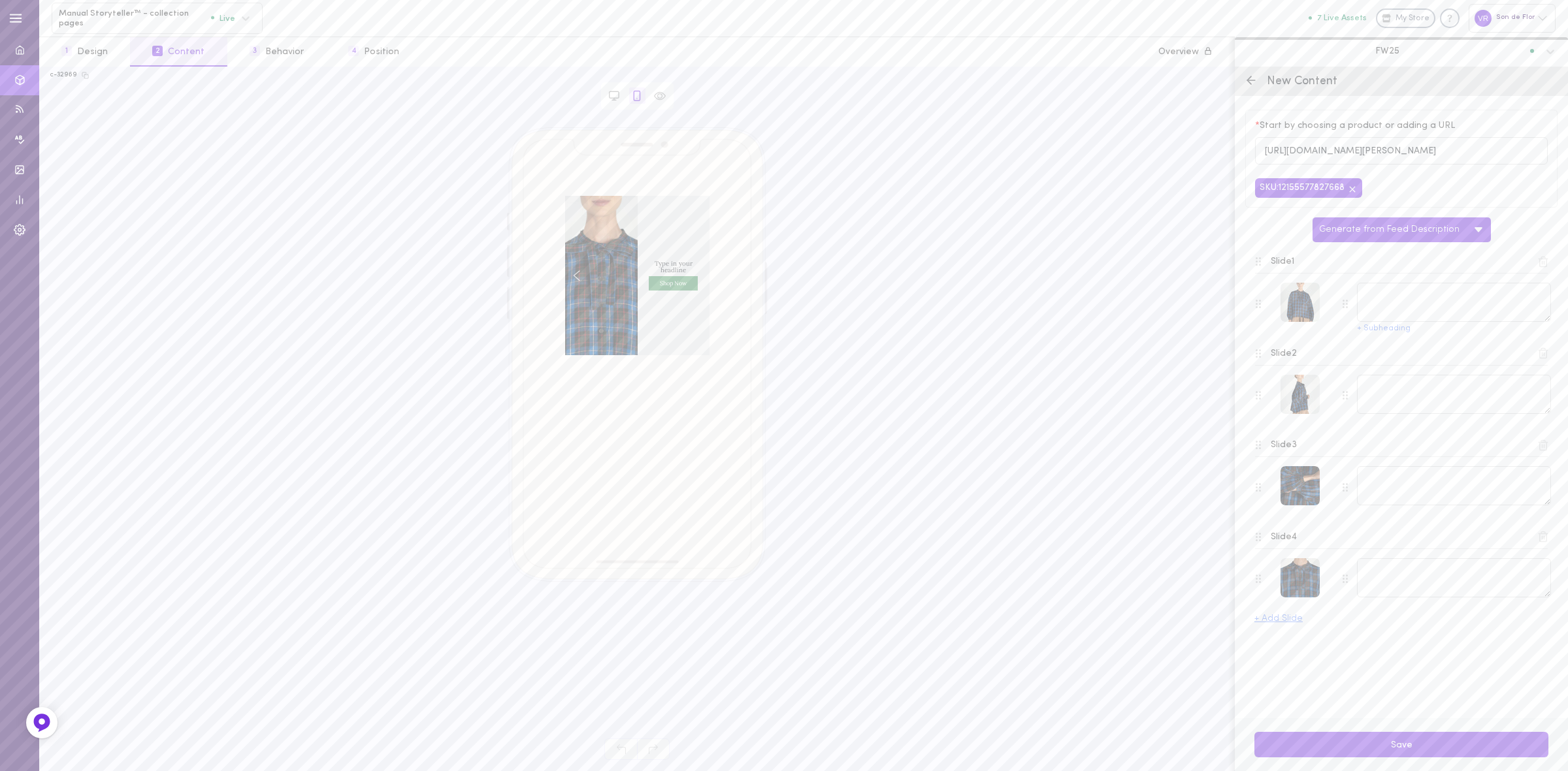
click at [1542, 266] on icon at bounding box center [1543, 262] width 12 height 12
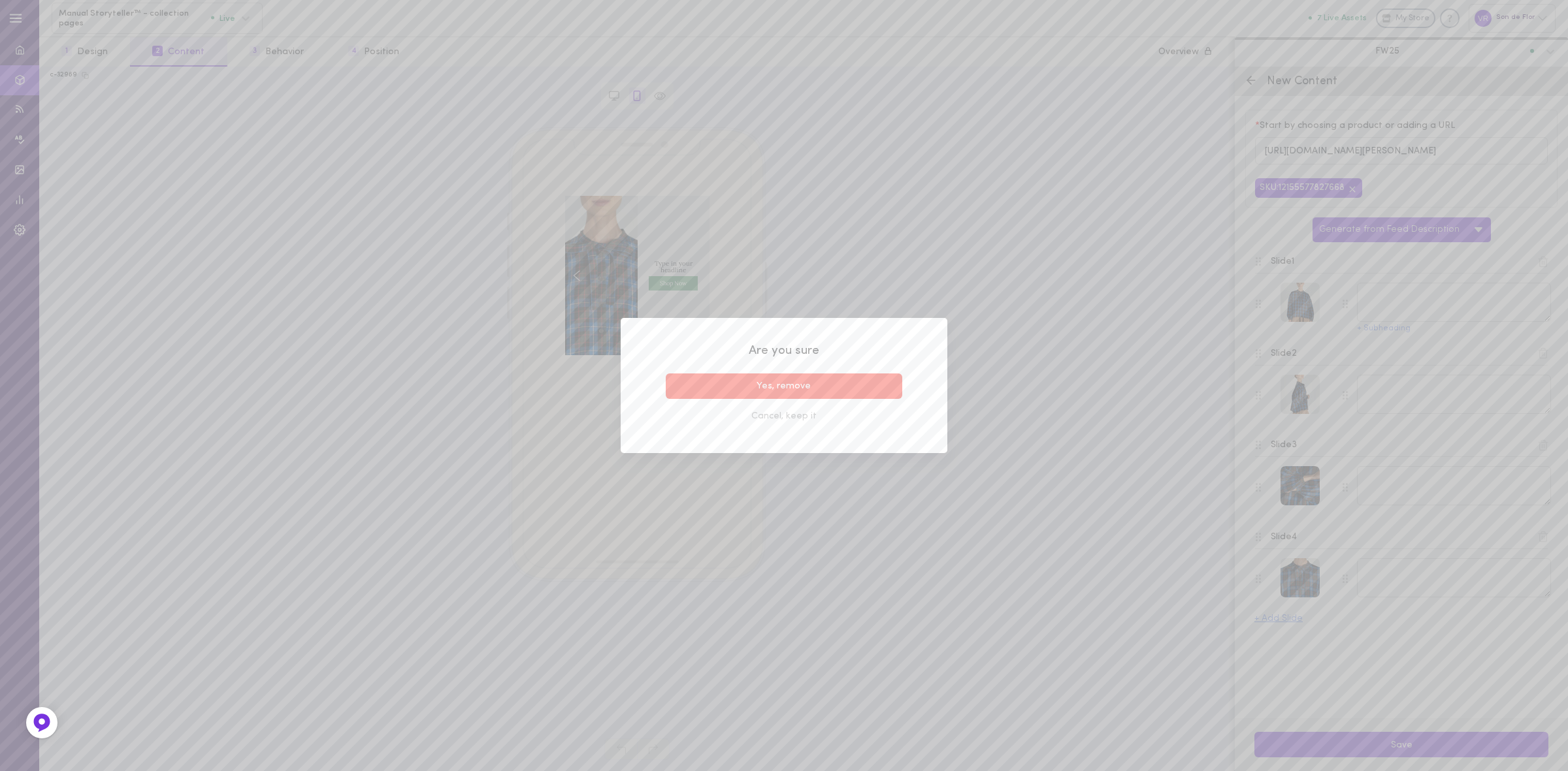
click at [822, 383] on button "Yes, remove" at bounding box center [784, 386] width 237 height 26
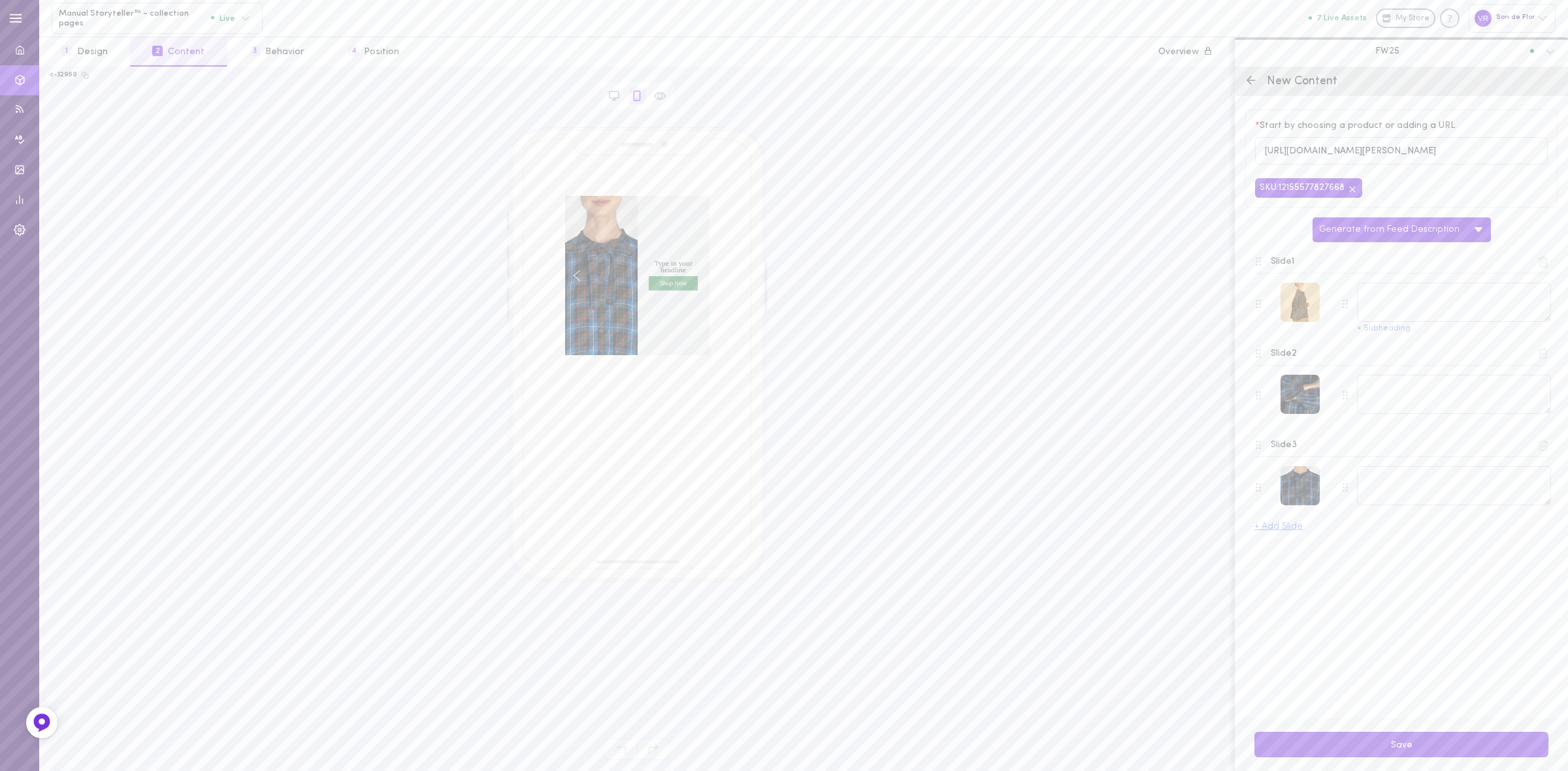
click at [1310, 312] on div at bounding box center [1300, 302] width 39 height 39
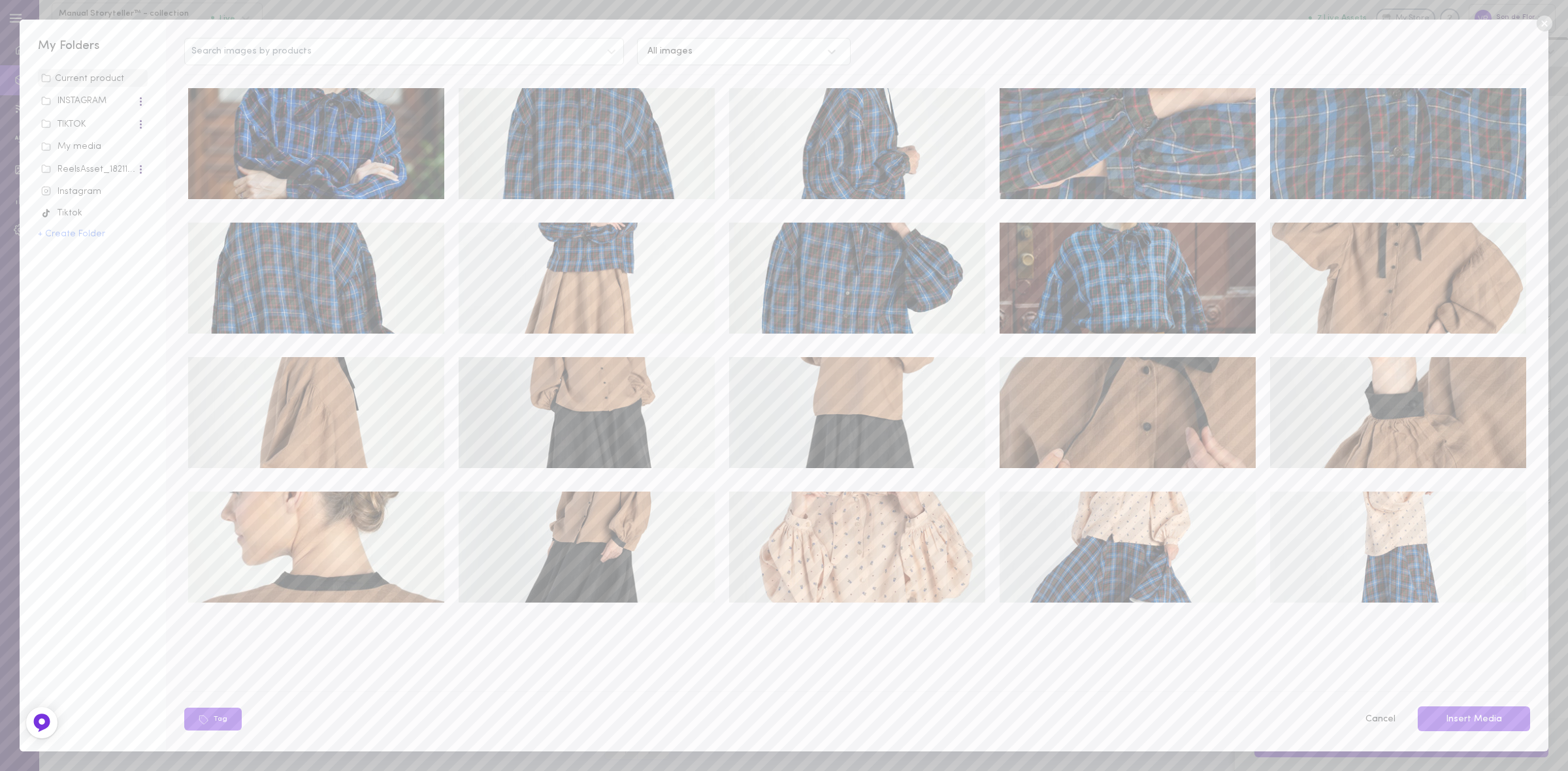
click at [81, 143] on div "My media" at bounding box center [93, 147] width 103 height 13
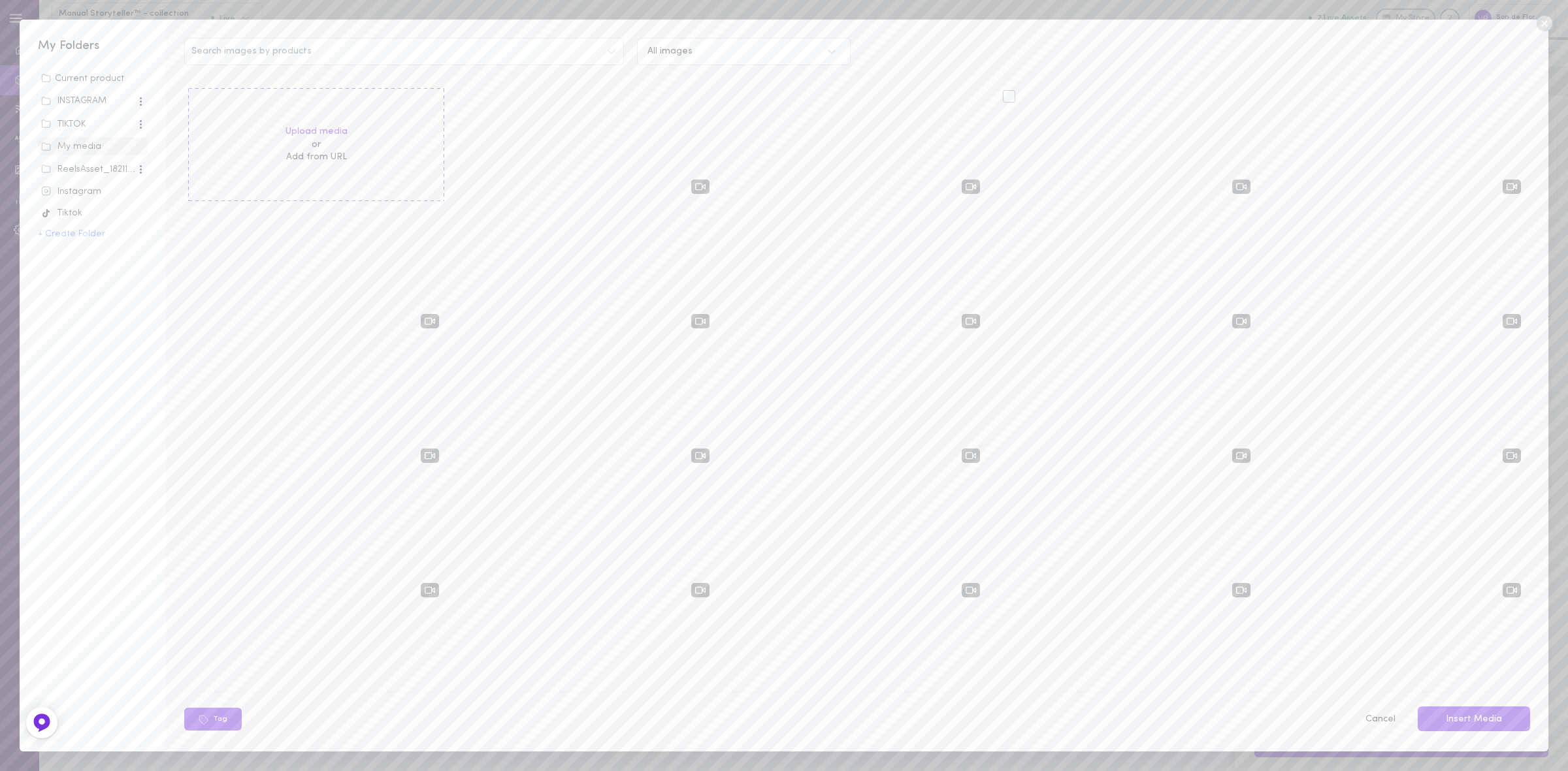
click at [1057, 122] on div at bounding box center [1128, 144] width 256 height 111
click at [1004, 97] on div at bounding box center [1010, 97] width 13 height 13
click at [0, 0] on input "checkbox" at bounding box center [0, 0] width 0 height 0
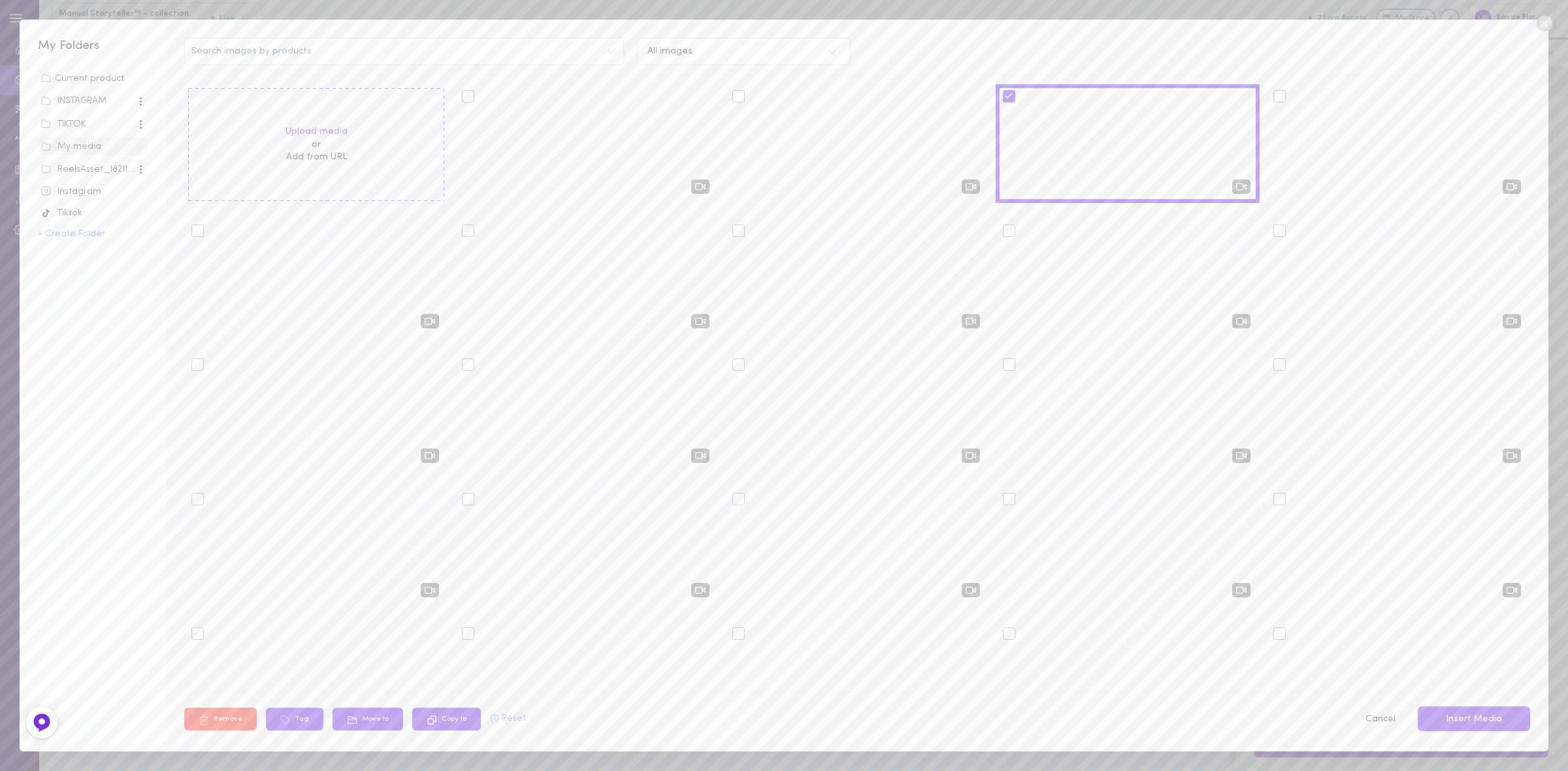
click at [1464, 716] on button "Insert Media" at bounding box center [1474, 719] width 112 height 26
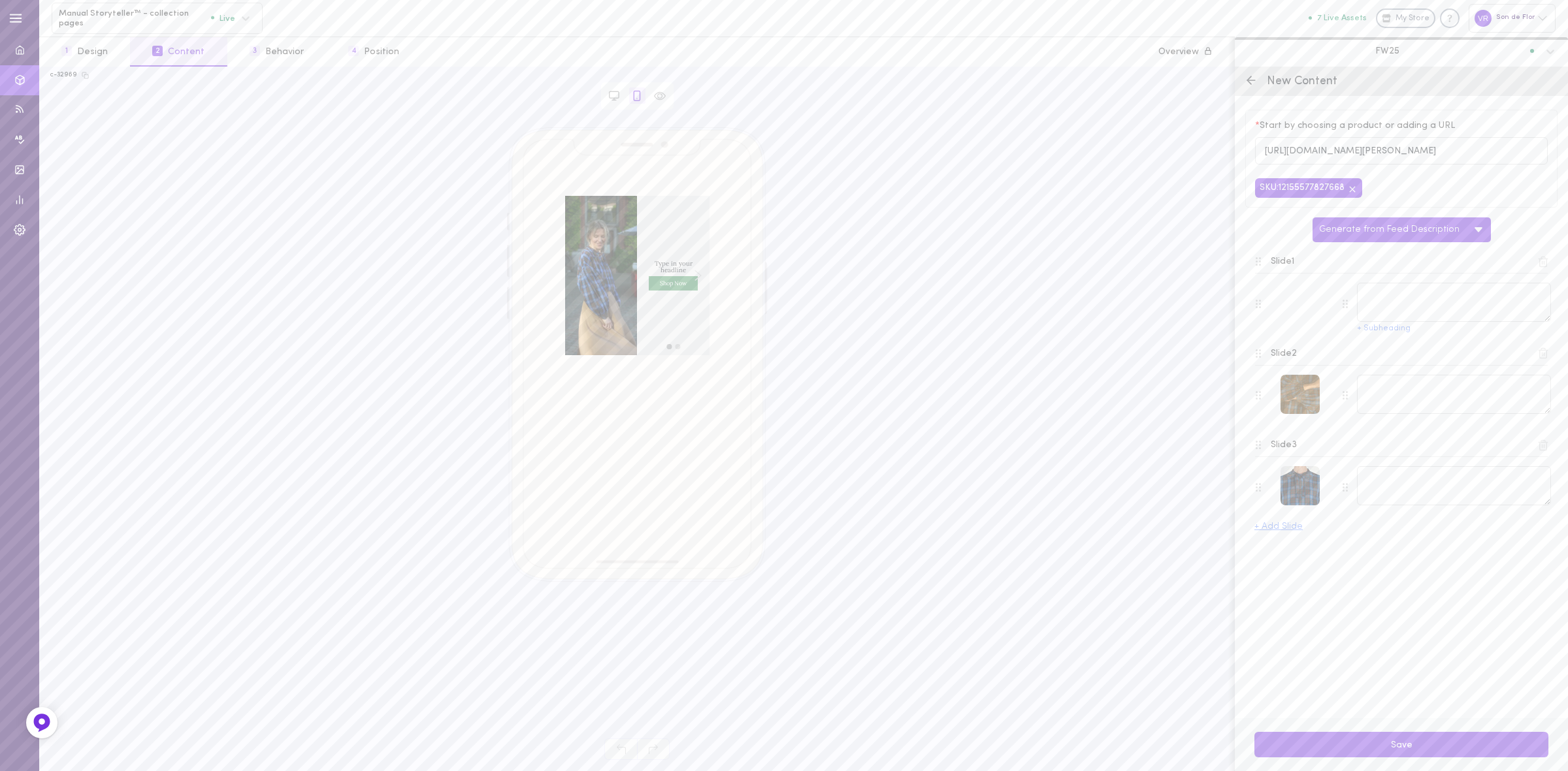
click at [1294, 392] on div at bounding box center [1300, 395] width 39 height 39
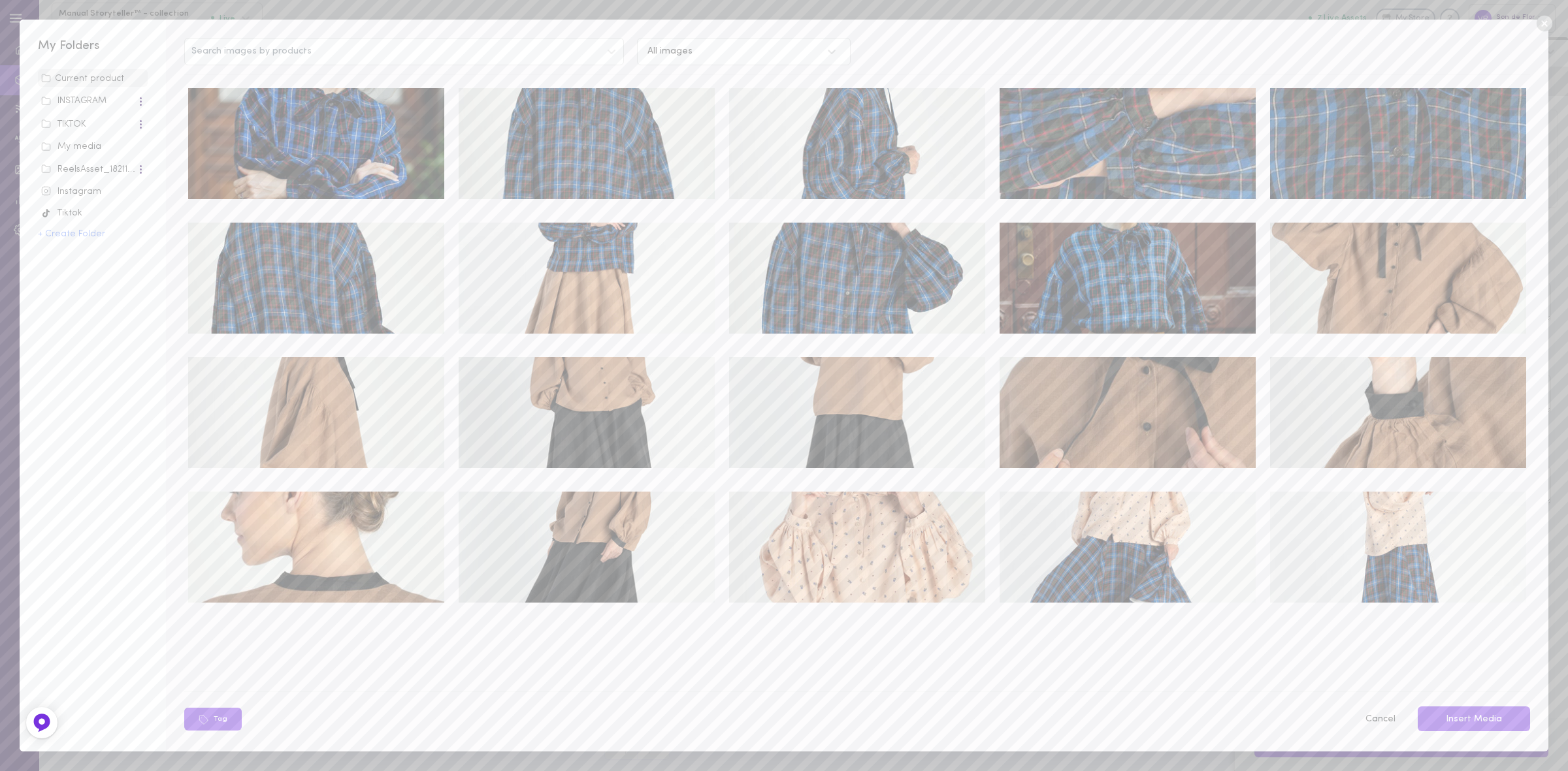
click at [305, 155] on img at bounding box center [316, 144] width 256 height 111
click at [1484, 720] on button "Insert Media" at bounding box center [1474, 719] width 112 height 26
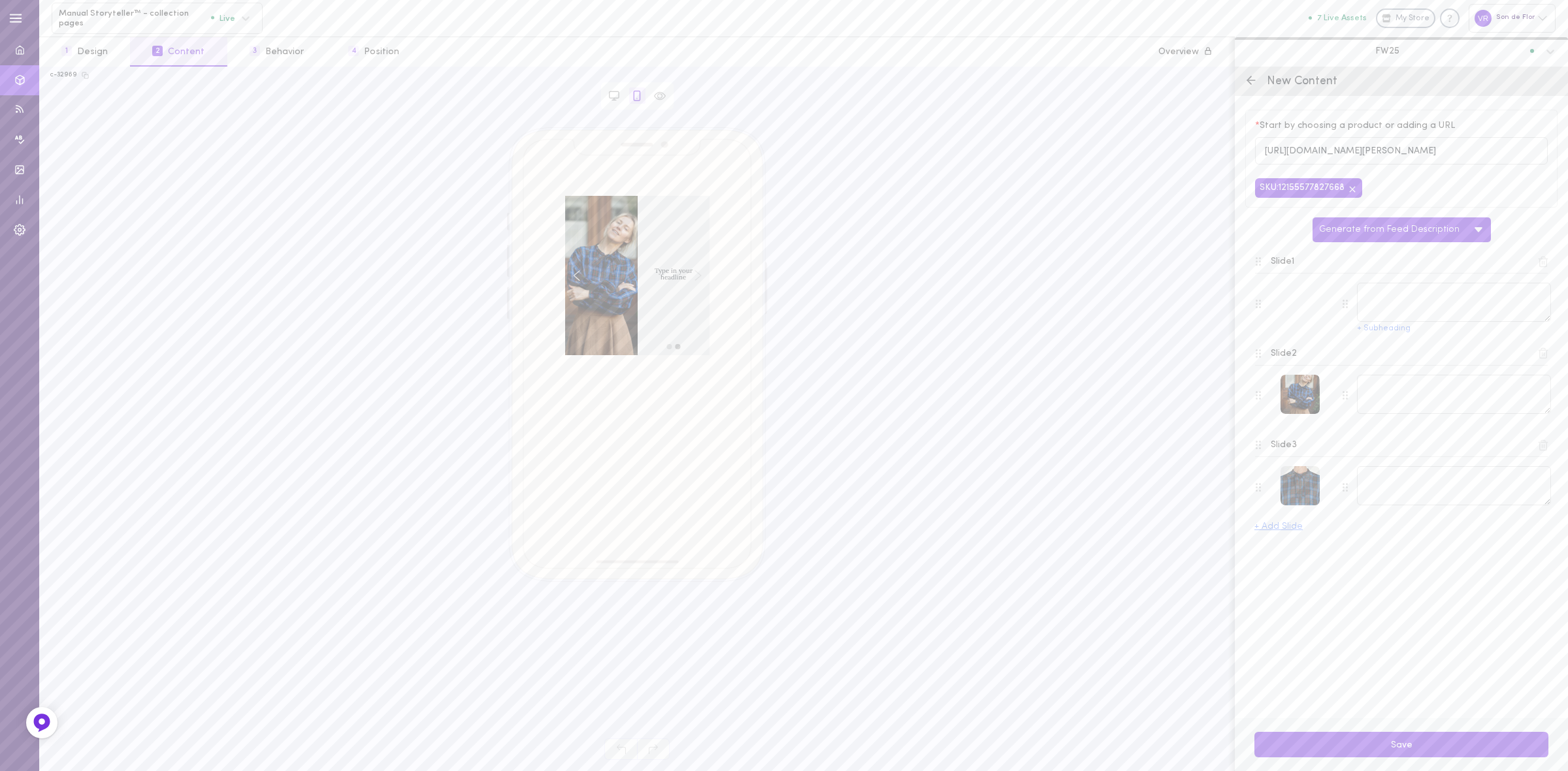
click at [1546, 450] on icon at bounding box center [1544, 445] width 7 height 10
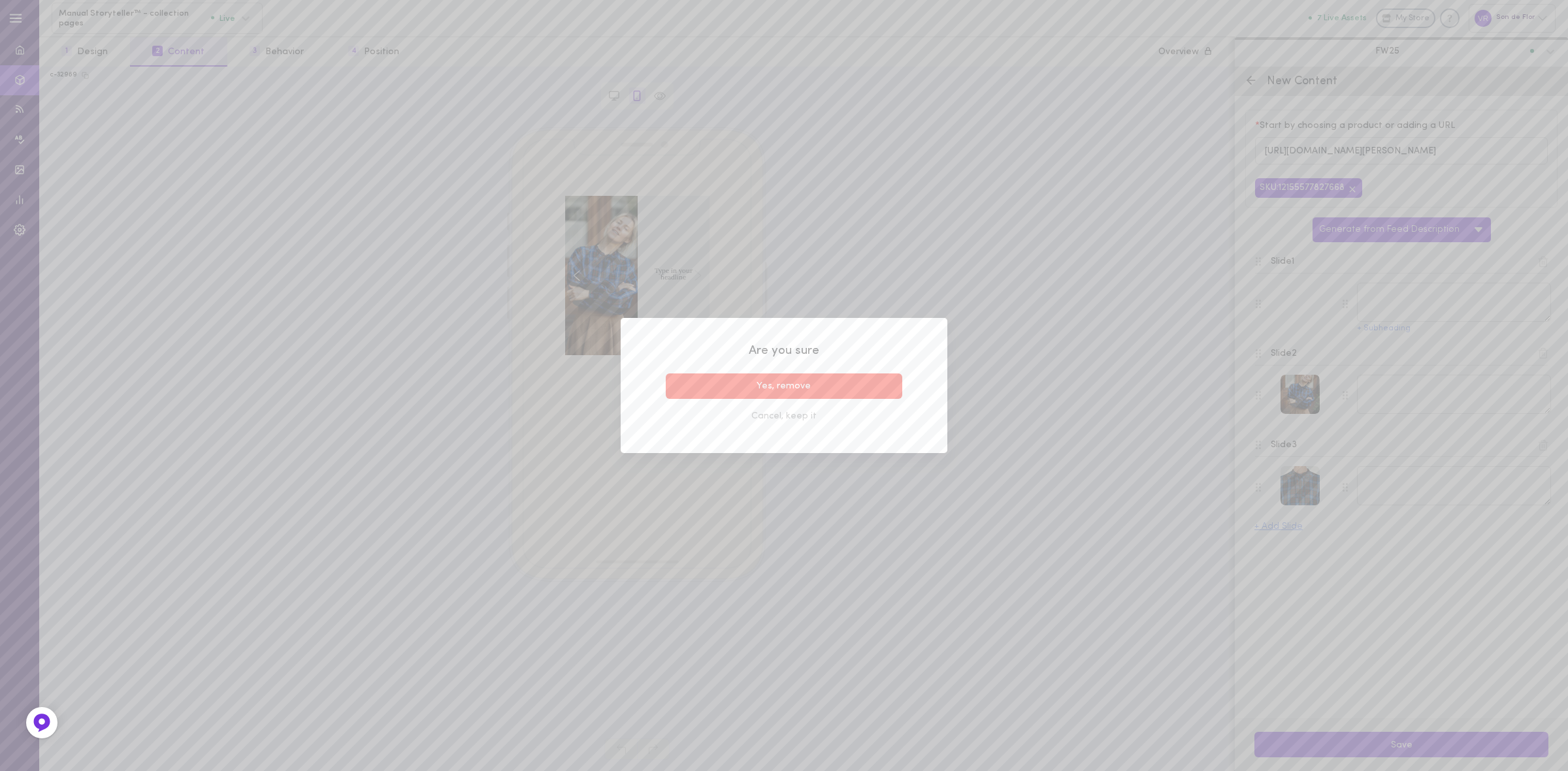
click at [882, 382] on button "Yes, remove" at bounding box center [784, 386] width 237 height 26
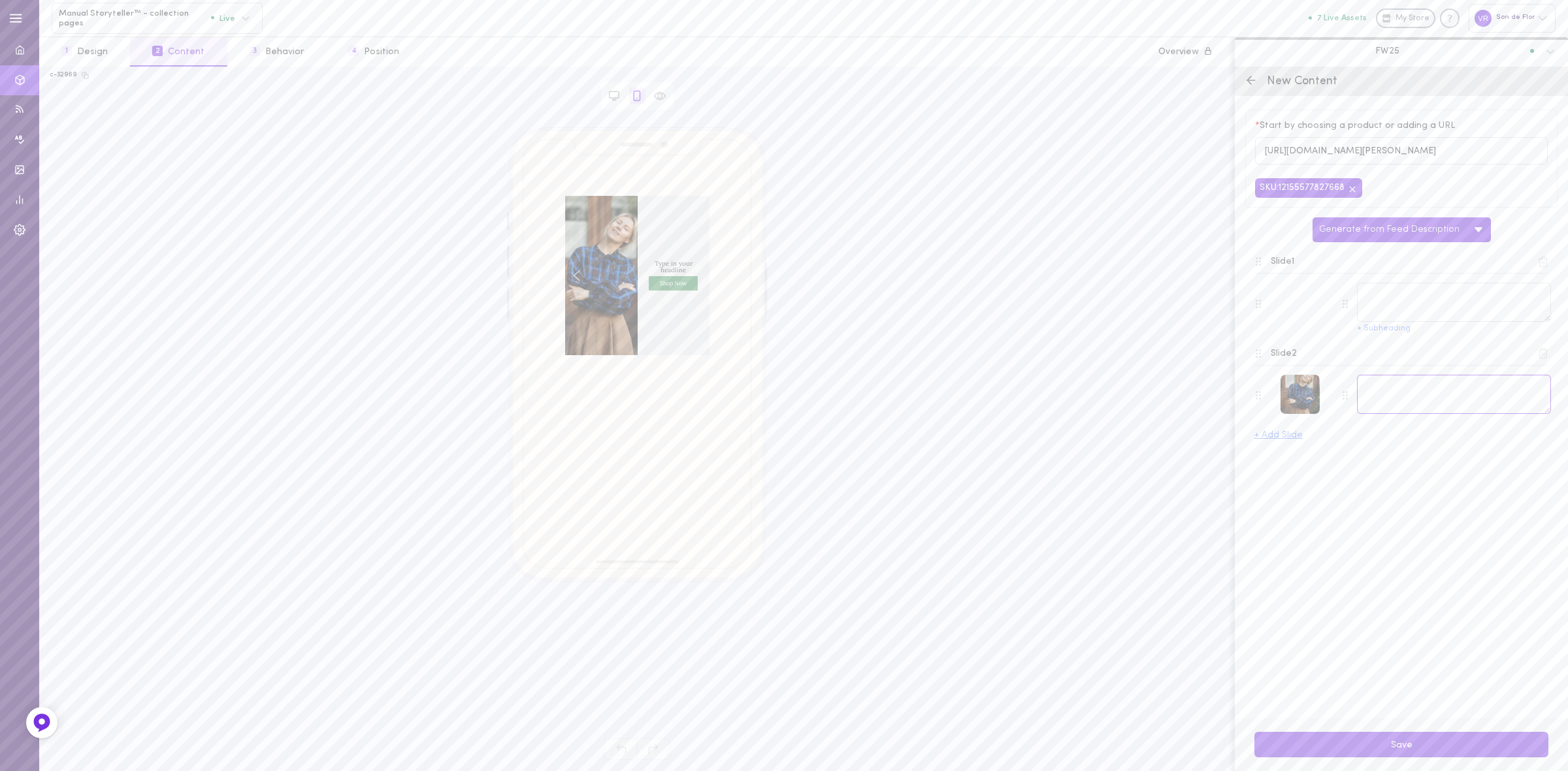
click at [1419, 399] on textarea at bounding box center [1454, 395] width 194 height 39
paste textarea "Clementine Shirt – relaxed tailoring in soft linen."
type textarea "Clementine Shirt – relaxed tailoring in soft linen."
